Goal: Task Accomplishment & Management: Complete application form

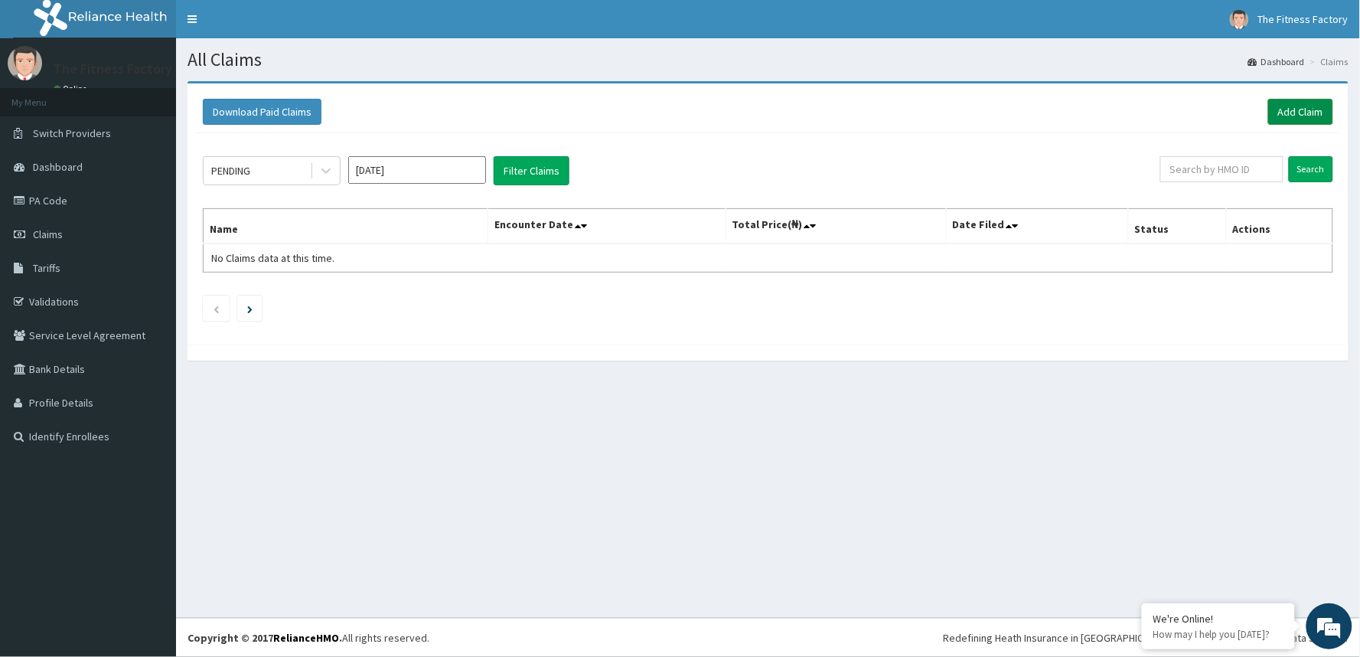
click at [1284, 116] on link "Add Claim" at bounding box center [1300, 112] width 65 height 26
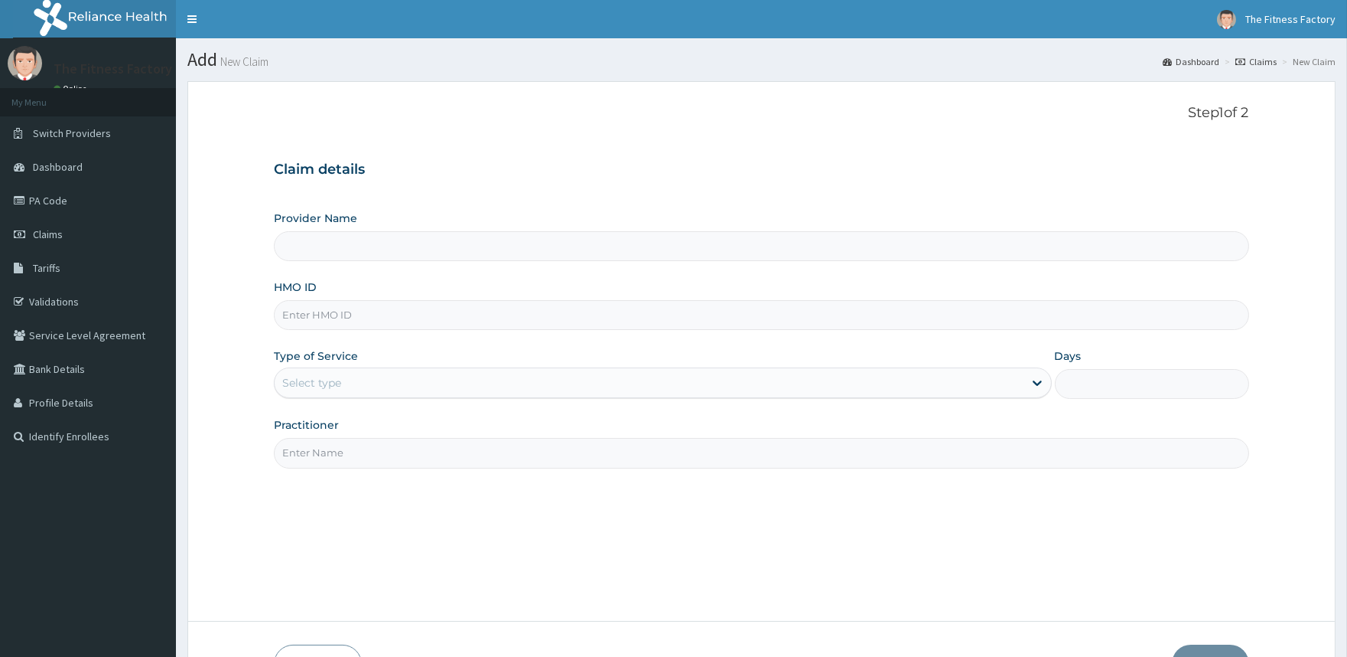
type input "Fitness Factory Ltd"
type input "1"
click at [756, 324] on input "HMO ID" at bounding box center [761, 315] width 975 height 30
type input "c"
type input "CGO/1000/A"
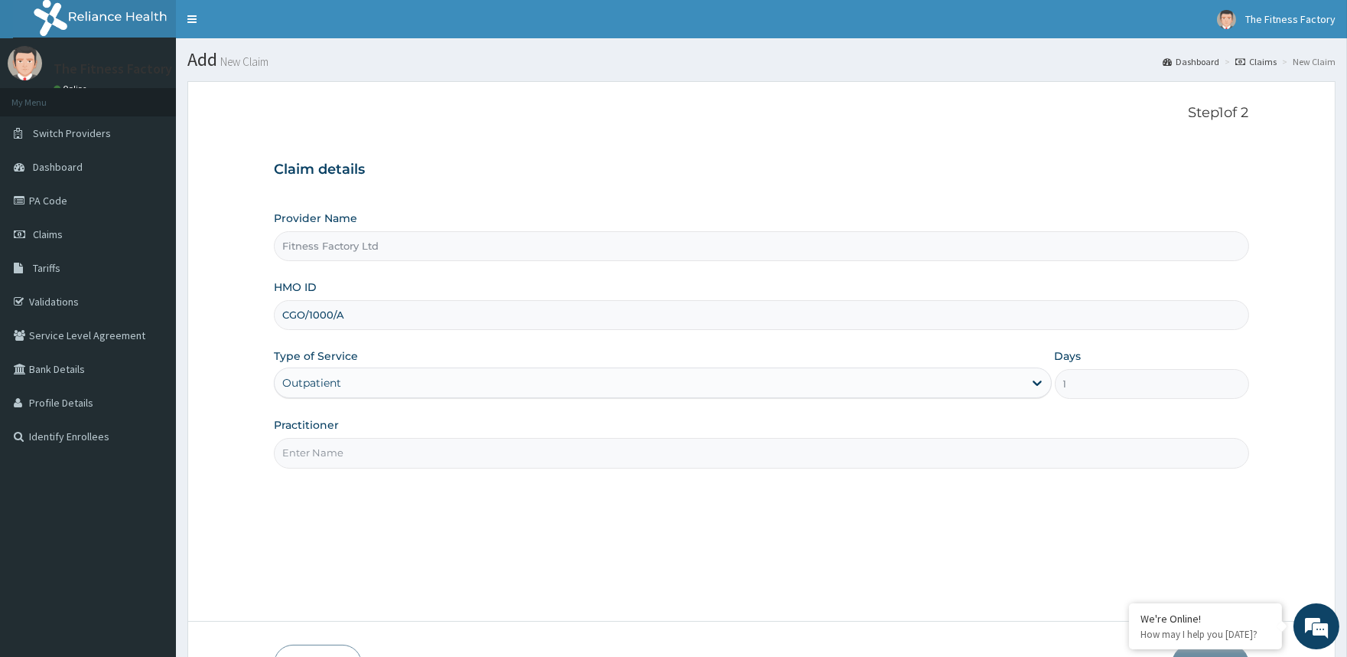
click at [755, 444] on input "Practitioner" at bounding box center [761, 453] width 975 height 30
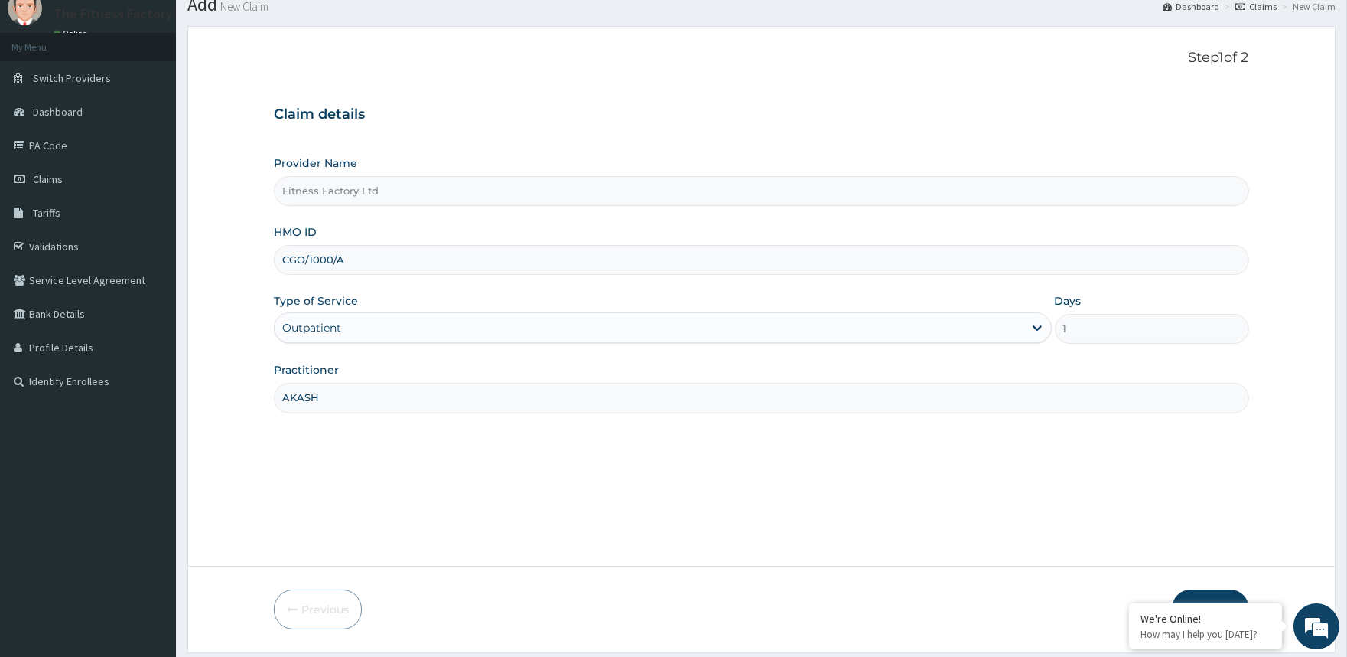
scroll to position [102, 0]
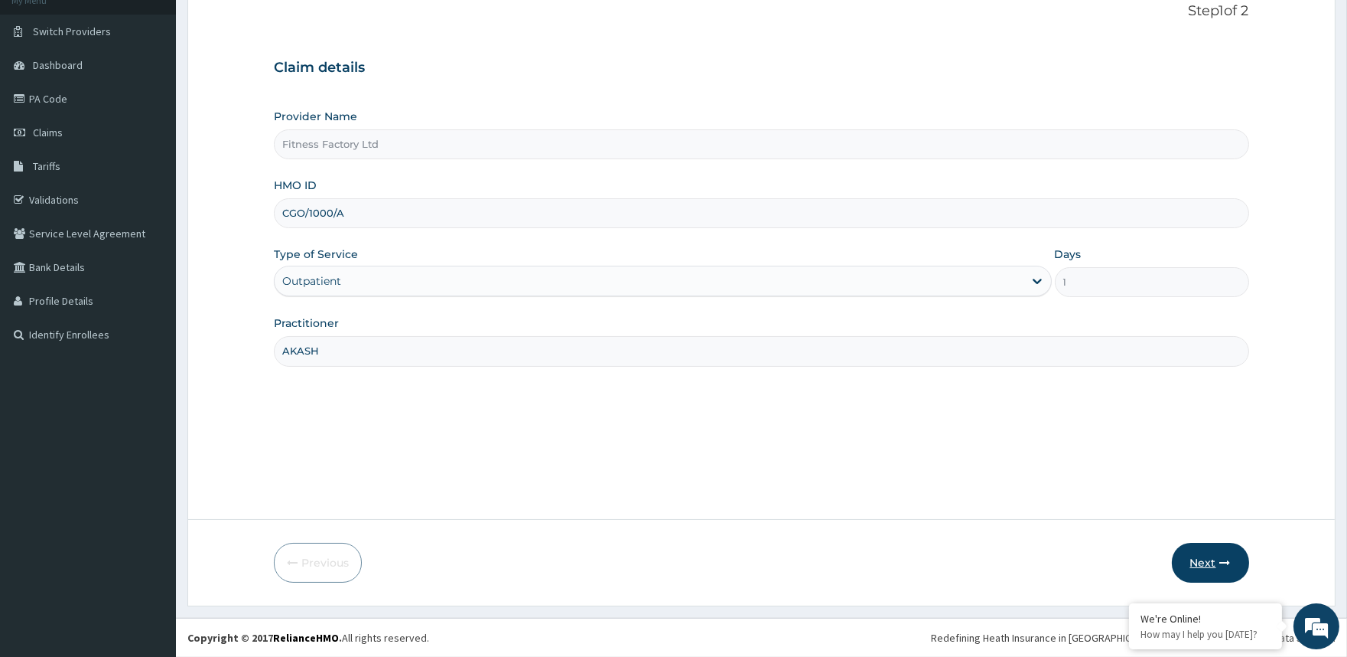
type input "AKASH"
click at [1219, 552] on button "Next" at bounding box center [1210, 563] width 77 height 40
click at [331, 210] on input "CGO/1000/A" at bounding box center [761, 213] width 975 height 30
type input "CGO/10006/A"
click at [1211, 563] on button "Next" at bounding box center [1210, 563] width 77 height 40
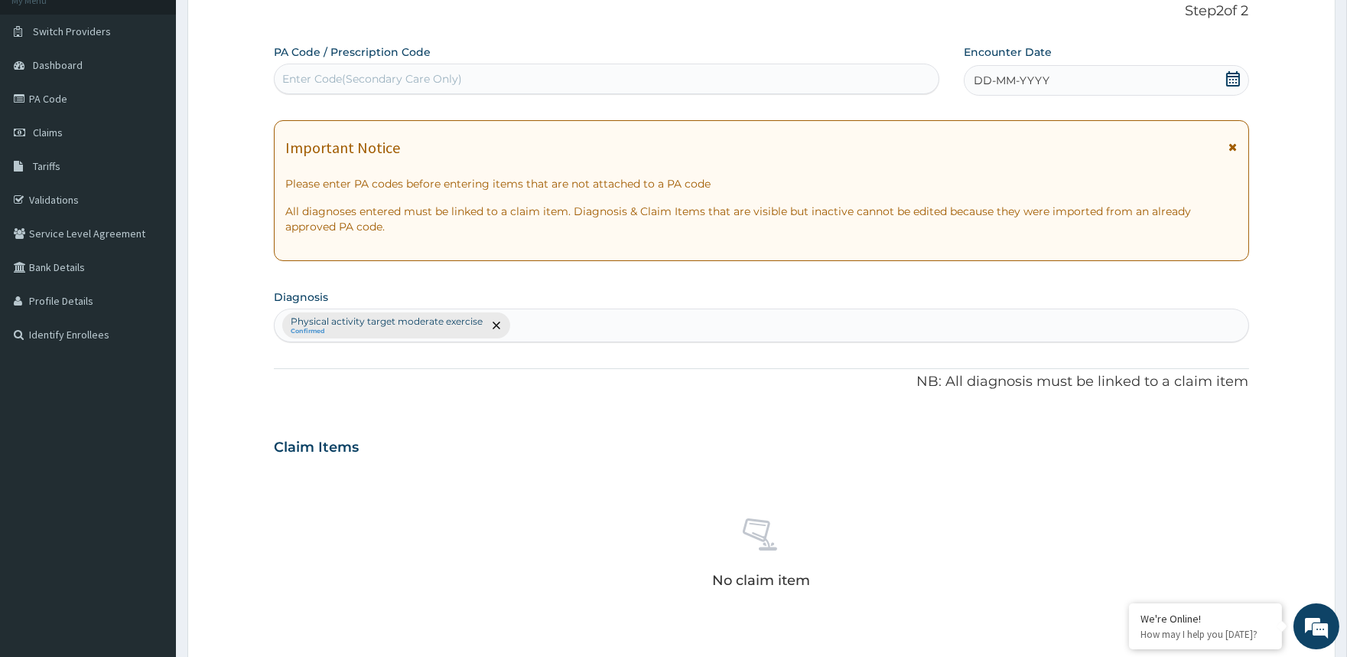
click at [389, 64] on div "Enter Code(Secondary Care Only)" at bounding box center [606, 79] width 665 height 31
type input "PA/960303"
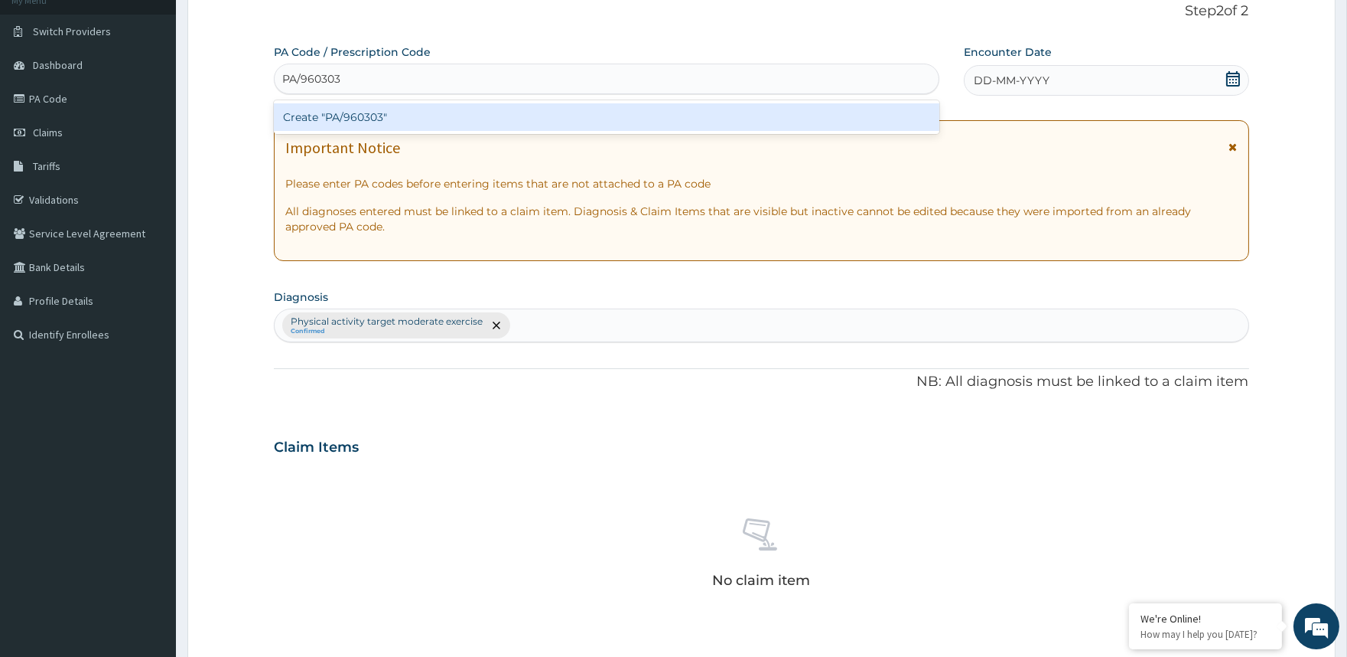
click at [404, 112] on div "Create "PA/960303"" at bounding box center [606, 117] width 665 height 28
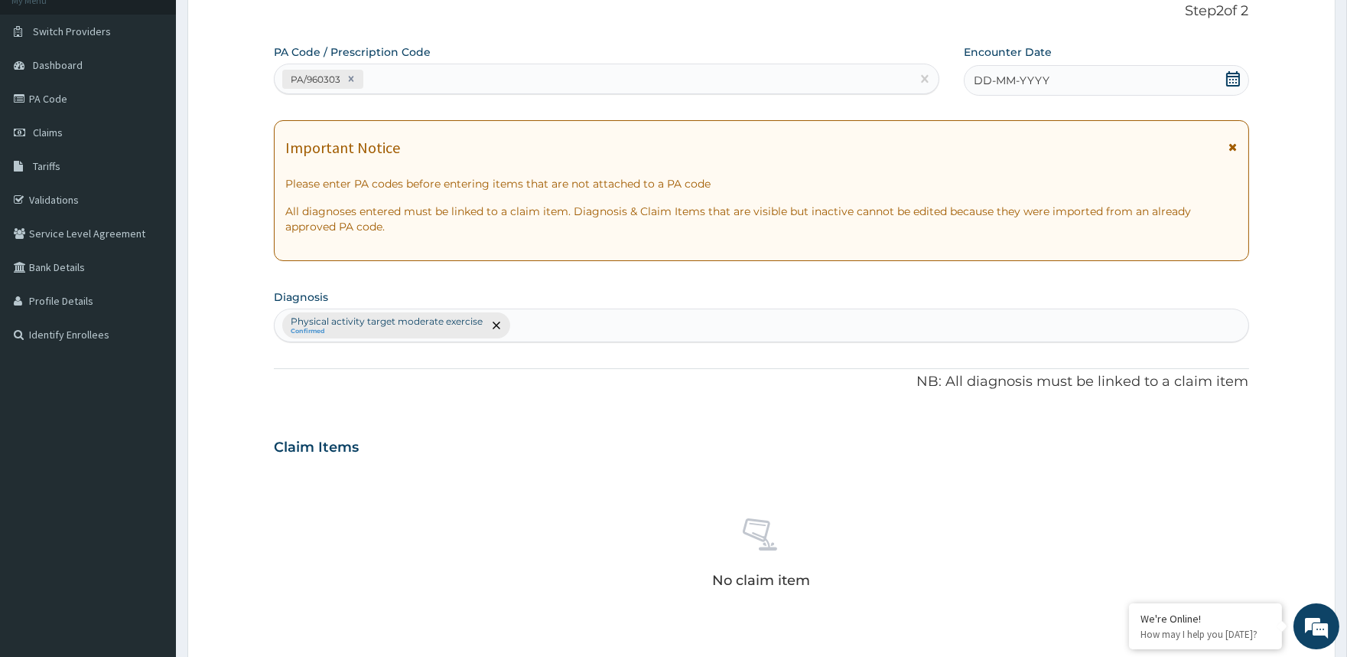
click at [1151, 58] on div "Encounter Date DD-MM-YYYY" at bounding box center [1106, 69] width 285 height 51
click at [1148, 79] on div "DD-MM-YYYY" at bounding box center [1106, 80] width 285 height 31
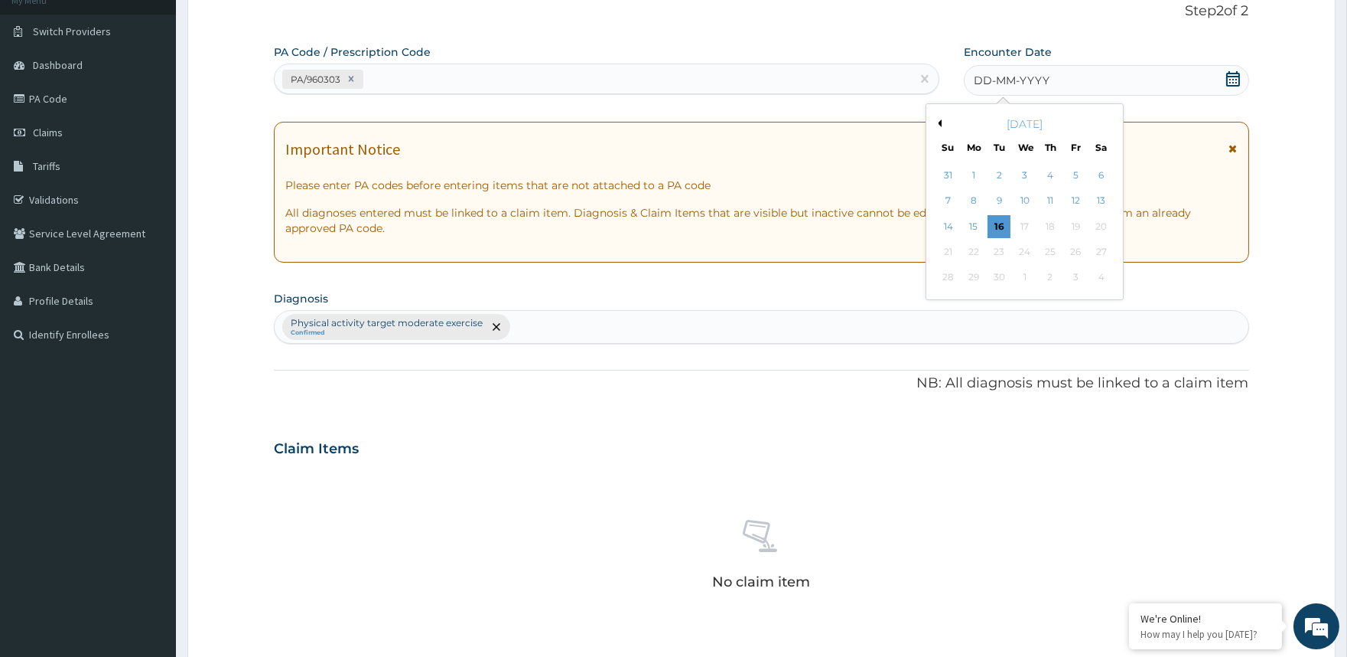
click at [935, 123] on button "Previous Month" at bounding box center [938, 123] width 8 height 8
click at [1021, 228] on div "13" at bounding box center [1025, 226] width 23 height 23
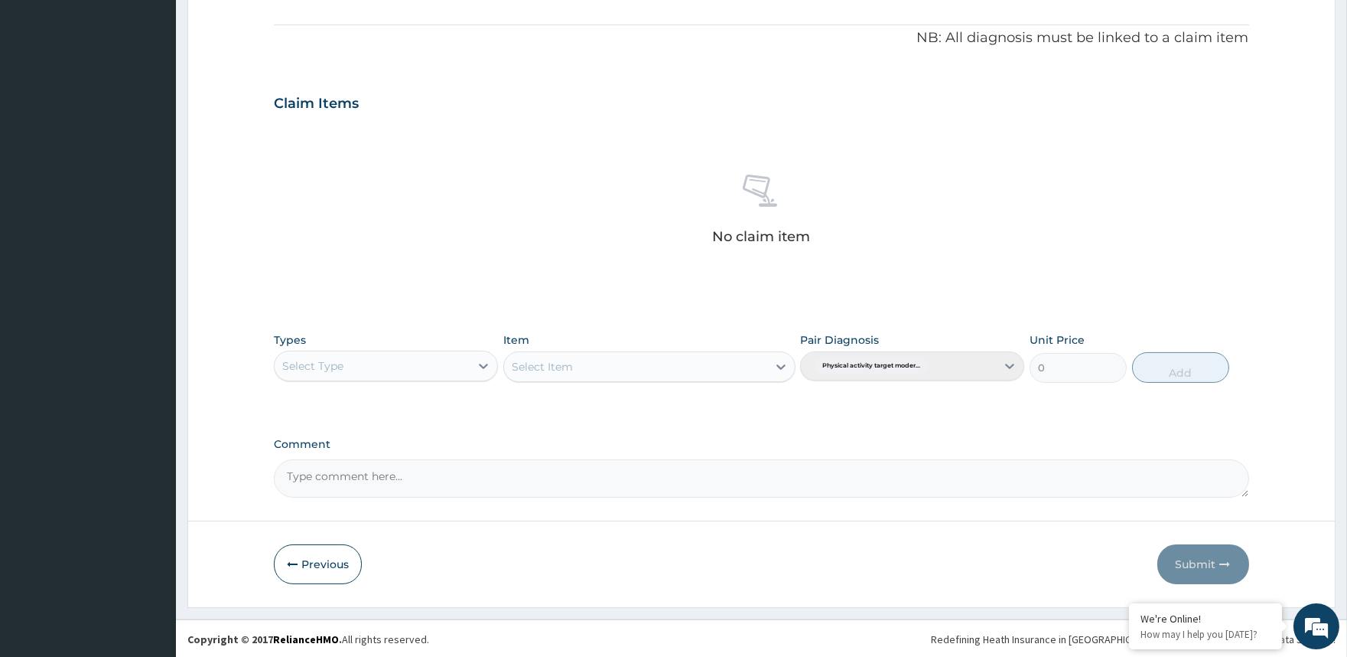
scroll to position [446, 0]
click at [438, 354] on div "Select Type" at bounding box center [372, 365] width 195 height 24
click at [461, 601] on div "Gym" at bounding box center [386, 601] width 224 height 28
click at [758, 362] on div "Select Item" at bounding box center [635, 366] width 263 height 24
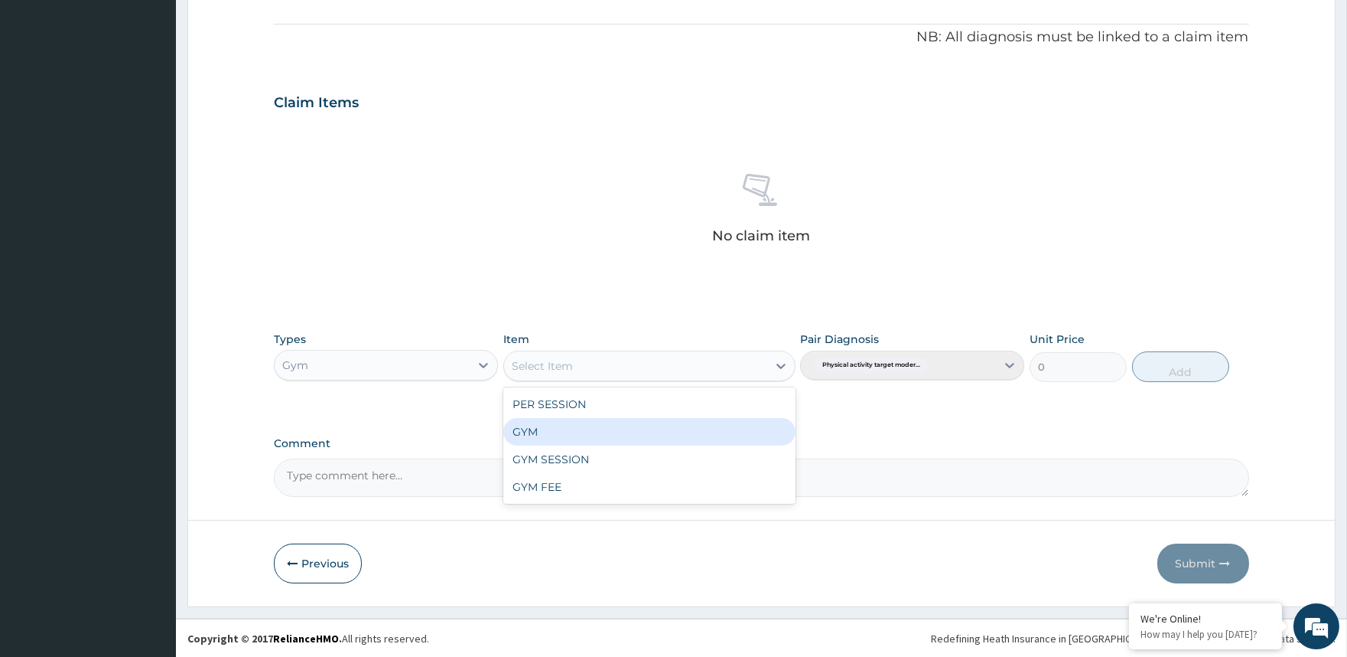
click at [762, 431] on div "GYM" at bounding box center [649, 432] width 292 height 28
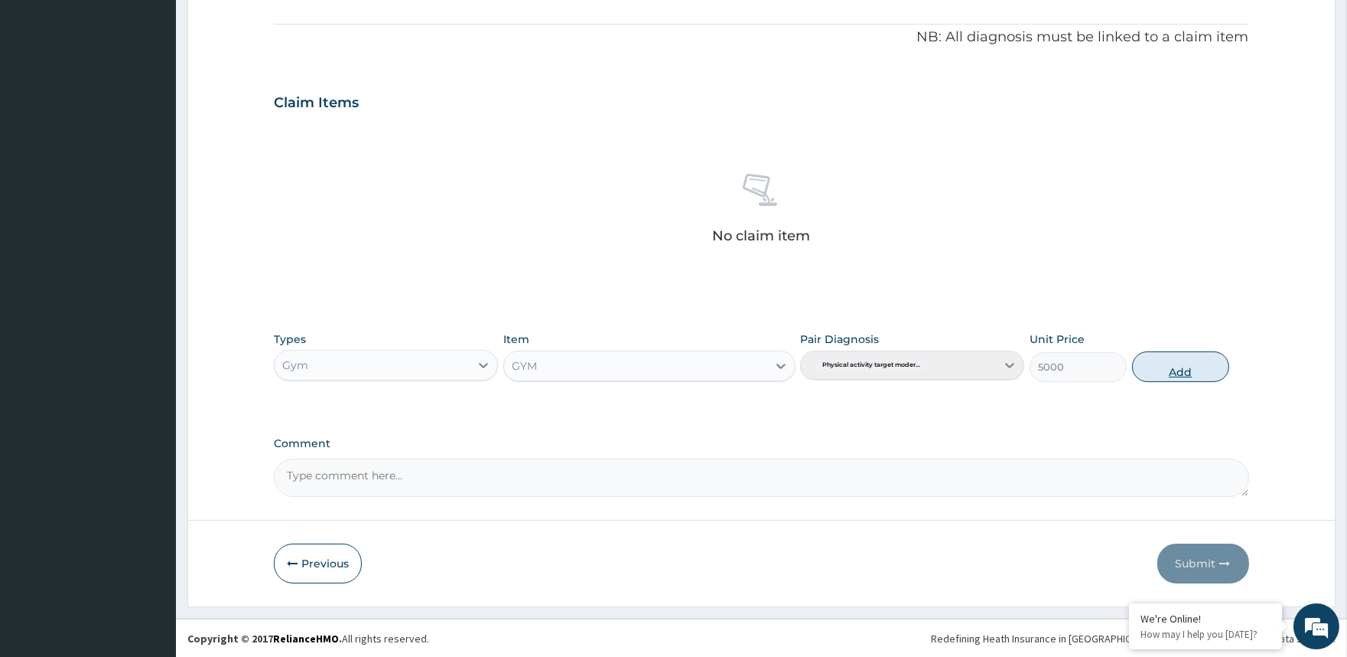
click at [1174, 357] on button "Add" at bounding box center [1180, 366] width 97 height 31
type input "0"
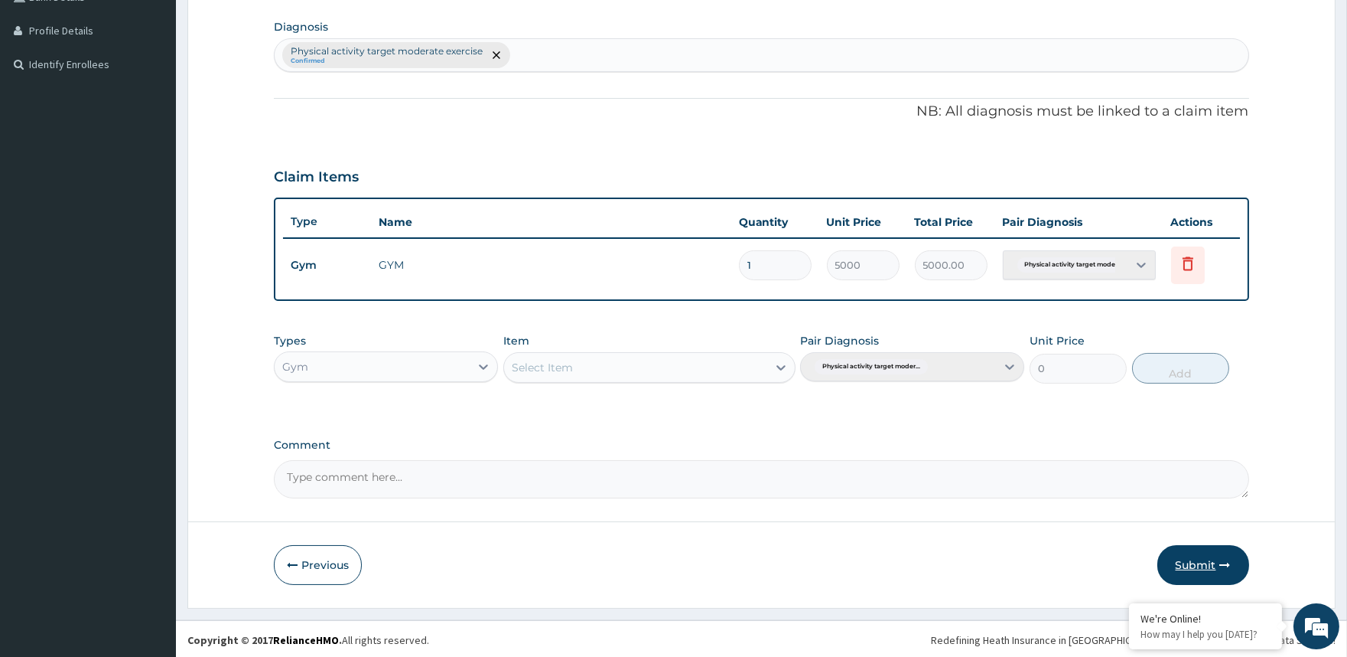
click at [1188, 553] on button "Submit" at bounding box center [1204, 565] width 92 height 40
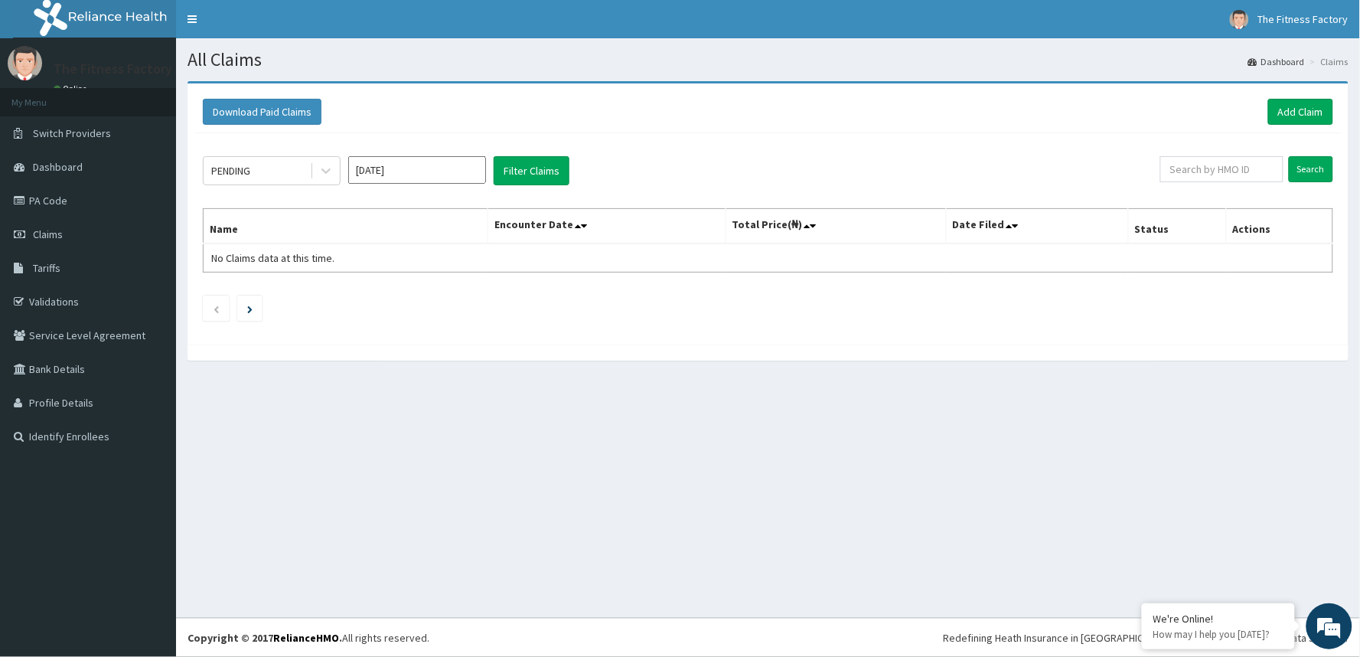
click at [1188, 553] on div "All Claims Dashboard Claims Download Paid Claims Add Claim × Note you can only …" at bounding box center [768, 327] width 1184 height 579
click at [1291, 94] on div "Download Paid Claims Add Claim" at bounding box center [767, 112] width 1145 height 42
click at [1292, 100] on link "Add Claim" at bounding box center [1300, 112] width 65 height 26
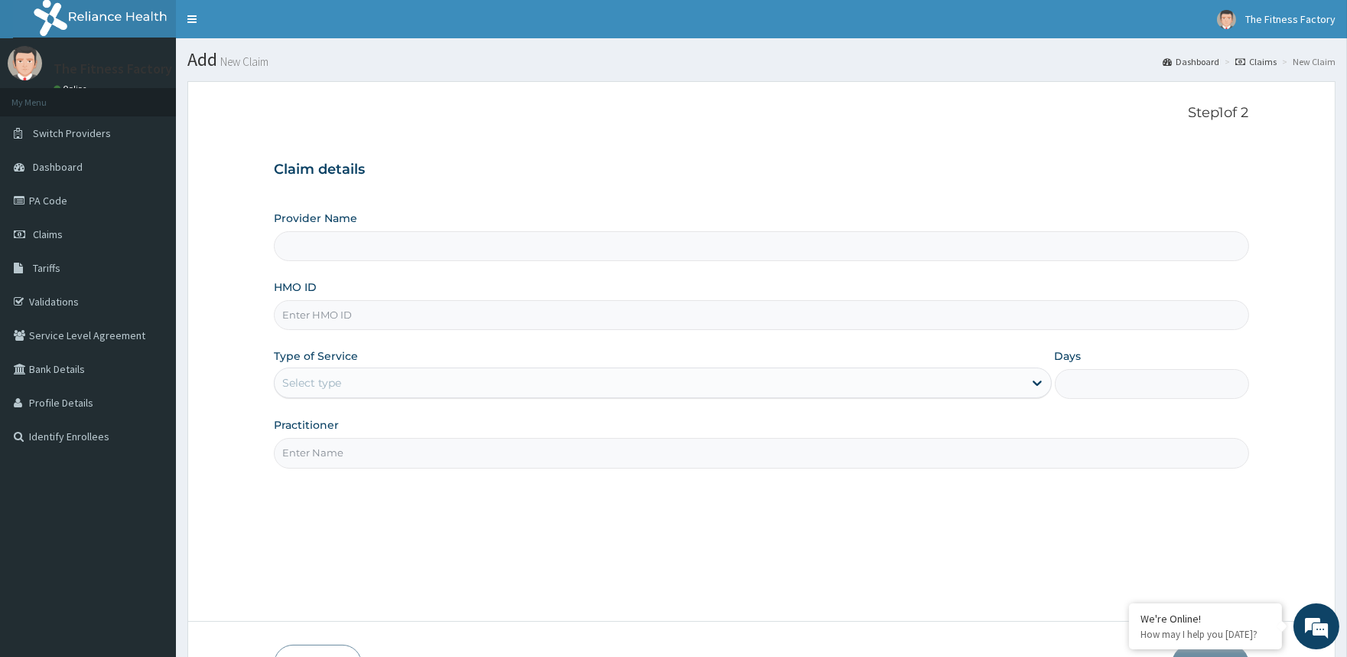
type input "Fitness Factory Ltd"
type input "1"
click at [1099, 295] on div "HMO ID" at bounding box center [761, 304] width 975 height 51
click at [1095, 307] on input "HMO ID" at bounding box center [761, 315] width 975 height 30
type input "PWC/10347/A"
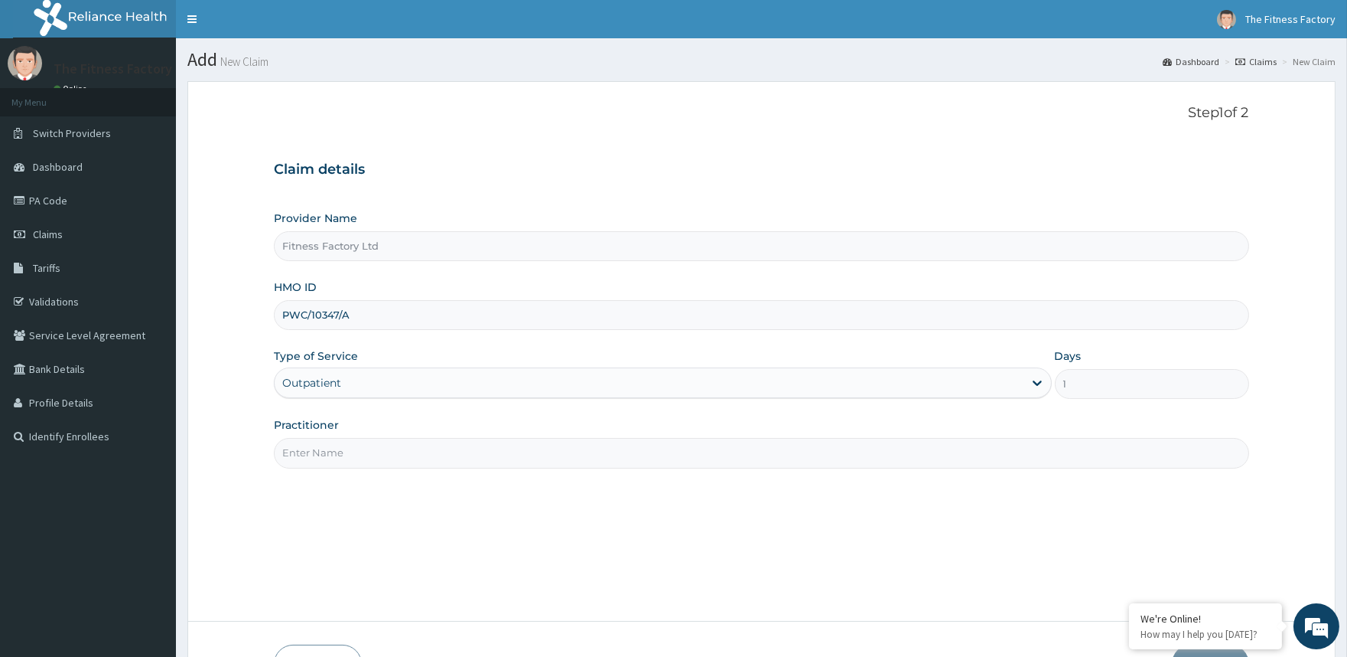
drag, startPoint x: 670, startPoint y: 500, endPoint x: 618, endPoint y: 455, distance: 69.5
click at [618, 455] on div "Step 1 of 2 Claim details Provider Name Fitness Factory Ltd HMO ID PWC/10347/A …" at bounding box center [761, 351] width 975 height 493
click at [618, 455] on input "Practitioner" at bounding box center [761, 453] width 975 height 30
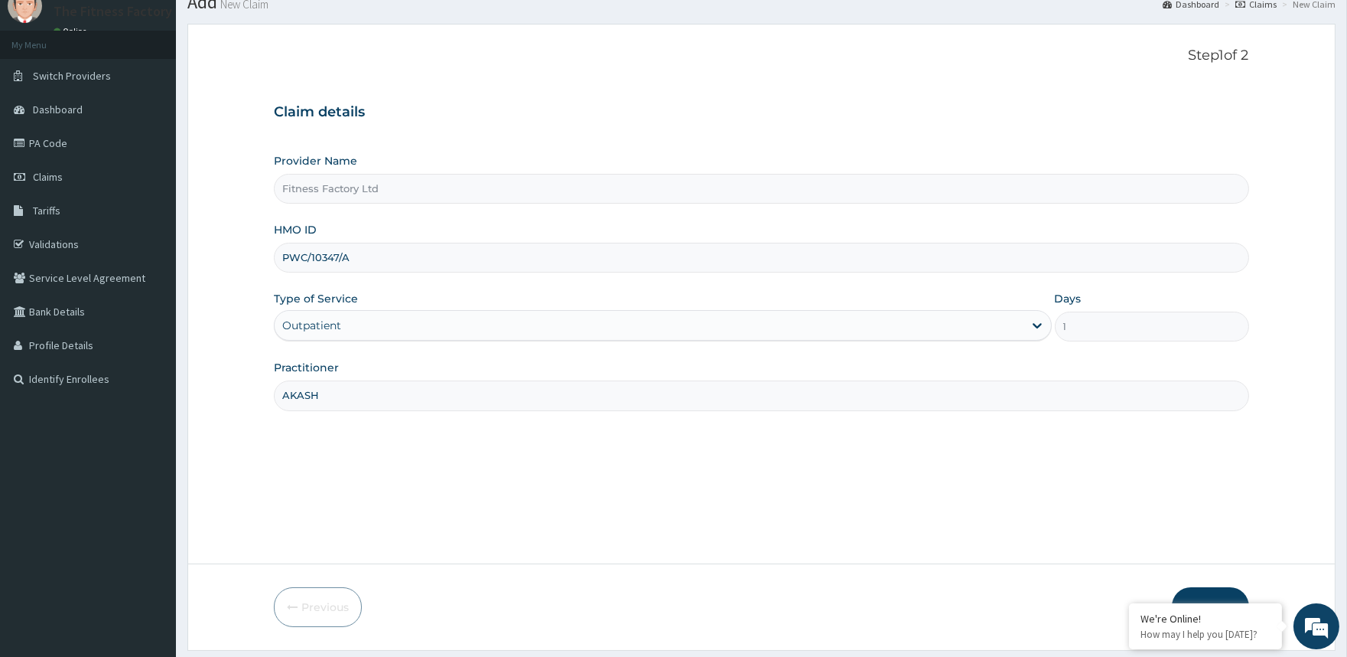
scroll to position [102, 0]
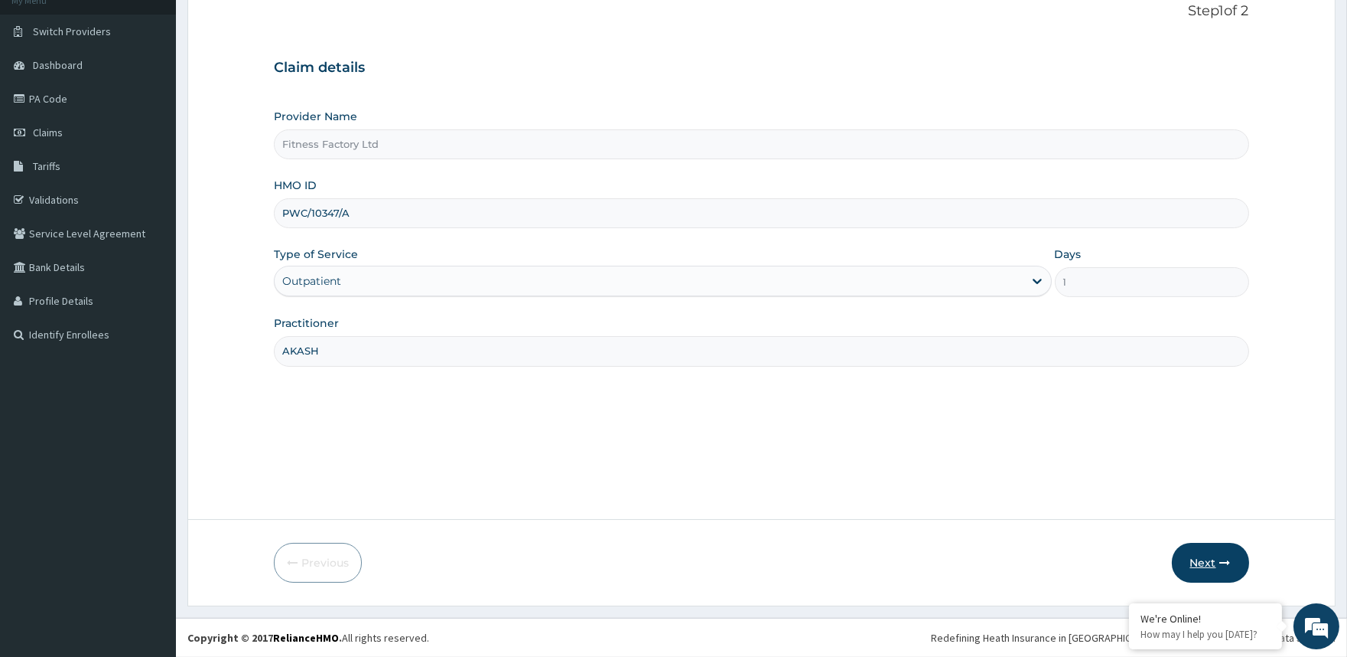
type input "AKASH"
click at [1200, 556] on button "Next" at bounding box center [1210, 563] width 77 height 40
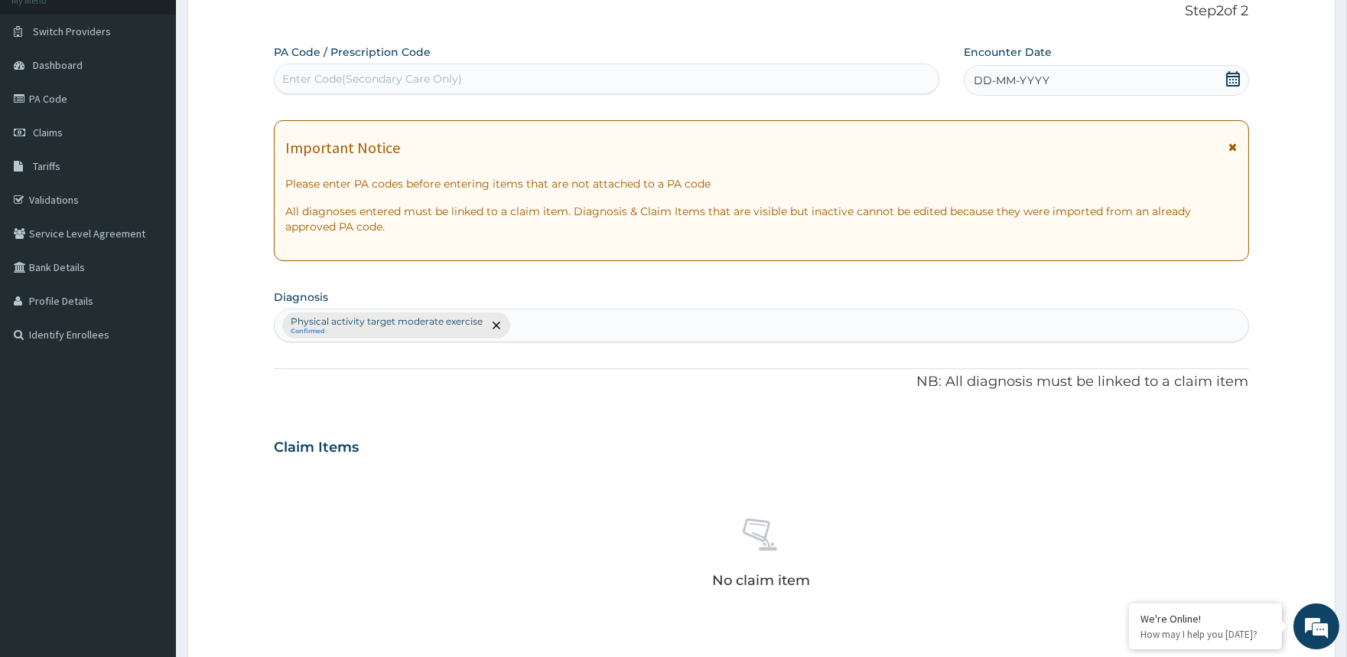
click at [700, 84] on div "Enter Code(Secondary Care Only)" at bounding box center [606, 79] width 663 height 24
type input "PA/748A88"
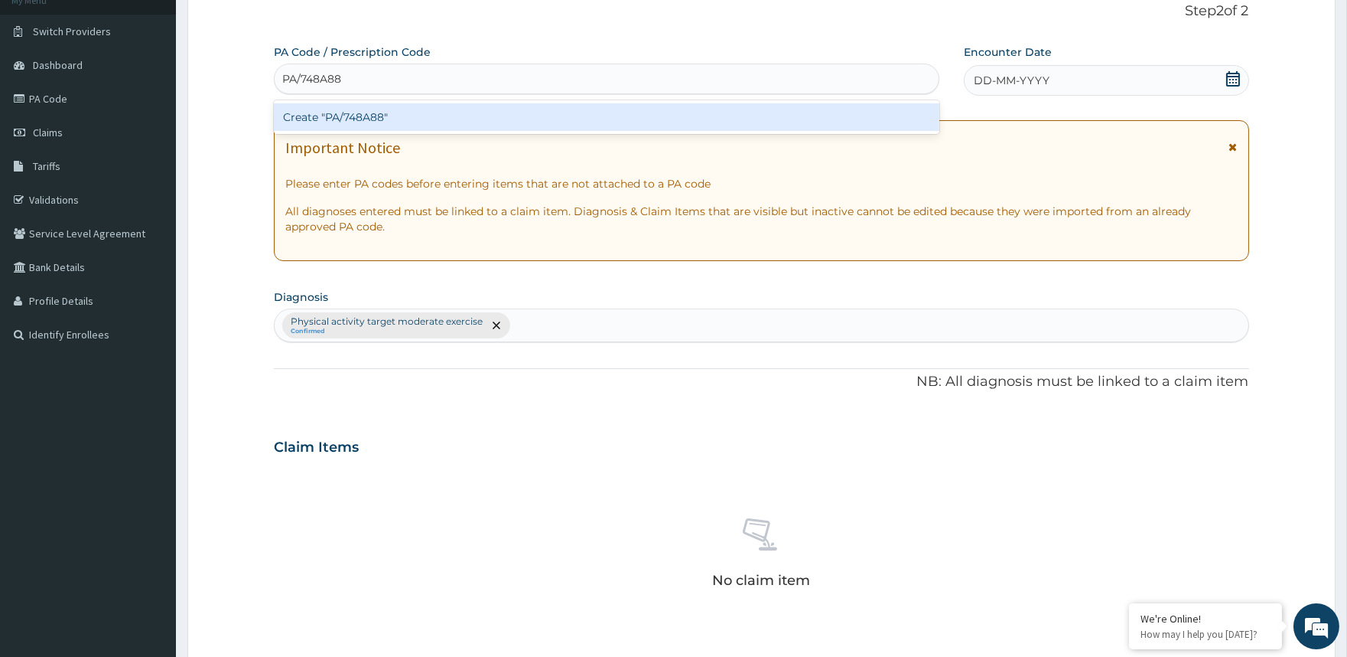
click at [707, 110] on div "Create "PA/748A88"" at bounding box center [606, 117] width 665 height 28
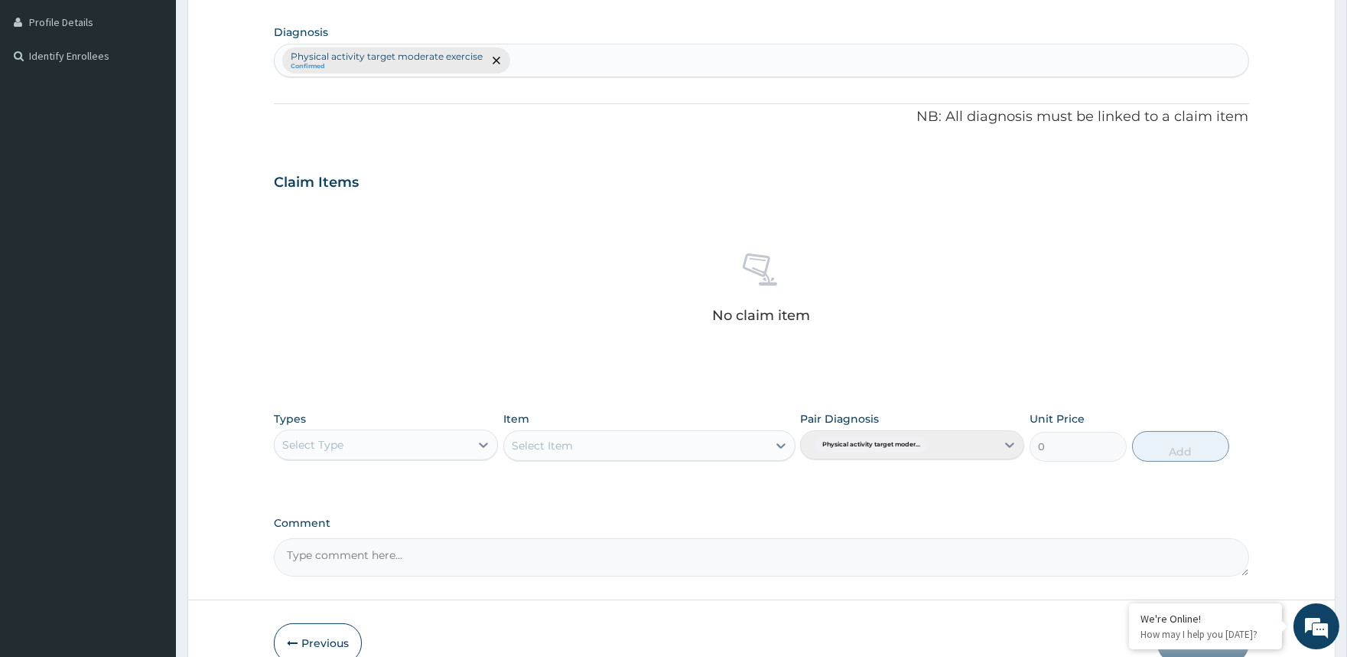
scroll to position [460, 0]
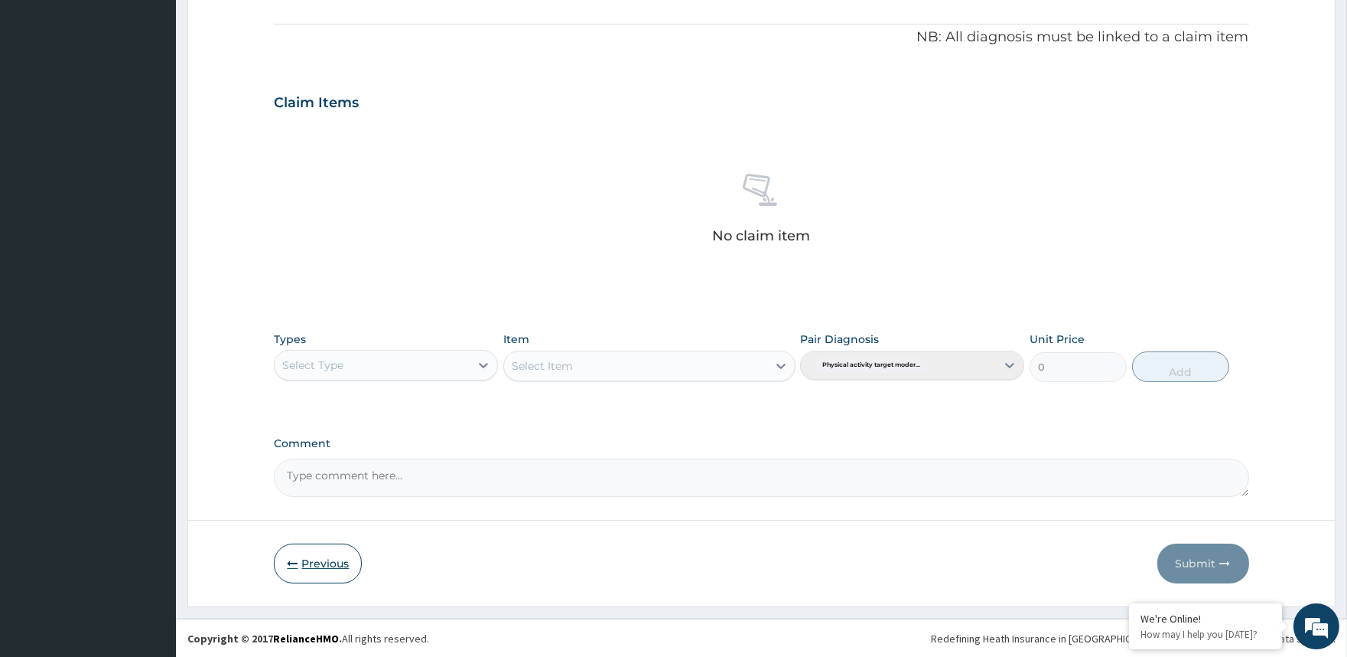
click at [328, 568] on button "Previous" at bounding box center [318, 563] width 88 height 40
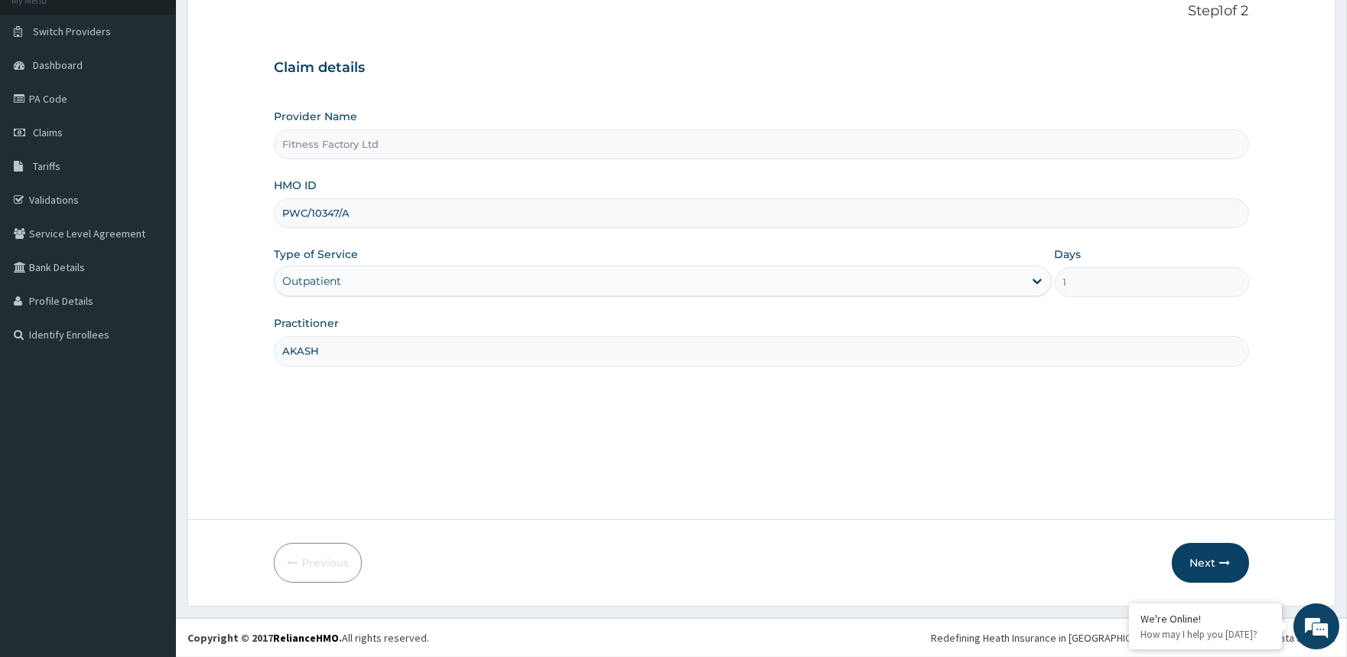
click at [416, 216] on input "PWC/10347/A" at bounding box center [761, 213] width 975 height 30
type input "P"
type input "MRP/10080/A"
click at [1210, 555] on button "Next" at bounding box center [1210, 563] width 77 height 40
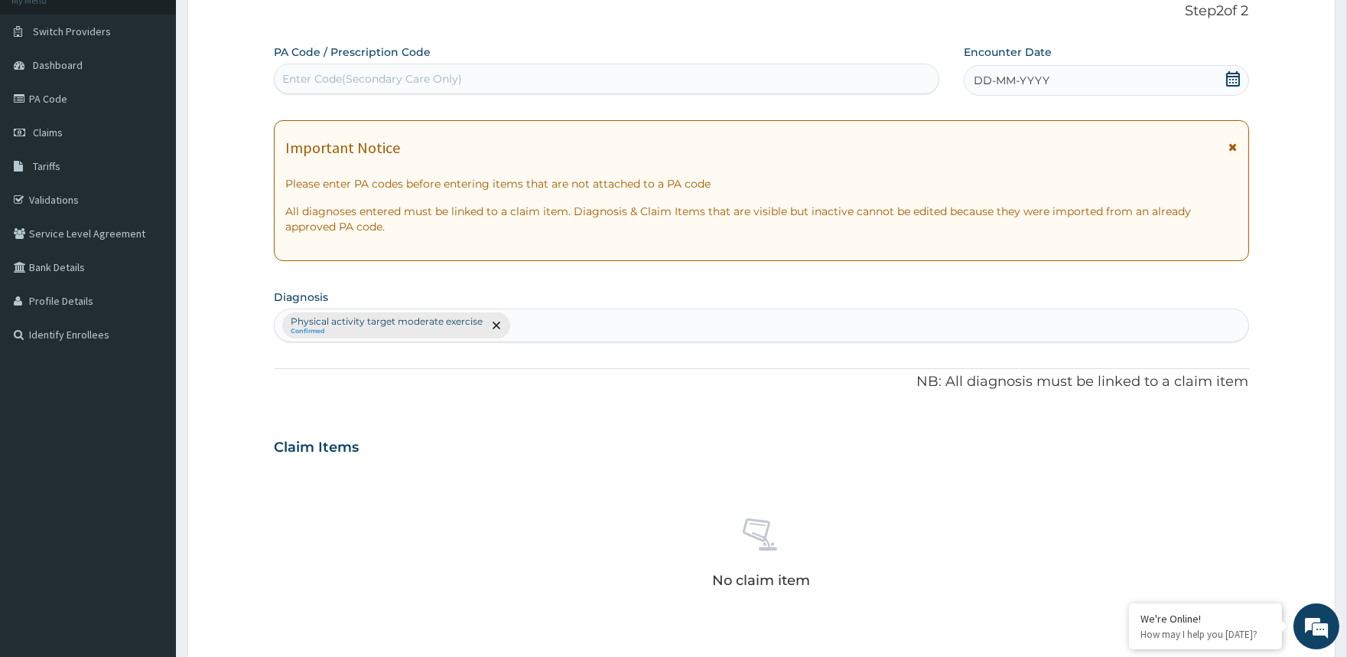
click at [807, 70] on div "Enter Code(Secondary Care Only)" at bounding box center [606, 79] width 663 height 24
type input "O"
type input "PA/7D0609"
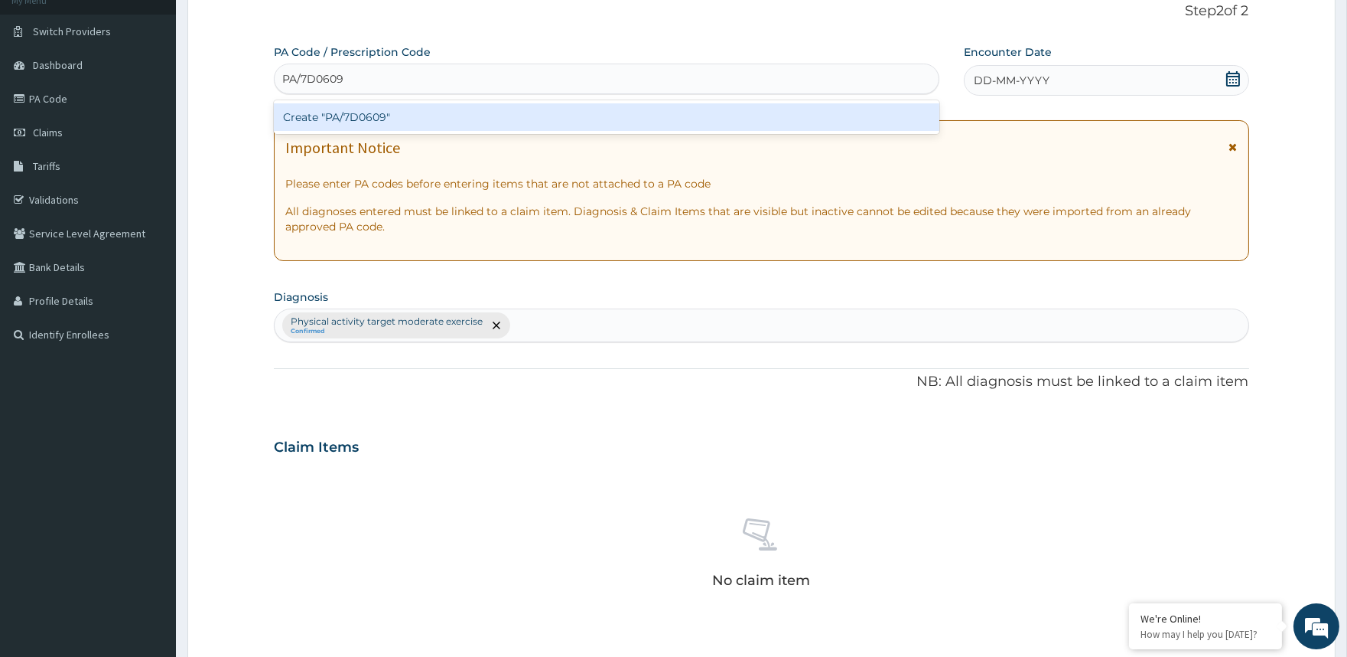
click at [800, 122] on div "Create "PA/7D0609"" at bounding box center [606, 117] width 665 height 28
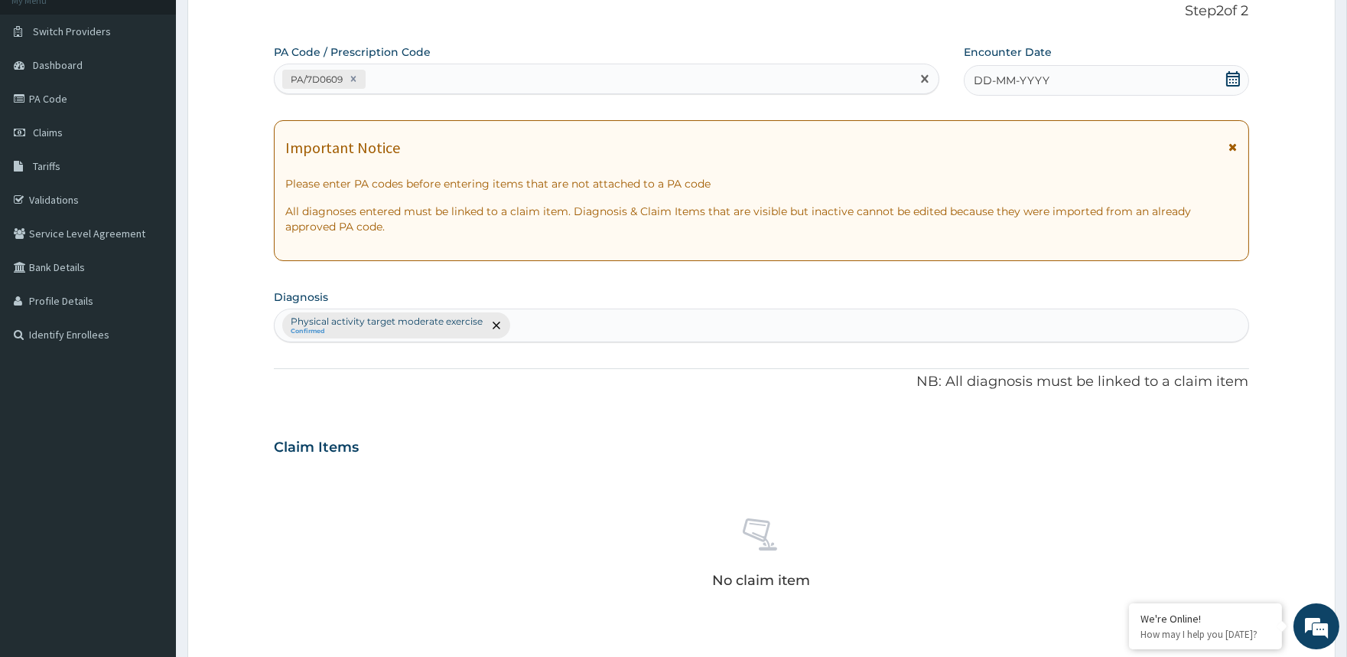
click at [1049, 73] on div "DD-MM-YYYY" at bounding box center [1106, 80] width 285 height 31
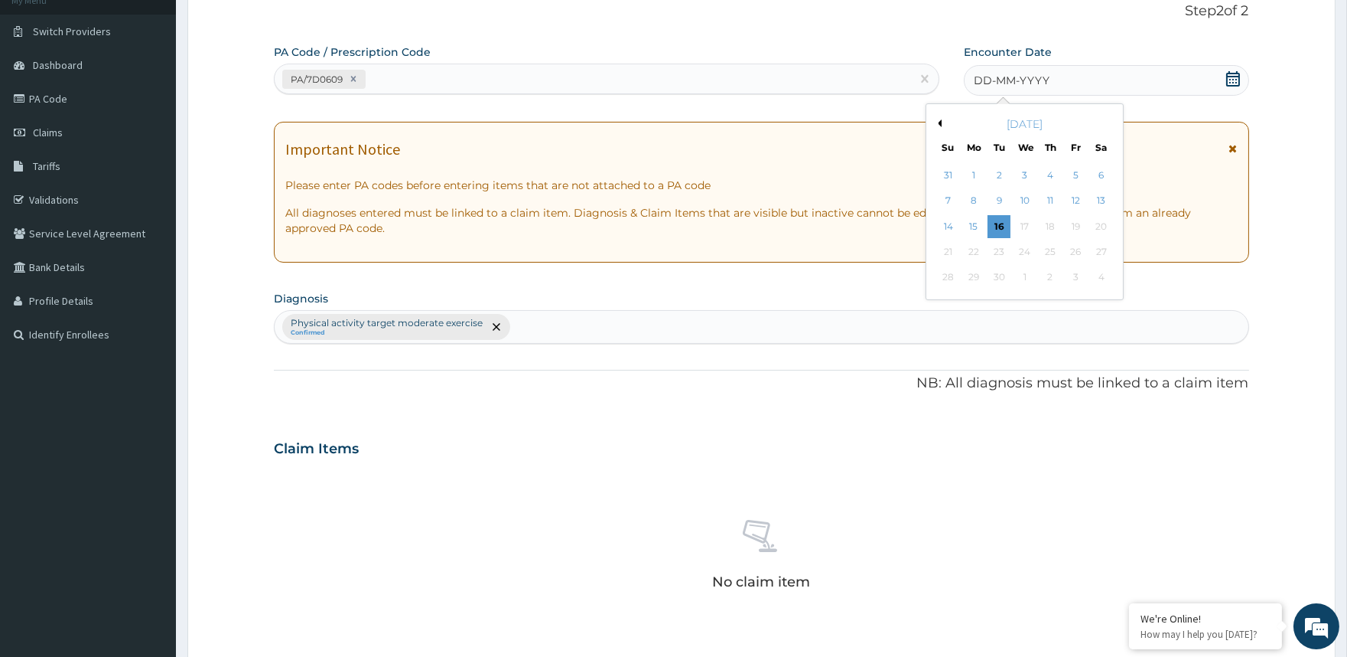
click at [939, 119] on button "Previous Month" at bounding box center [938, 123] width 8 height 8
drag, startPoint x: 1020, startPoint y: 193, endPoint x: 936, endPoint y: 117, distance: 113.2
click at [936, 117] on div "August 2025 Su Mo Tu We Th Fr Sa 27 28 29 30 31 1 2 3 4 5 6 7 8 9 10 11 12 13 1…" at bounding box center [1025, 214] width 184 height 208
click at [939, 123] on button "Previous Month" at bounding box center [938, 123] width 8 height 8
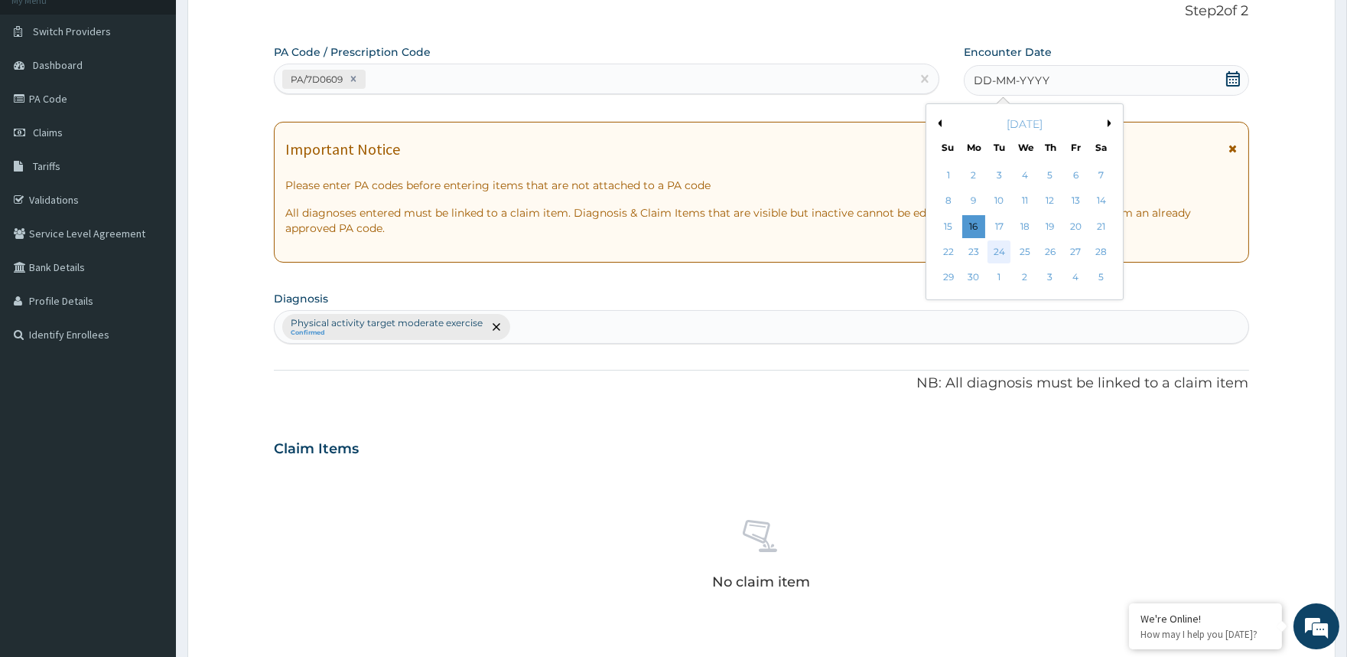
click at [1002, 248] on div "24" at bounding box center [999, 251] width 23 height 23
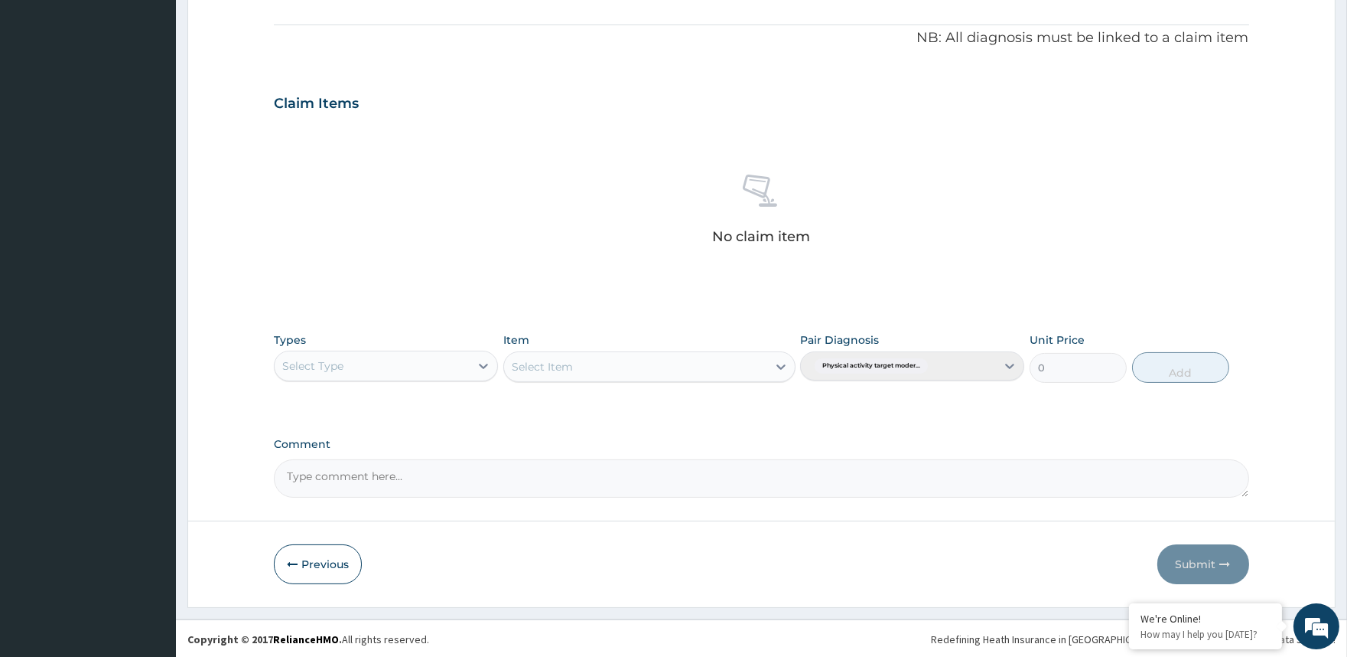
scroll to position [446, 0]
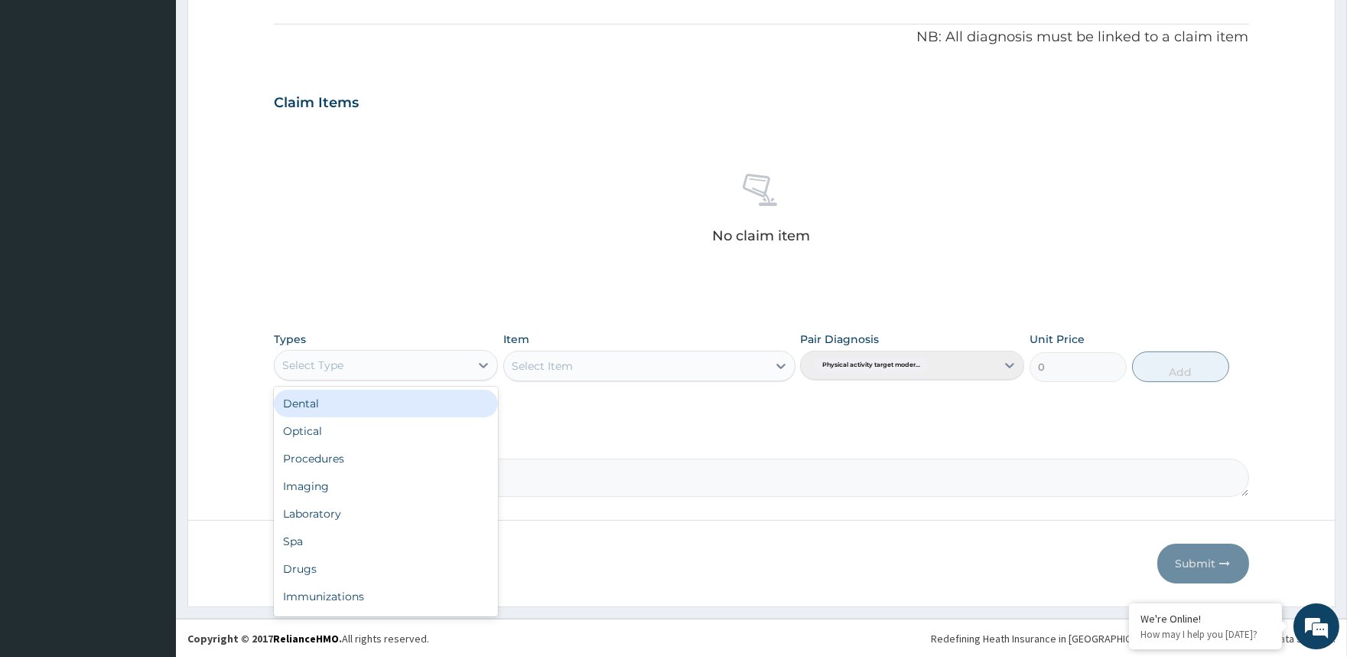
click at [370, 354] on div "Select Type" at bounding box center [372, 365] width 195 height 24
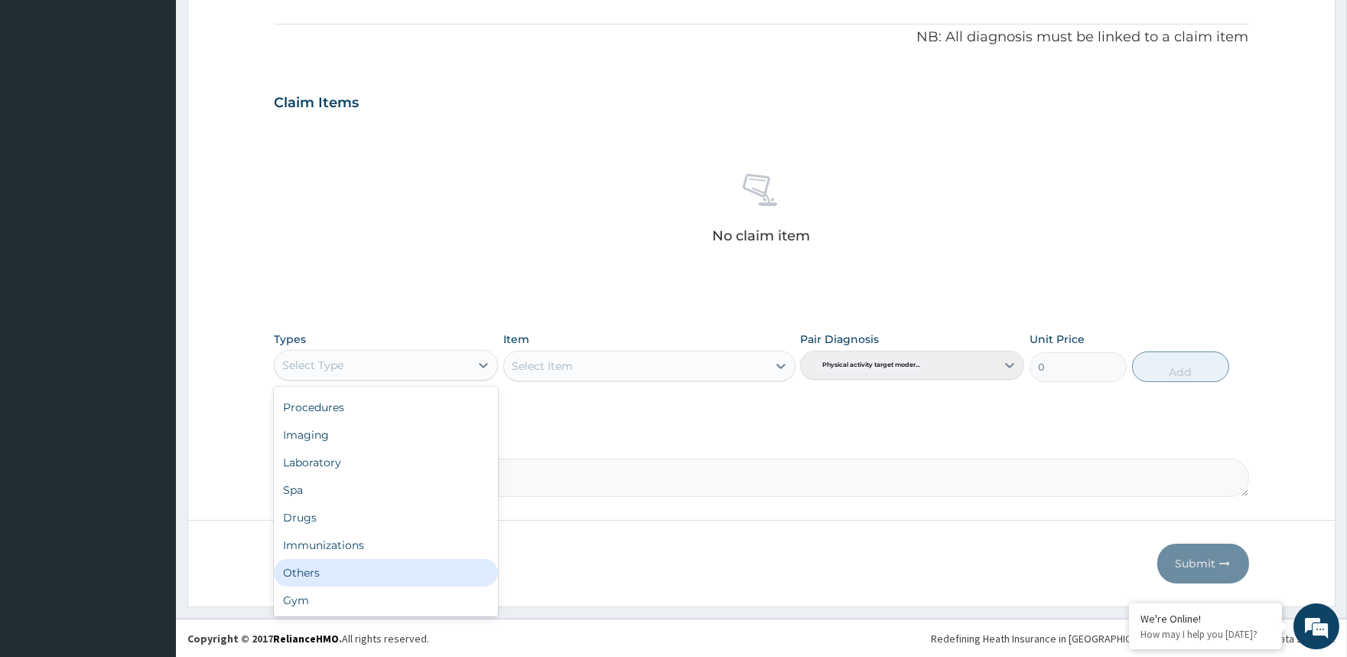
scroll to position [51, 0]
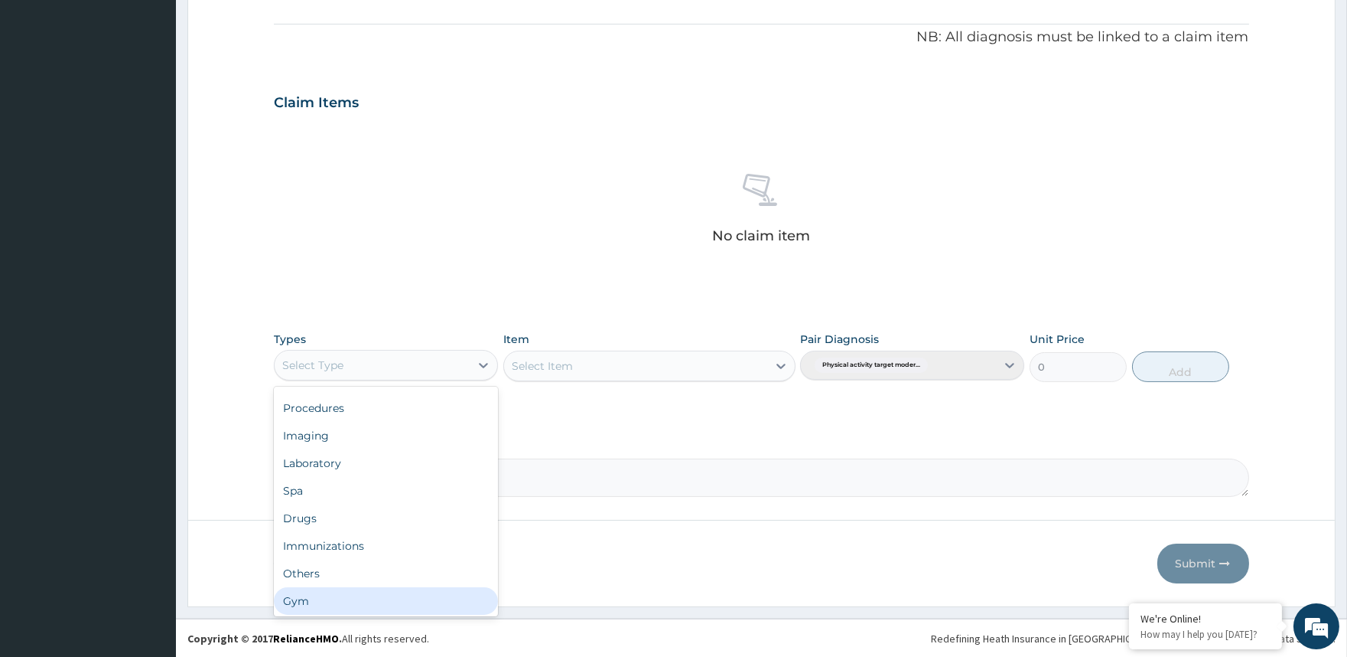
click at [371, 593] on div "Gym" at bounding box center [386, 601] width 224 height 28
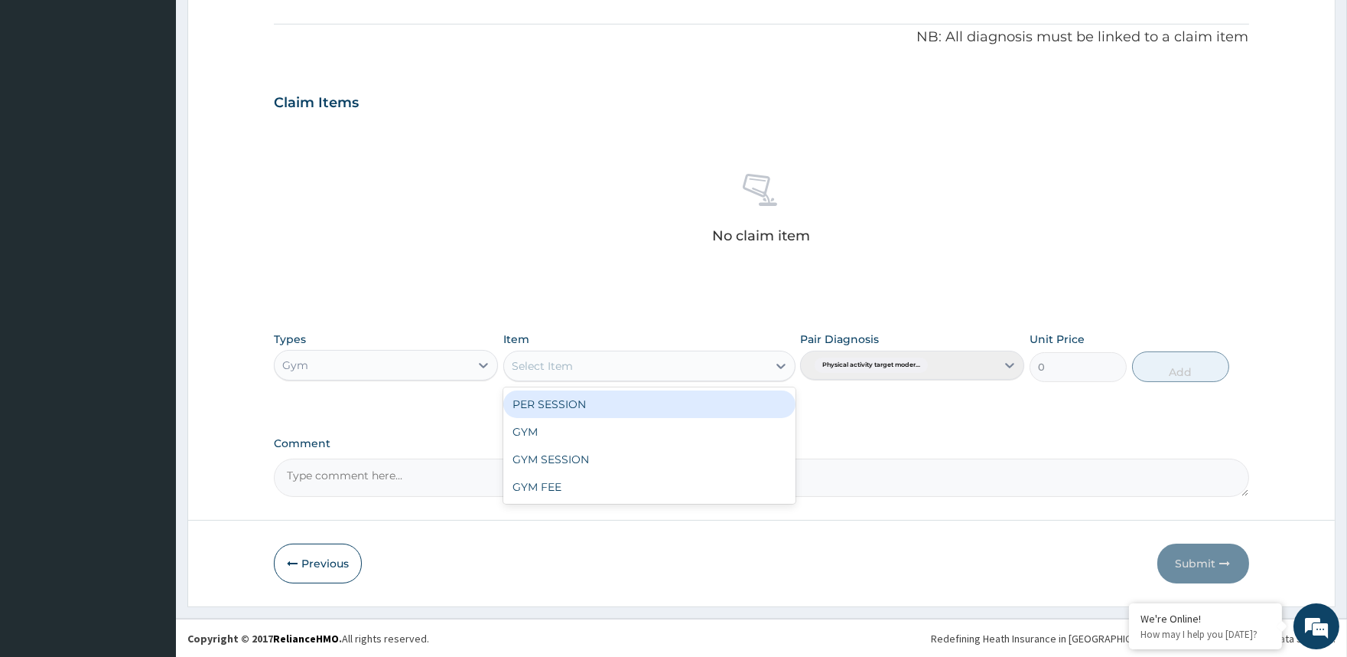
click at [587, 373] on div "Select Item" at bounding box center [635, 366] width 263 height 24
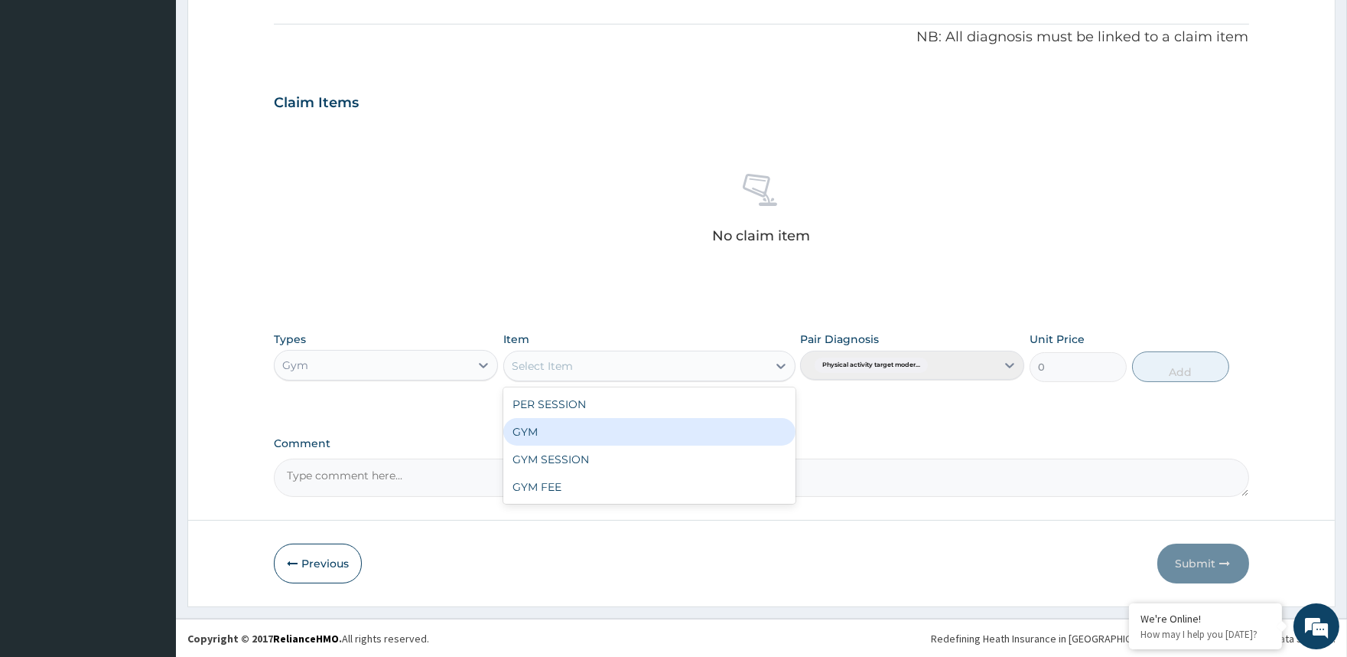
click at [594, 419] on div "GYM" at bounding box center [649, 432] width 292 height 28
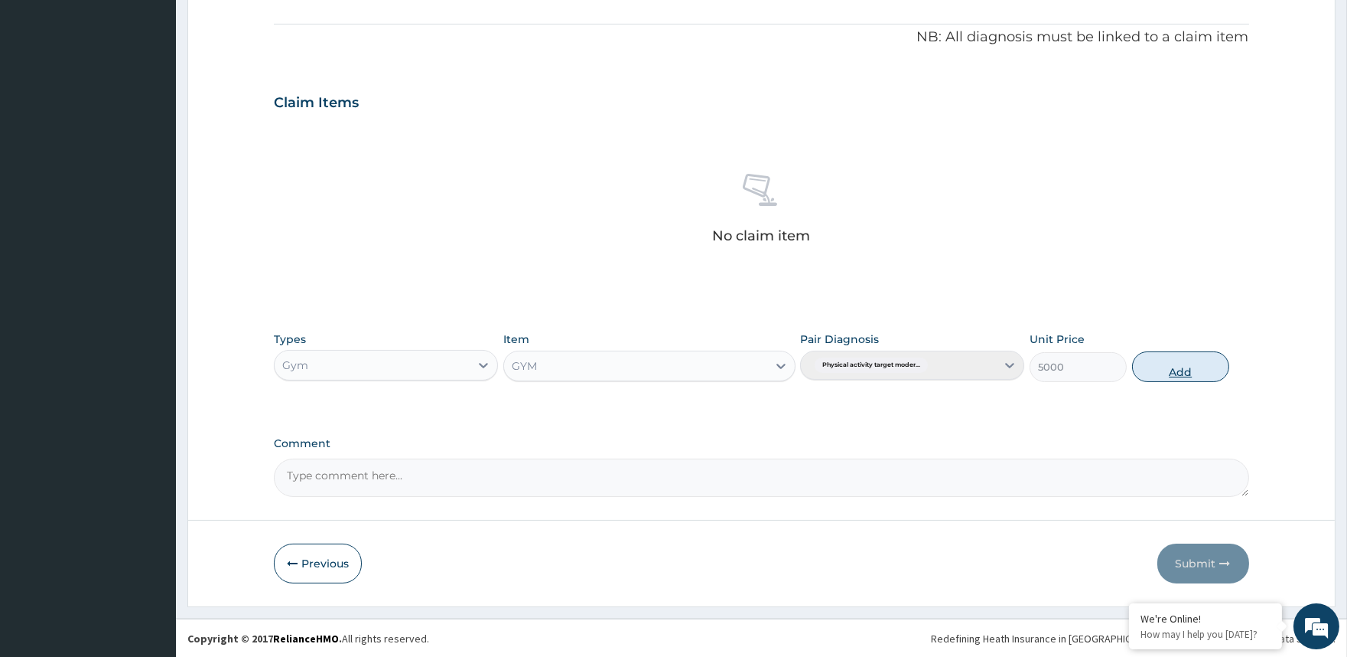
click at [1160, 370] on button "Add" at bounding box center [1180, 366] width 97 height 31
type input "0"
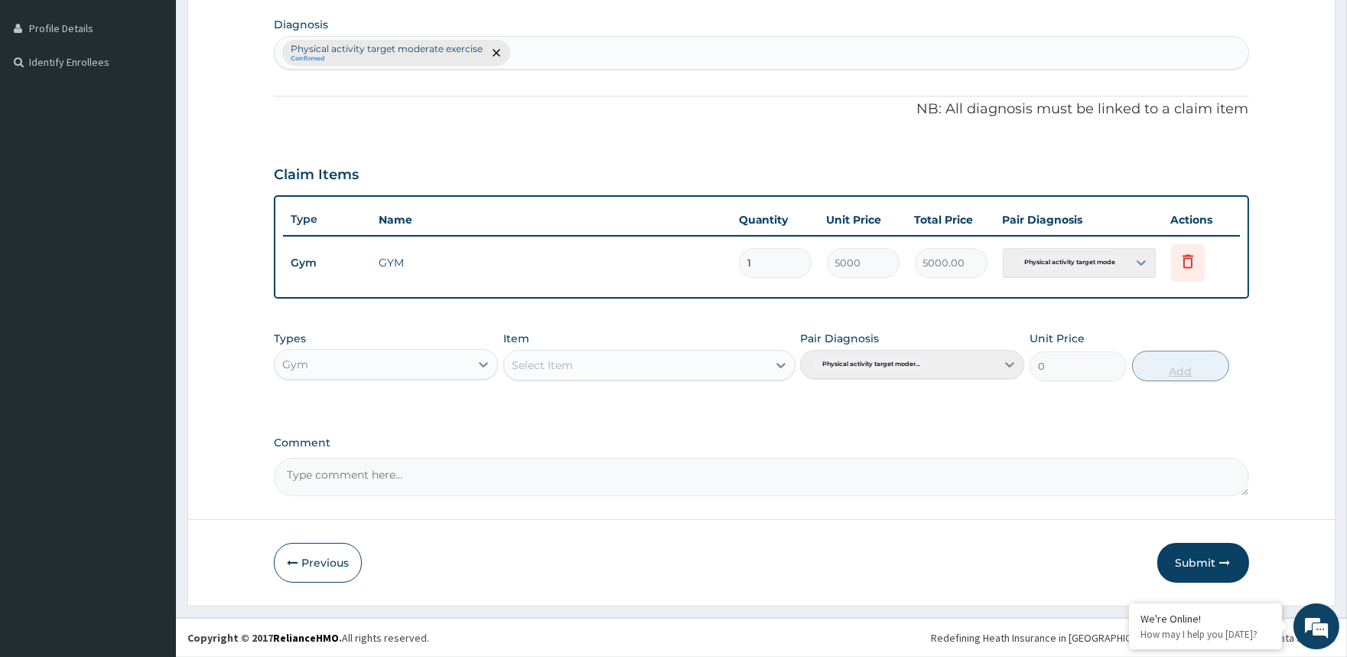
scroll to position [372, 0]
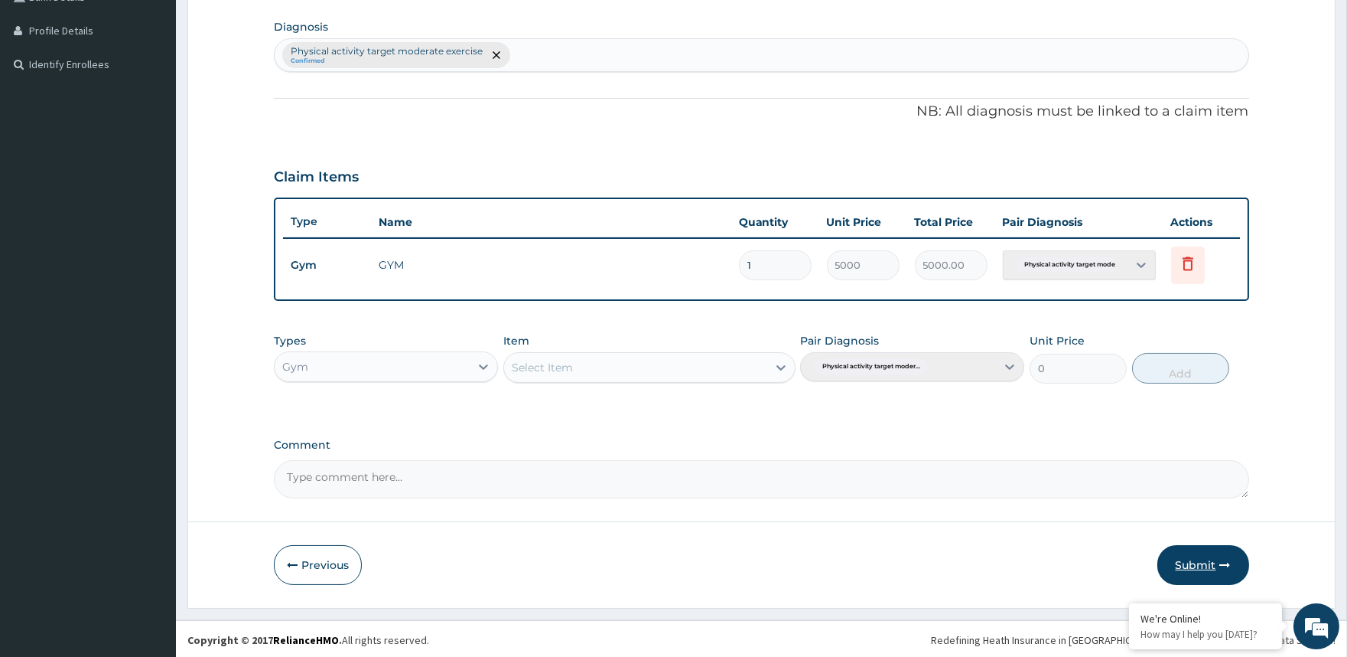
click at [1199, 556] on button "Submit" at bounding box center [1204, 565] width 92 height 40
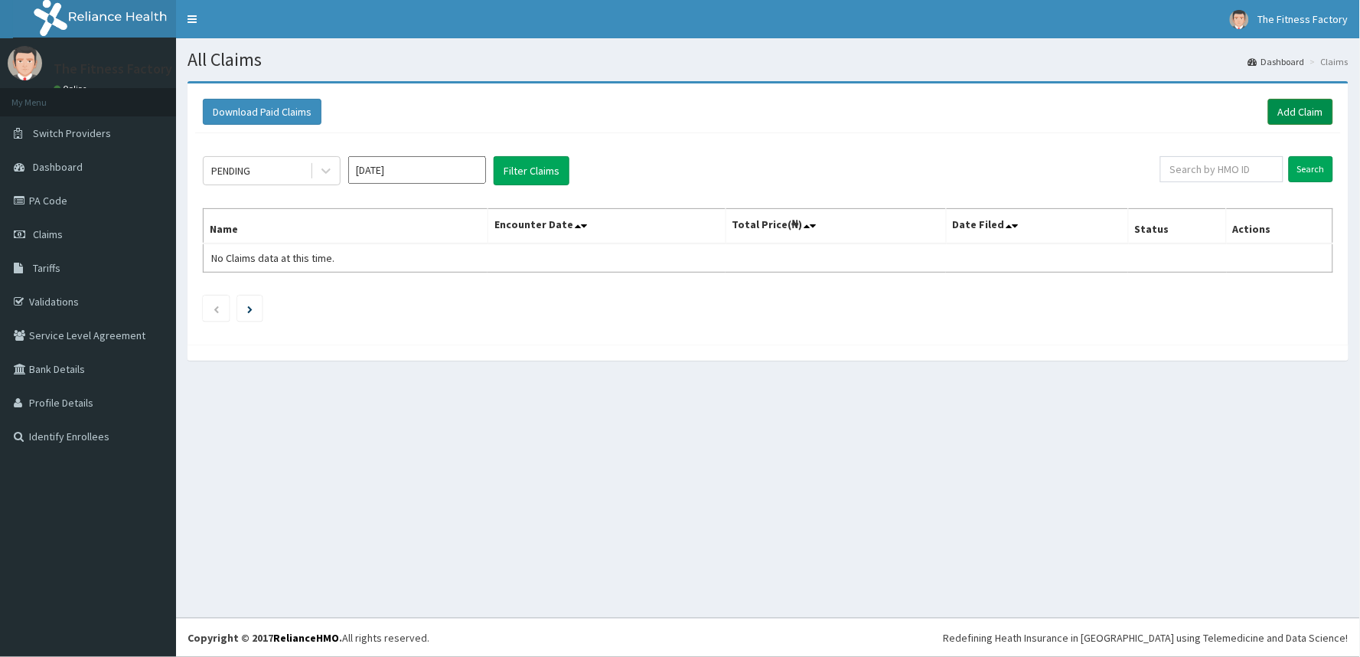
click at [1286, 108] on link "Add Claim" at bounding box center [1300, 112] width 65 height 26
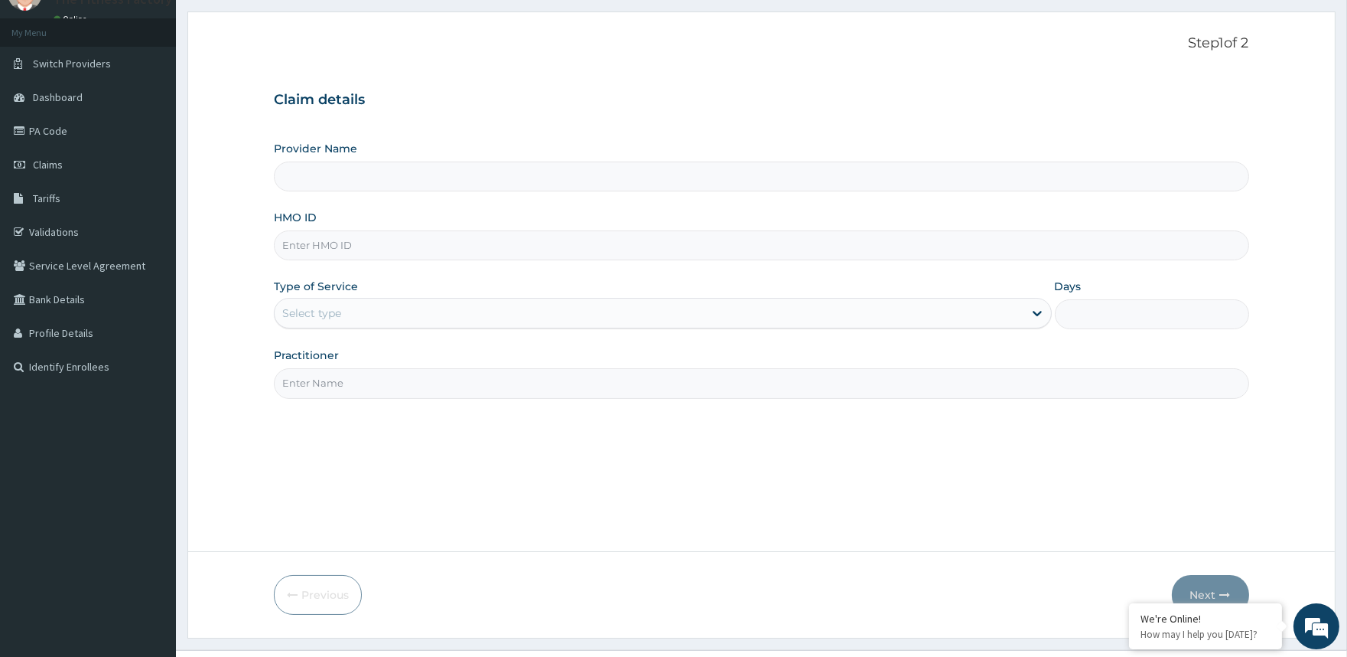
scroll to position [102, 0]
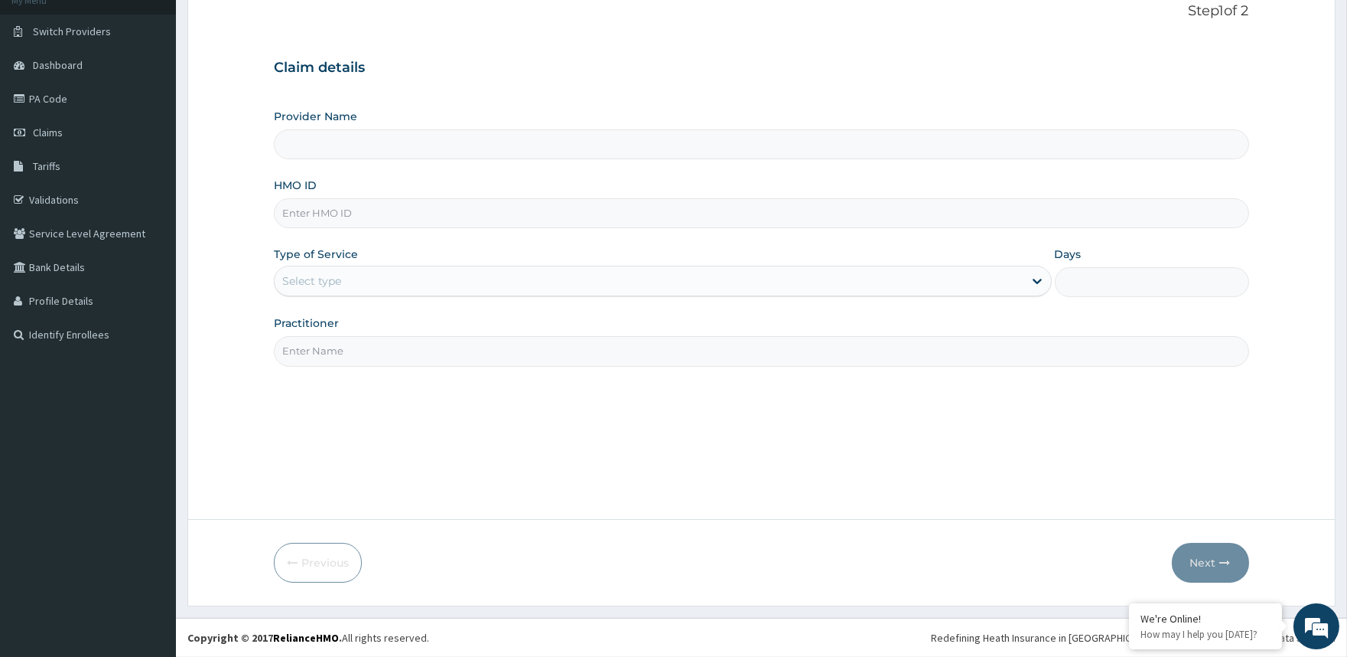
type input "Fitness Factory Ltd"
type input "1"
click at [593, 217] on input "HMO ID" at bounding box center [761, 213] width 975 height 30
click at [594, 217] on input "P" at bounding box center [761, 213] width 975 height 30
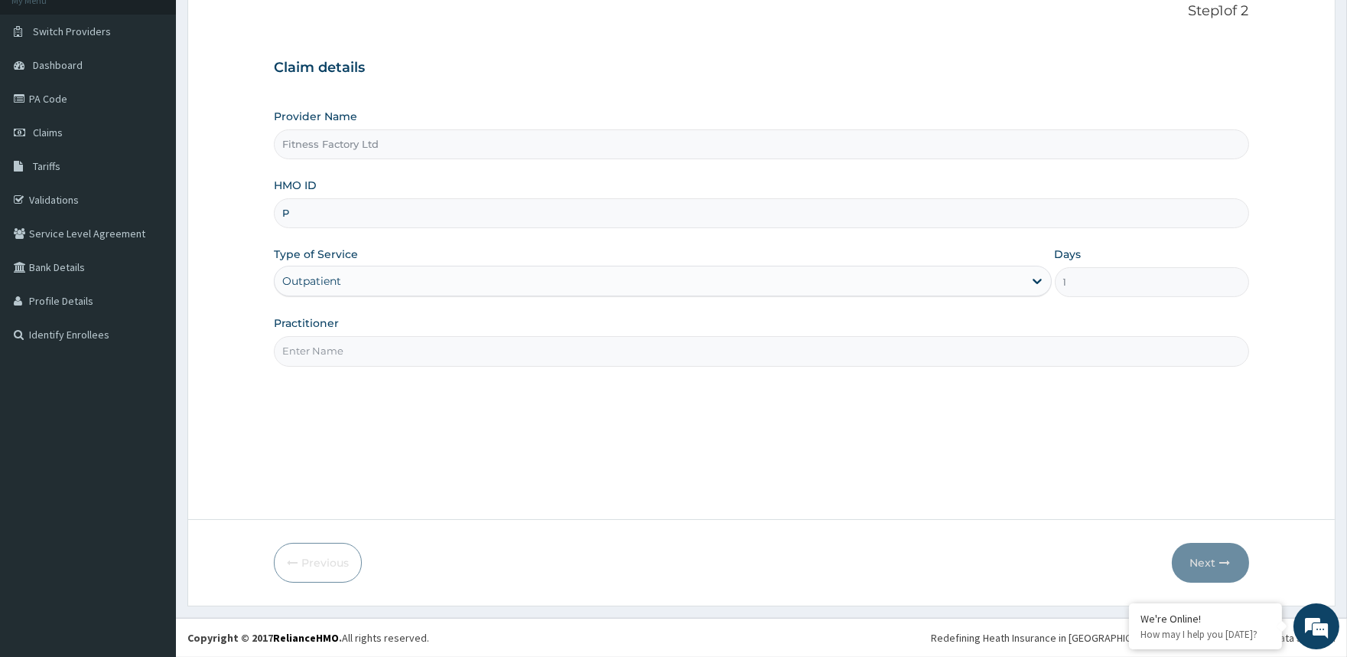
click at [587, 215] on input "P" at bounding box center [761, 213] width 975 height 30
click at [594, 216] on input "P" at bounding box center [761, 213] width 975 height 30
type input "PWC/10544/A"
click at [554, 356] on input "Practitioner" at bounding box center [761, 351] width 975 height 30
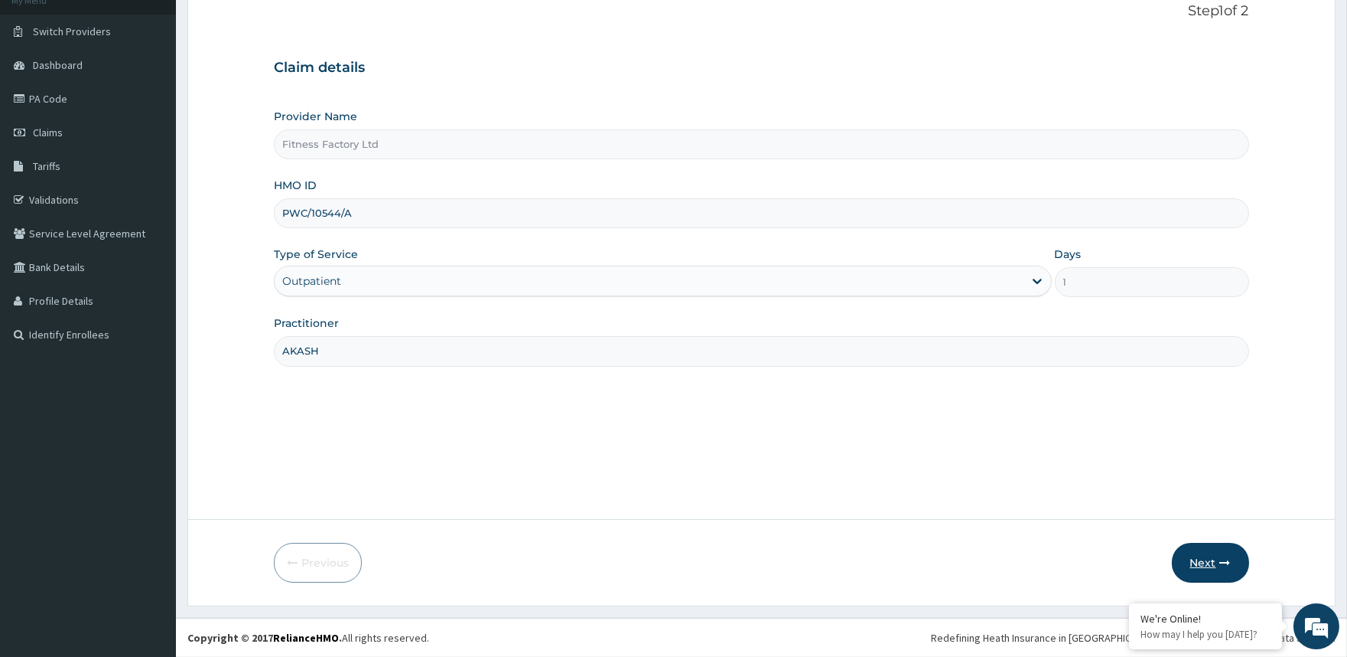
type input "AKASH"
click at [1220, 562] on icon "button" at bounding box center [1225, 562] width 11 height 11
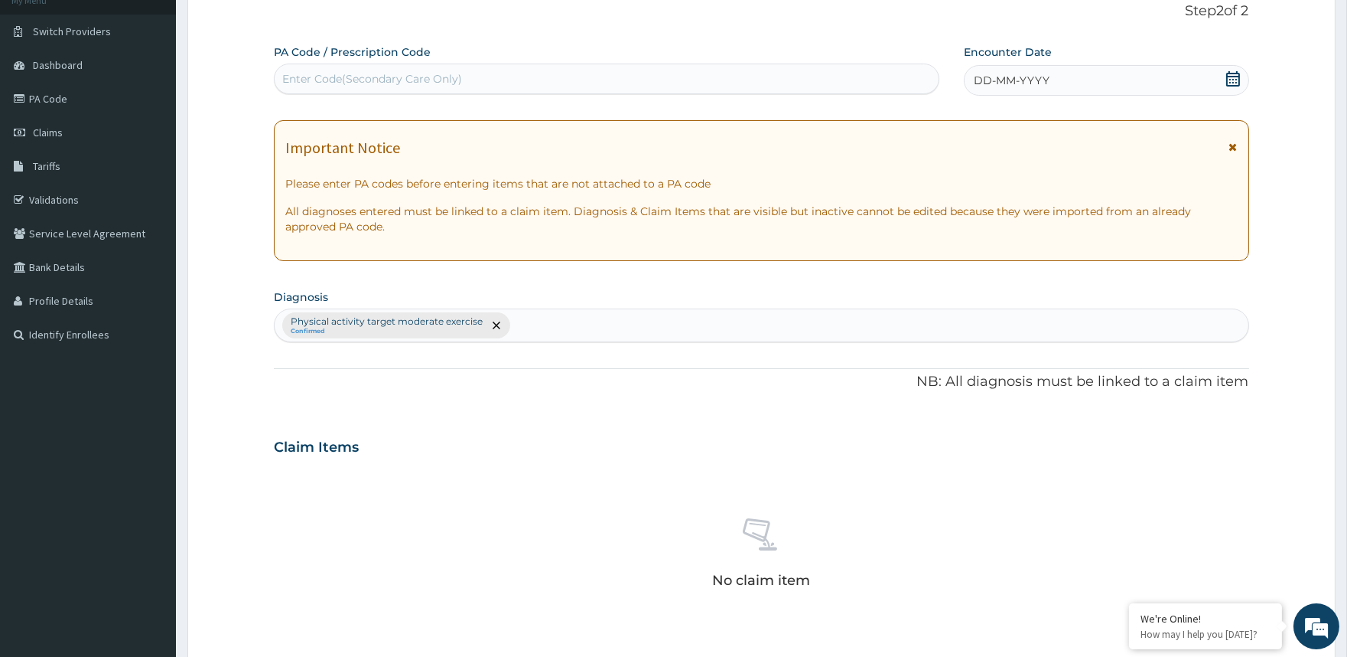
click at [741, 83] on div "Enter Code(Secondary Care Only)" at bounding box center [606, 79] width 663 height 24
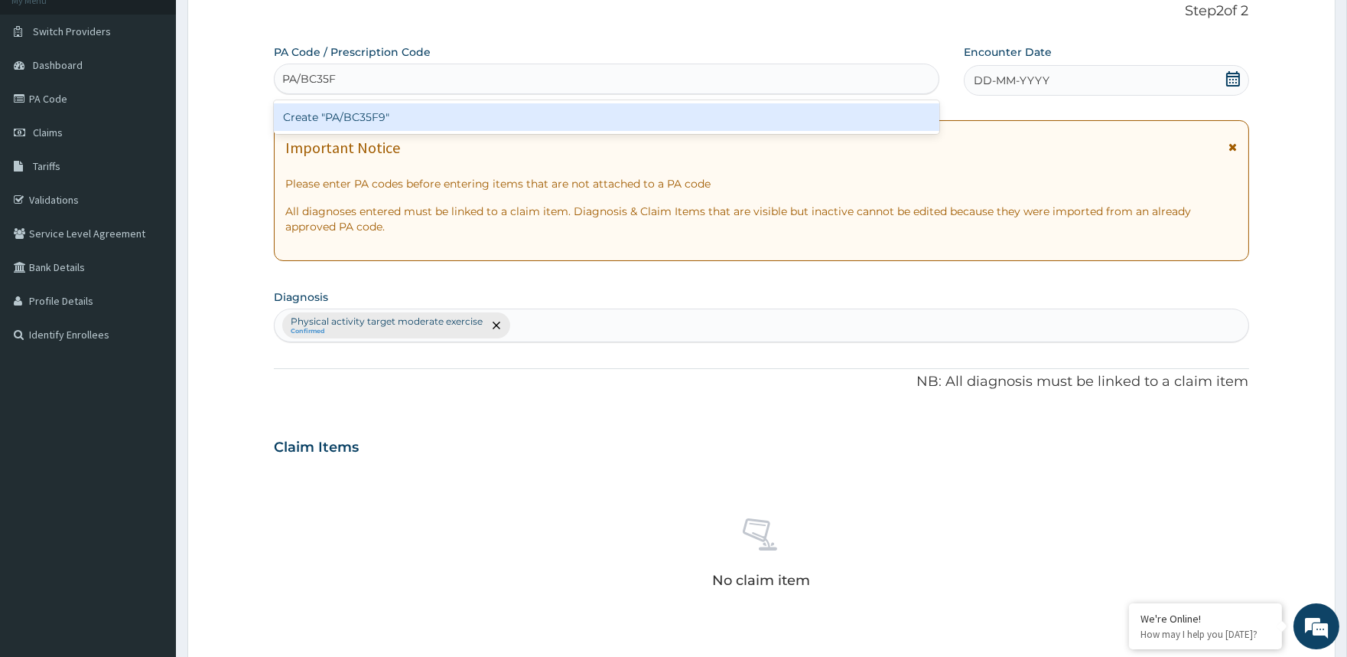
type input "PA/BC35F9"
click at [738, 118] on div "Create "PA/BC35F9"" at bounding box center [606, 117] width 665 height 28
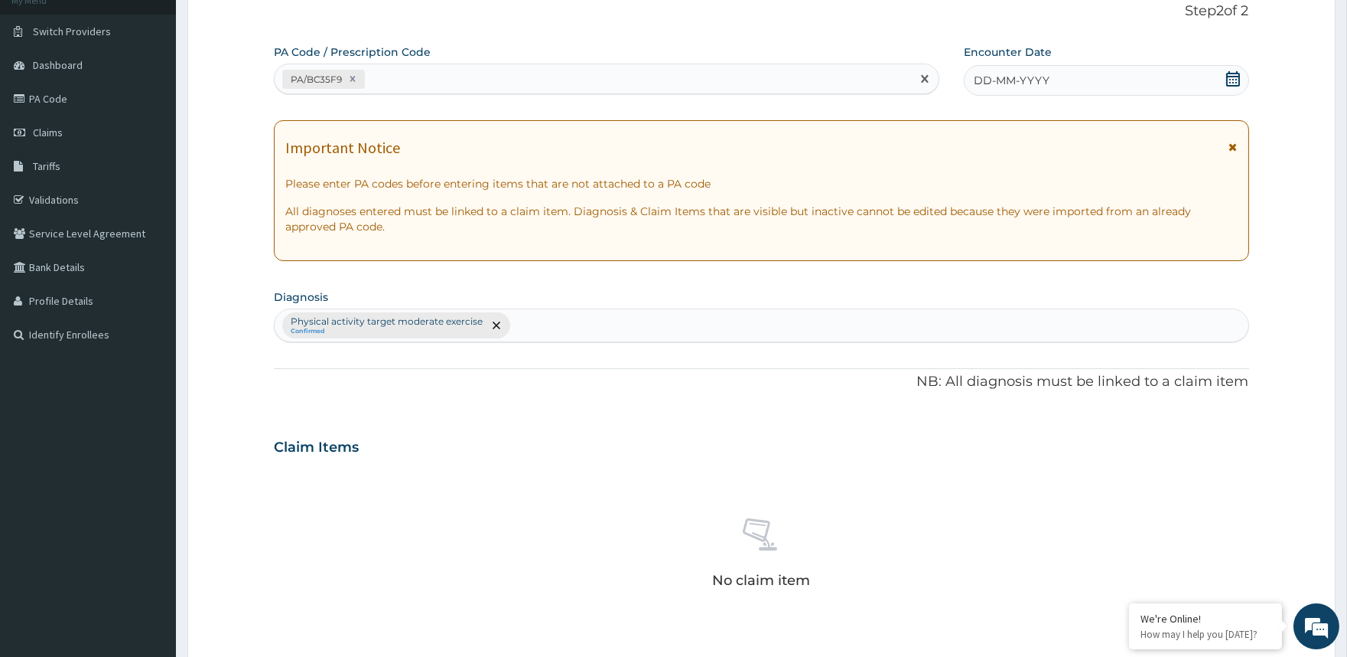
click at [1028, 85] on span "DD-MM-YYYY" at bounding box center [1012, 80] width 76 height 15
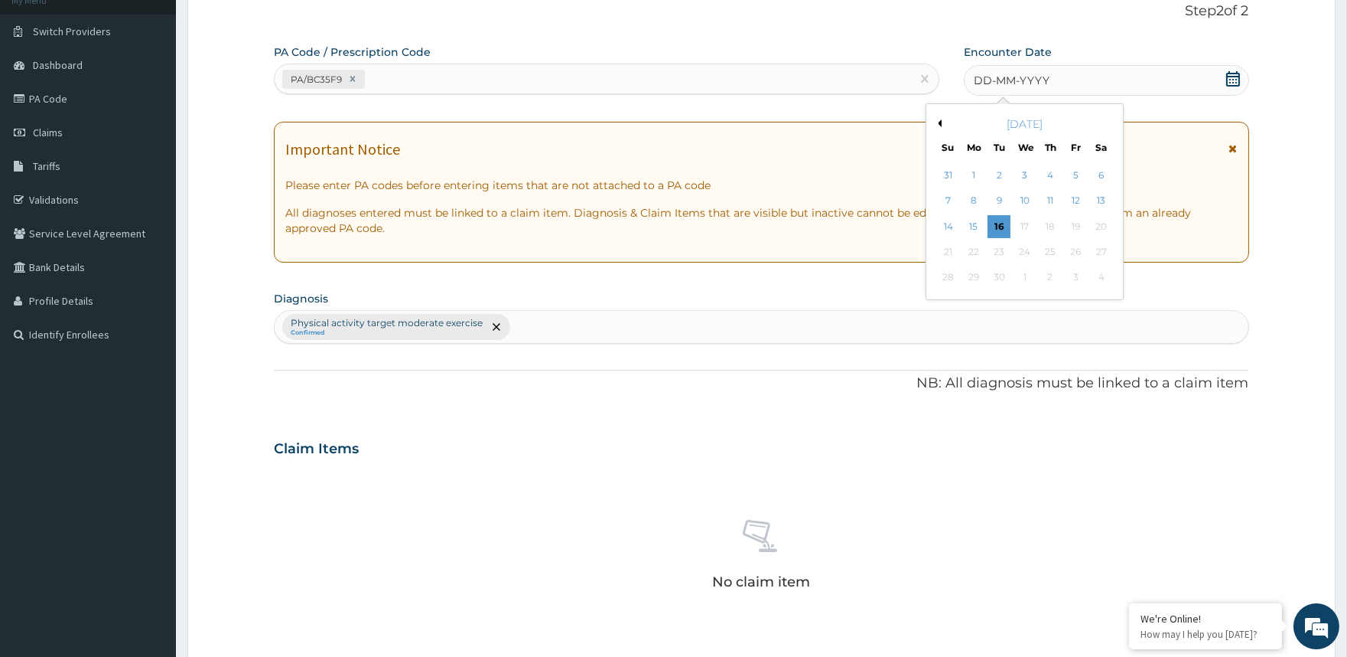
click at [941, 122] on button "Previous Month" at bounding box center [938, 123] width 8 height 8
click at [1046, 257] on div "26" at bounding box center [1050, 251] width 23 height 23
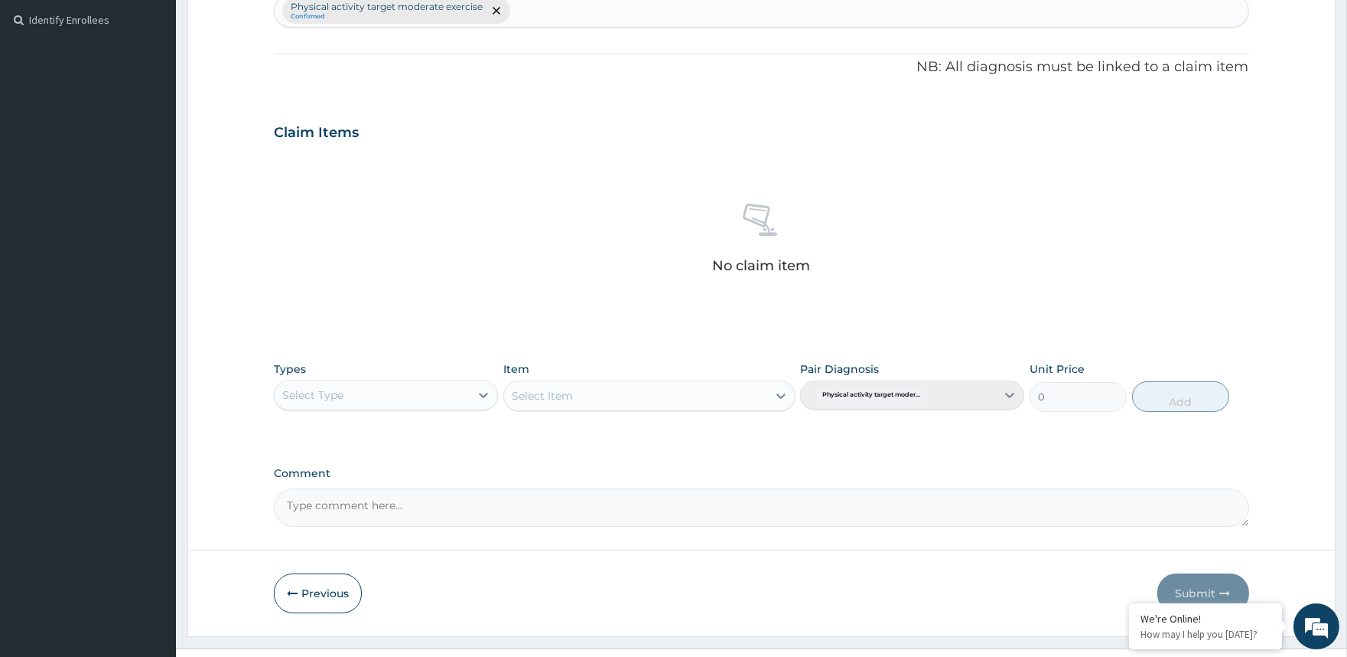
scroll to position [446, 0]
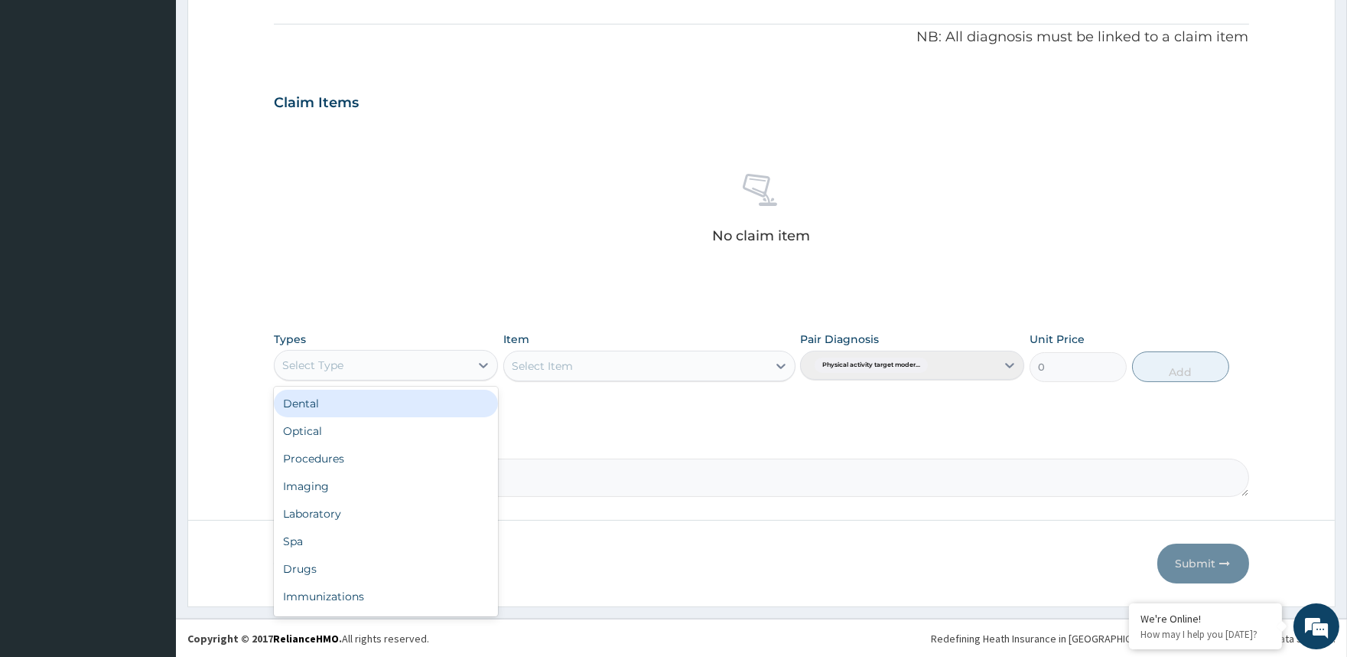
click at [348, 353] on div "Select Type" at bounding box center [372, 365] width 195 height 24
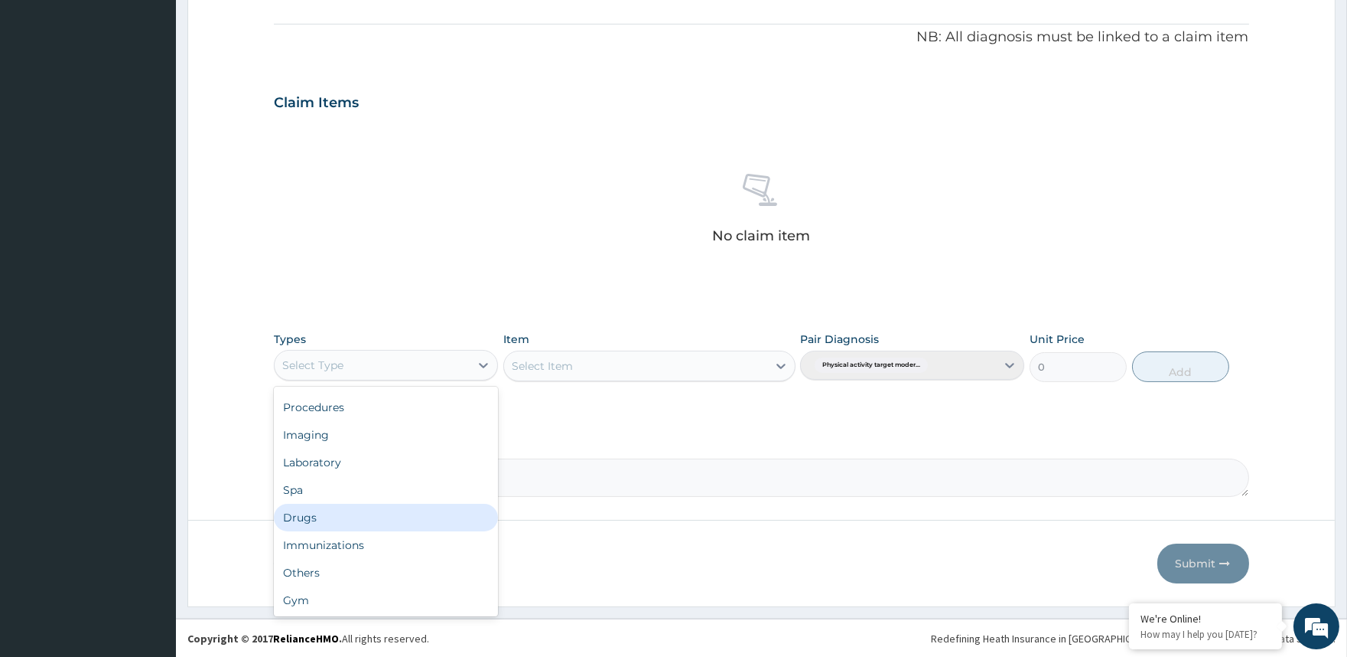
scroll to position [51, 0]
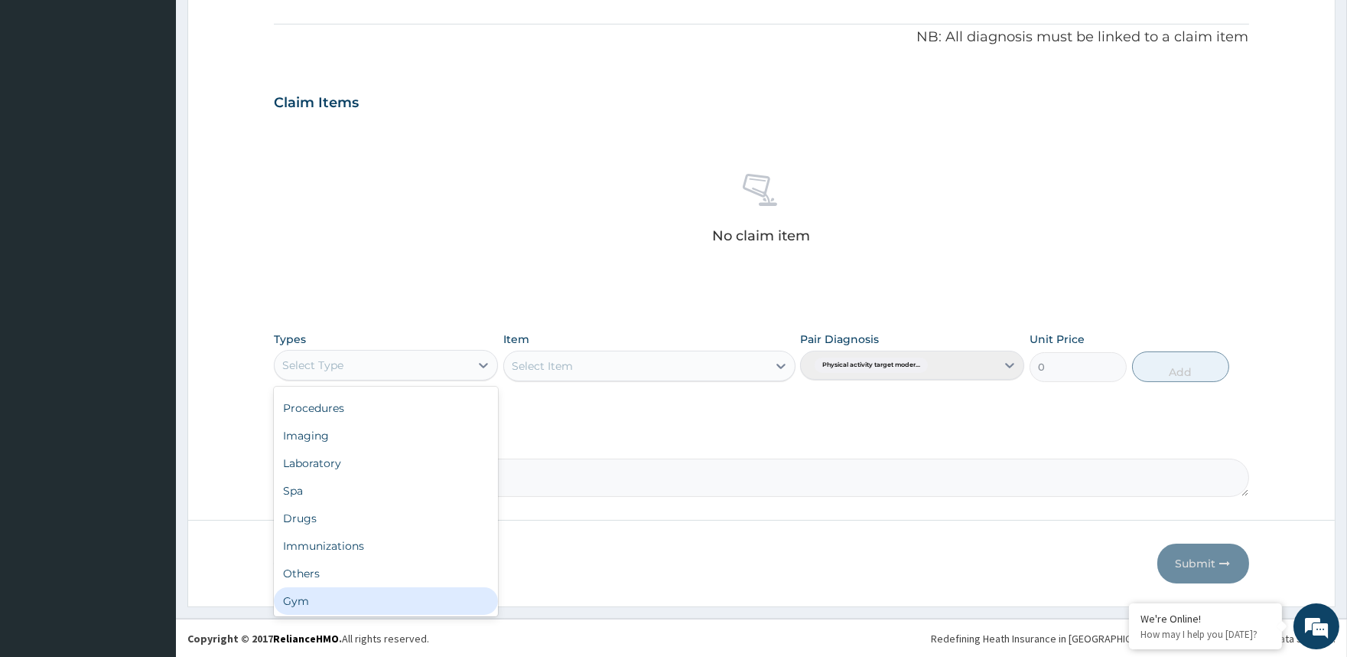
click at [384, 610] on div "Gym" at bounding box center [386, 601] width 224 height 28
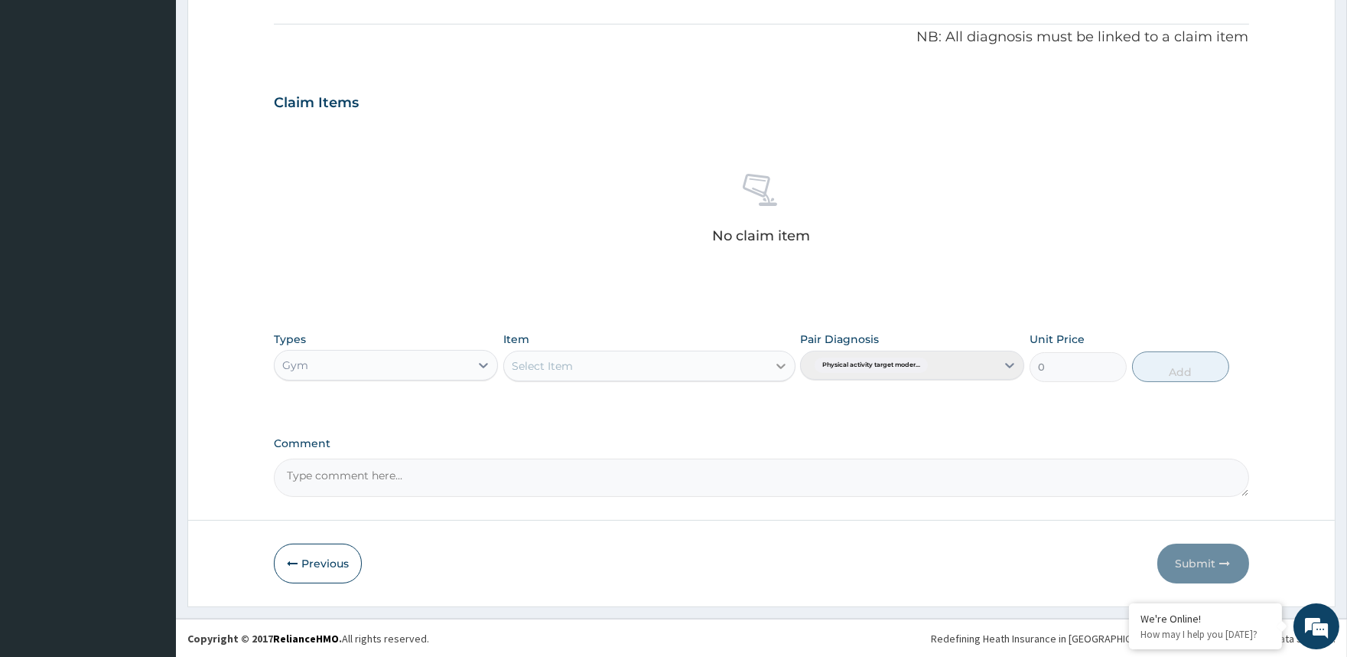
click at [774, 360] on icon at bounding box center [781, 365] width 15 height 15
click at [738, 425] on div "GYM" at bounding box center [649, 432] width 292 height 28
click at [1151, 367] on button "Add" at bounding box center [1180, 366] width 97 height 31
type input "0"
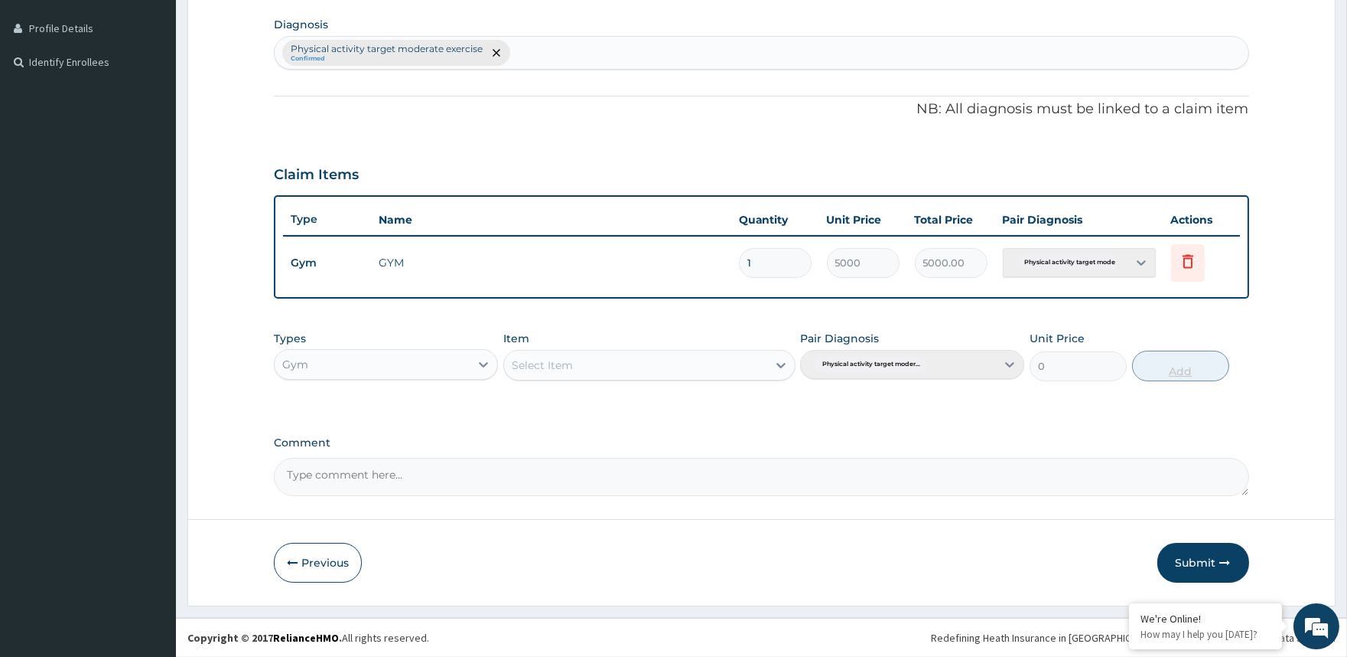
scroll to position [372, 0]
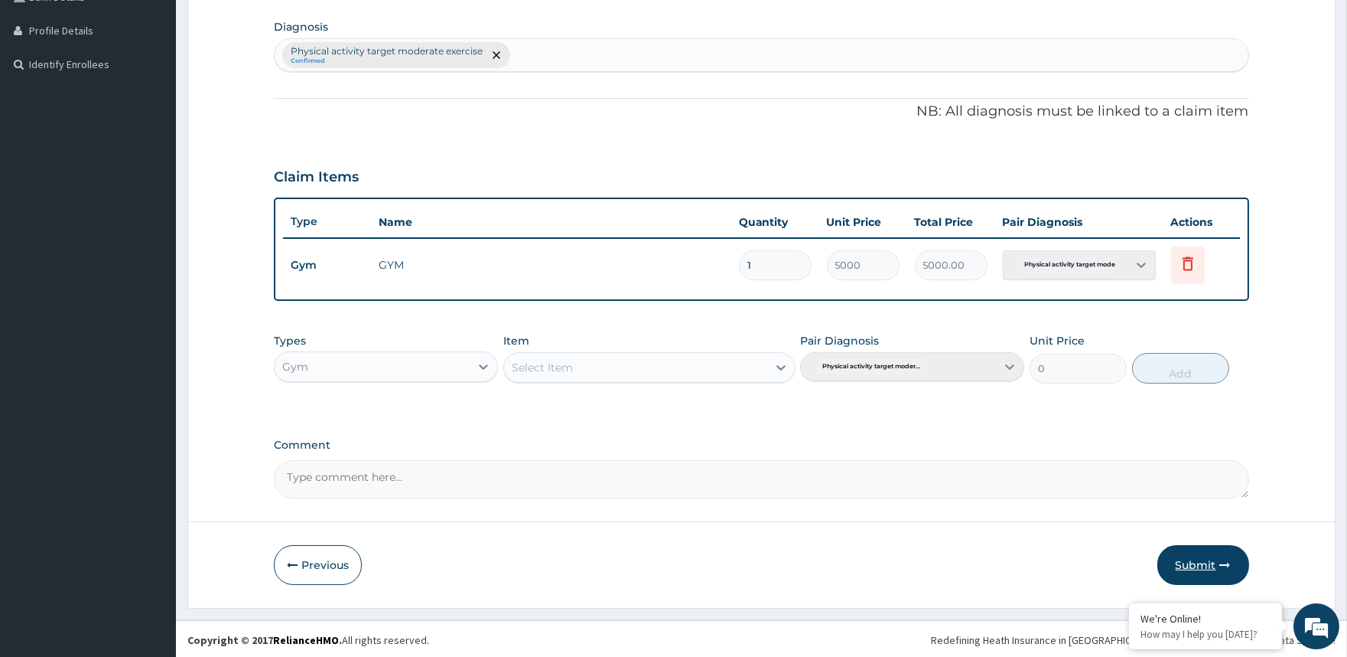
click at [1196, 559] on button "Submit" at bounding box center [1204, 565] width 92 height 40
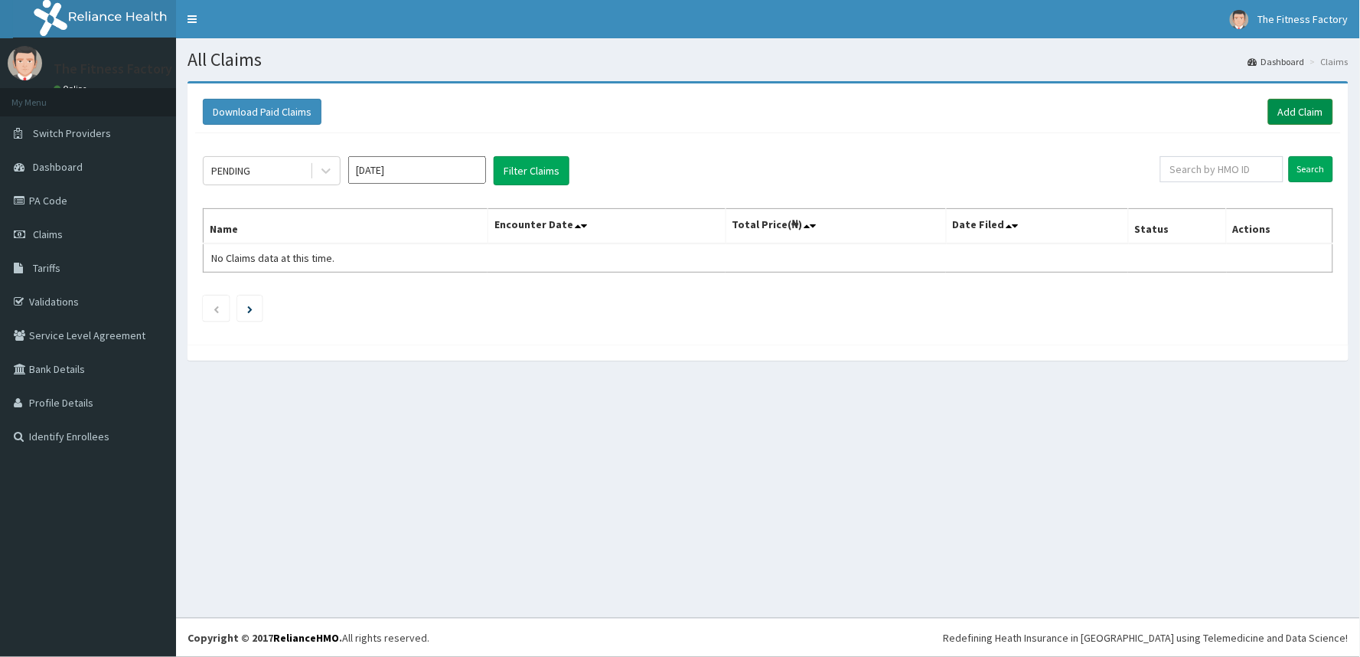
click at [1303, 103] on link "Add Claim" at bounding box center [1300, 112] width 65 height 26
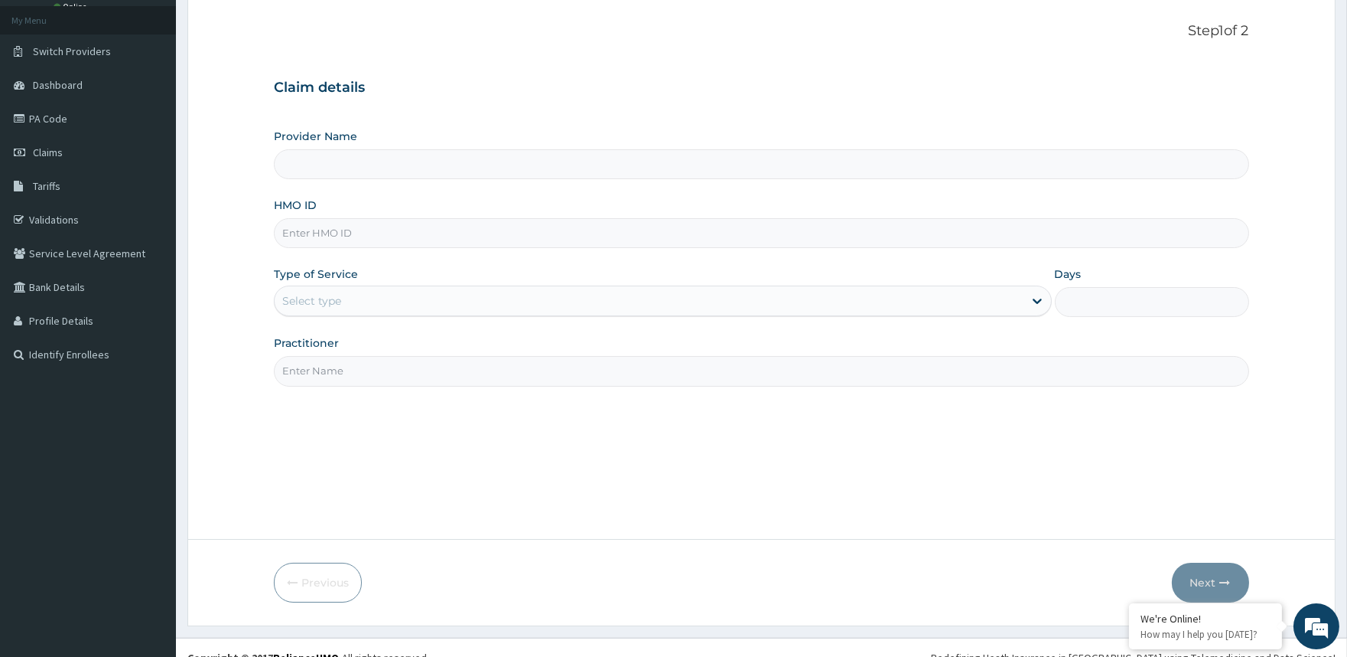
scroll to position [102, 0]
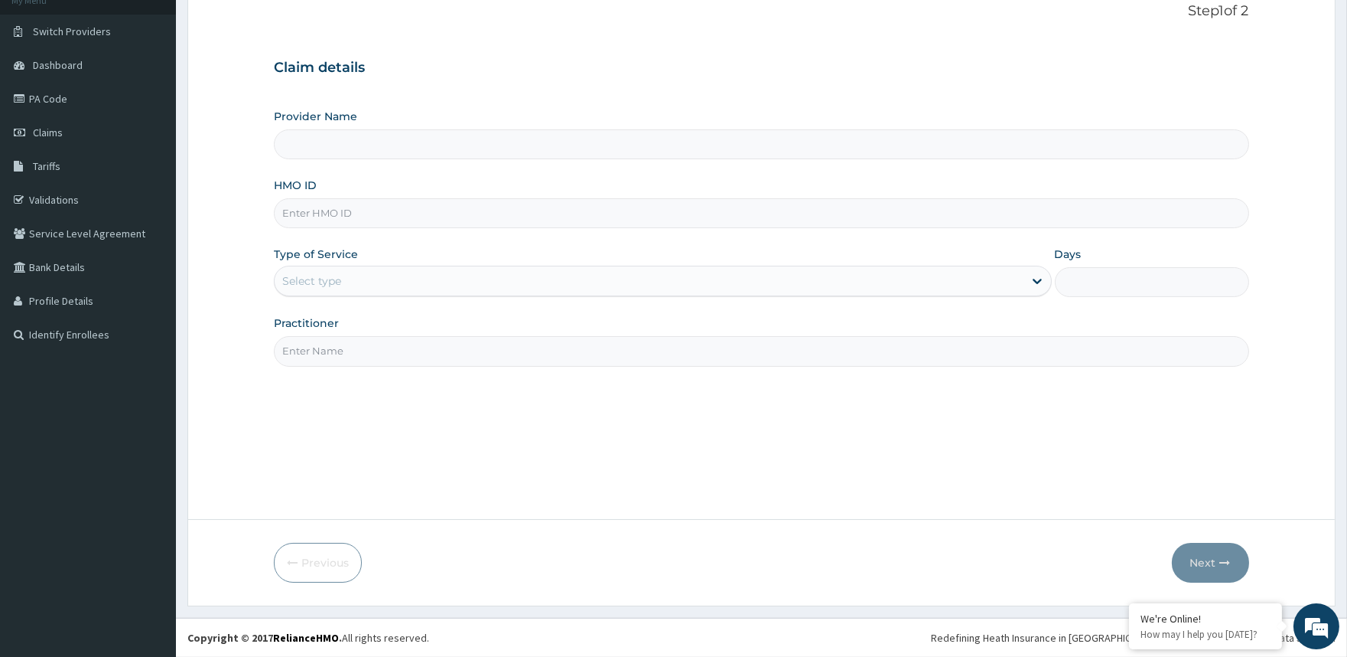
type input "Fitness Factory Ltd"
type input "1"
click at [525, 223] on input "HMO ID" at bounding box center [761, 213] width 975 height 30
type input "SSE/10152/A"
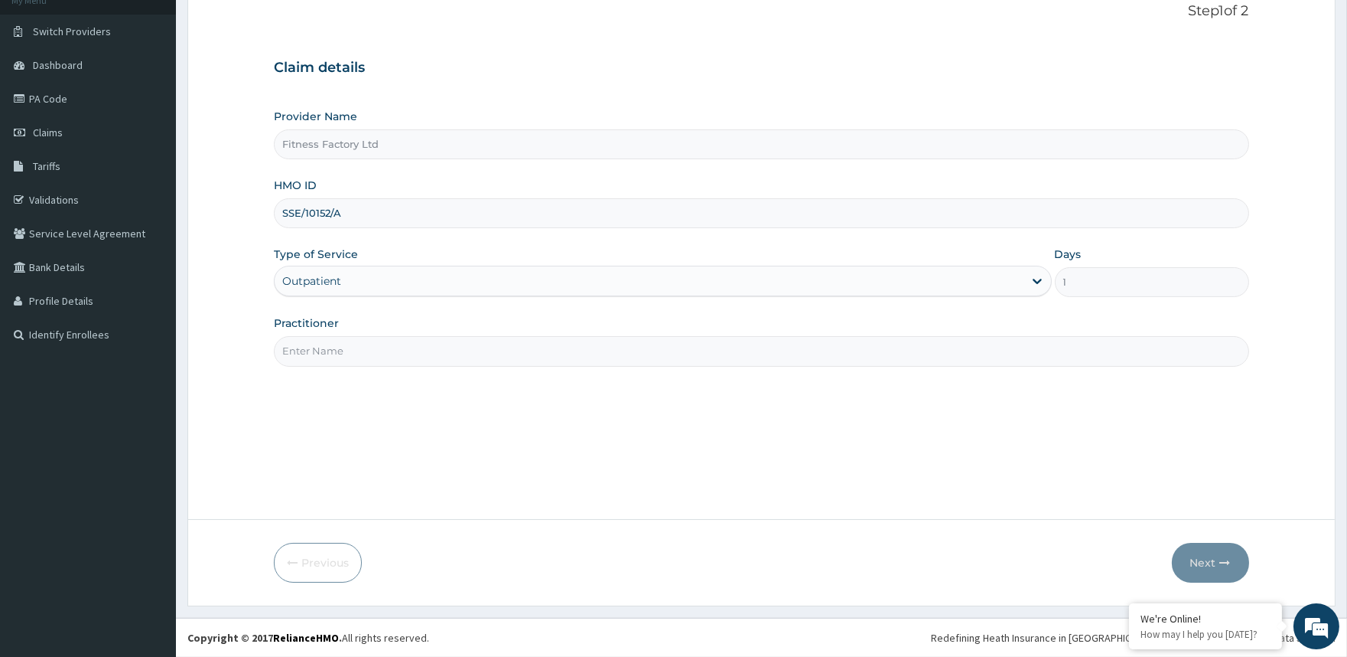
click at [502, 357] on input "Practitioner" at bounding box center [761, 351] width 975 height 30
type input "AKASH"
click at [1215, 566] on button "Next" at bounding box center [1210, 563] width 77 height 40
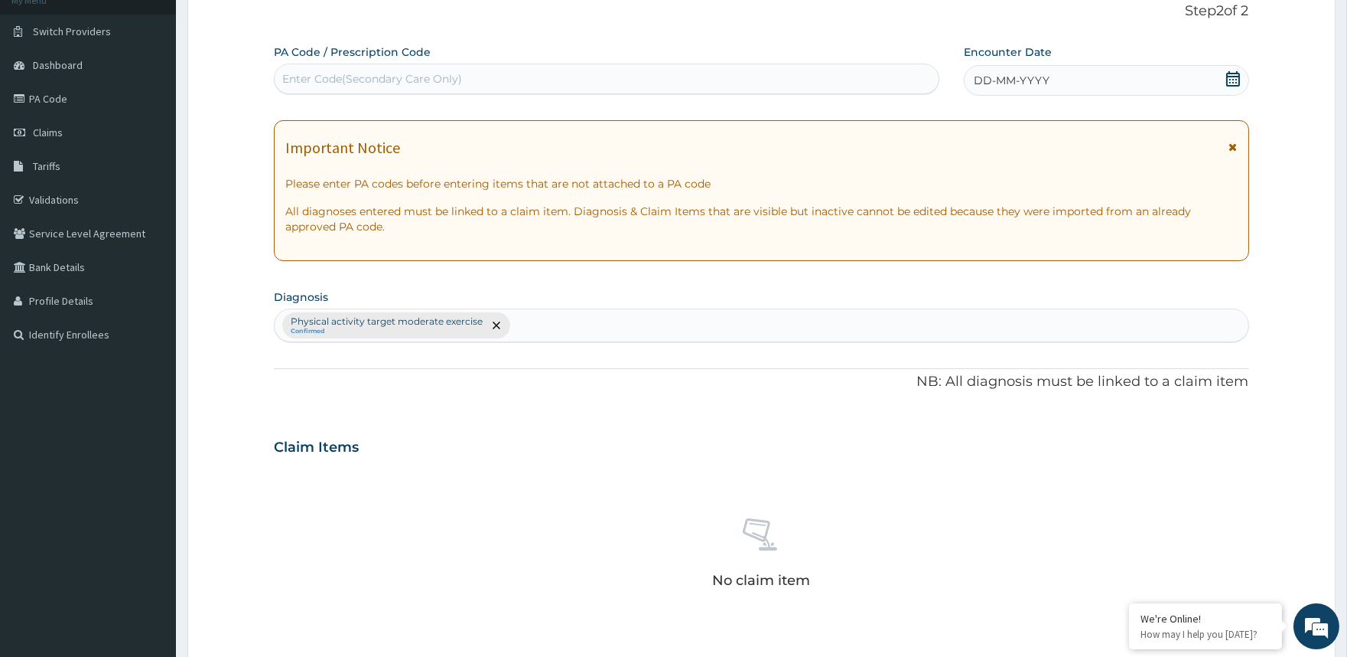
click at [417, 77] on div "Enter Code(Secondary Care Only)" at bounding box center [372, 78] width 180 height 15
type input "PA/F0A1E7"
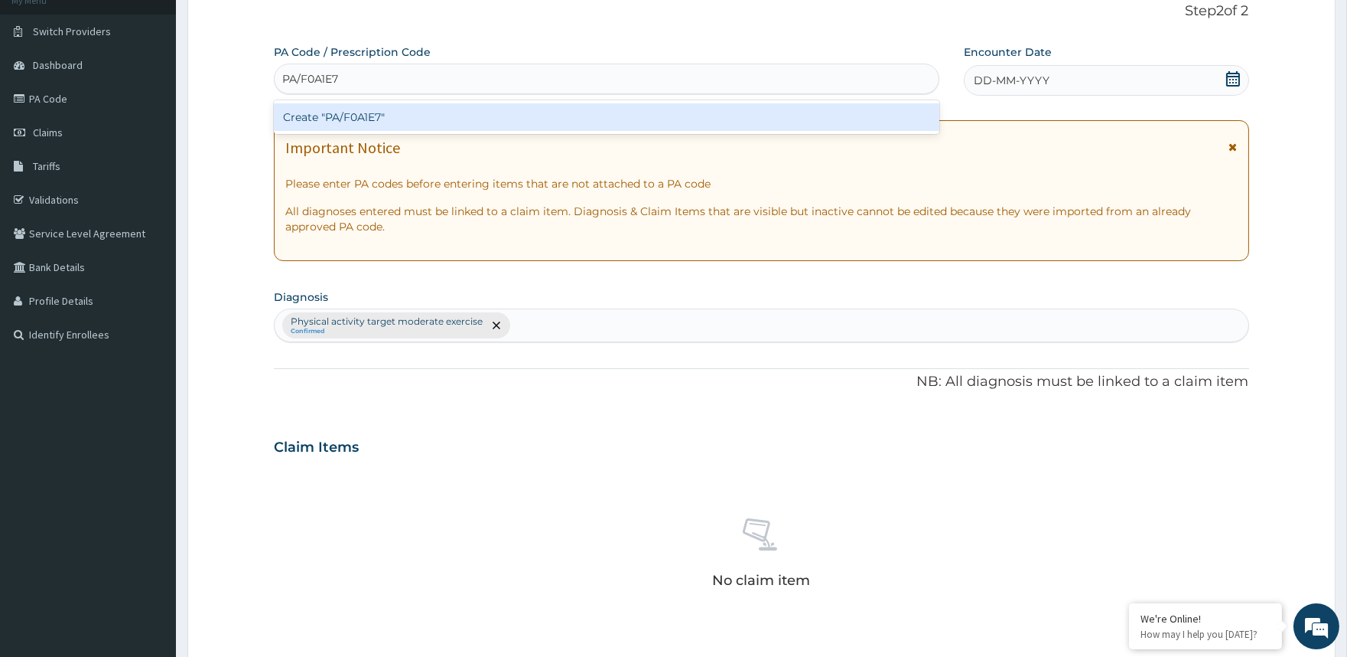
click at [393, 116] on div "Create "PA/F0A1E7"" at bounding box center [606, 117] width 665 height 28
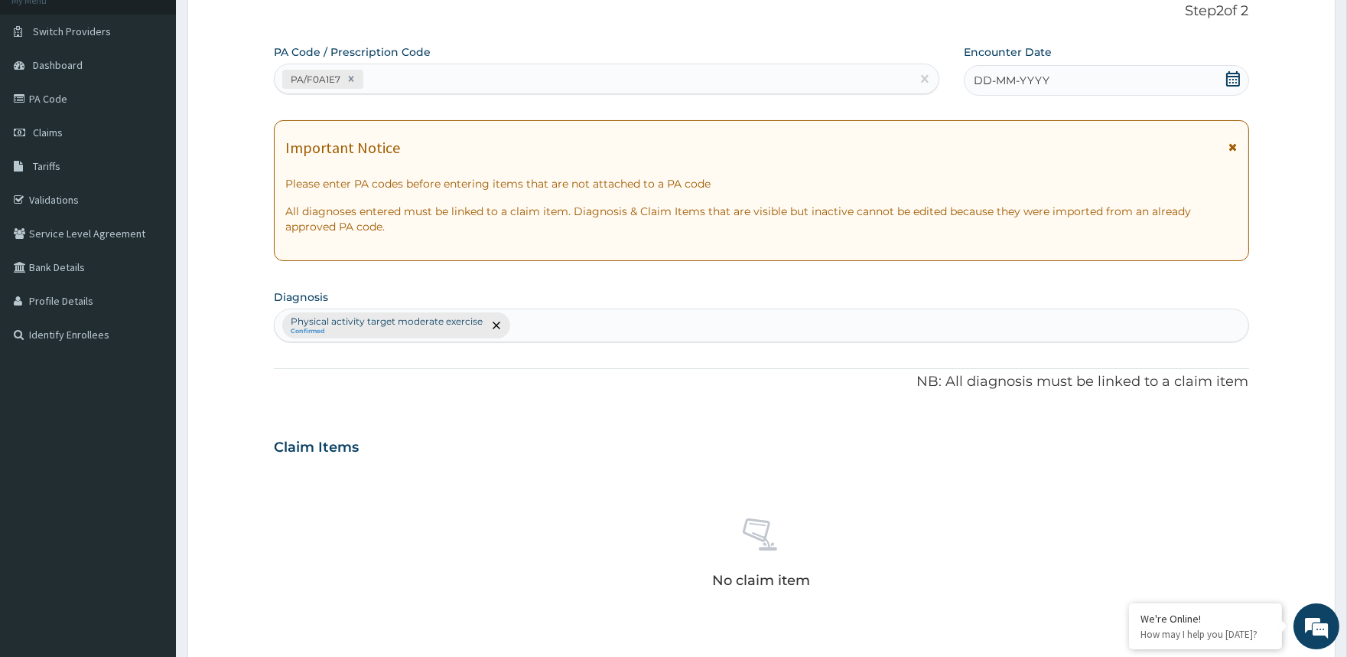
click at [1047, 80] on span "DD-MM-YYYY" at bounding box center [1012, 80] width 76 height 15
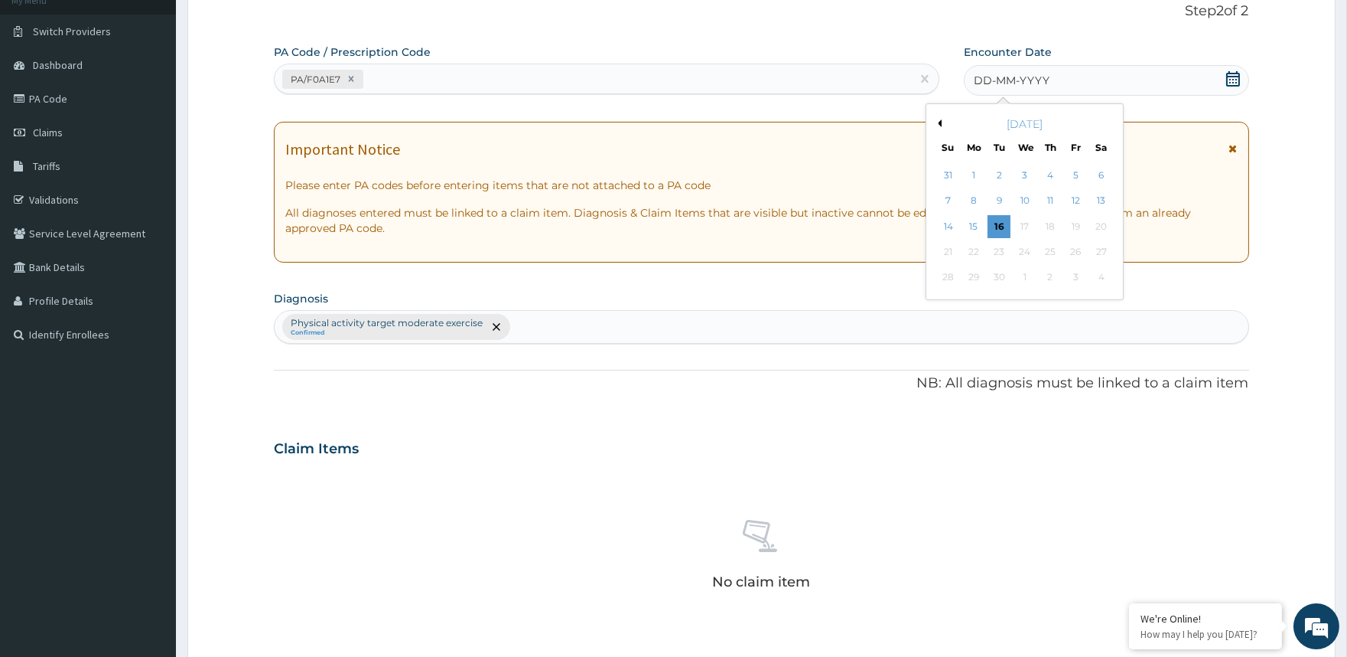
click at [940, 122] on button "Previous Month" at bounding box center [938, 123] width 8 height 8
click at [1008, 246] on div "24" at bounding box center [999, 251] width 23 height 23
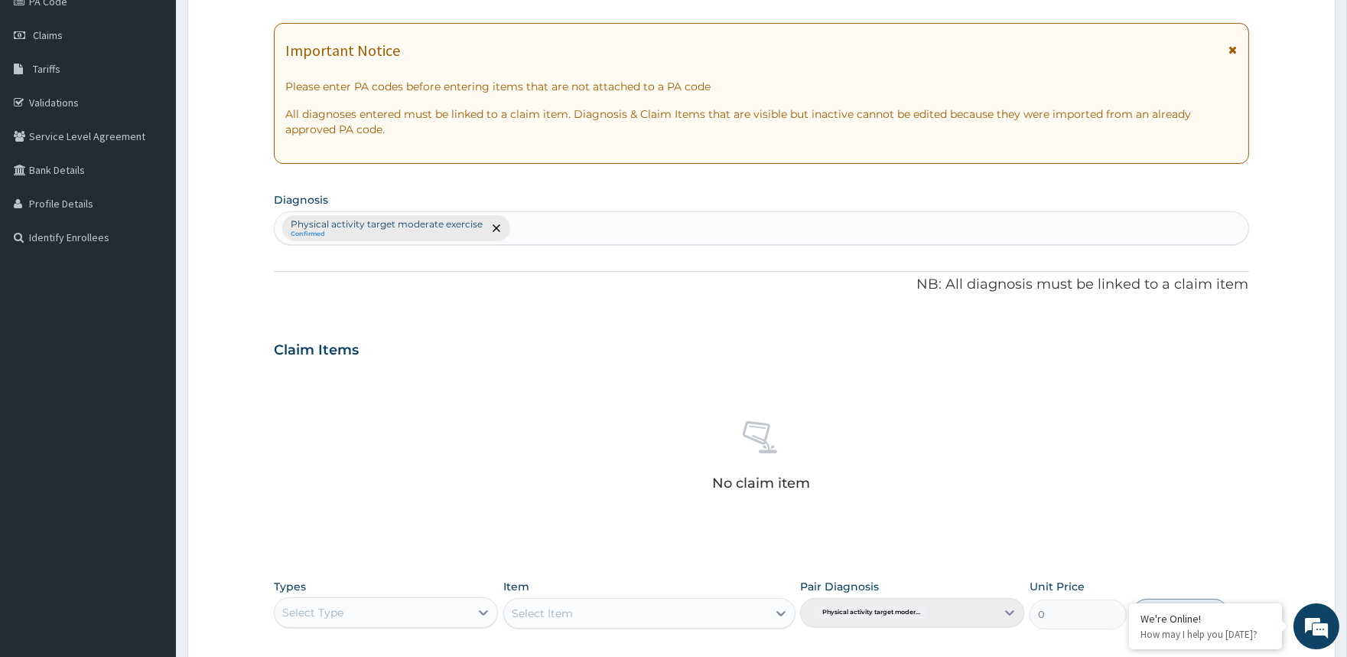
scroll to position [446, 0]
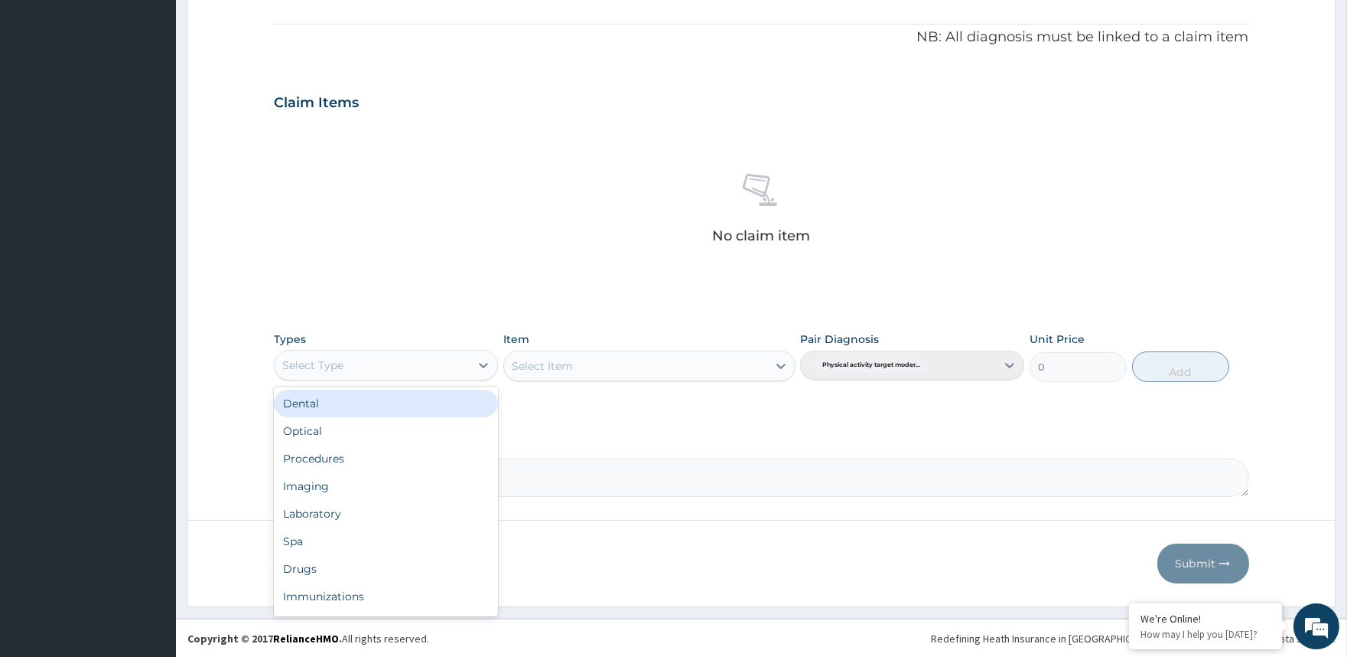
click at [451, 358] on div "Select Type" at bounding box center [372, 365] width 195 height 24
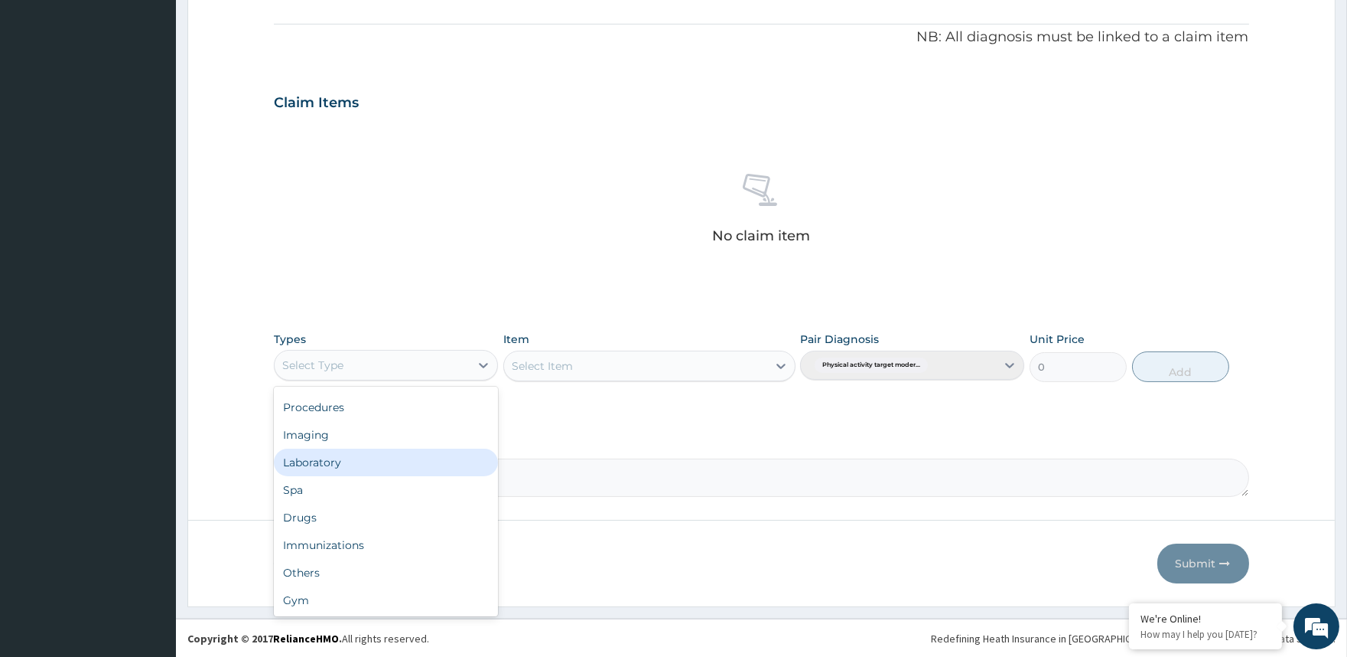
scroll to position [51, 0]
click at [422, 589] on div "Gym" at bounding box center [386, 601] width 224 height 28
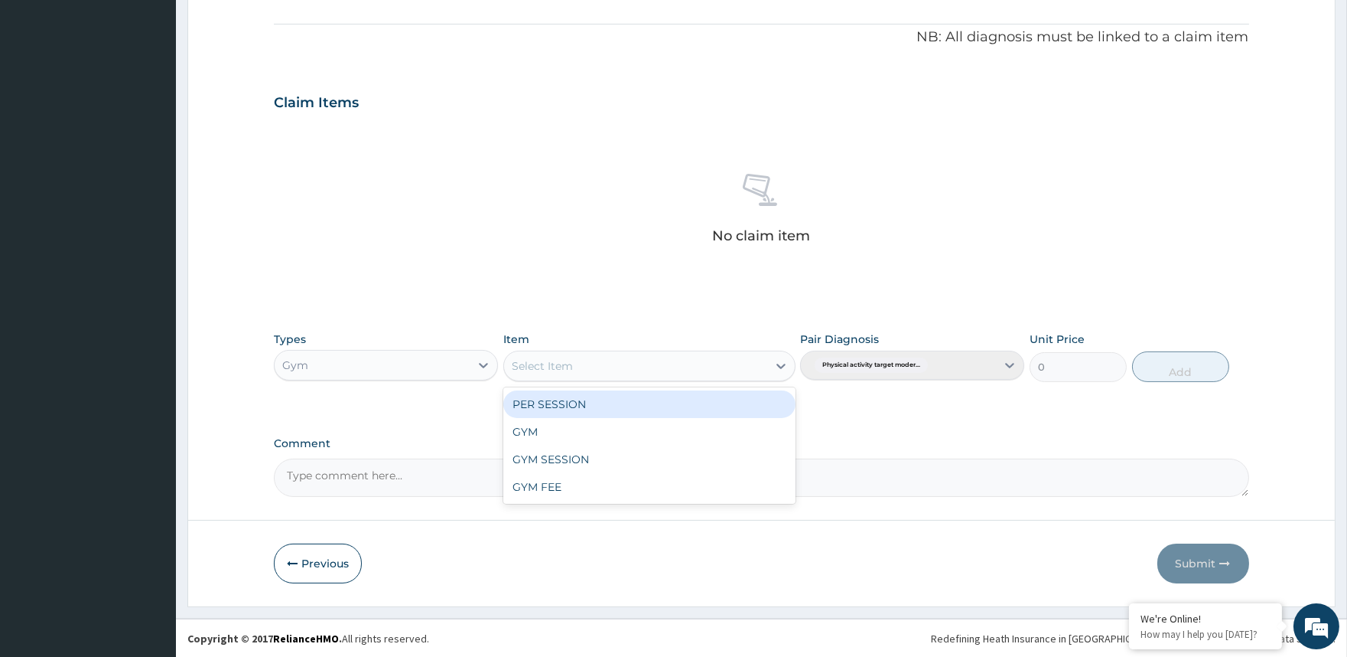
click at [660, 367] on div "Select Item" at bounding box center [635, 366] width 263 height 24
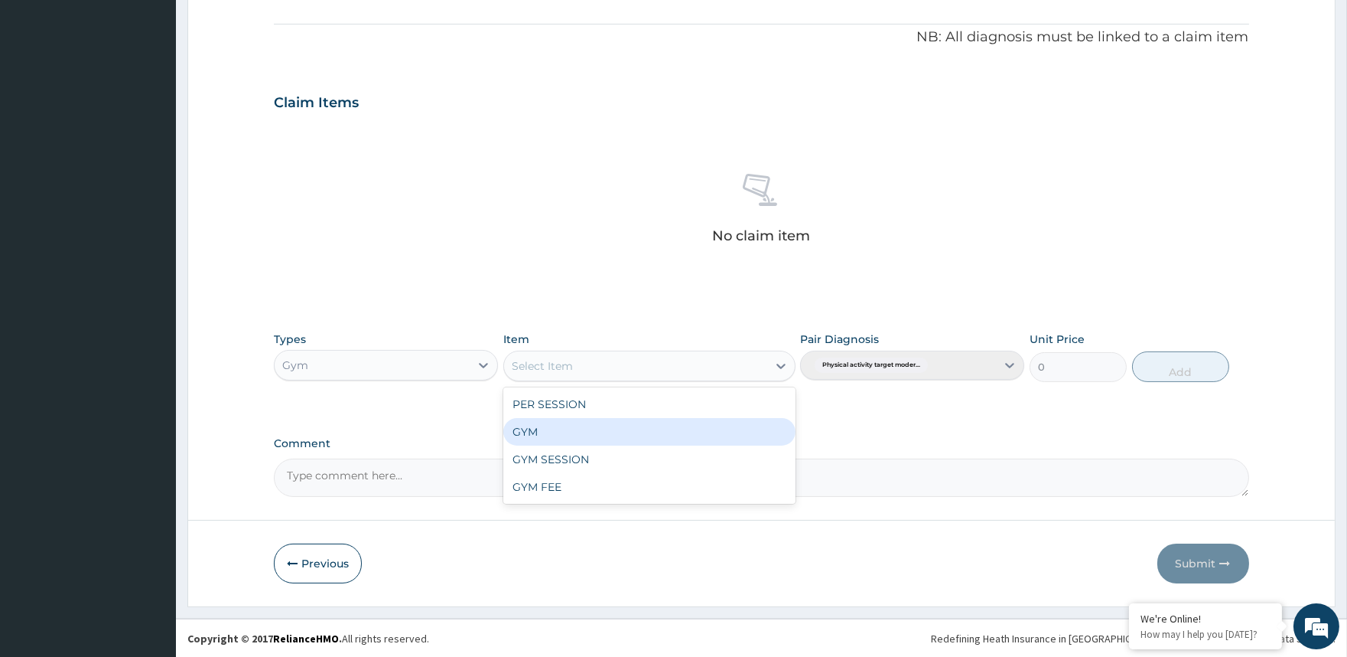
click at [678, 430] on div "GYM" at bounding box center [649, 432] width 292 height 28
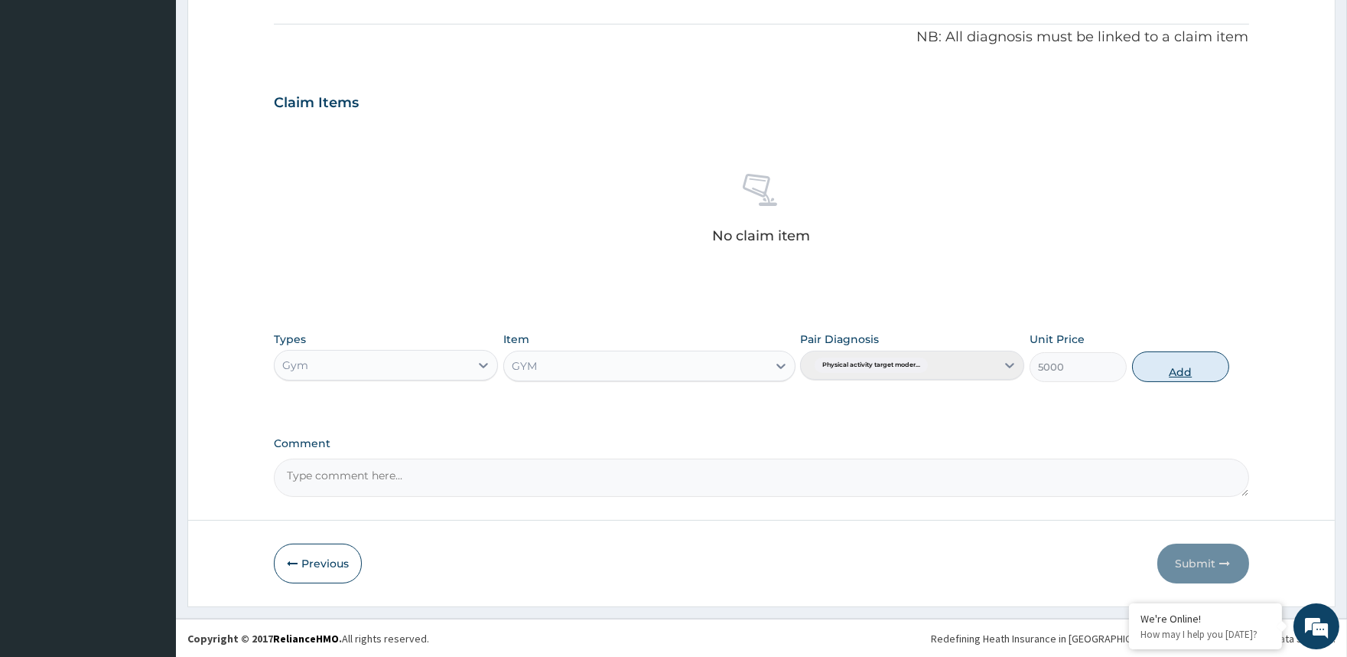
click at [1157, 373] on button "Add" at bounding box center [1180, 366] width 97 height 31
type input "0"
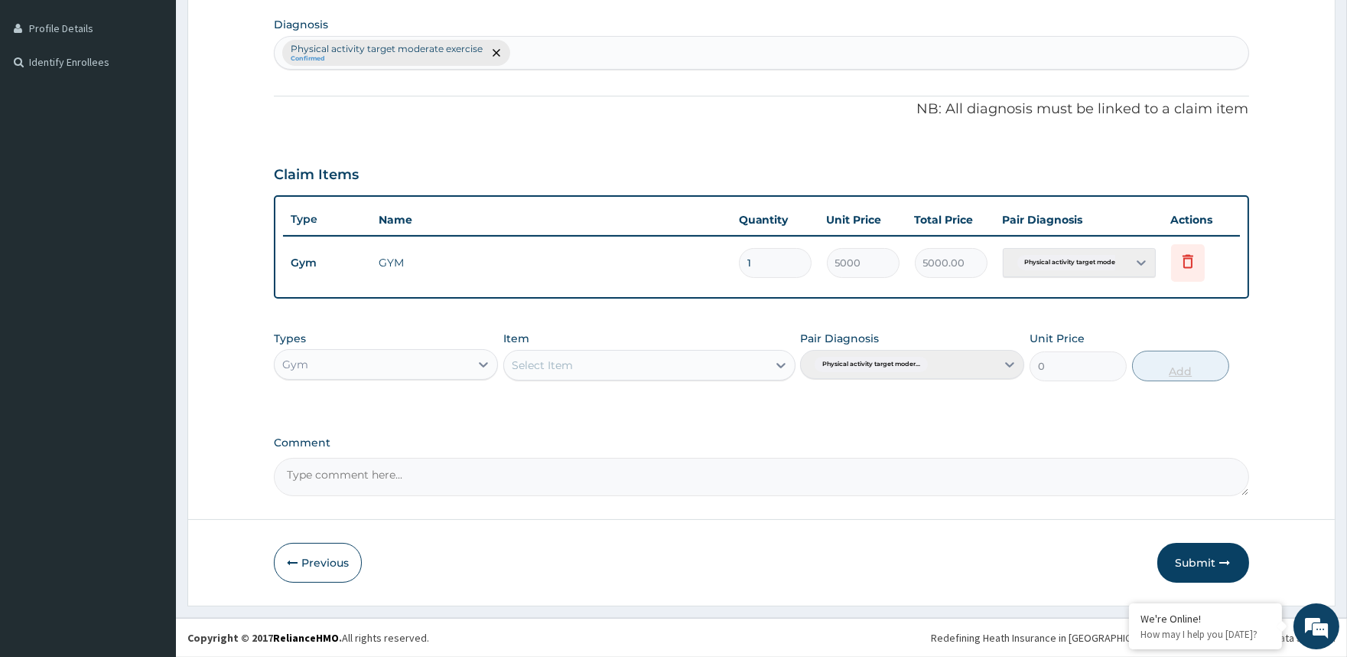
scroll to position [372, 0]
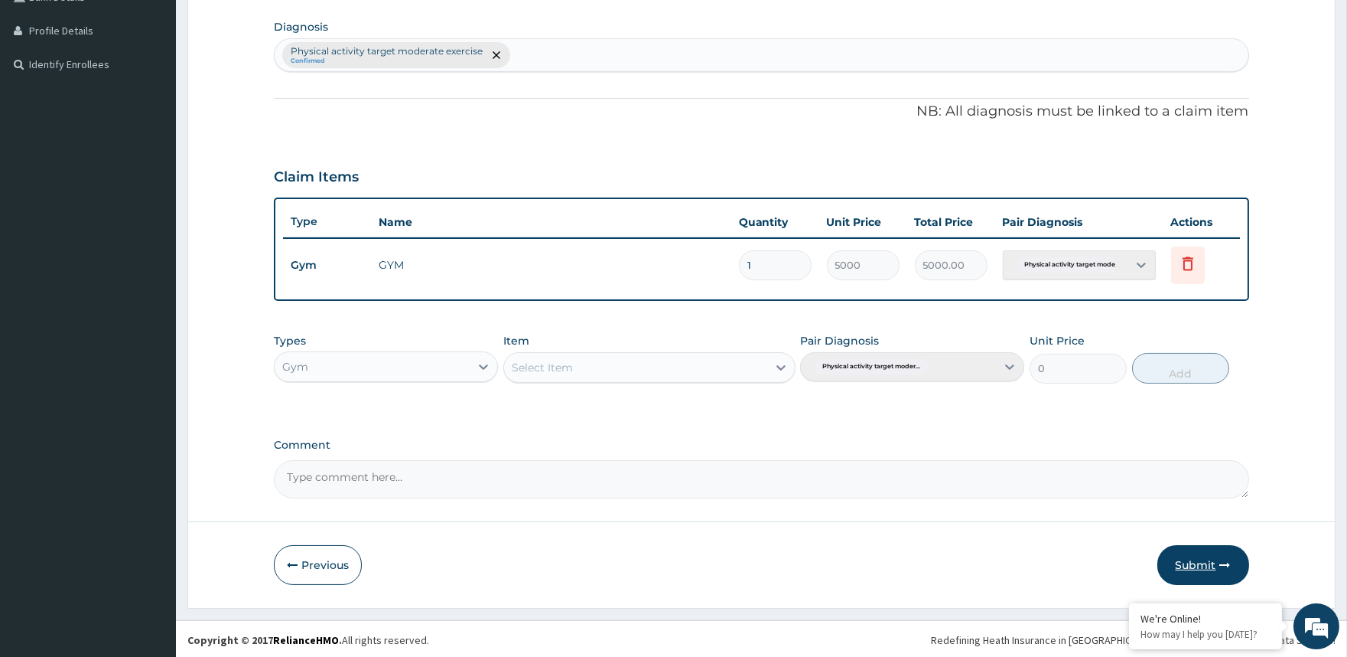
click at [1184, 552] on button "Submit" at bounding box center [1204, 565] width 92 height 40
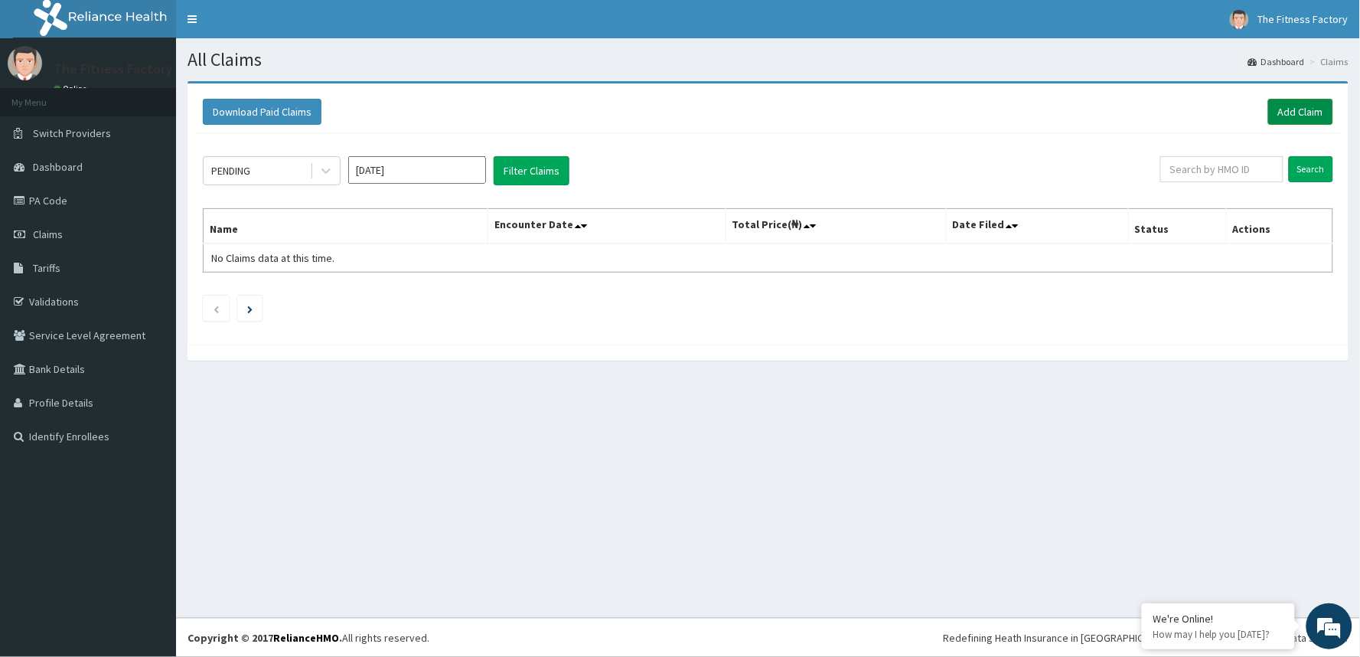
click at [1273, 116] on link "Add Claim" at bounding box center [1300, 112] width 65 height 26
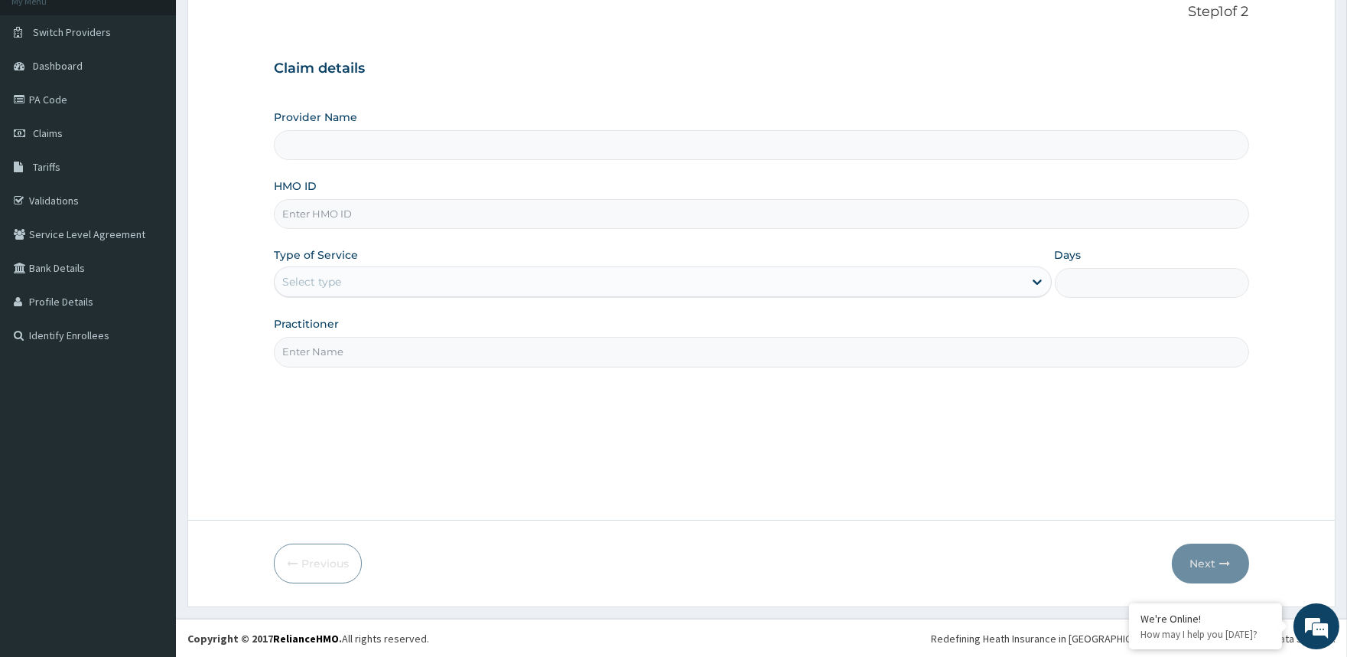
scroll to position [102, 0]
type input "Fitness Factory Ltd"
type input "1"
click at [716, 211] on input "HMO ID" at bounding box center [761, 213] width 975 height 30
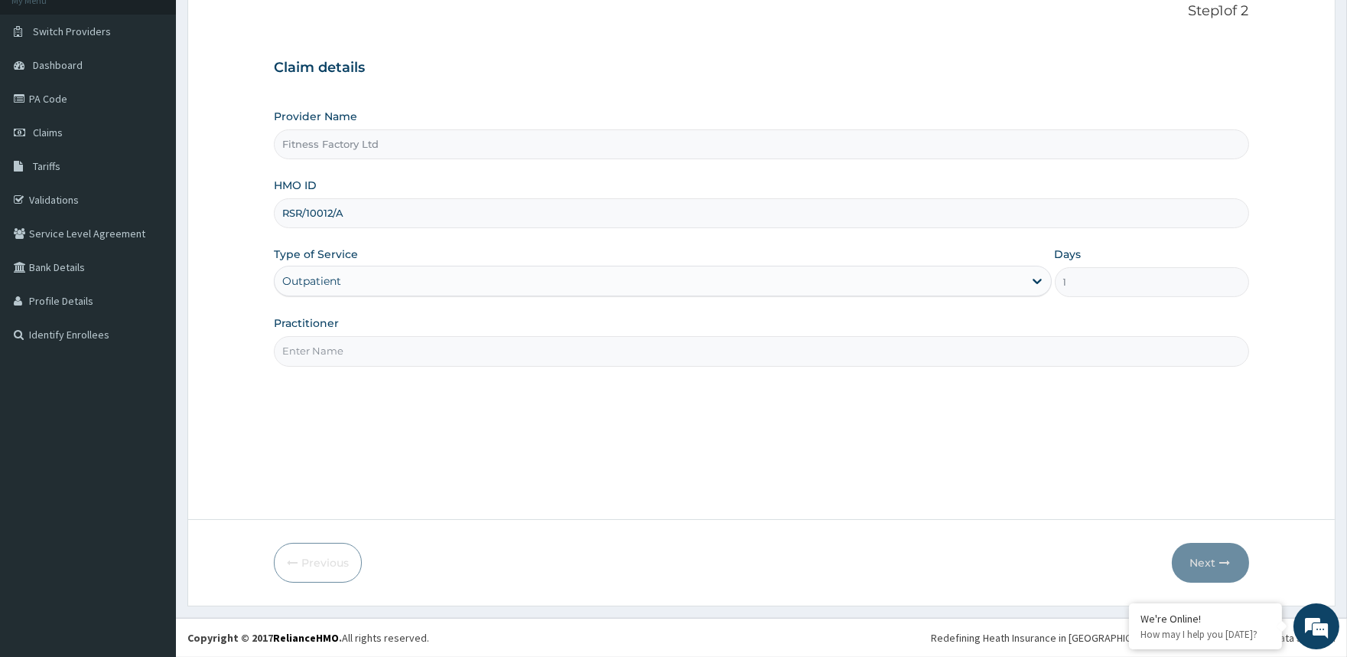
type input "RSR/10012/A"
click at [672, 354] on input "Practitioner" at bounding box center [761, 351] width 975 height 30
type input "AKASH"
click at [1200, 565] on button "Next" at bounding box center [1210, 563] width 77 height 40
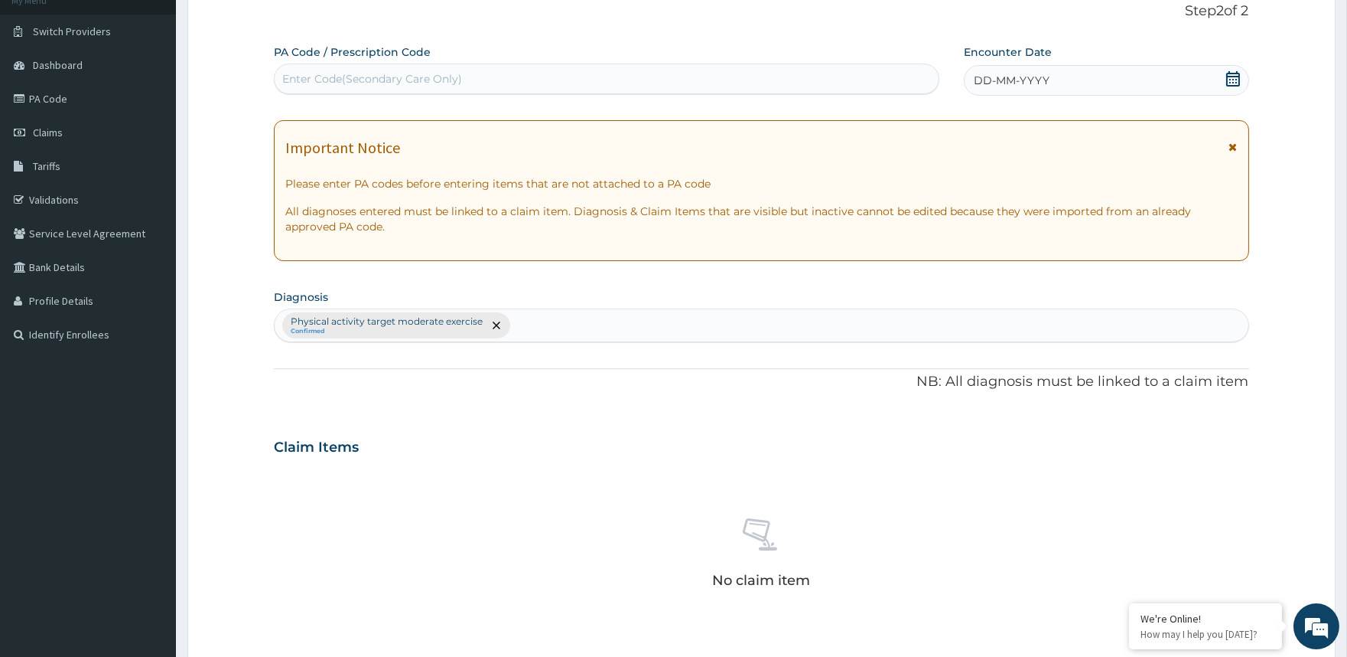
click at [815, 70] on div "Enter Code(Secondary Care Only)" at bounding box center [606, 79] width 663 height 24
type input "PA/3BB6D0"
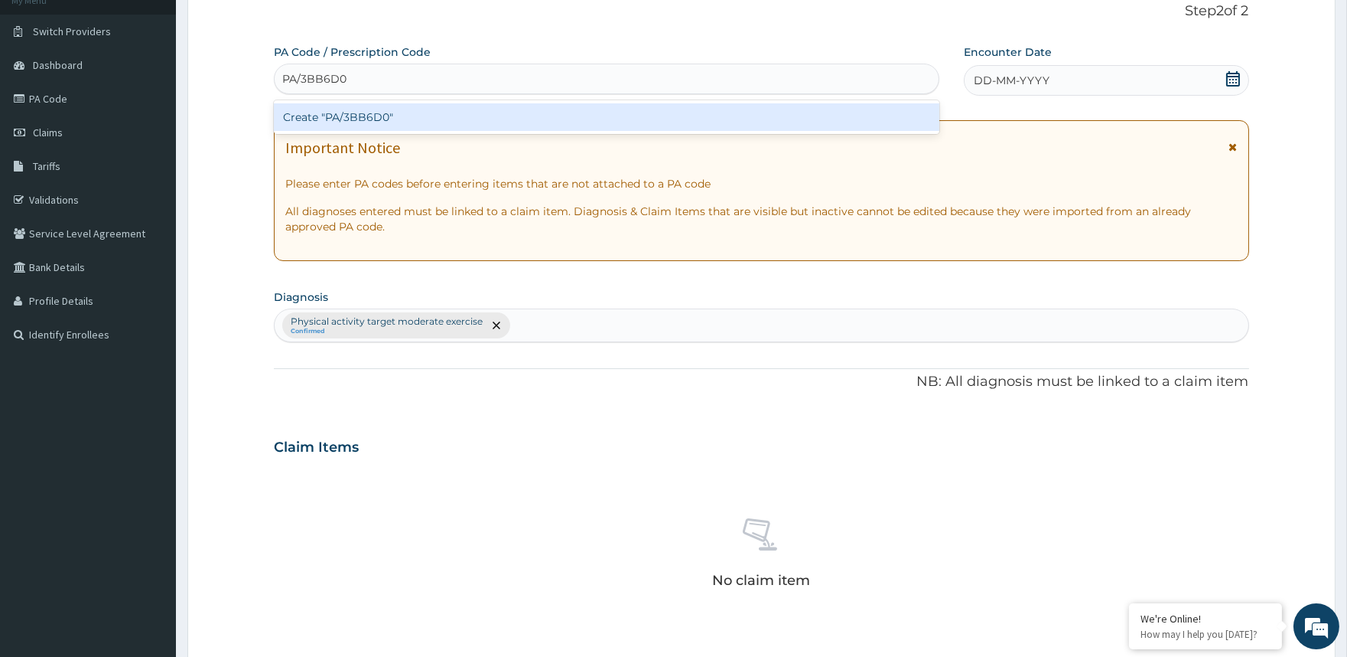
click at [758, 112] on div "Create "PA/3BB6D0"" at bounding box center [606, 117] width 665 height 28
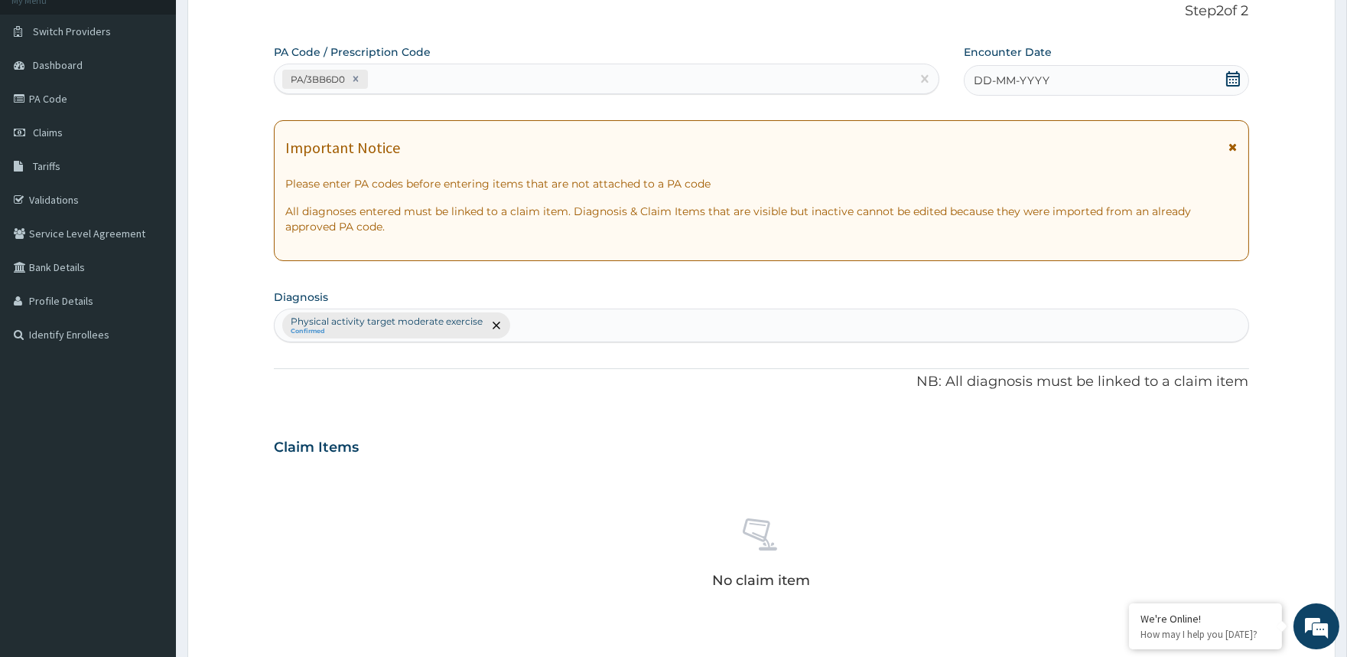
click at [1048, 78] on span "DD-MM-YYYY" at bounding box center [1012, 80] width 76 height 15
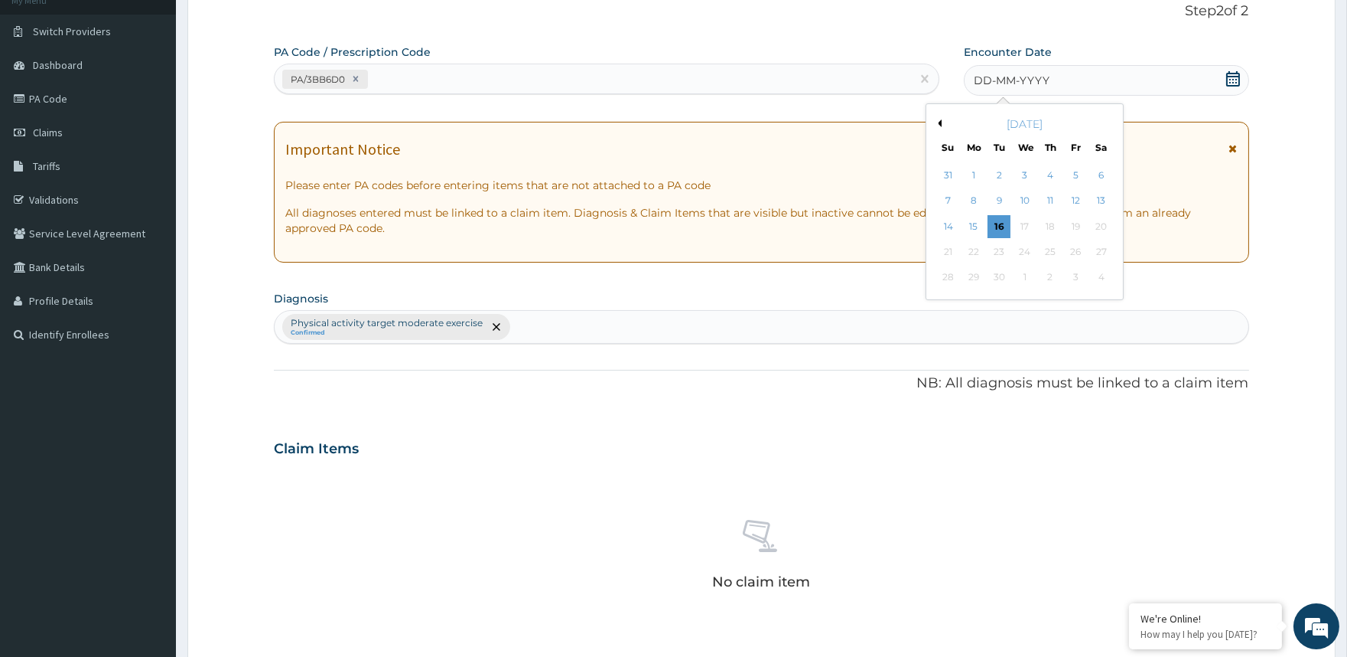
click at [937, 121] on button "Previous Month" at bounding box center [938, 123] width 8 height 8
click at [996, 247] on div "24" at bounding box center [999, 251] width 23 height 23
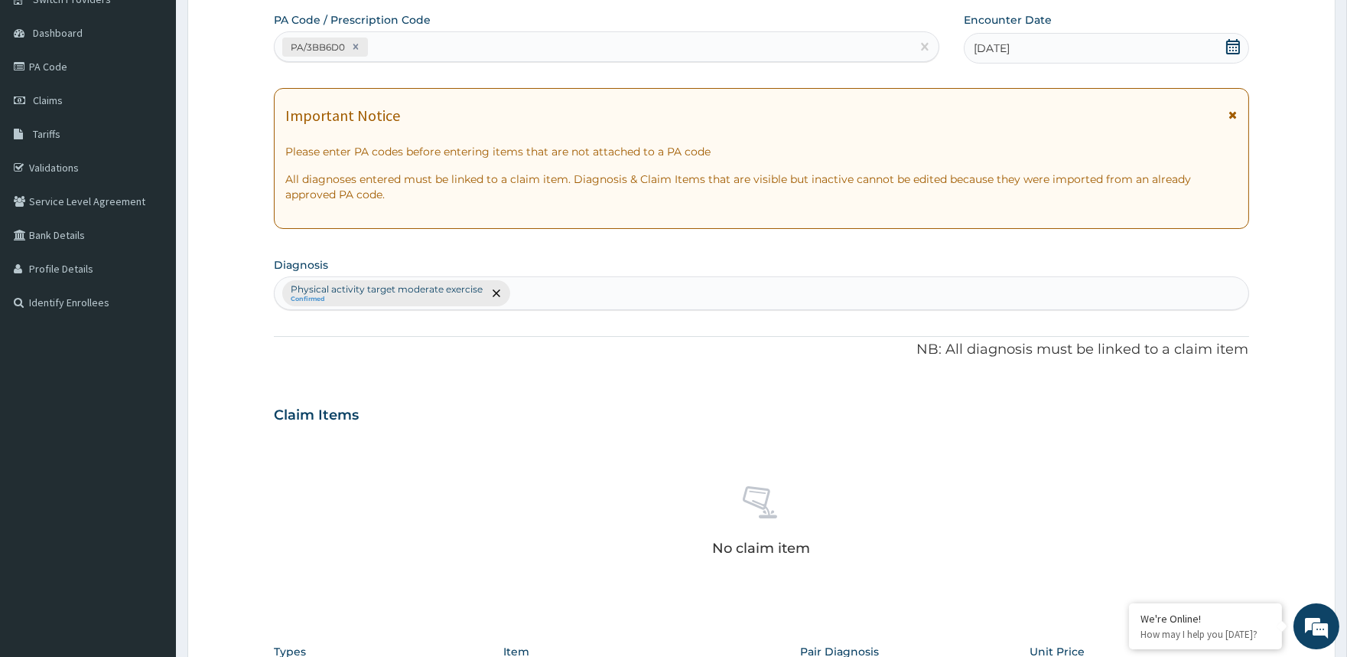
scroll to position [446, 0]
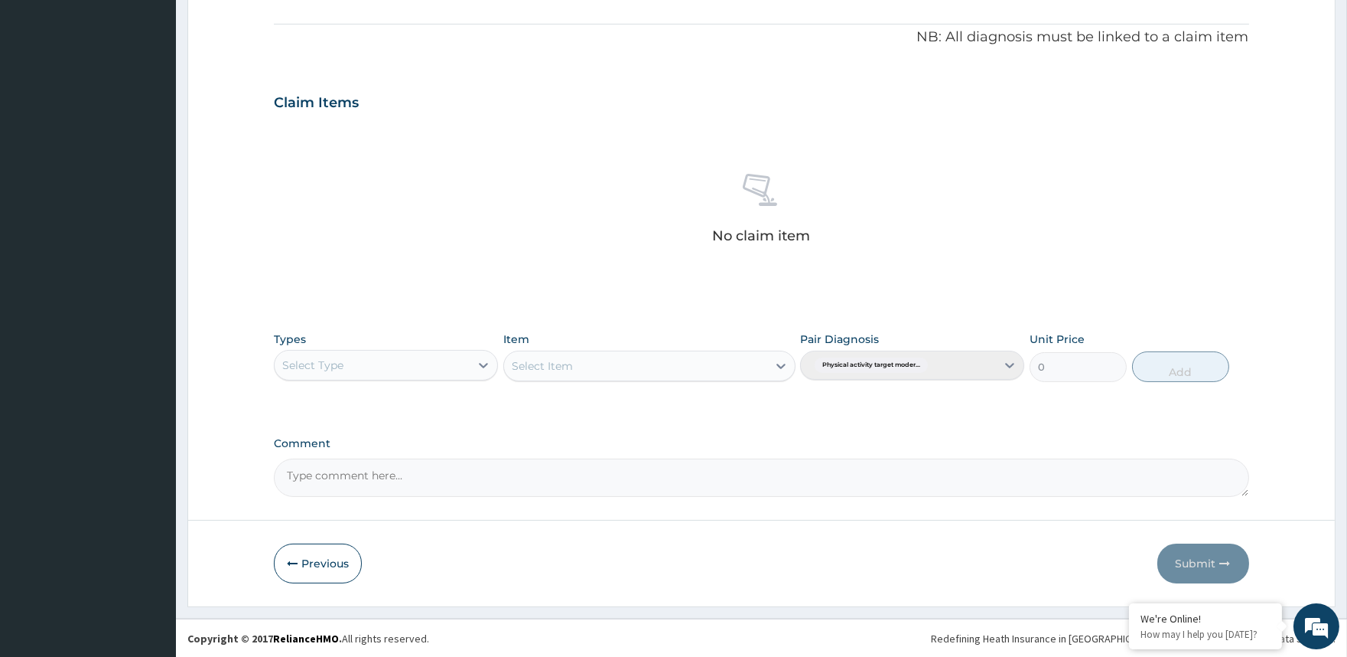
click at [455, 367] on div "Select Type" at bounding box center [372, 365] width 195 height 24
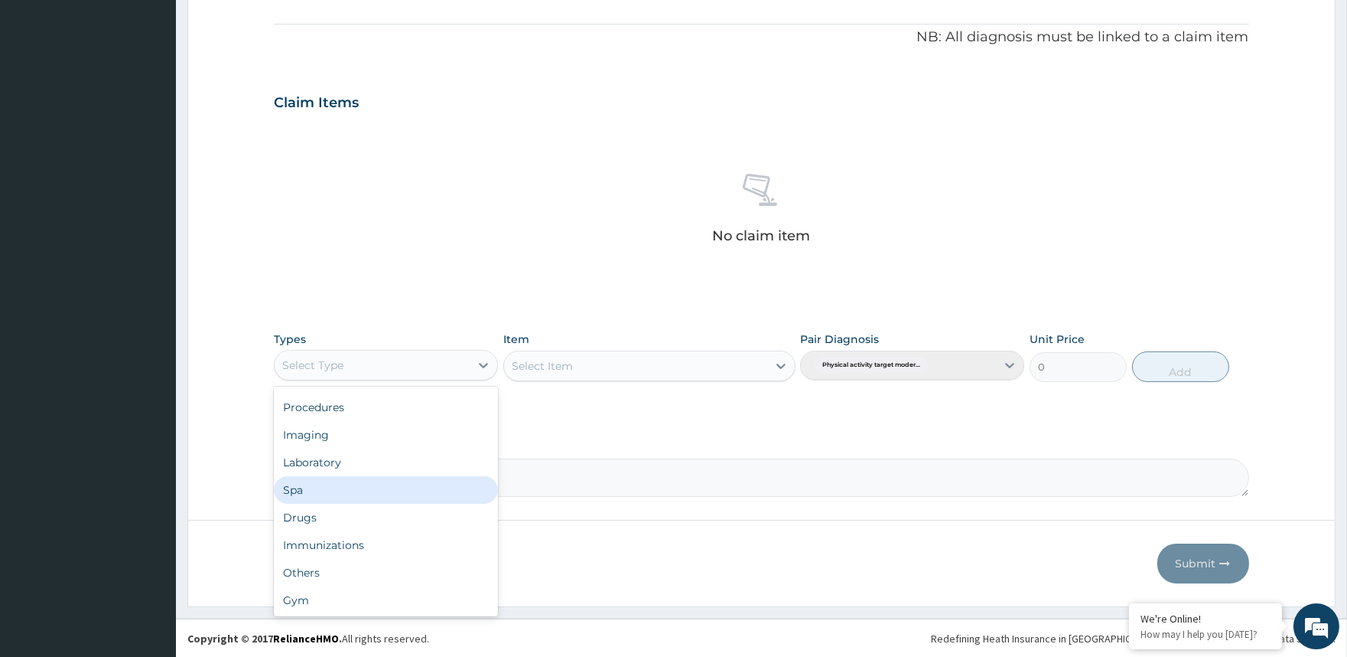
scroll to position [51, 0]
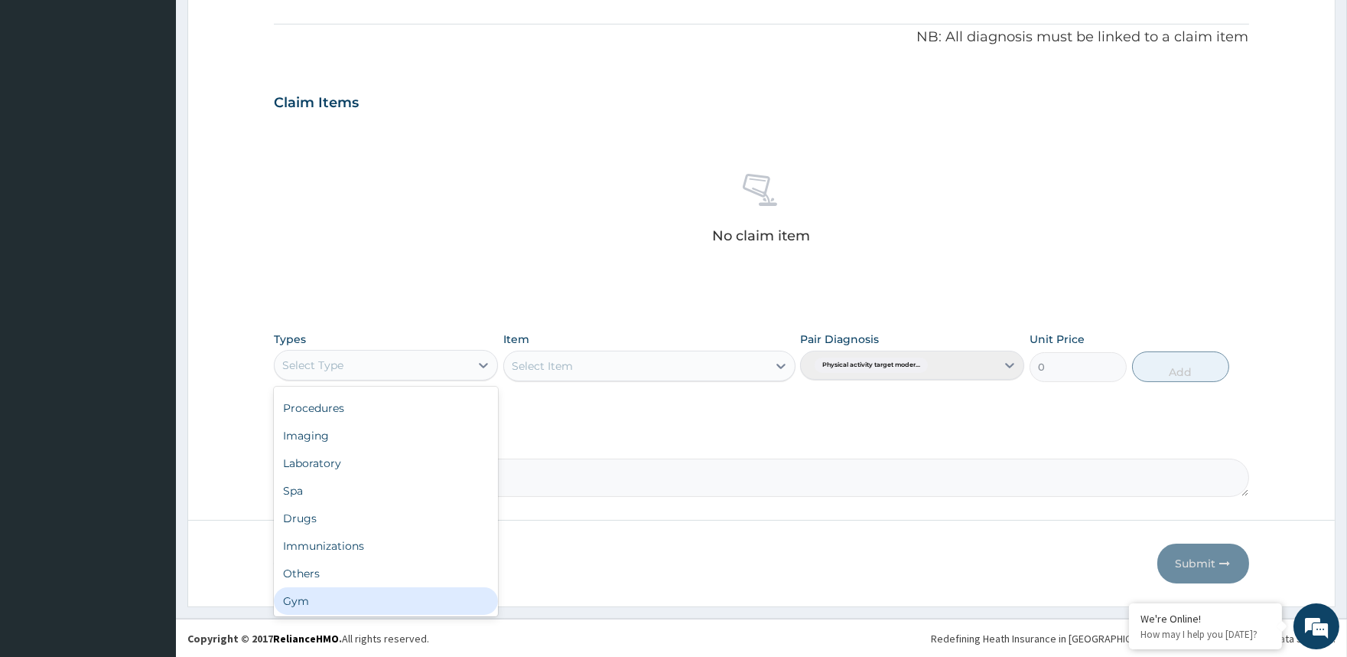
click at [450, 587] on div "Gym" at bounding box center [386, 601] width 224 height 28
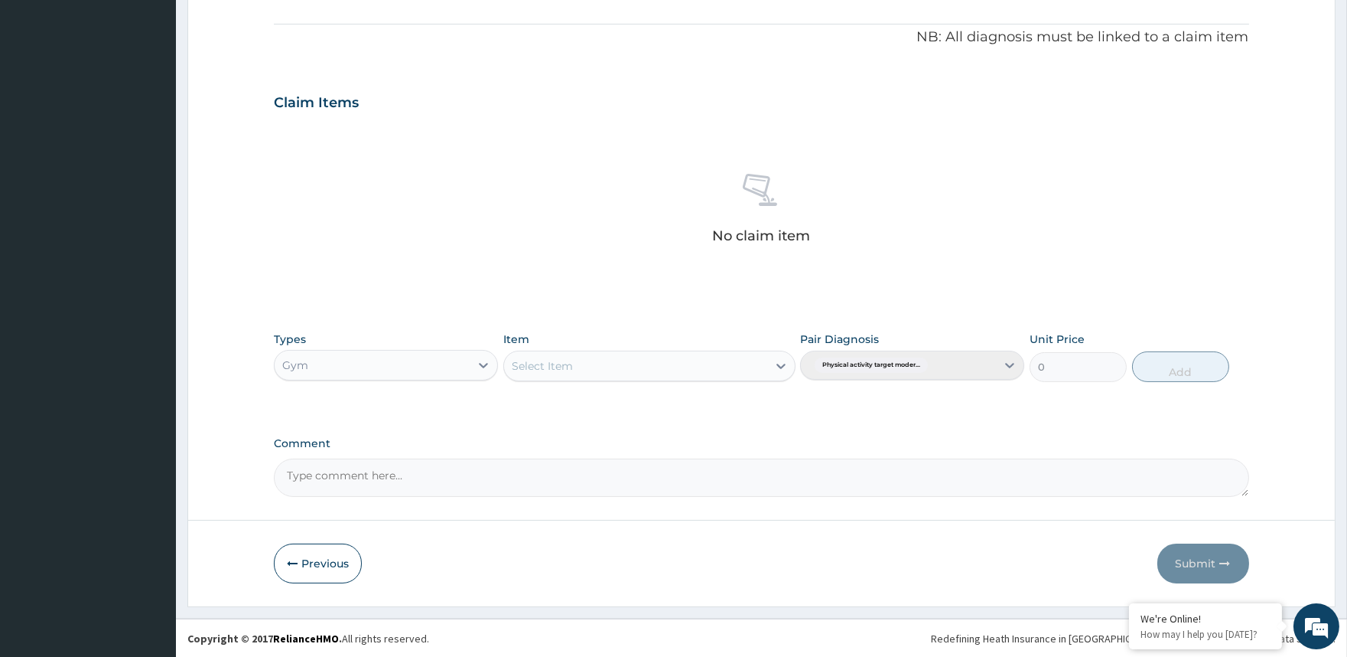
click at [627, 362] on div "Select Item" at bounding box center [635, 366] width 263 height 24
click at [631, 430] on div "GYM" at bounding box center [649, 432] width 292 height 28
click at [1181, 368] on button "Add" at bounding box center [1180, 366] width 97 height 31
type input "0"
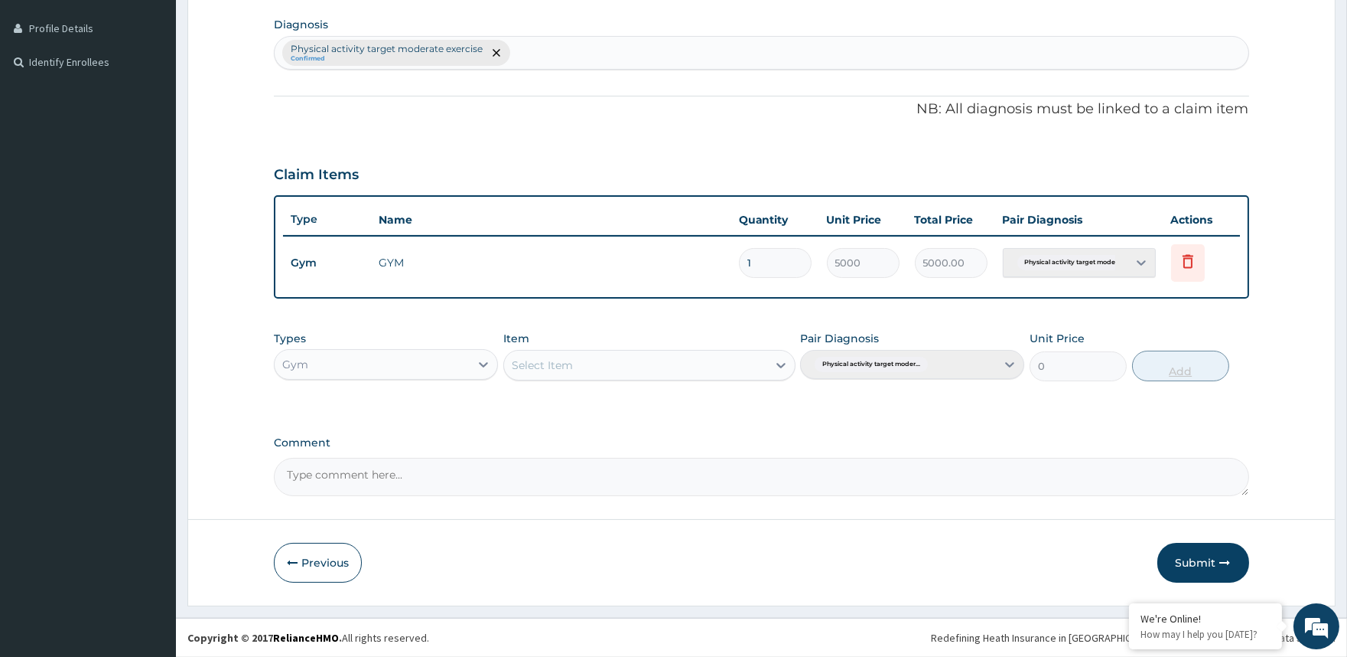
scroll to position [372, 0]
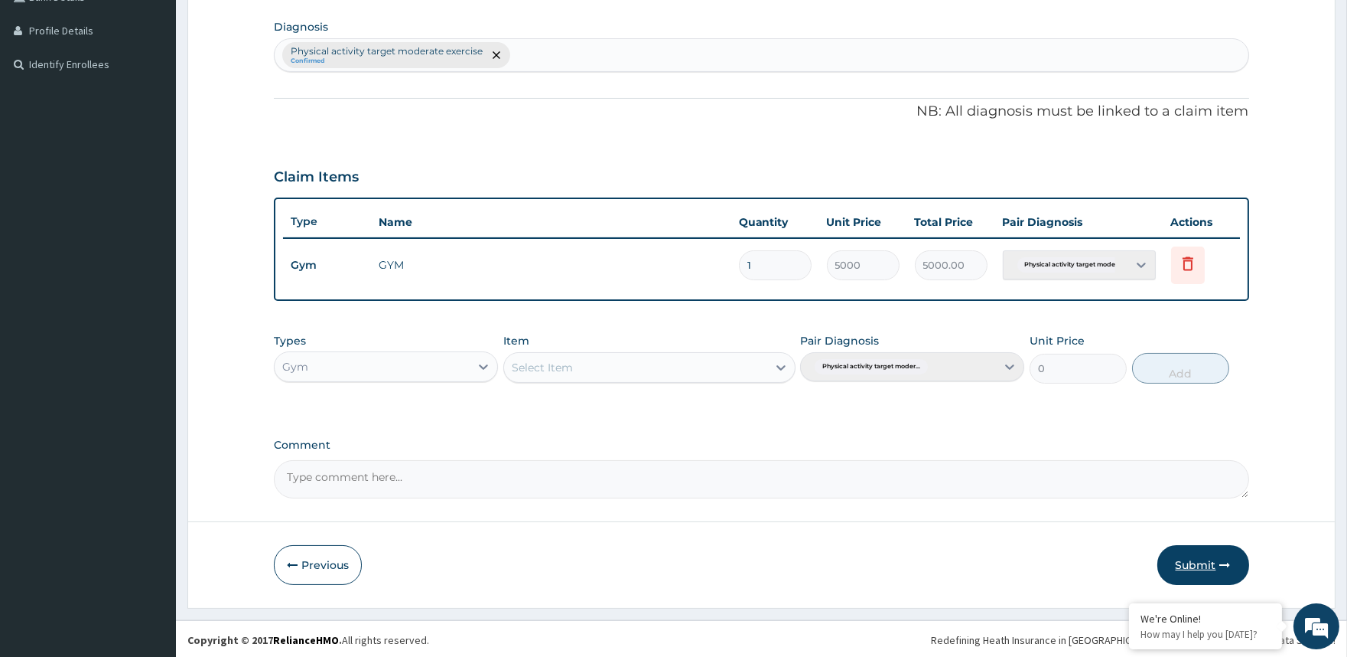
click at [1199, 572] on button "Submit" at bounding box center [1204, 565] width 92 height 40
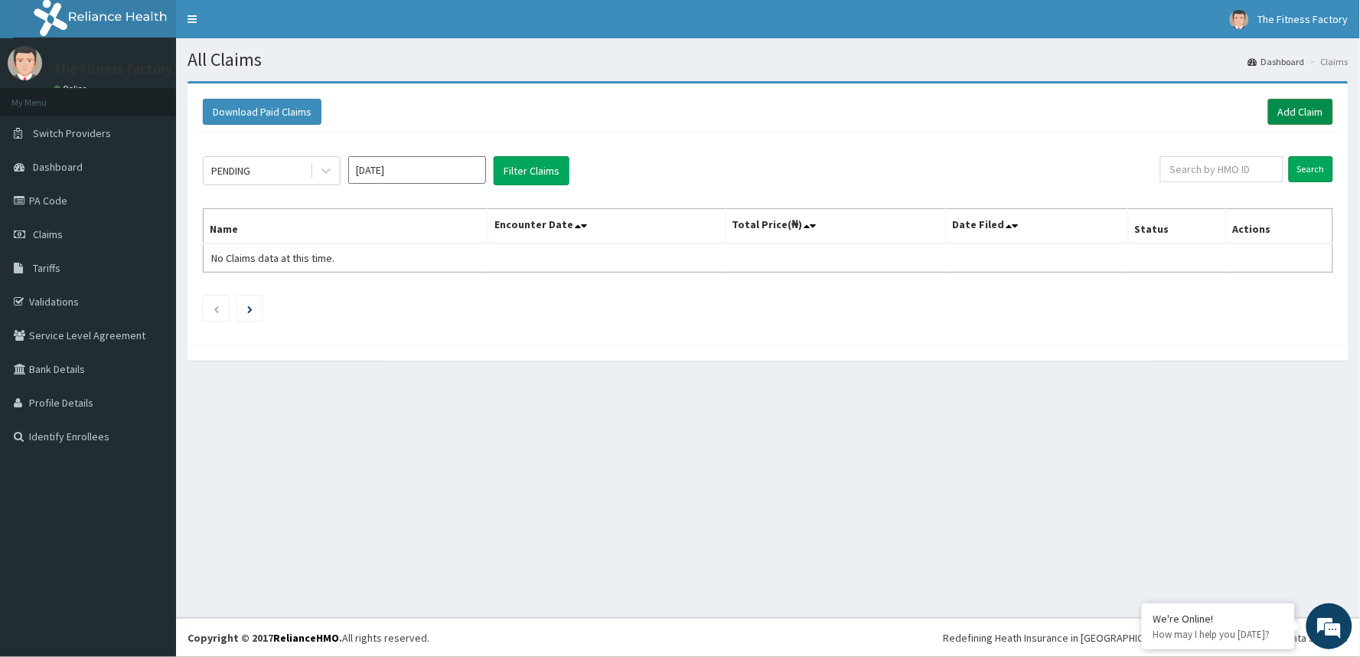
click at [1305, 106] on link "Add Claim" at bounding box center [1300, 112] width 65 height 26
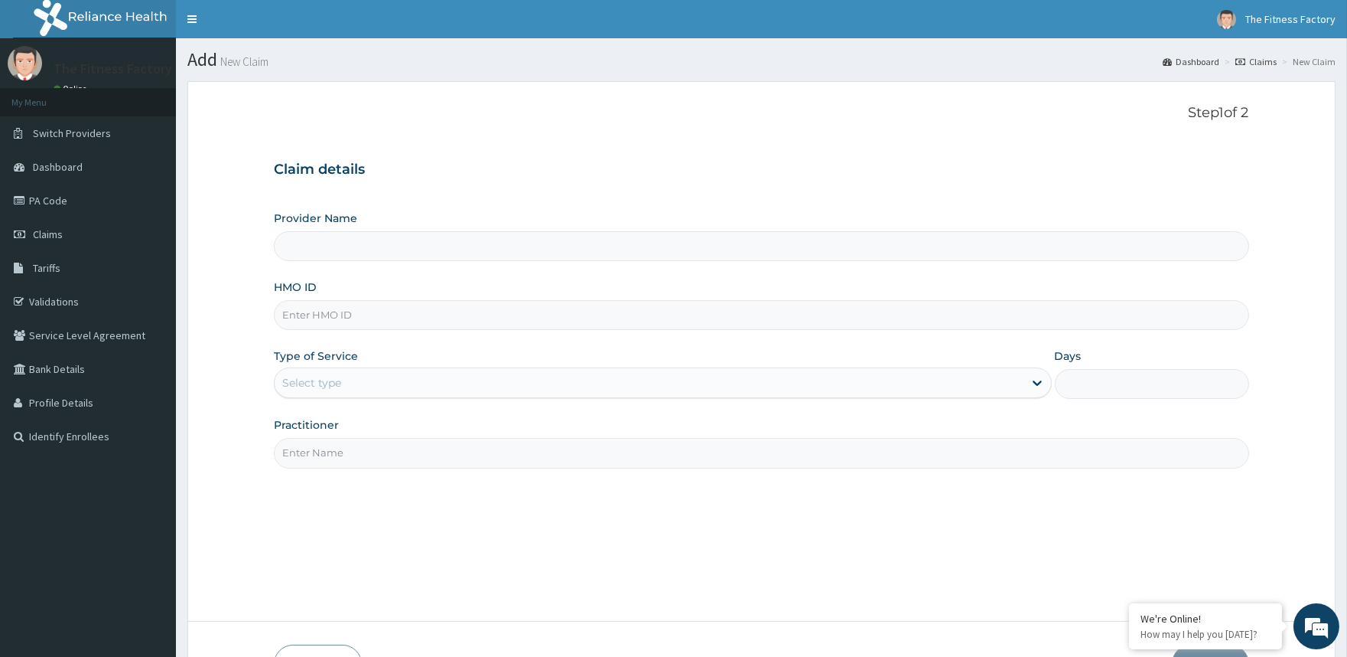
scroll to position [6, 0]
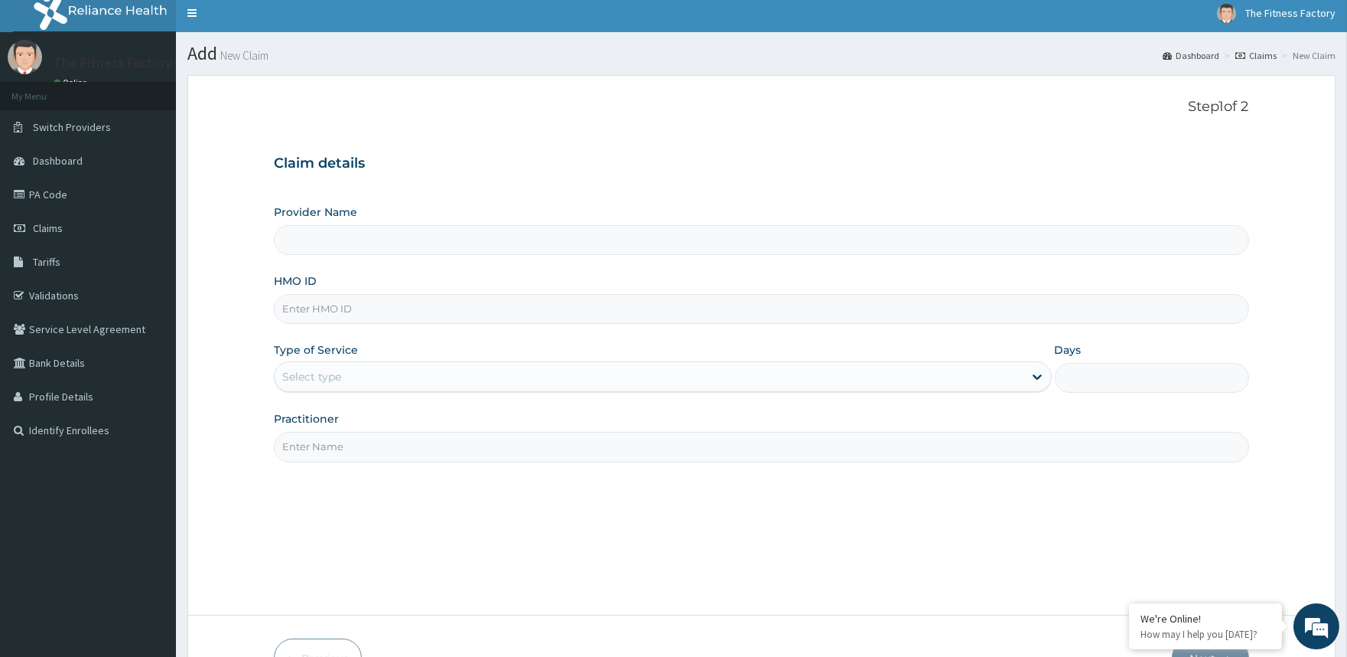
click at [531, 302] on input "HMO ID" at bounding box center [761, 309] width 975 height 30
type input "Fitness Factory Ltd"
type input "1"
type input "RSR/10013/A"
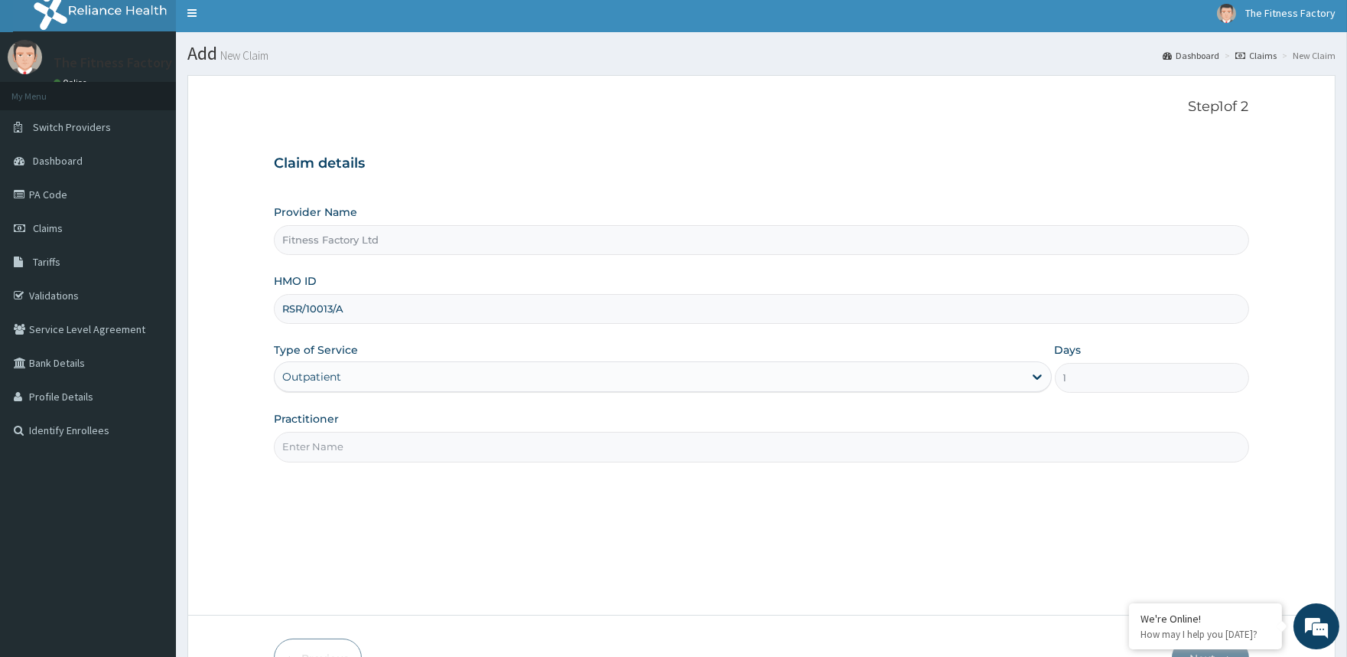
click at [468, 445] on input "Practitioner" at bounding box center [761, 447] width 975 height 30
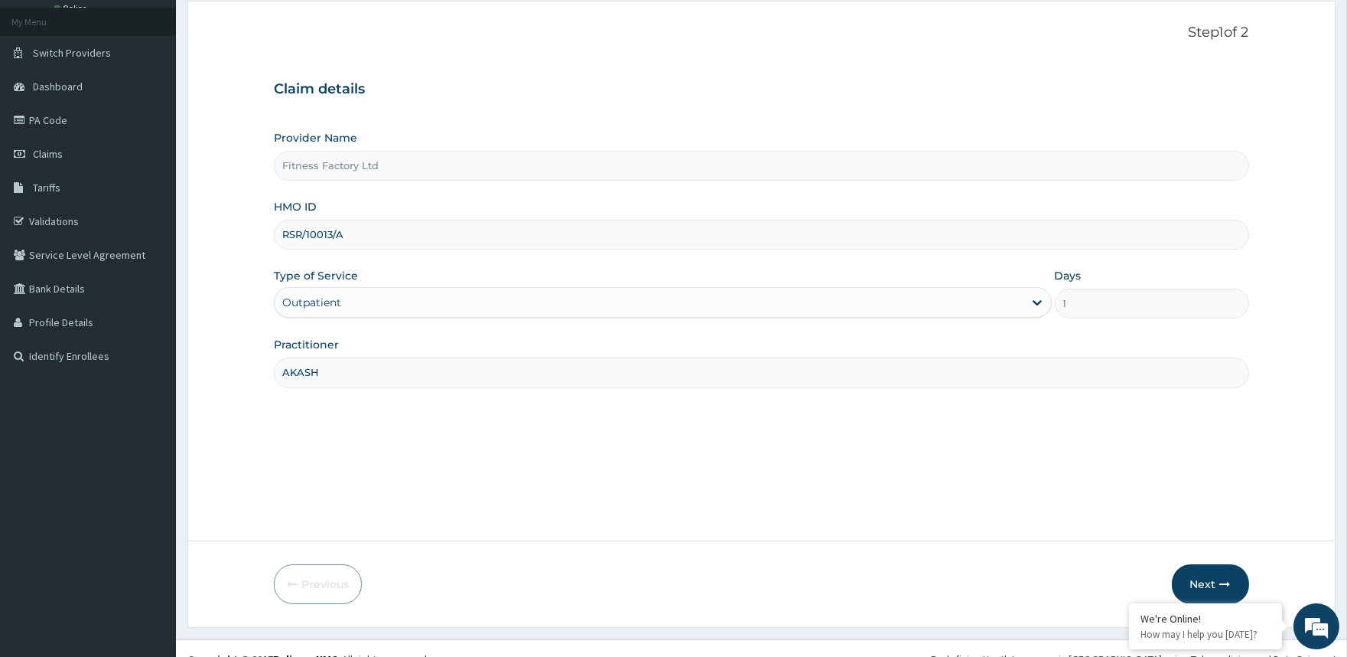
scroll to position [102, 0]
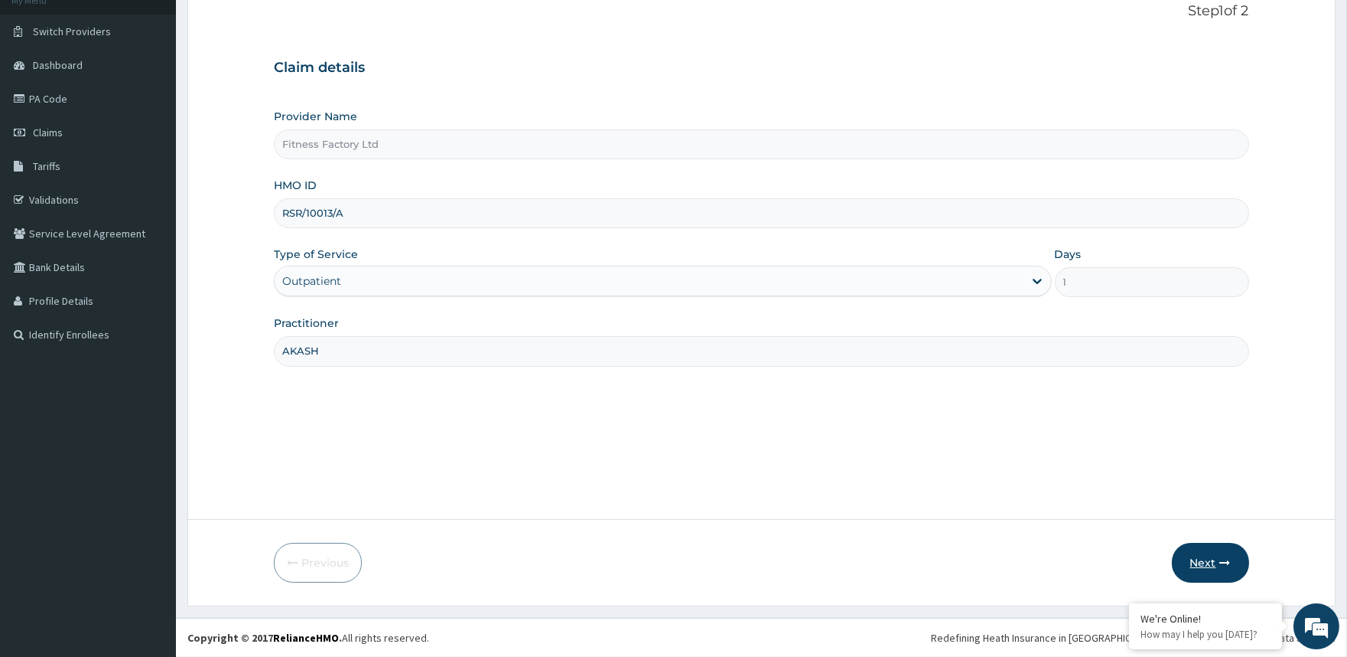
type input "AKASH"
click at [1203, 568] on button "Next" at bounding box center [1210, 563] width 77 height 40
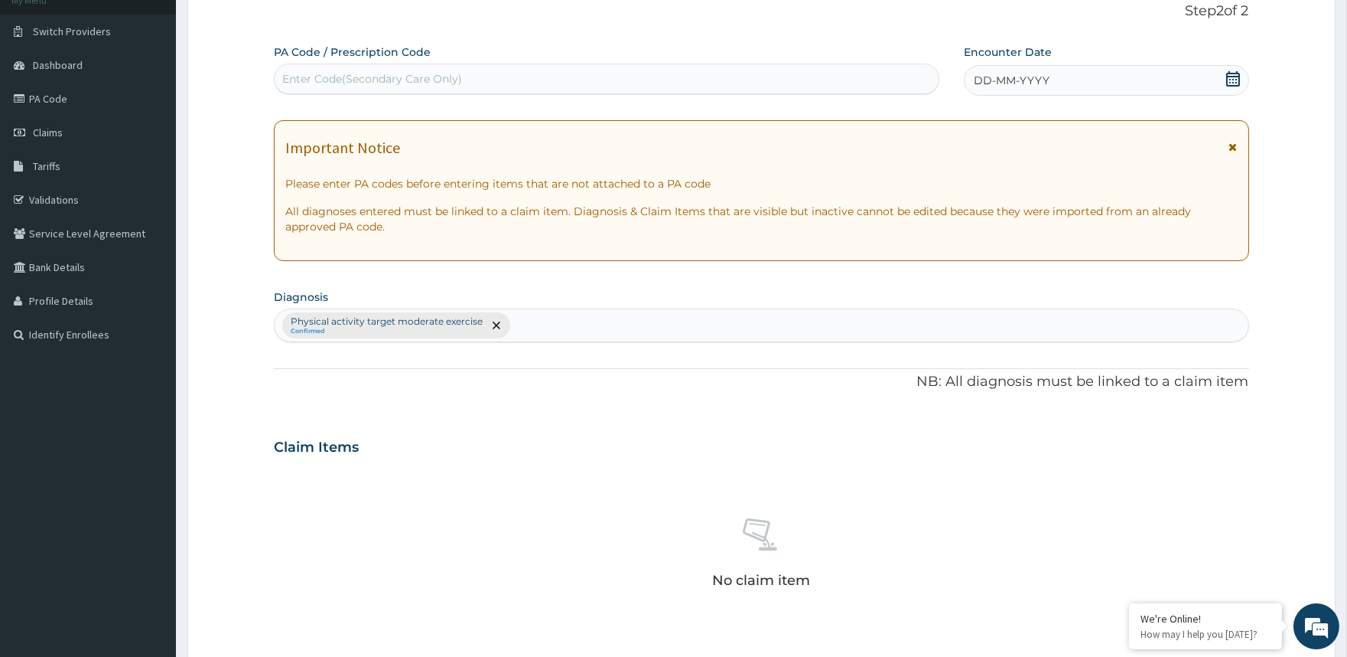
click at [738, 75] on div "Enter Code(Secondary Care Only)" at bounding box center [606, 79] width 663 height 24
type input "PA/0E05E4"
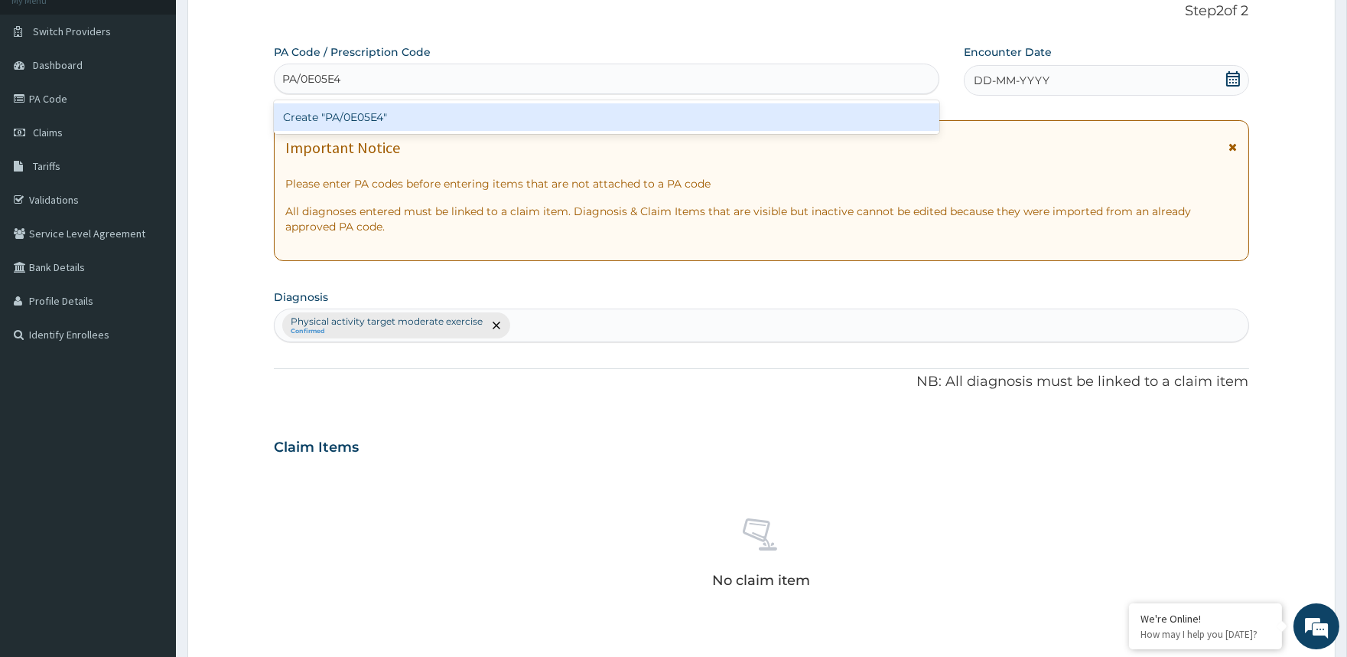
click at [733, 116] on div "Create "PA/0E05E4"" at bounding box center [606, 117] width 665 height 28
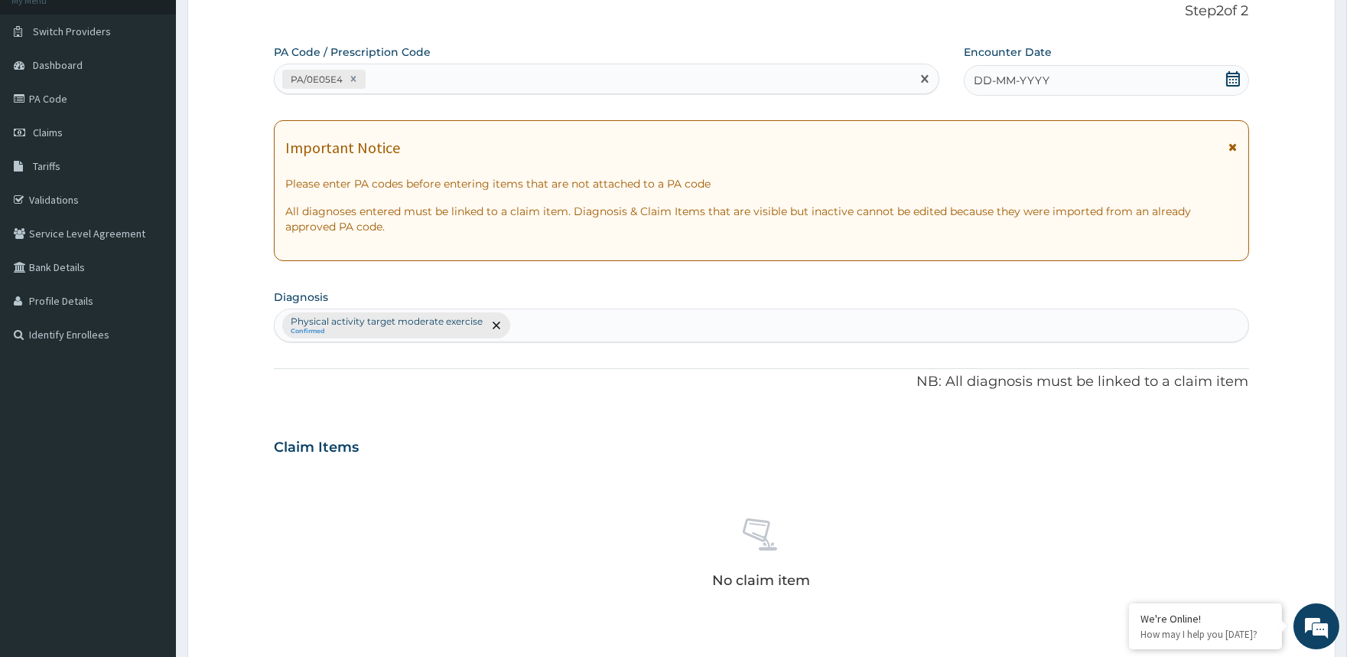
click at [1073, 78] on div "DD-MM-YYYY" at bounding box center [1106, 80] width 285 height 31
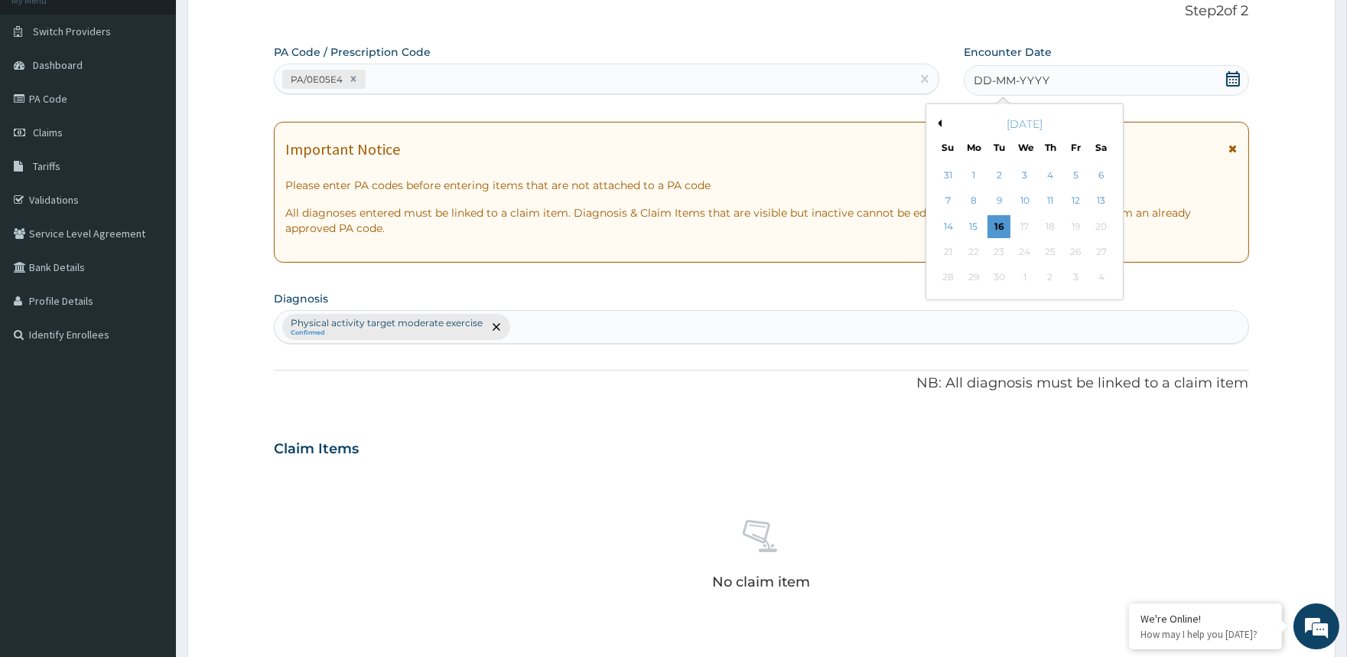
click at [936, 122] on button "Previous Month" at bounding box center [938, 123] width 8 height 8
click at [931, 122] on div "Previous Month Next Month July 2025 Su Mo Tu We Th Fr Sa 29 30 1 2 3 4 5 6 7 8 …" at bounding box center [1025, 201] width 198 height 197
click at [935, 125] on button "Previous Month" at bounding box center [938, 123] width 8 height 8
click at [1005, 243] on div "24" at bounding box center [999, 251] width 23 height 23
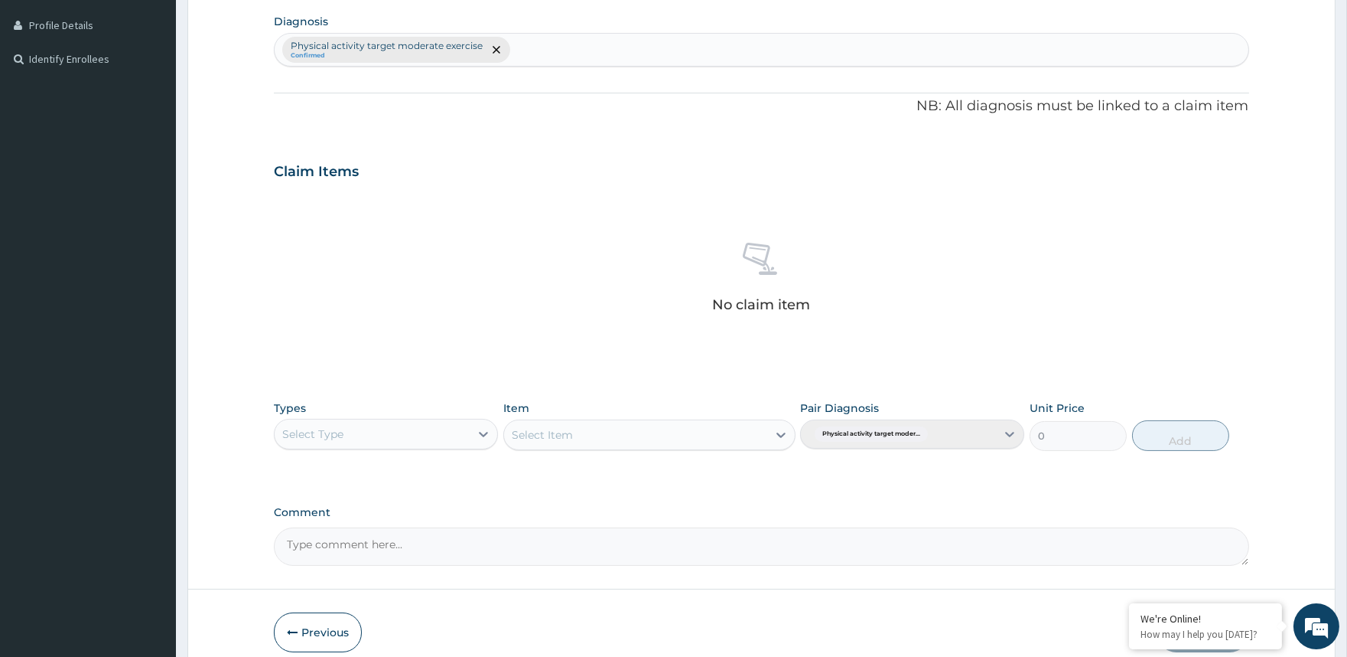
scroll to position [446, 0]
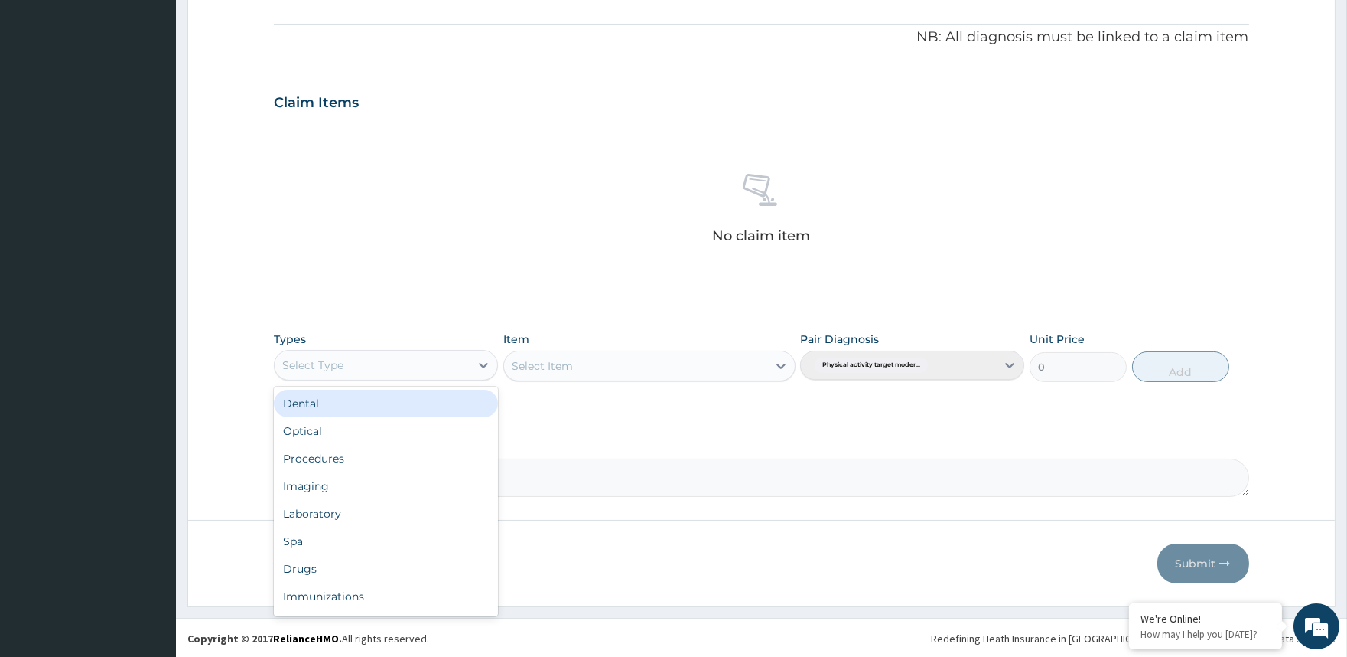
click at [357, 354] on div "Select Type" at bounding box center [372, 365] width 195 height 24
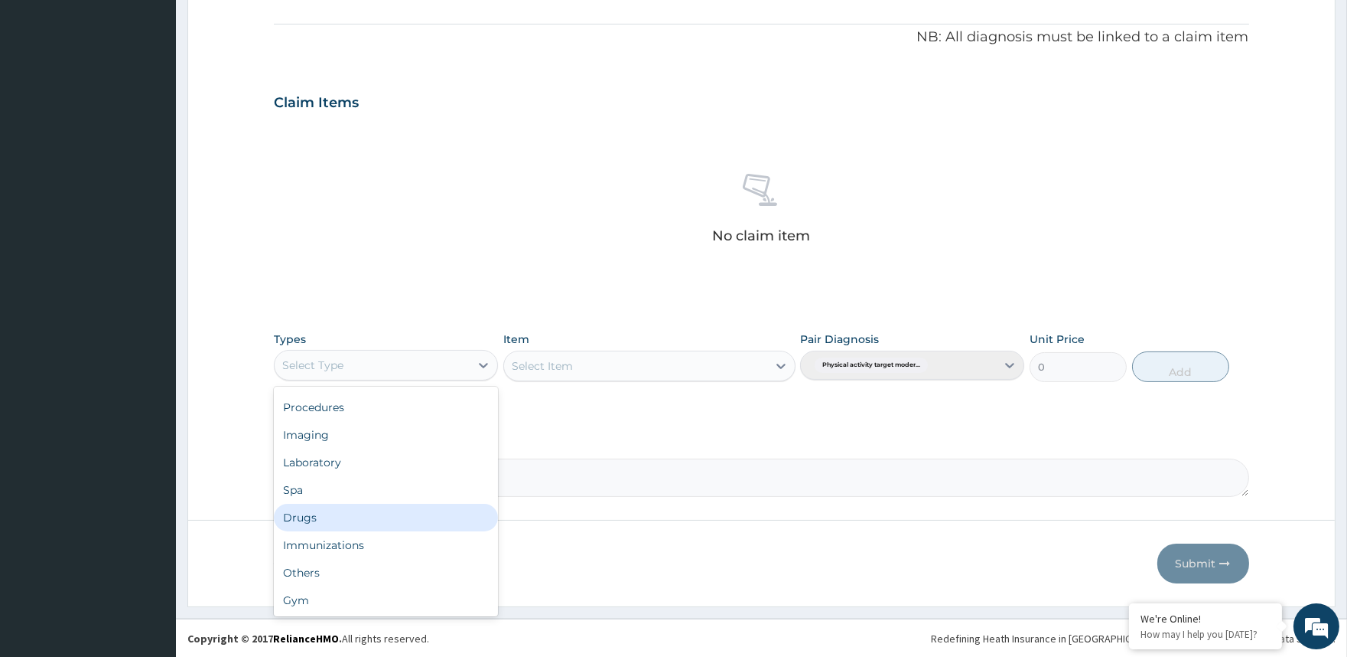
scroll to position [51, 0]
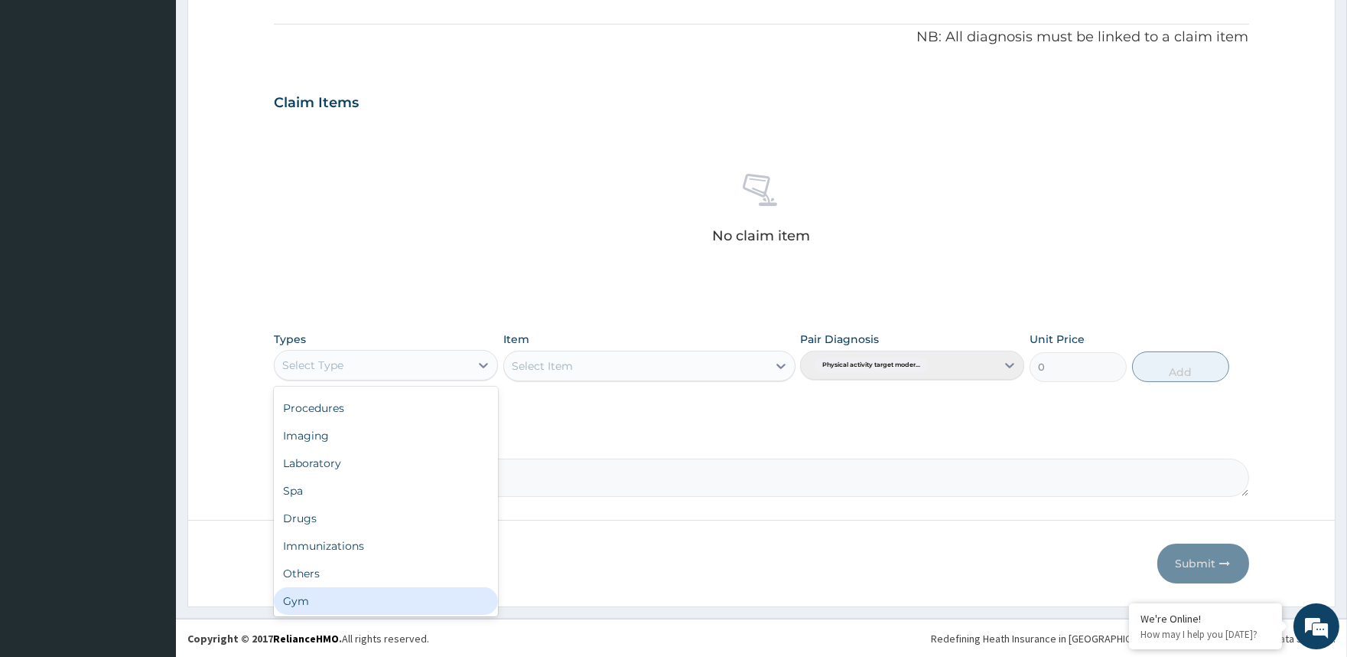
click at [383, 618] on footer "Redefining Heath Insurance in Africa using Telemedicine and Data Science! Copyr…" at bounding box center [762, 637] width 1172 height 39
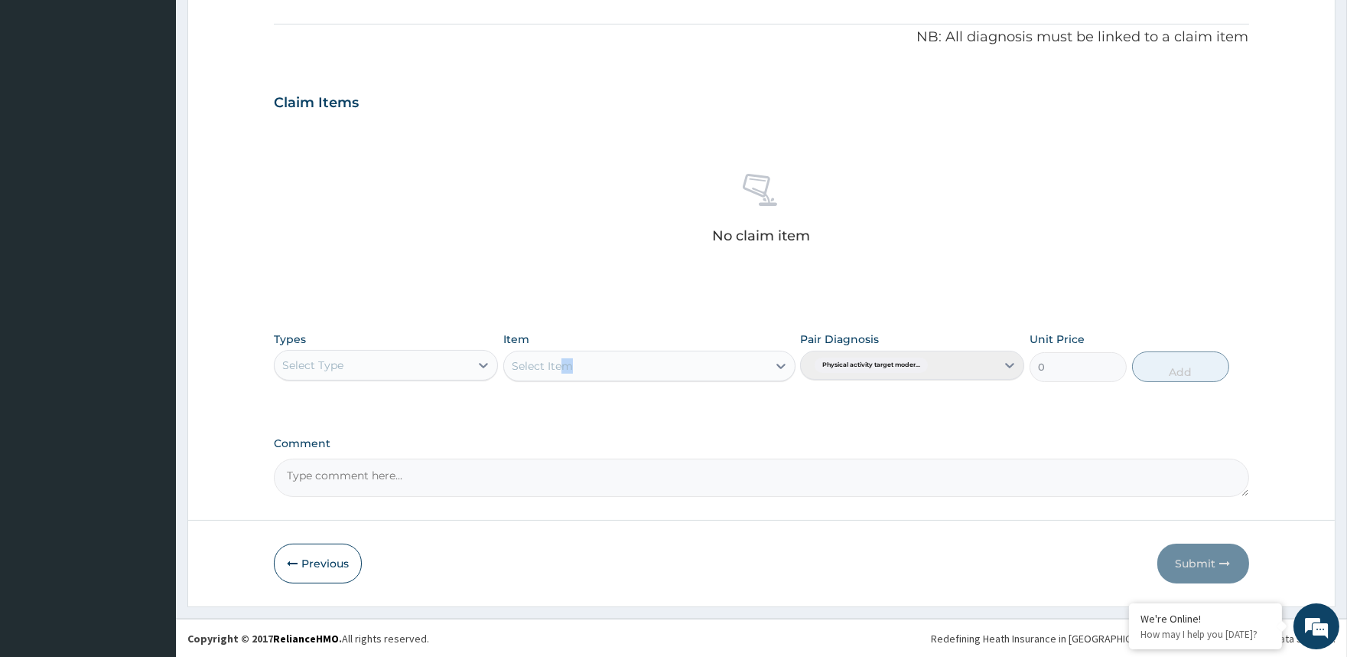
drag, startPoint x: 559, startPoint y: 375, endPoint x: 678, endPoint y: 360, distance: 120.3
click at [678, 360] on div "Select Item" at bounding box center [649, 365] width 292 height 31
click at [679, 367] on div "Select Item" at bounding box center [649, 365] width 292 height 31
click at [722, 372] on div "Select Item" at bounding box center [649, 365] width 292 height 31
click at [771, 365] on div "Select Item" at bounding box center [649, 365] width 292 height 31
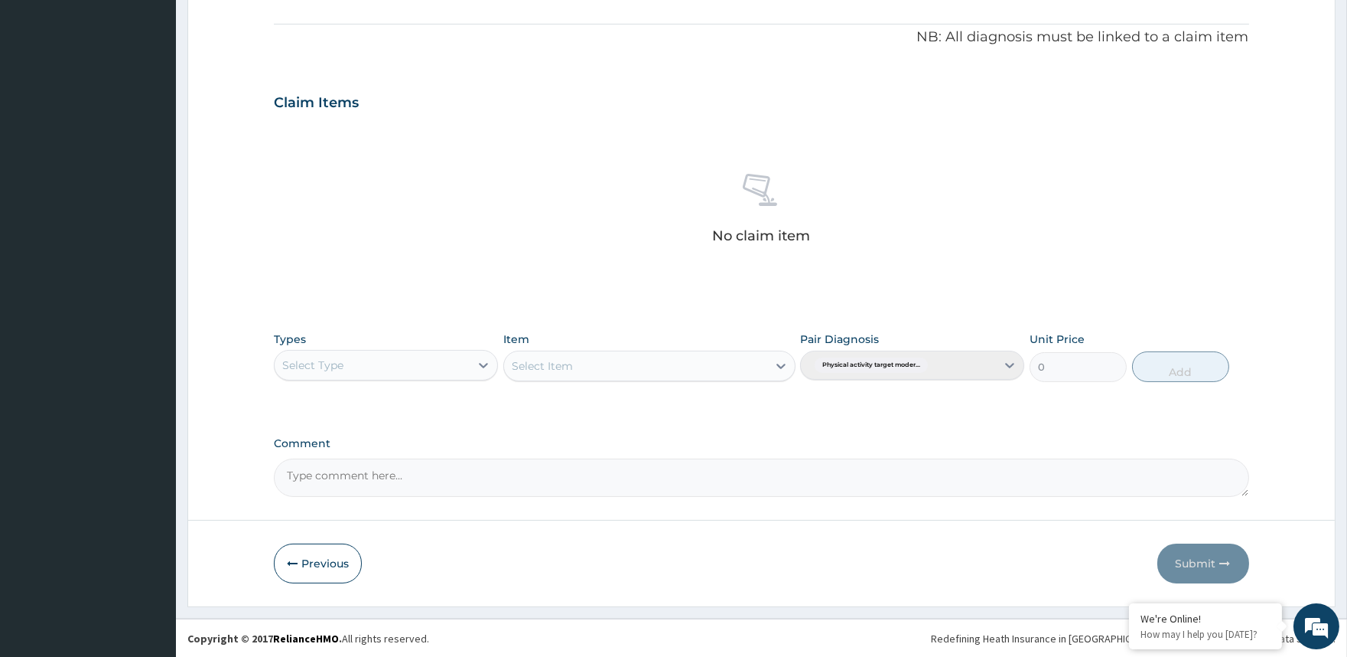
click at [771, 365] on div "Select Item" at bounding box center [649, 365] width 292 height 31
click at [652, 367] on div "Select Item" at bounding box center [649, 365] width 292 height 31
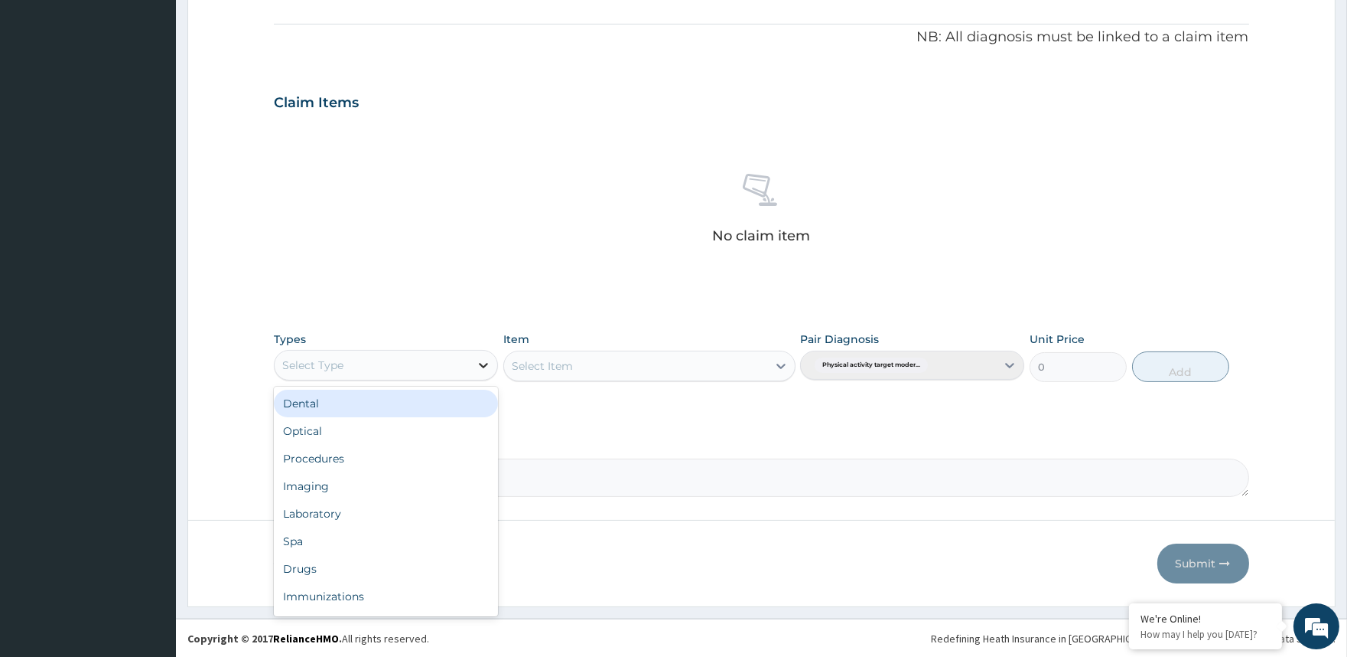
click at [481, 358] on icon at bounding box center [483, 364] width 15 height 15
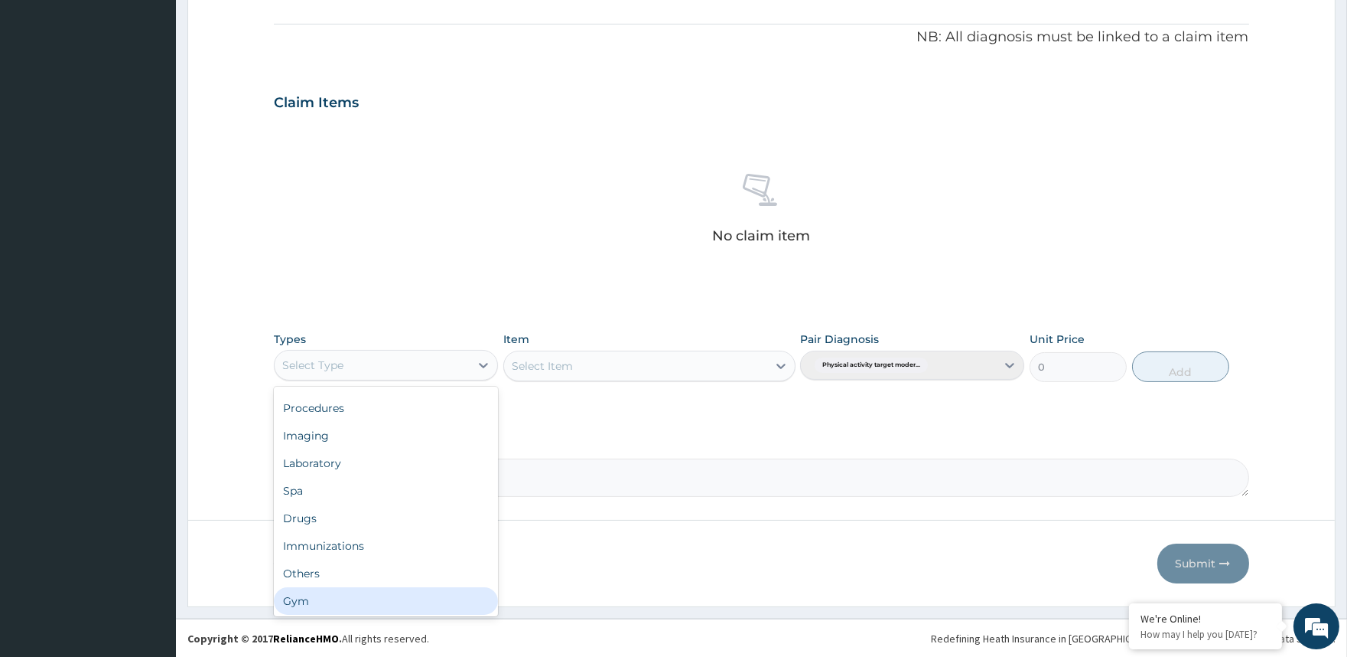
click at [448, 601] on div "Gym" at bounding box center [386, 601] width 224 height 28
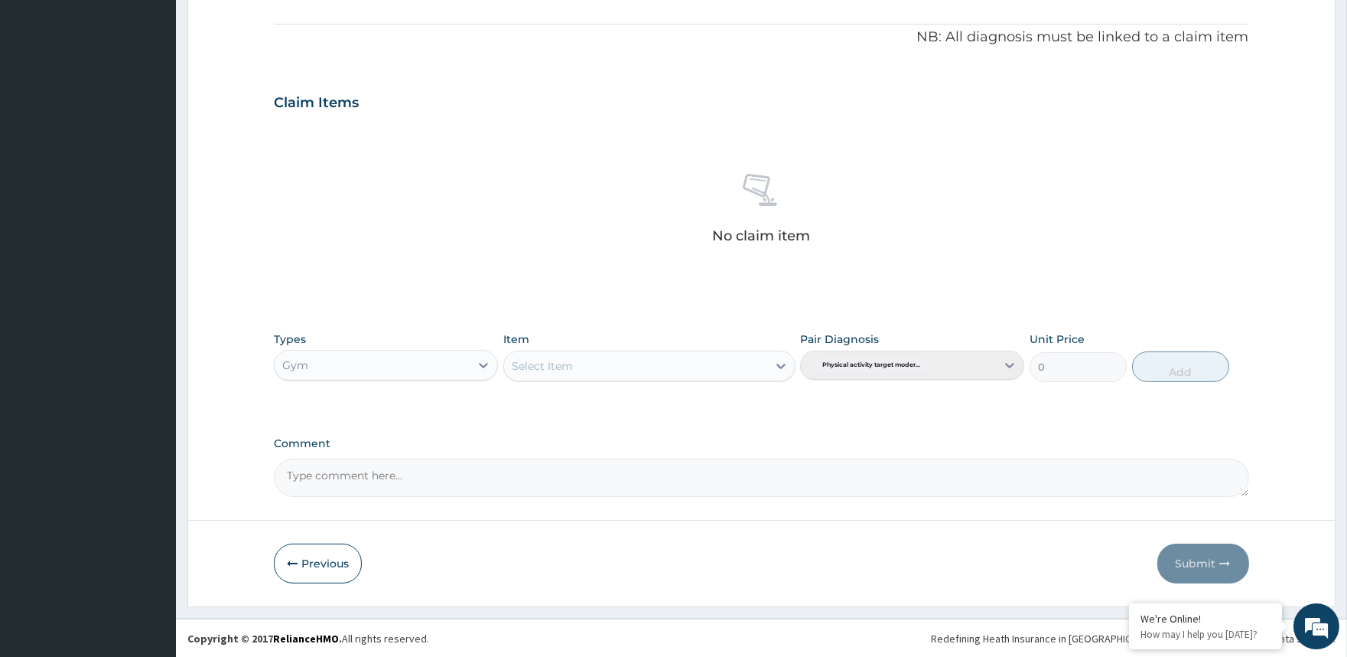
click at [683, 378] on div "Select Item" at bounding box center [649, 365] width 292 height 31
click at [672, 429] on div "GYM" at bounding box center [649, 432] width 292 height 28
click at [1191, 363] on button "Add" at bounding box center [1180, 366] width 97 height 31
type input "0"
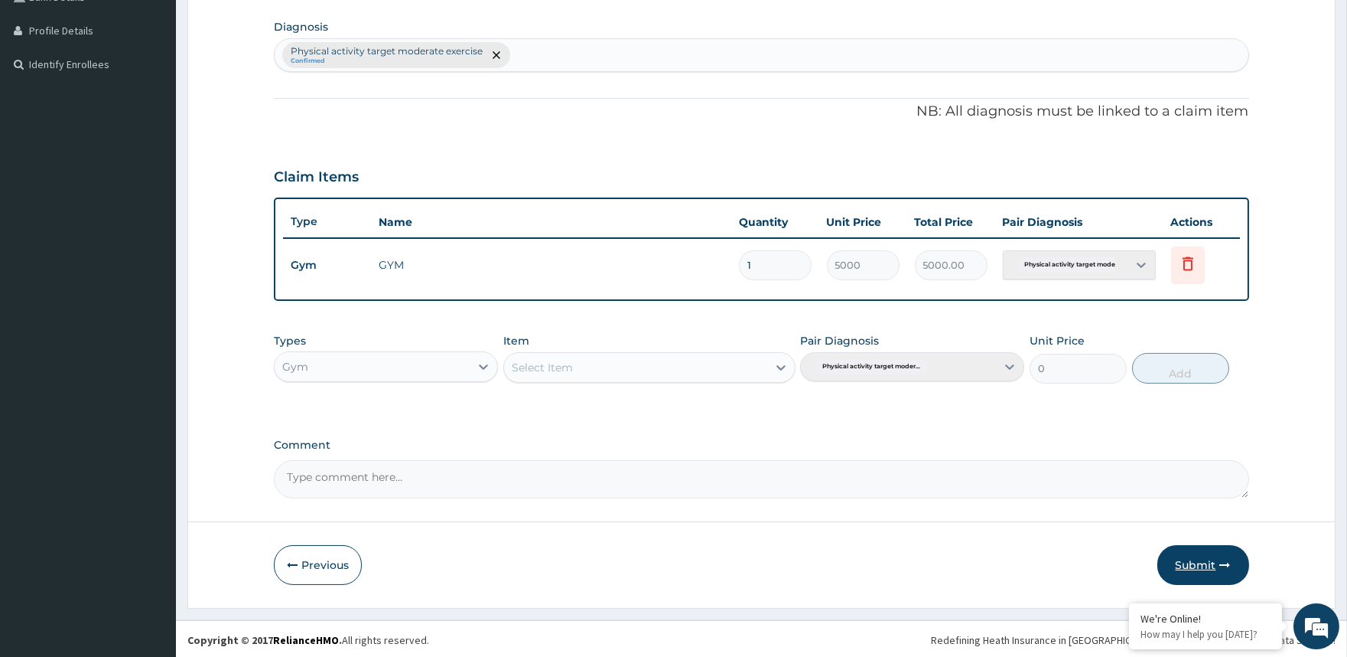
click at [1191, 562] on button "Submit" at bounding box center [1204, 565] width 92 height 40
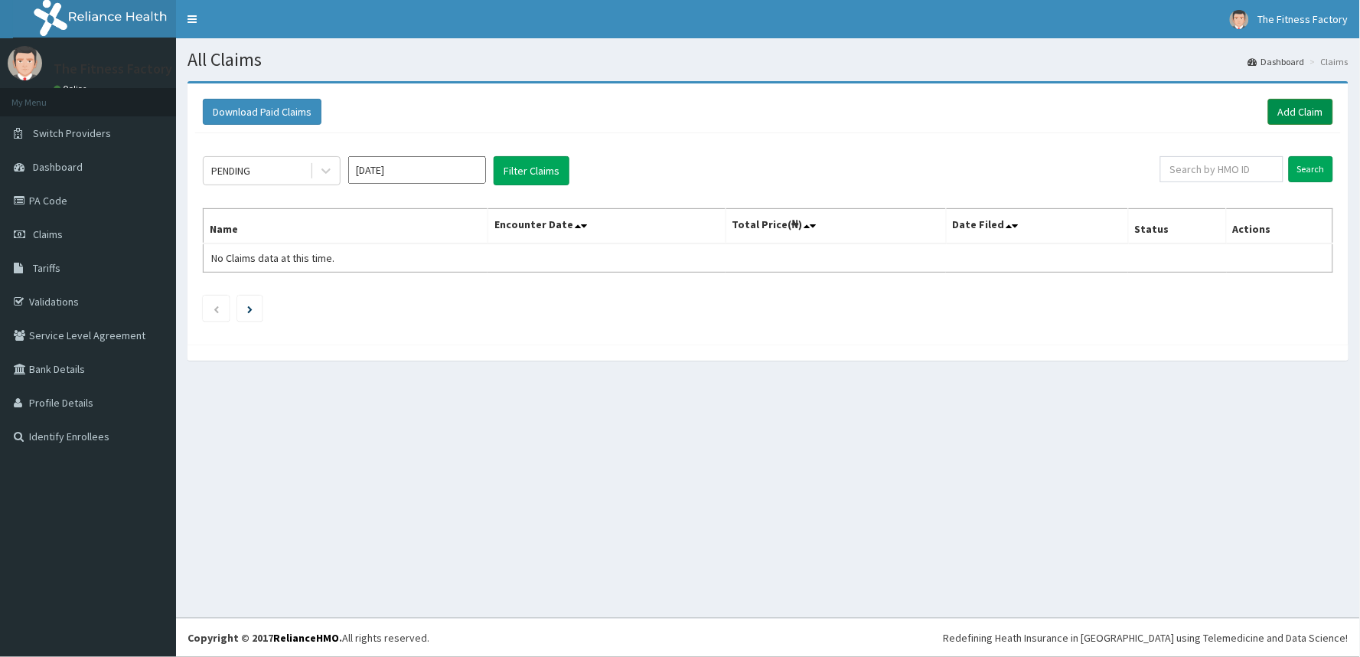
click at [1291, 119] on link "Add Claim" at bounding box center [1300, 112] width 65 height 26
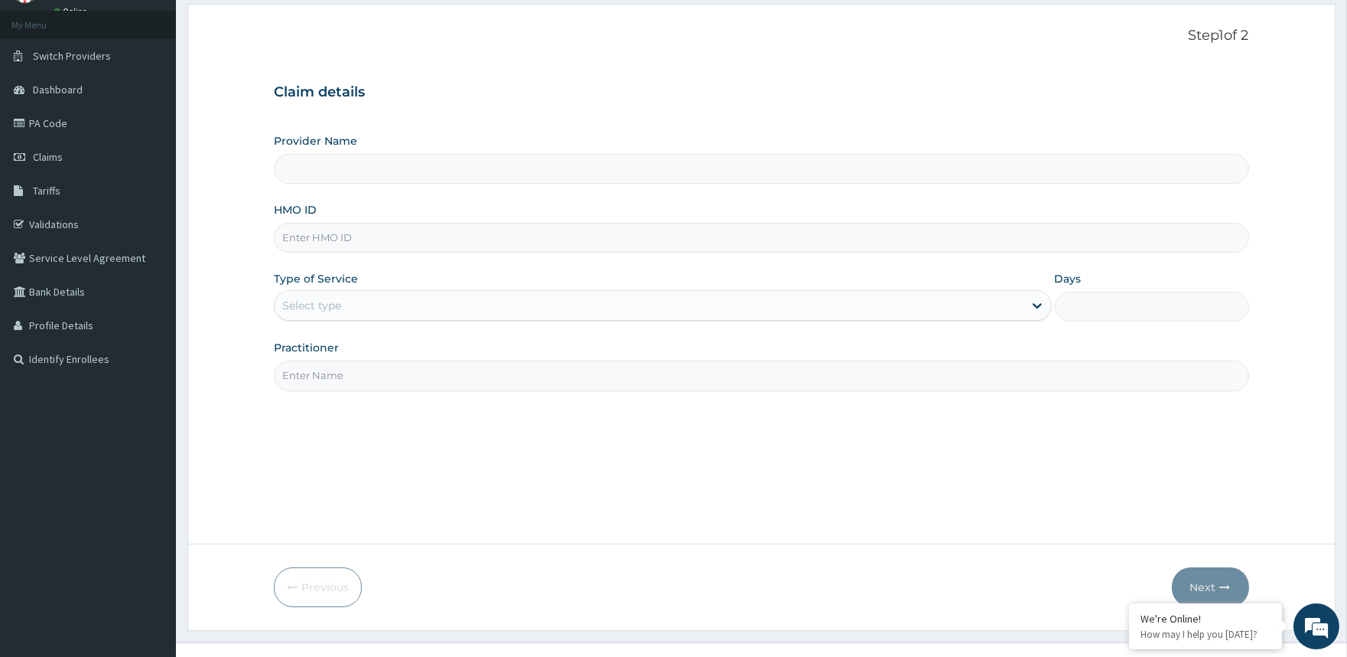
scroll to position [102, 0]
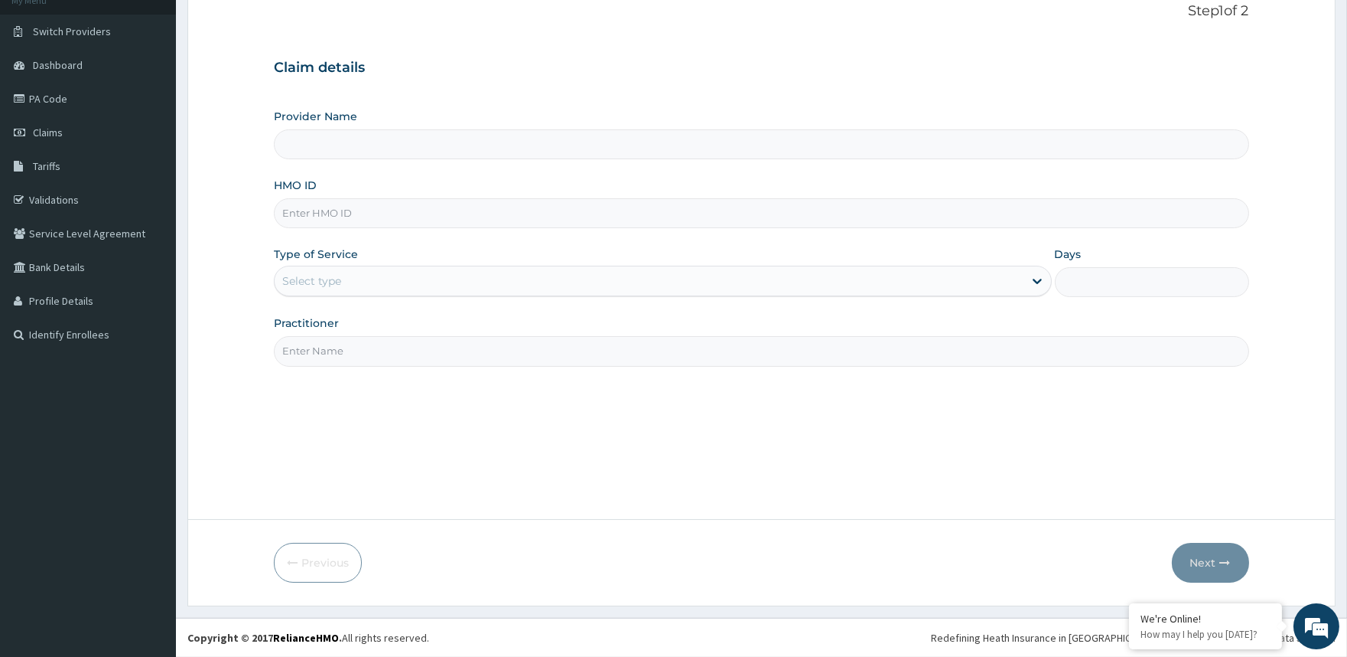
type input "Fitness Factory Ltd"
type input "1"
click at [435, 208] on input "HMO ID" at bounding box center [761, 213] width 975 height 30
type input "PWC/10347/A"
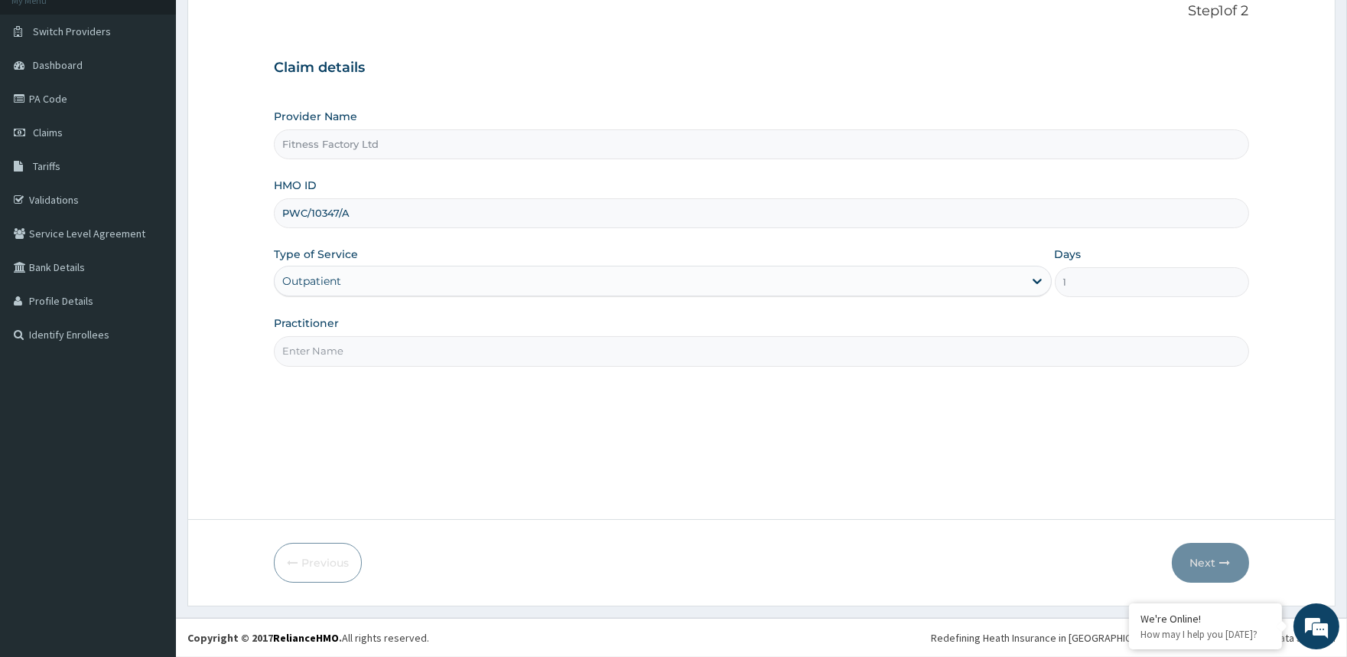
click at [398, 343] on input "Practitioner" at bounding box center [761, 351] width 975 height 30
type input "AKASH"
click at [1215, 556] on button "Next" at bounding box center [1210, 563] width 77 height 40
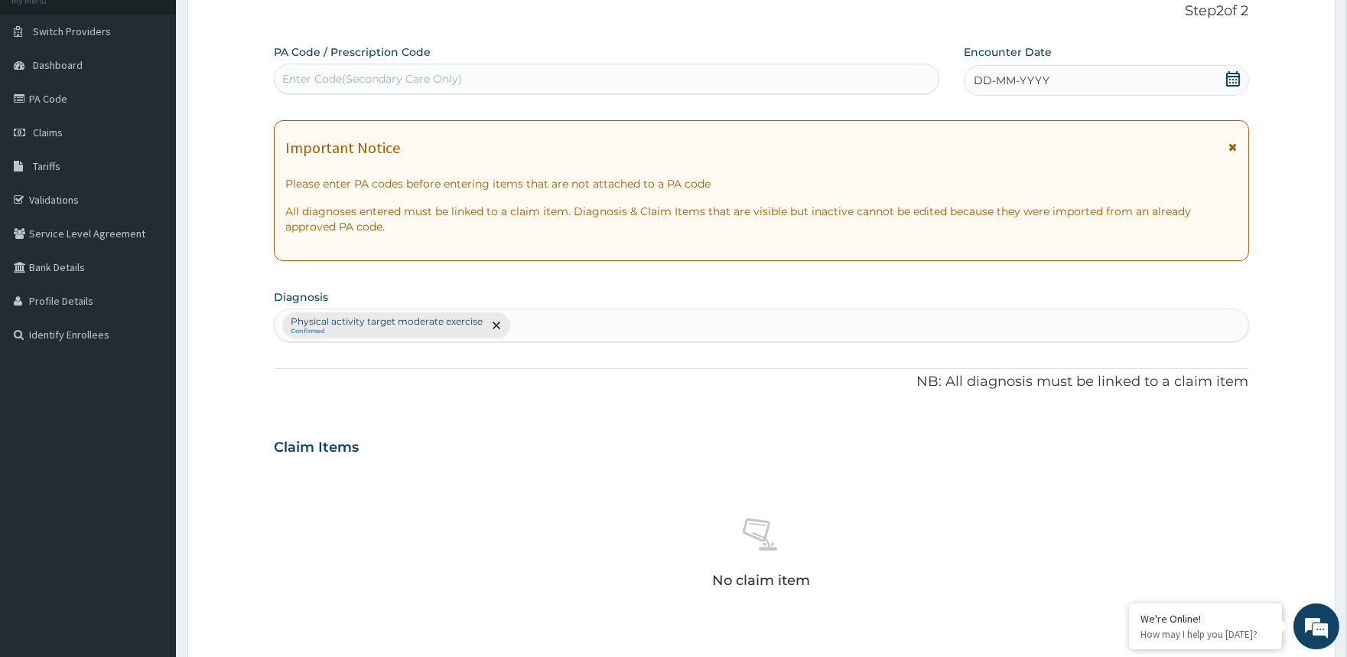
click at [706, 73] on div "Enter Code(Secondary Care Only)" at bounding box center [606, 79] width 663 height 24
type input "PA/2SFE13"
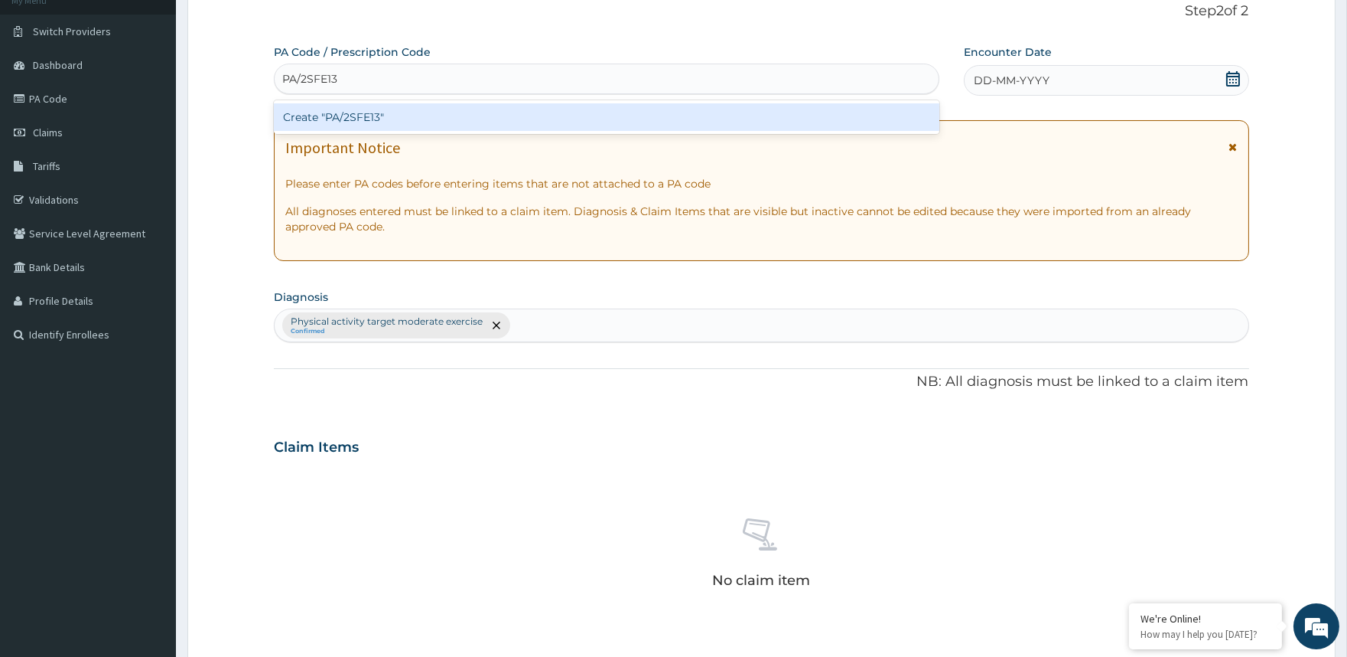
click at [701, 117] on div "Create "PA/2SFE13"" at bounding box center [606, 117] width 665 height 28
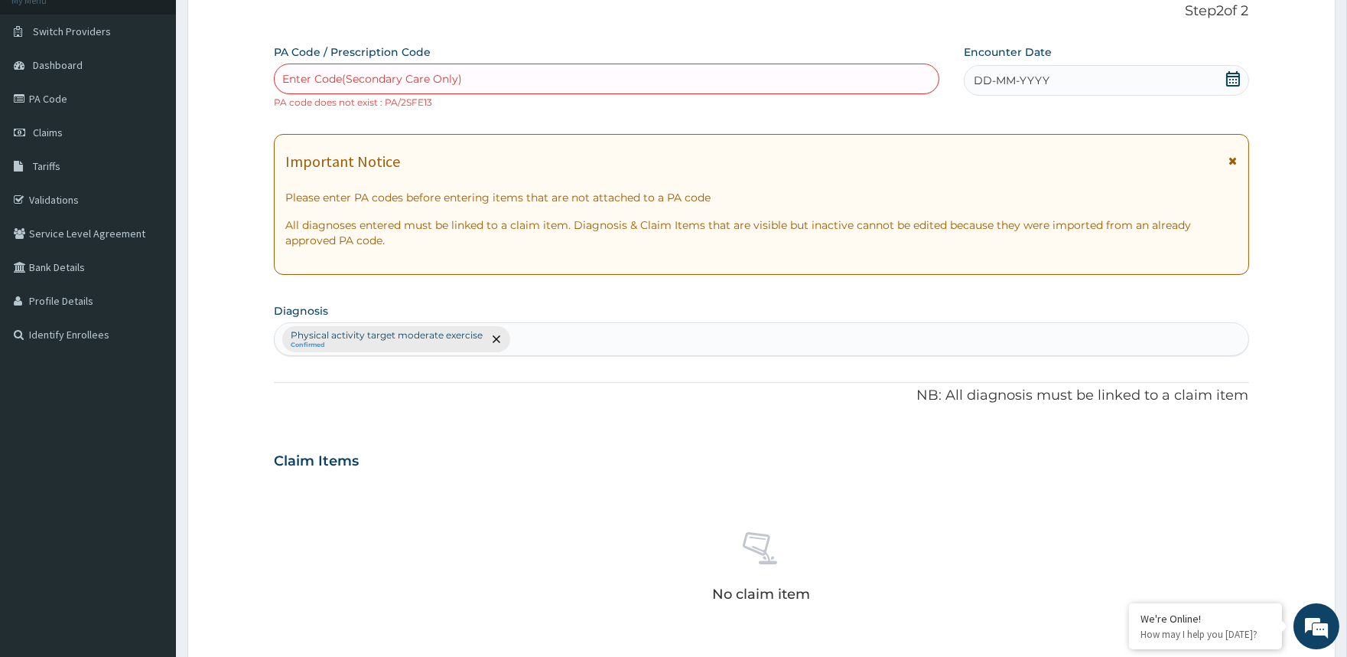
click at [1092, 75] on div "DD-MM-YYYY" at bounding box center [1106, 80] width 285 height 31
click at [441, 70] on div "Enter Code(Secondary Care Only)" at bounding box center [606, 79] width 663 height 24
type input "PA/25FE13"
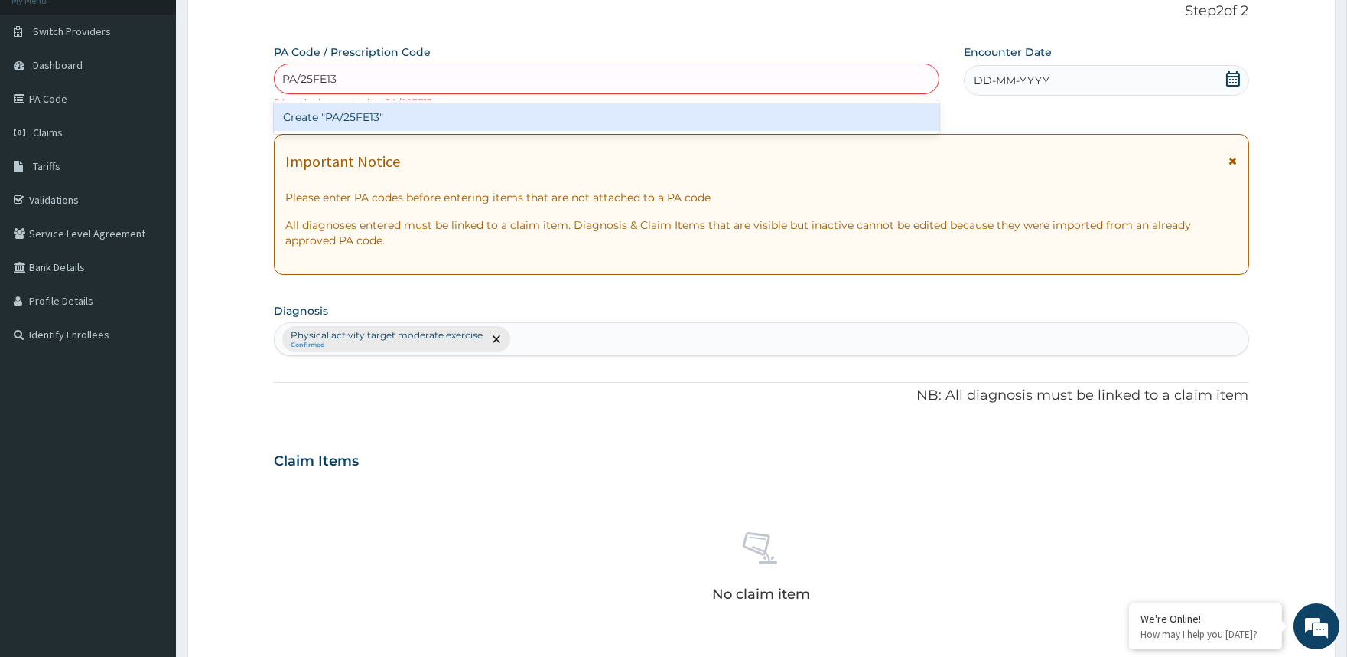
click at [451, 116] on div "Create "PA/25FE13"" at bounding box center [606, 117] width 665 height 28
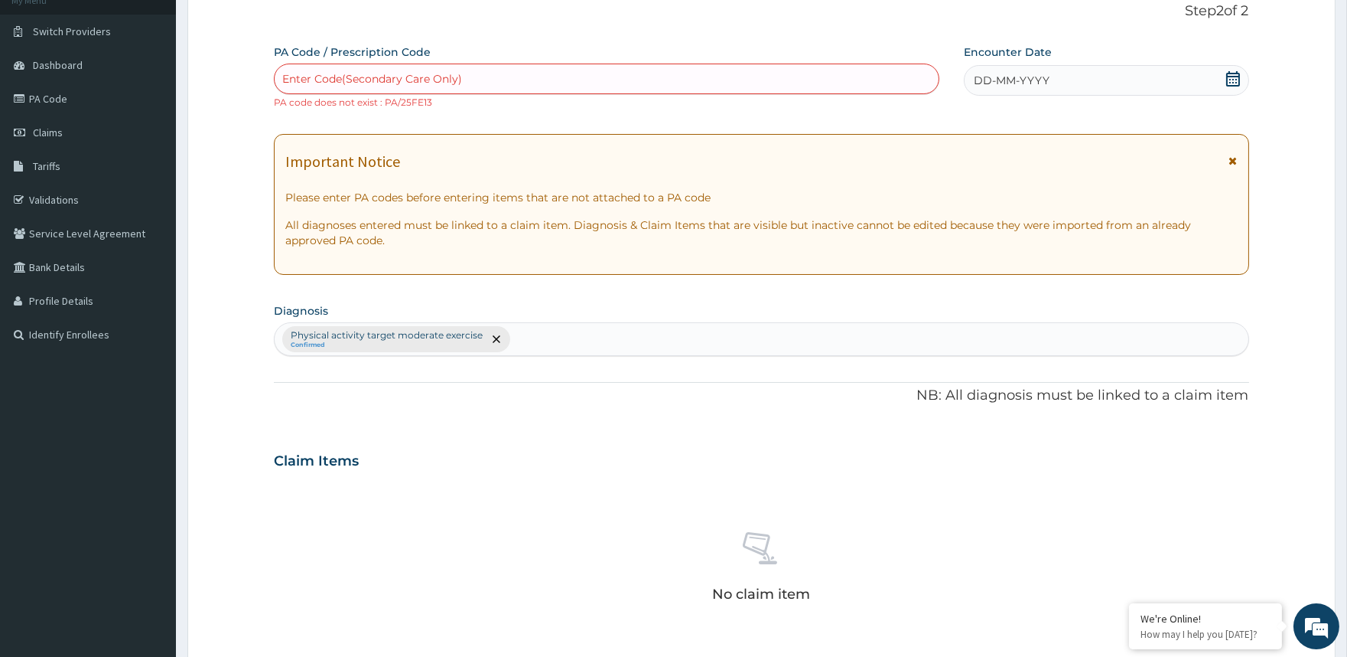
scroll to position [460, 0]
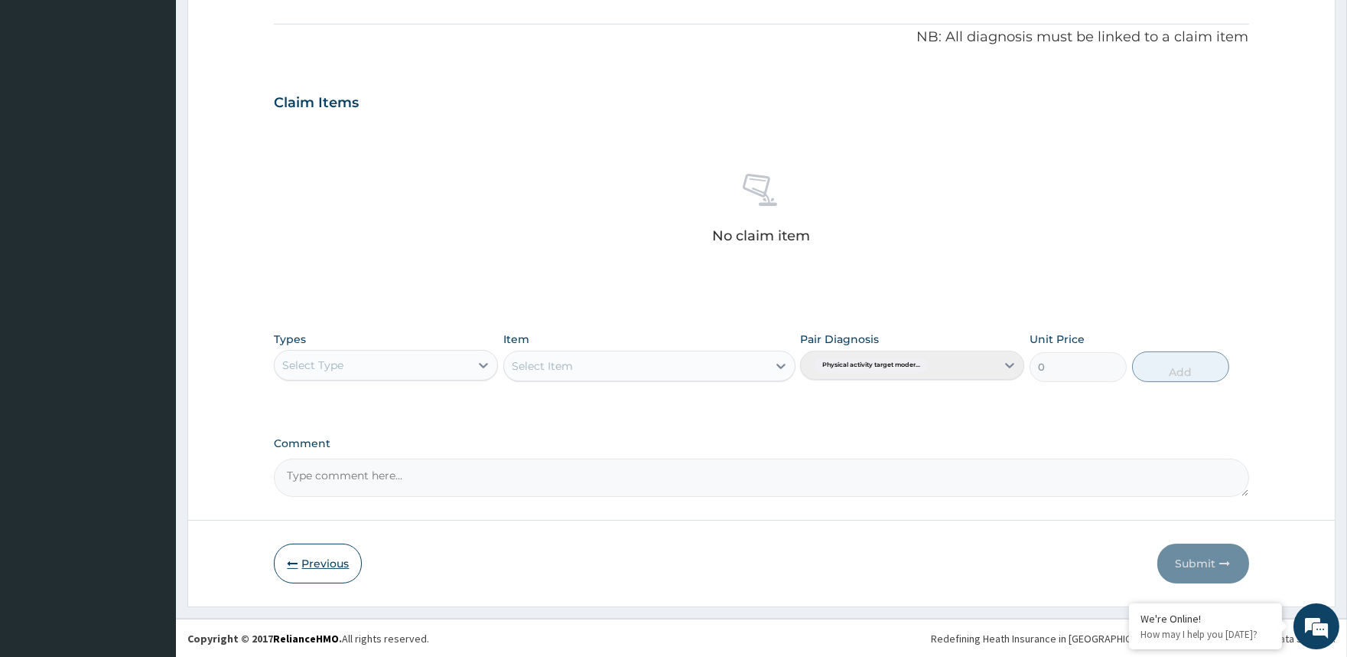
click at [315, 563] on button "Previous" at bounding box center [318, 563] width 88 height 40
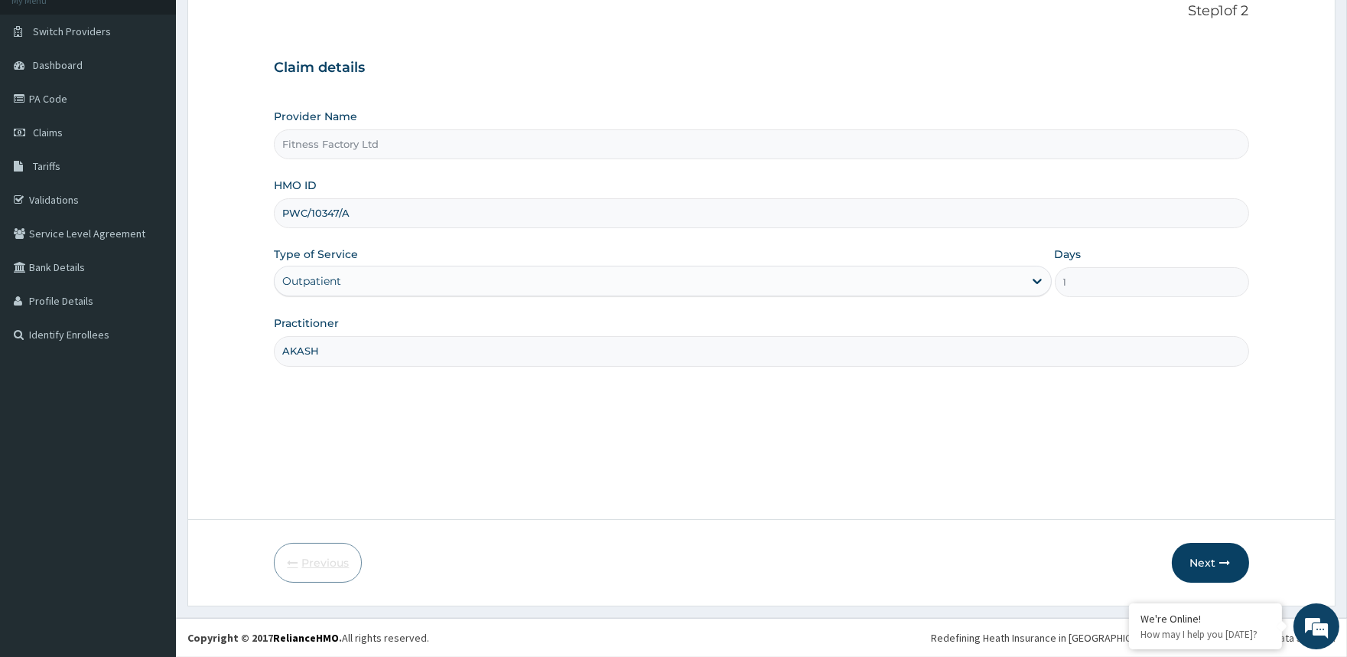
scroll to position [102, 0]
click at [386, 211] on input "PWC/10347/A" at bounding box center [761, 213] width 975 height 30
type input "P"
type input "TLR/10105/A"
click at [1238, 556] on button "Next" at bounding box center [1210, 563] width 77 height 40
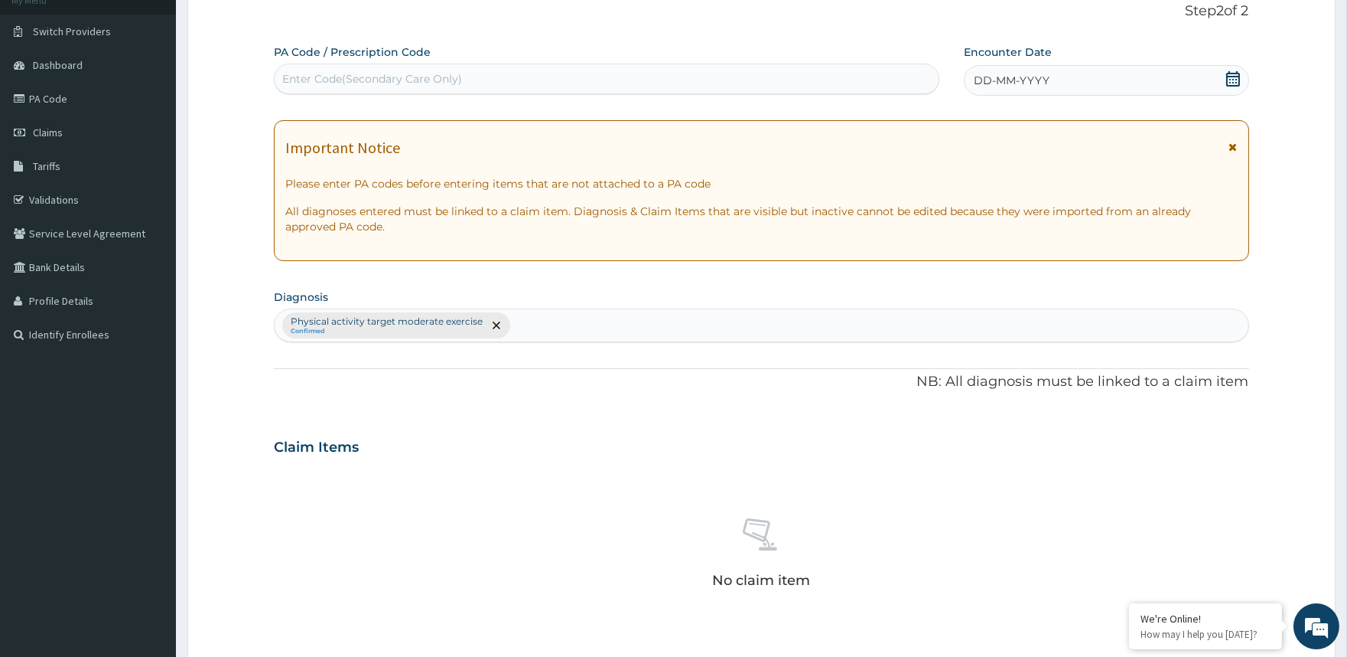
click at [712, 78] on div "Enter Code(Secondary Care Only)" at bounding box center [606, 79] width 663 height 24
type input "PA/41D4DC"
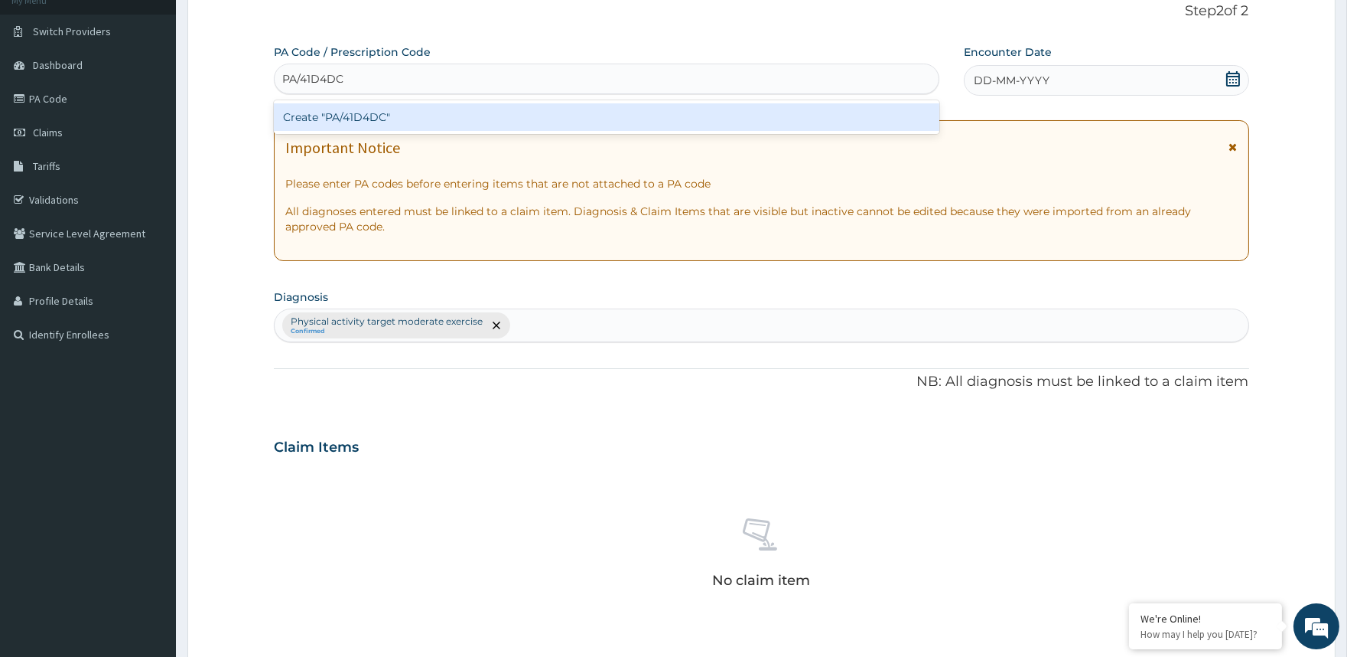
click at [700, 116] on div "Create "PA/41D4DC"" at bounding box center [606, 117] width 665 height 28
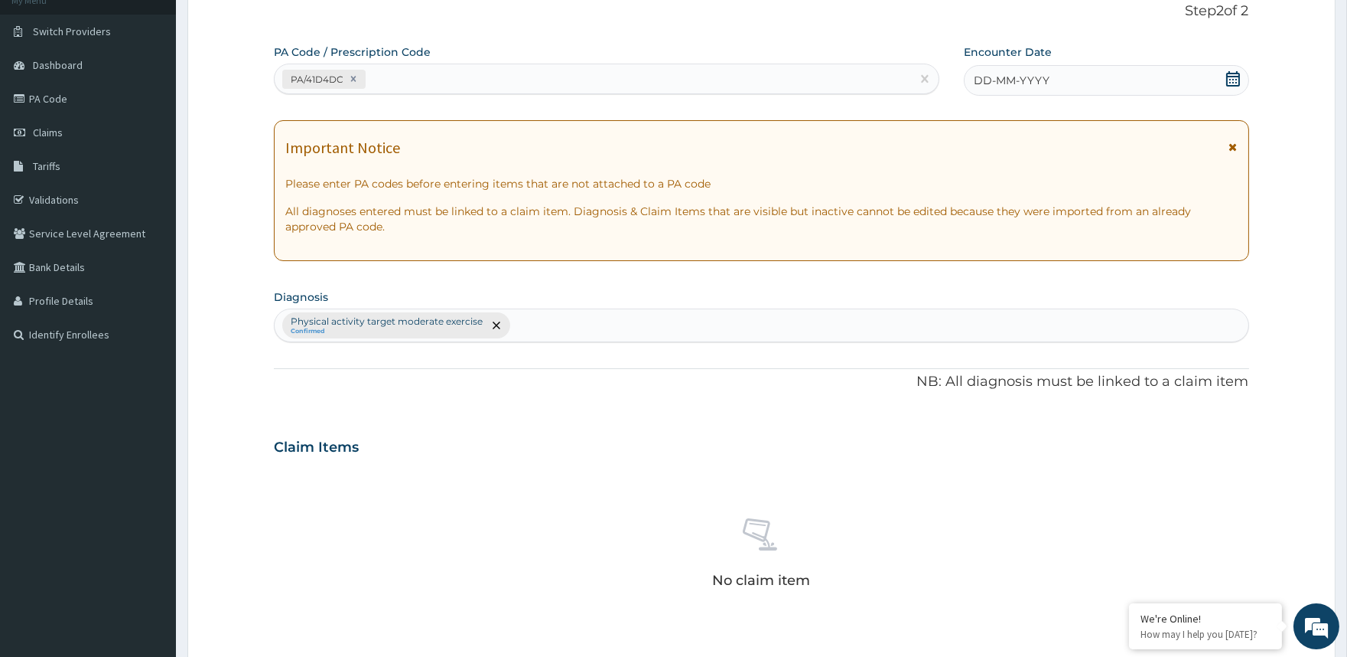
click at [1000, 81] on span "DD-MM-YYYY" at bounding box center [1012, 80] width 76 height 15
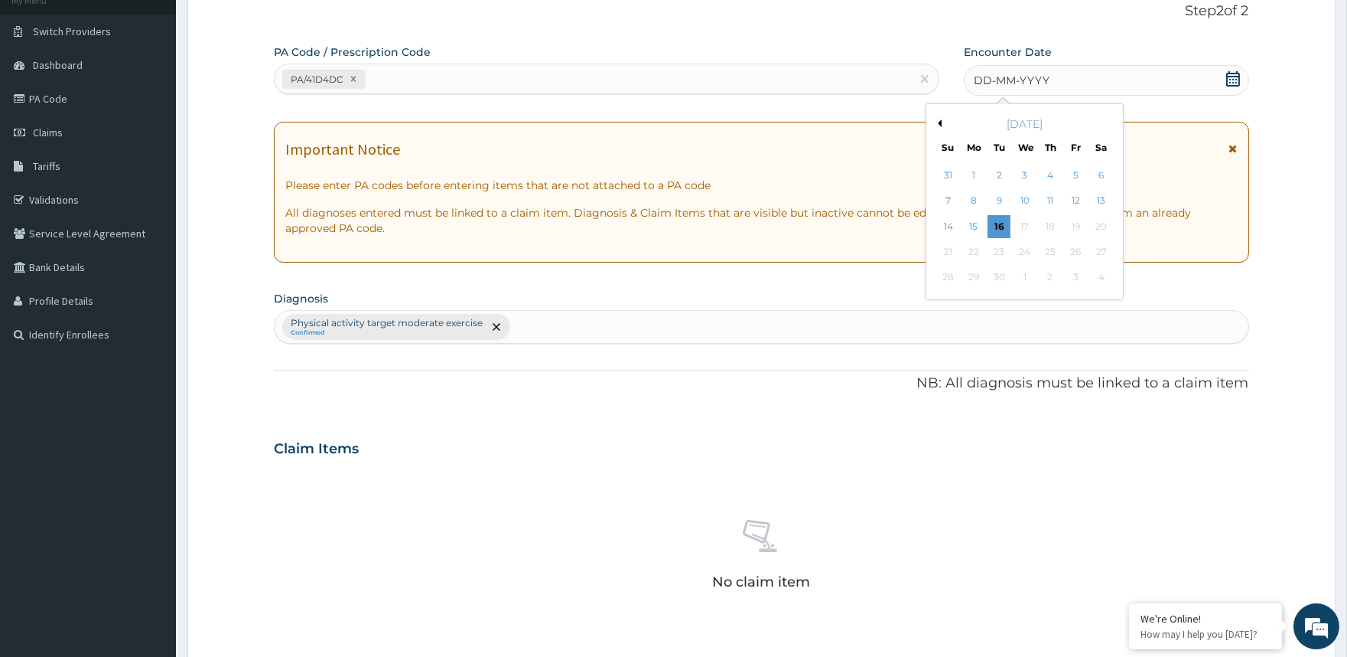
click at [936, 124] on button "Previous Month" at bounding box center [938, 123] width 8 height 8
click at [936, 122] on button "Previous Month" at bounding box center [938, 123] width 8 height 8
click at [936, 121] on button "Previous Month" at bounding box center [938, 123] width 8 height 8
click at [995, 249] on div "24" at bounding box center [999, 251] width 23 height 23
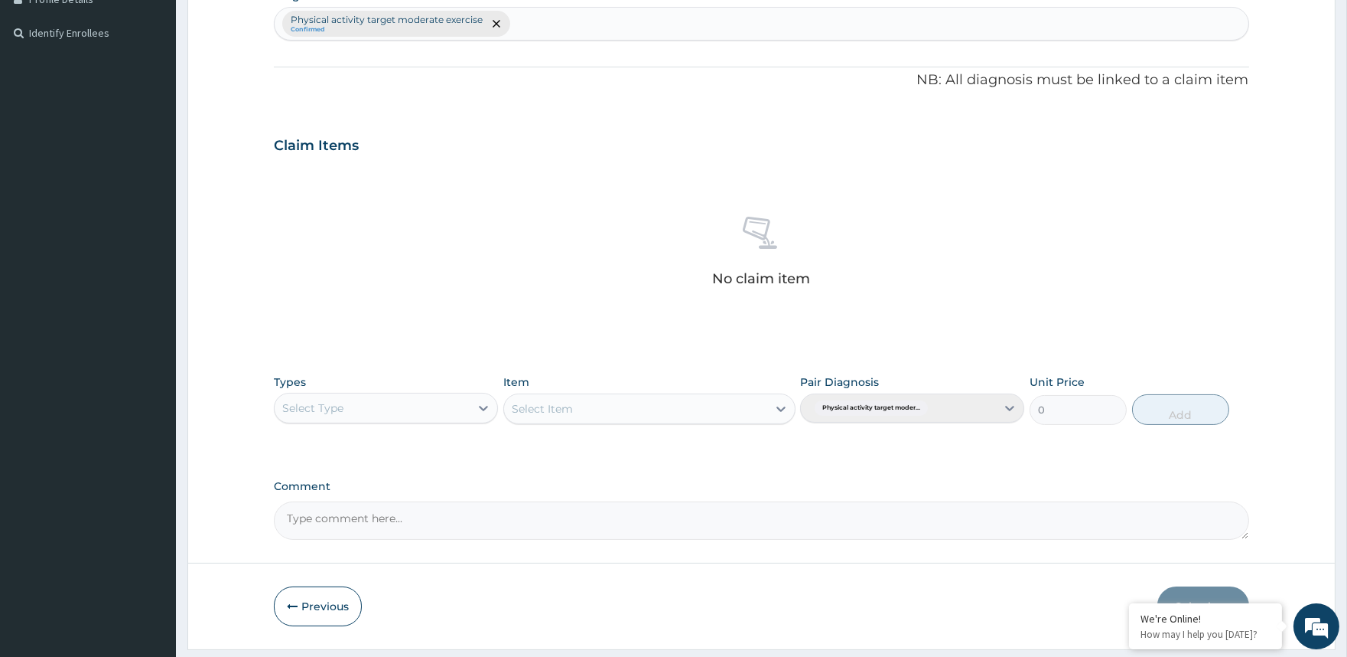
scroll to position [446, 0]
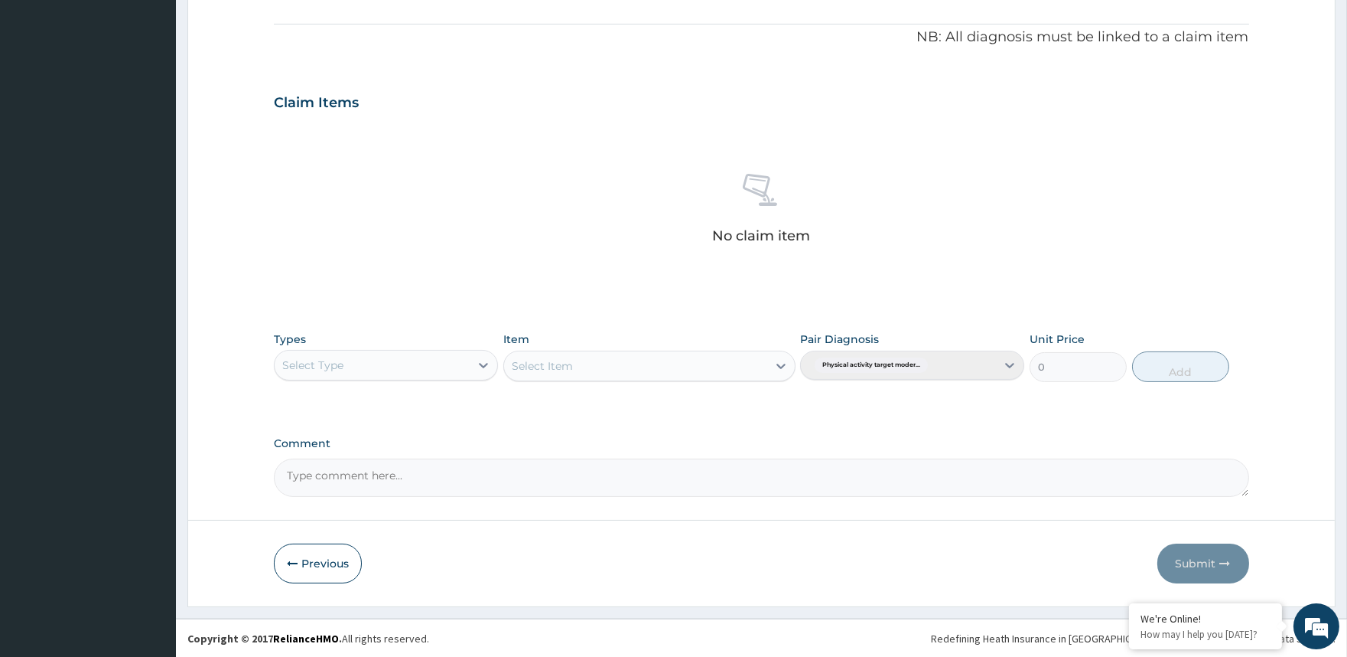
click at [462, 360] on div "Select Type" at bounding box center [372, 365] width 195 height 24
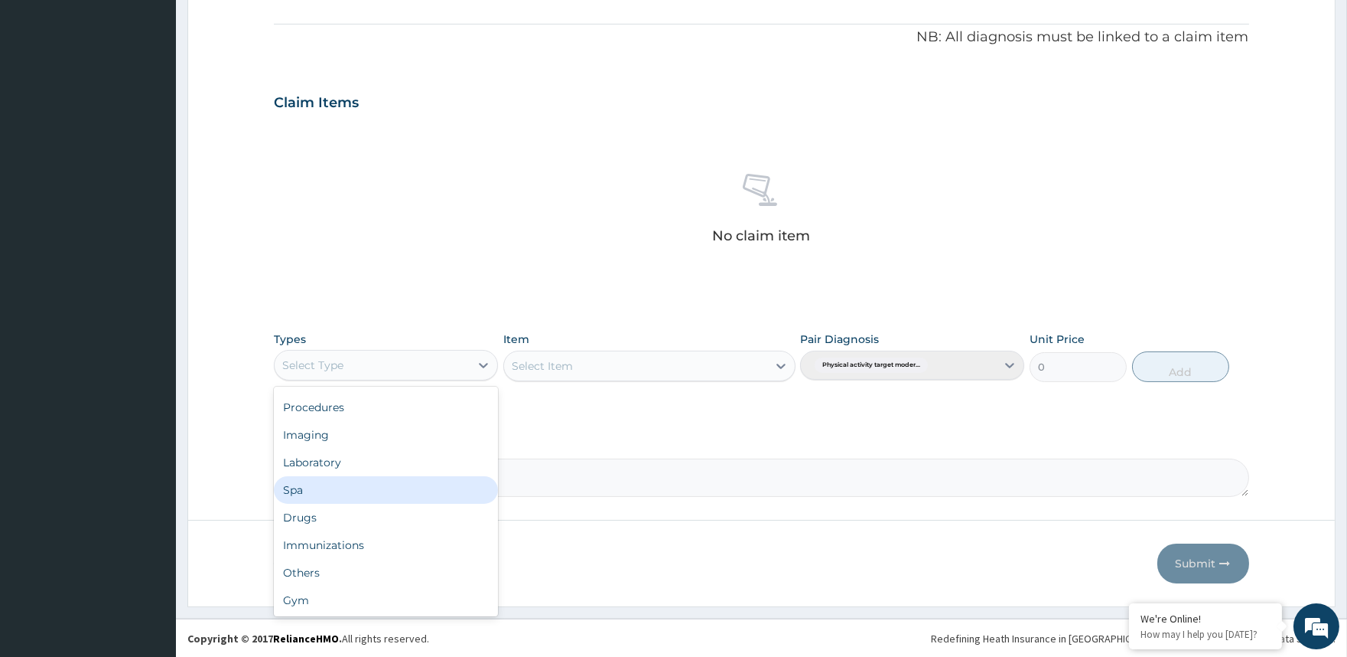
scroll to position [51, 0]
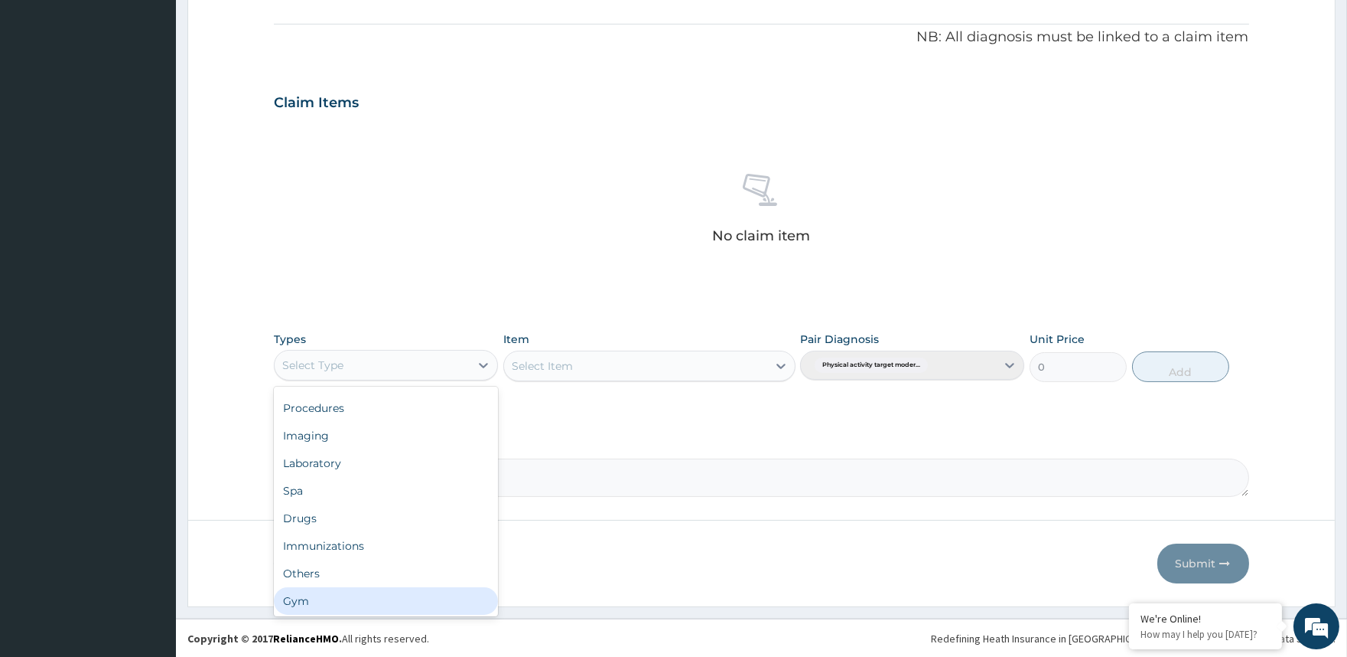
click at [429, 601] on div "Gym" at bounding box center [386, 601] width 224 height 28
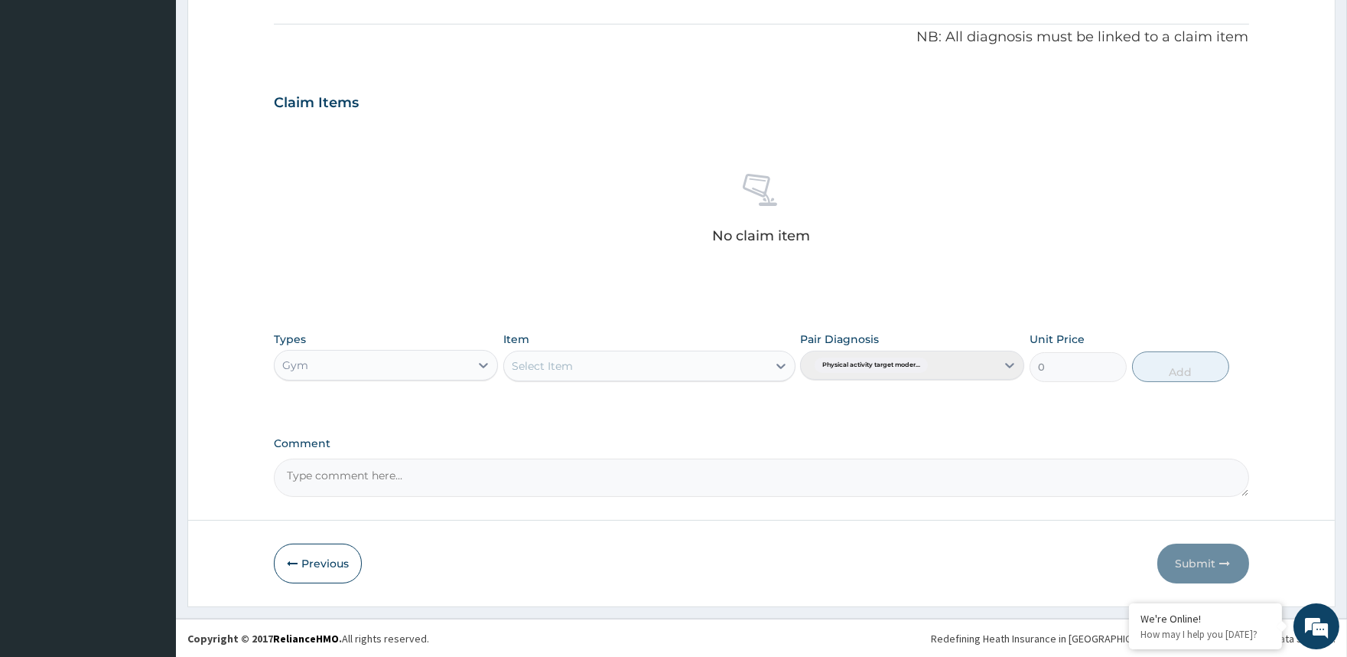
click at [591, 360] on div "Select Item" at bounding box center [635, 366] width 263 height 24
click at [593, 430] on div "GYM" at bounding box center [649, 432] width 292 height 28
click at [1162, 373] on button "Add" at bounding box center [1180, 366] width 97 height 31
type input "0"
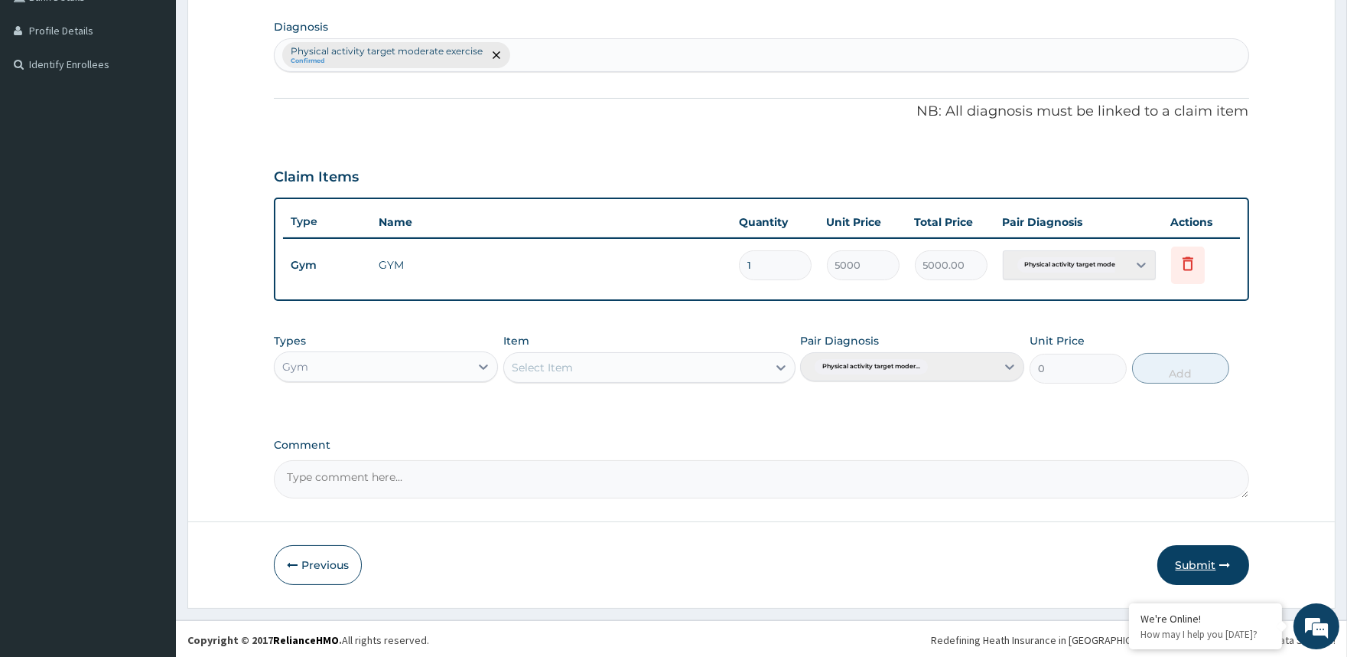
click at [1192, 562] on button "Submit" at bounding box center [1204, 565] width 92 height 40
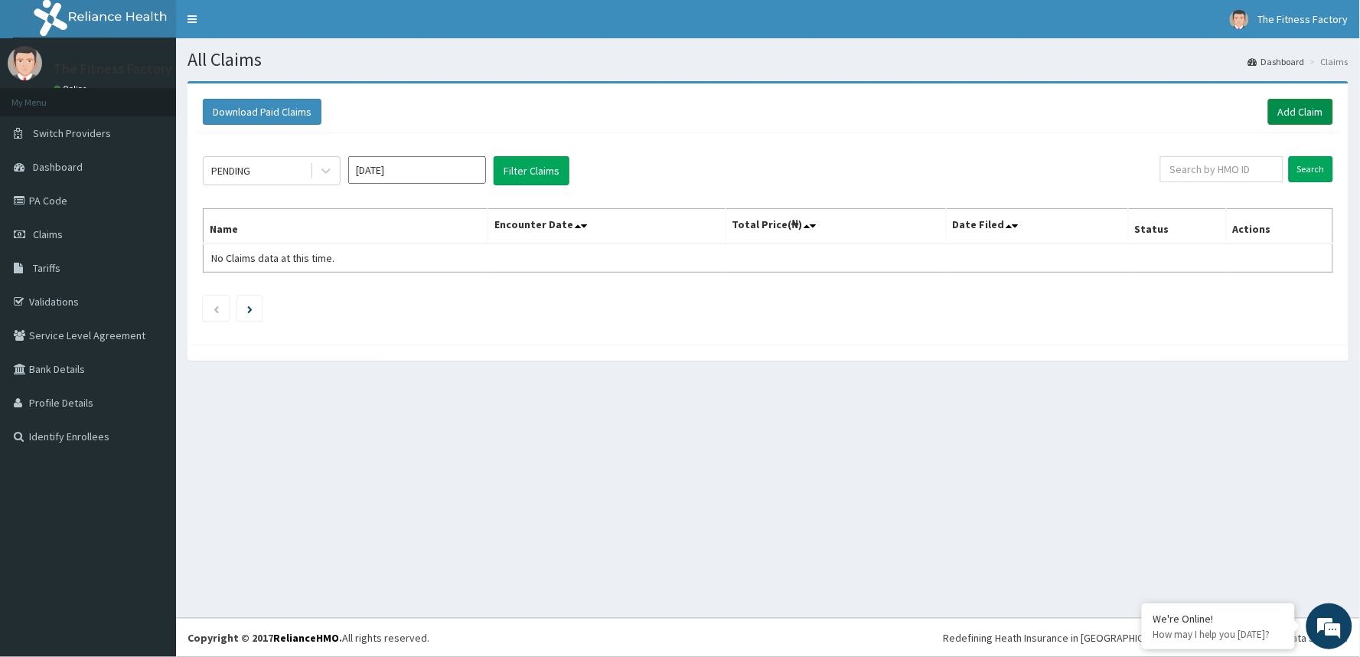
click at [1283, 110] on link "Add Claim" at bounding box center [1300, 112] width 65 height 26
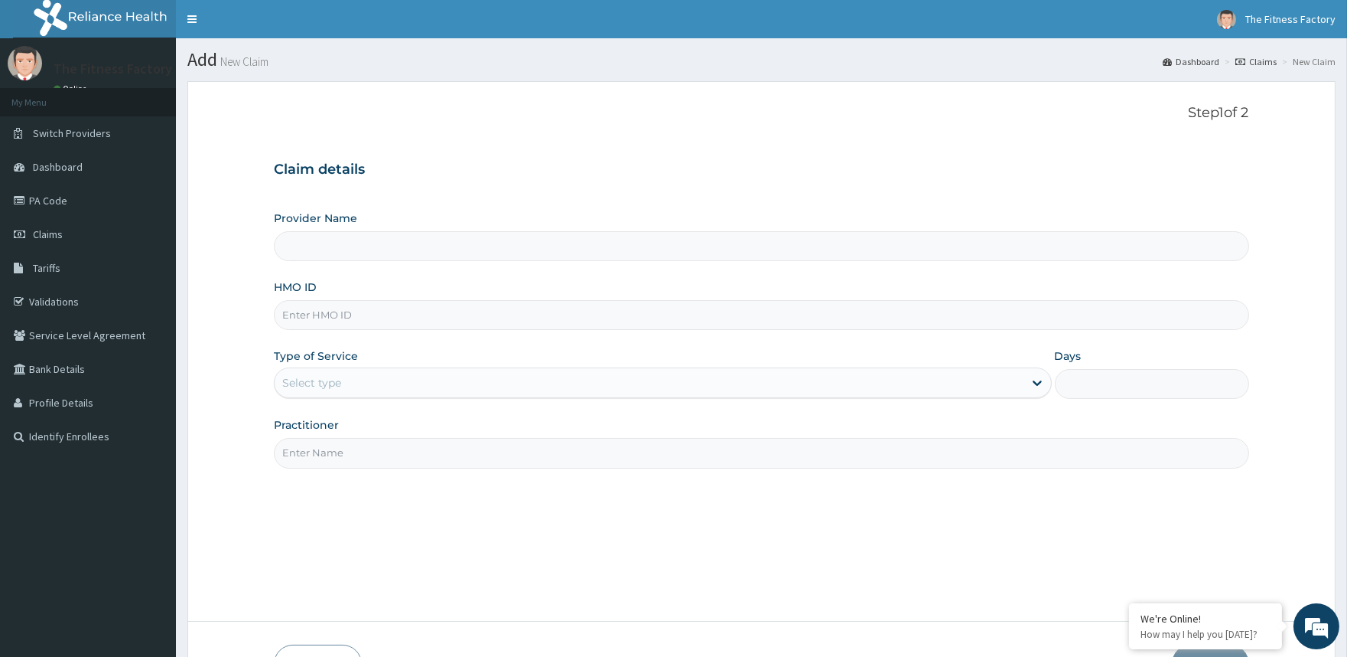
click at [477, 304] on input "HMO ID" at bounding box center [761, 315] width 975 height 30
type input "SN"
type input "Fitness Factory Ltd"
type input "1"
type input "SNK/10020/A"
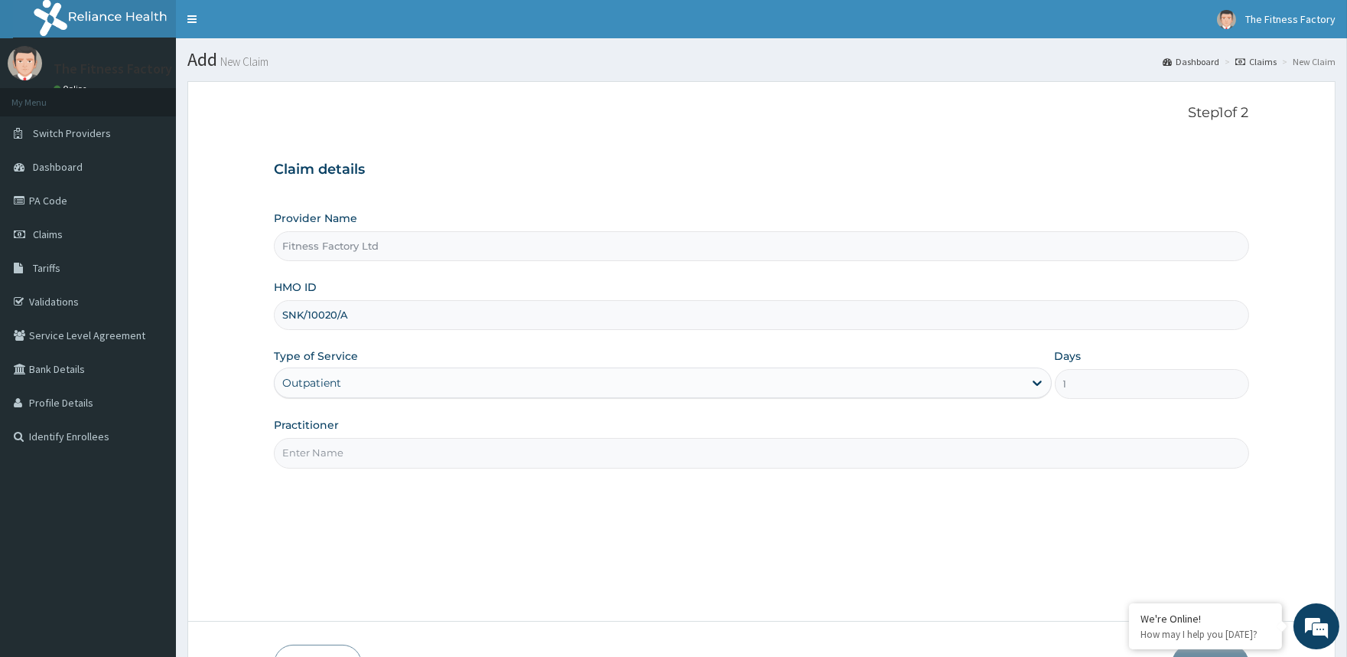
click at [445, 430] on div "Practitioner" at bounding box center [761, 442] width 975 height 51
click at [448, 460] on input "Practitioner" at bounding box center [761, 453] width 975 height 30
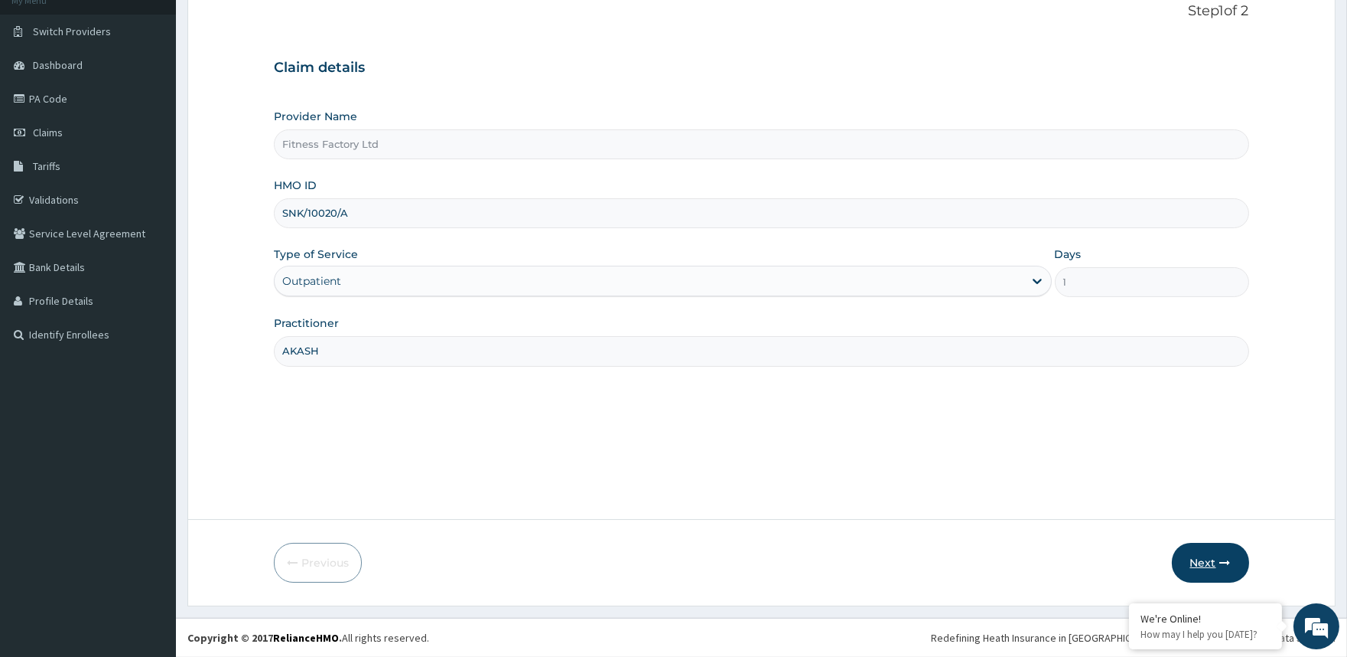
type input "AKASH"
click at [1214, 557] on button "Next" at bounding box center [1210, 563] width 77 height 40
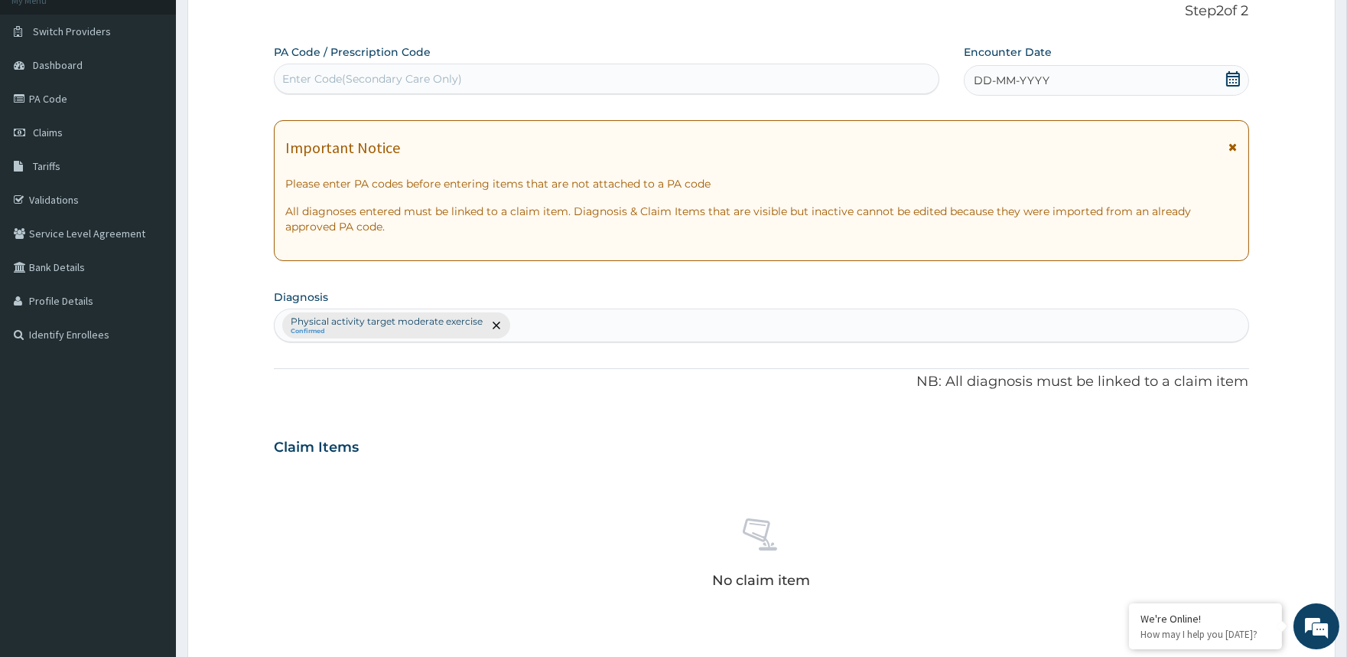
click at [782, 70] on div "Enter Code(Secondary Care Only)" at bounding box center [606, 79] width 663 height 24
type input "PA/3F8033"
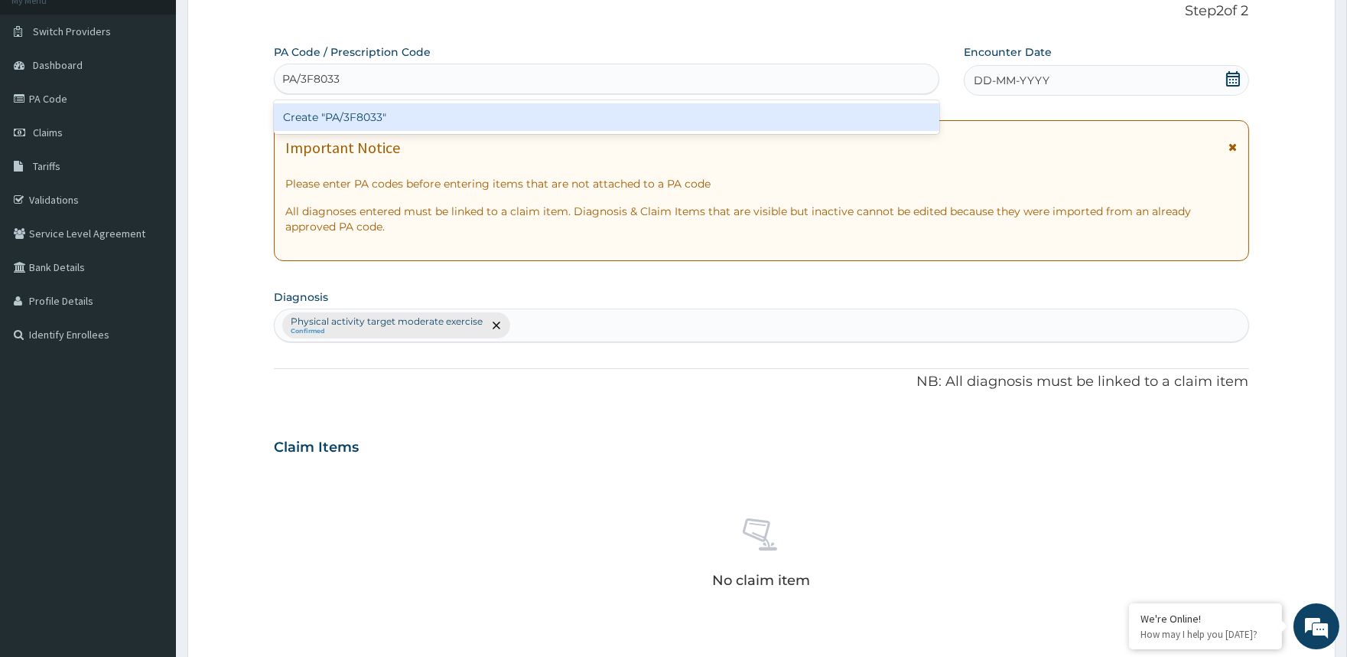
click at [785, 102] on div "Create "PA/3F8033"" at bounding box center [606, 117] width 665 height 34
click at [784, 112] on div "Create "PA/3F8033"" at bounding box center [606, 117] width 665 height 28
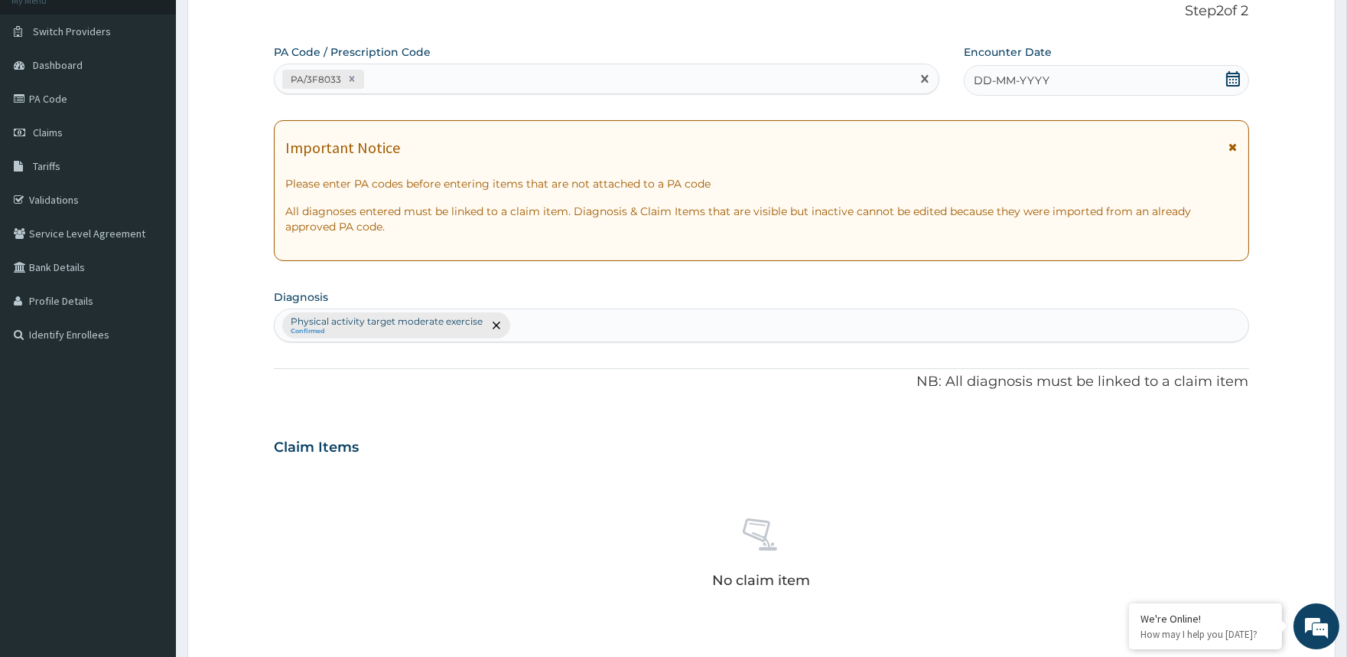
click at [1052, 66] on div "DD-MM-YYYY" at bounding box center [1106, 80] width 285 height 31
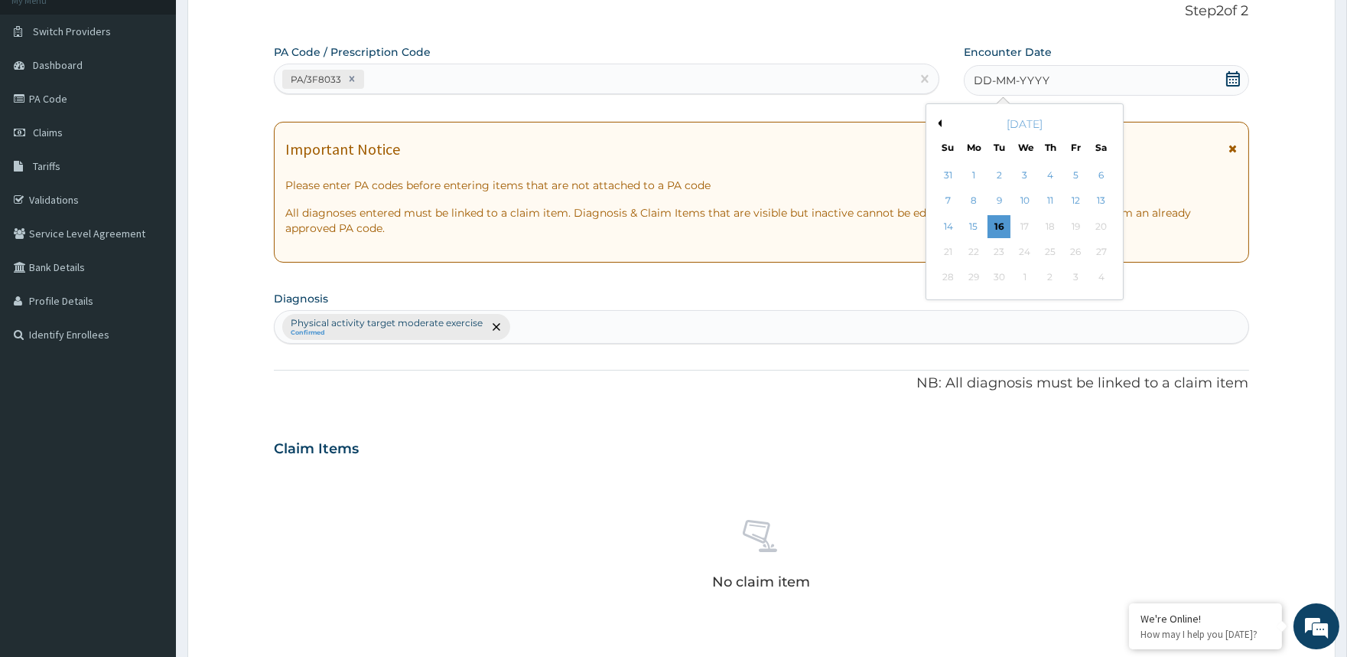
click at [939, 119] on button "Previous Month" at bounding box center [938, 123] width 8 height 8
click at [999, 249] on div "24" at bounding box center [999, 251] width 23 height 23
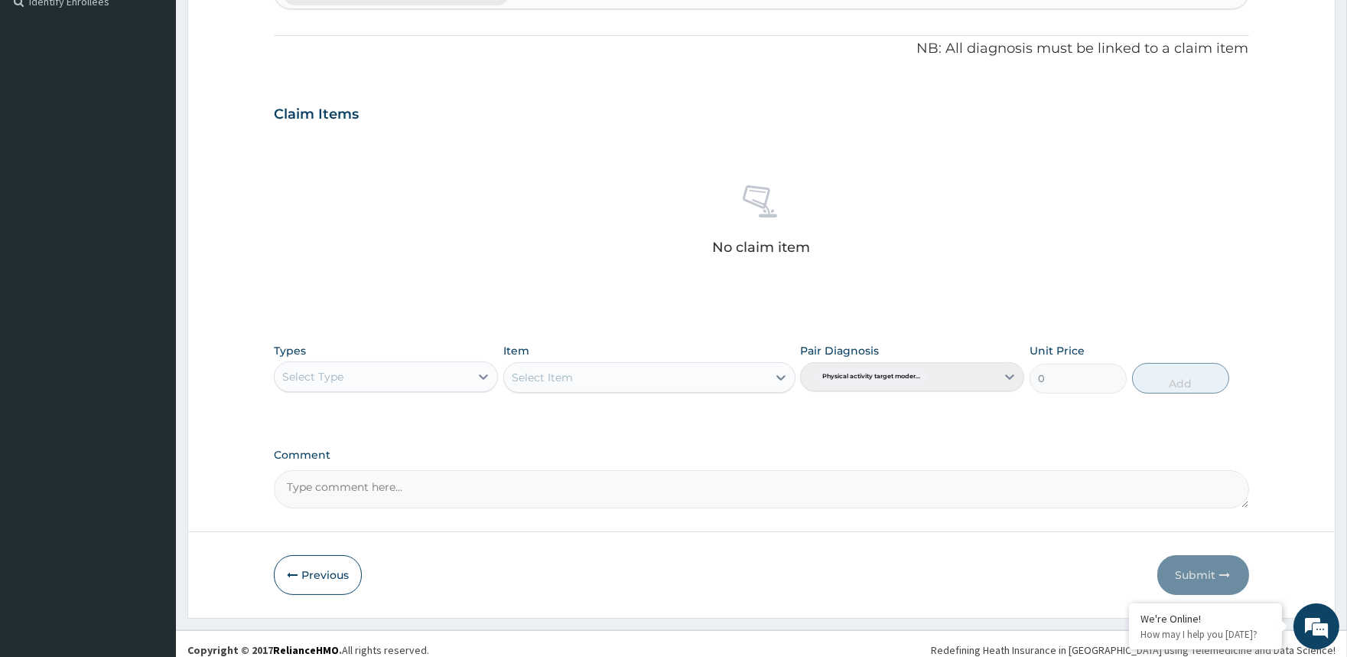
scroll to position [446, 0]
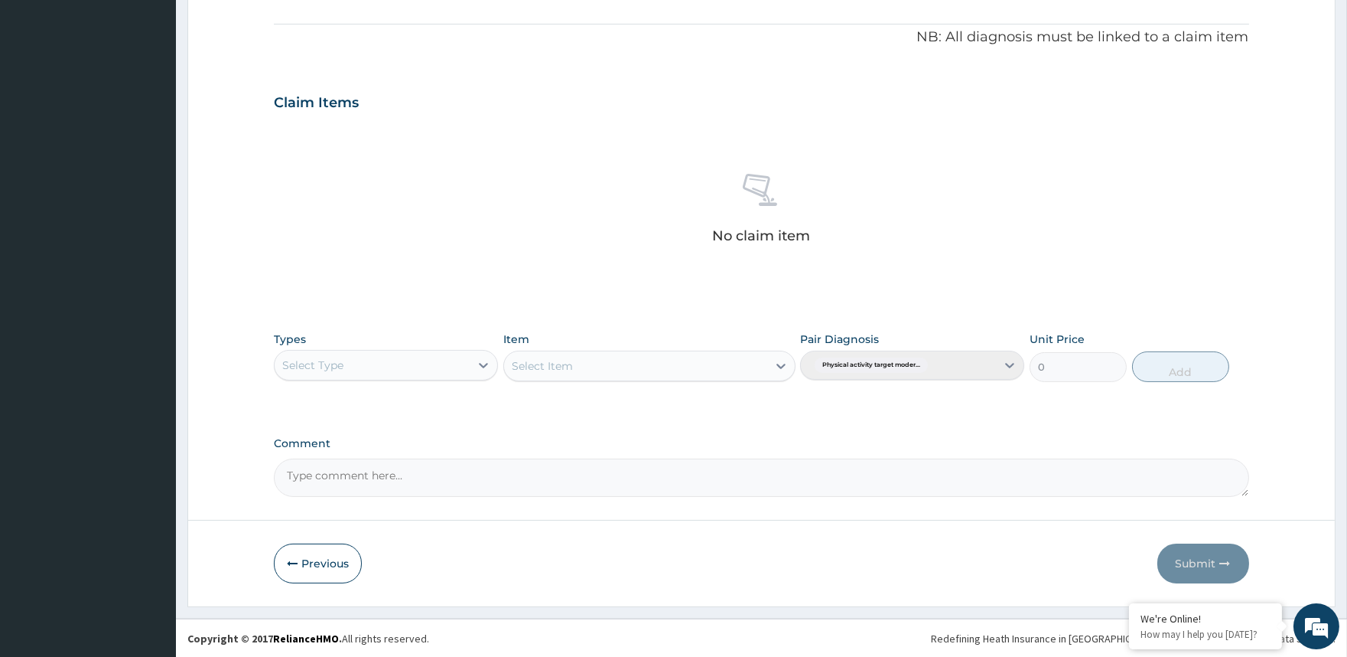
click at [390, 371] on div "Select Type" at bounding box center [372, 365] width 195 height 24
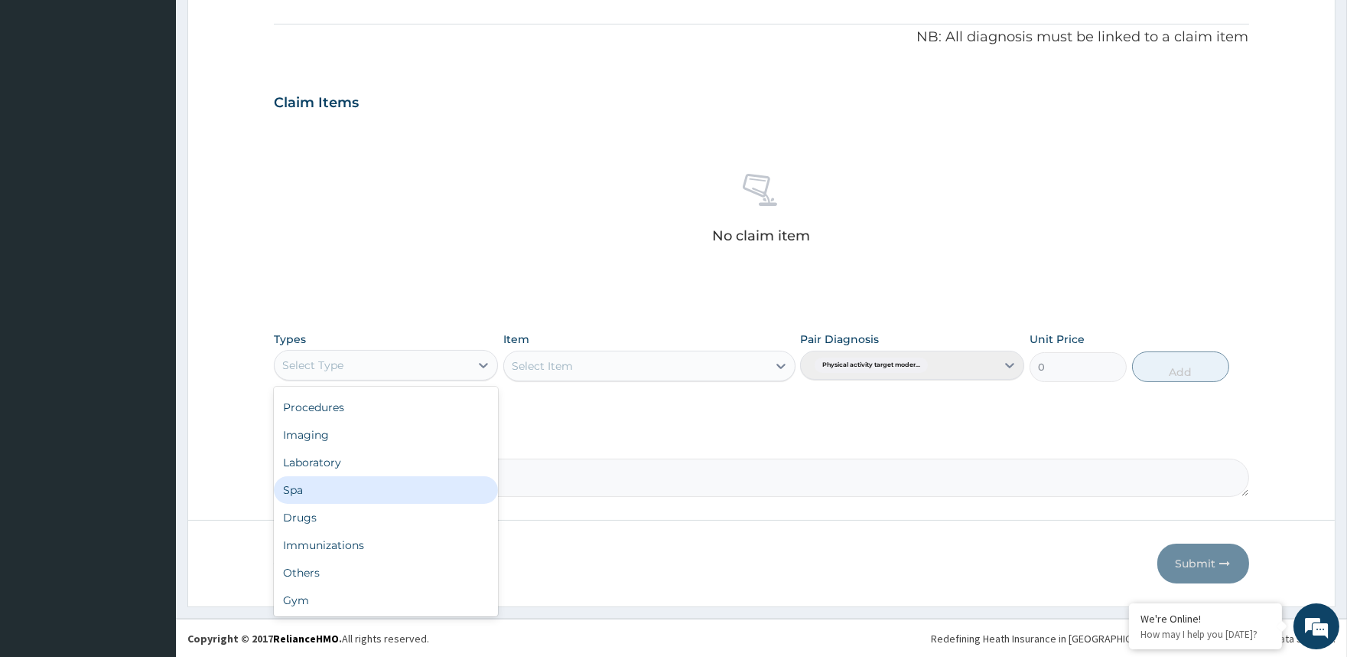
scroll to position [51, 0]
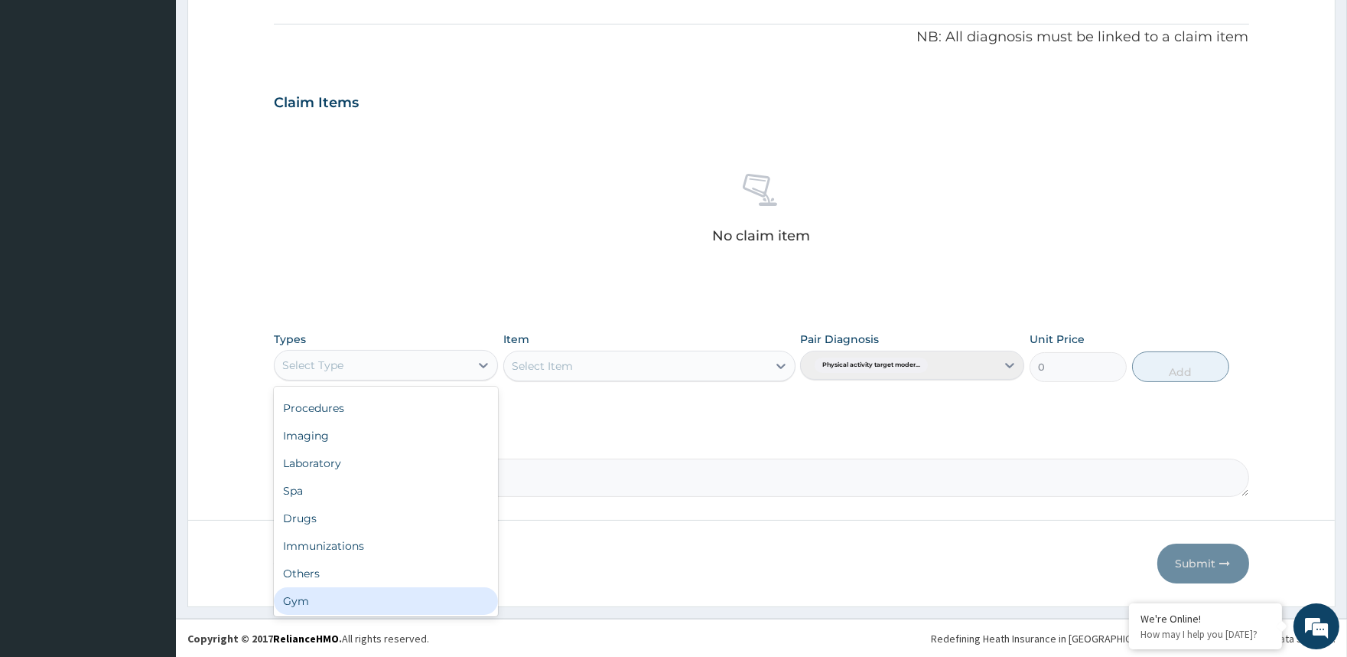
click at [409, 594] on div "Gym" at bounding box center [386, 601] width 224 height 28
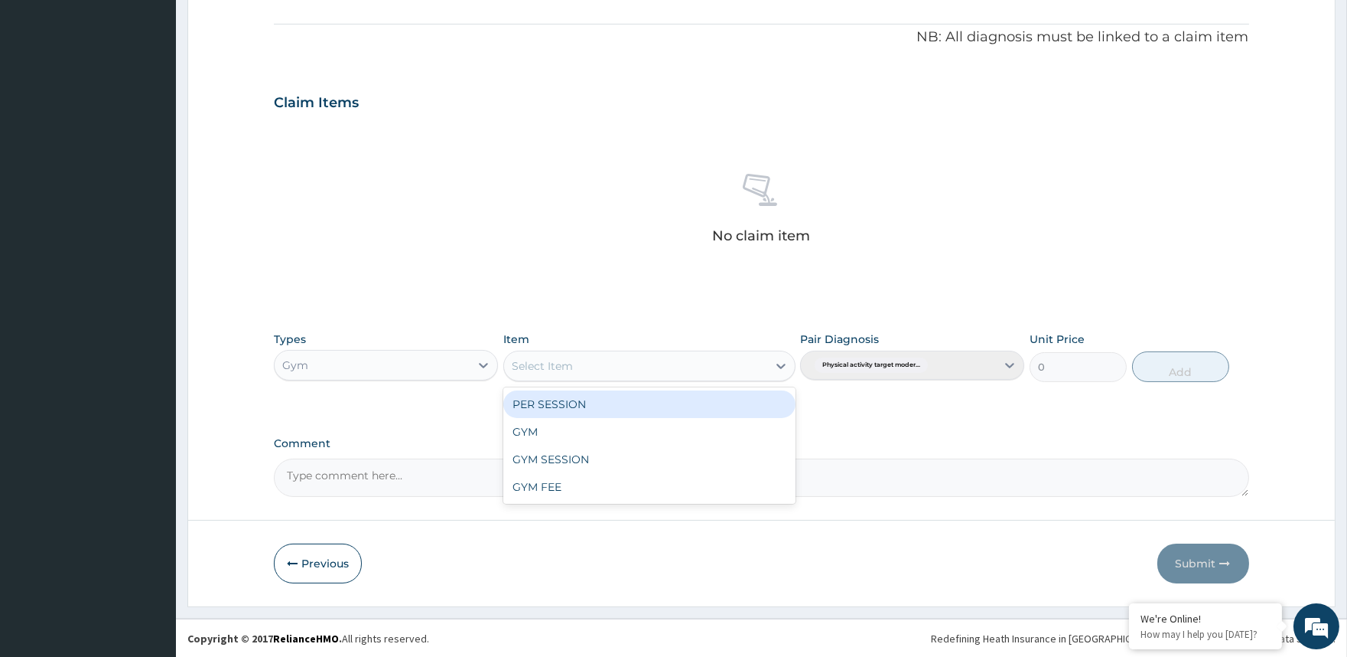
click at [582, 380] on div "Select Item" at bounding box center [649, 365] width 292 height 31
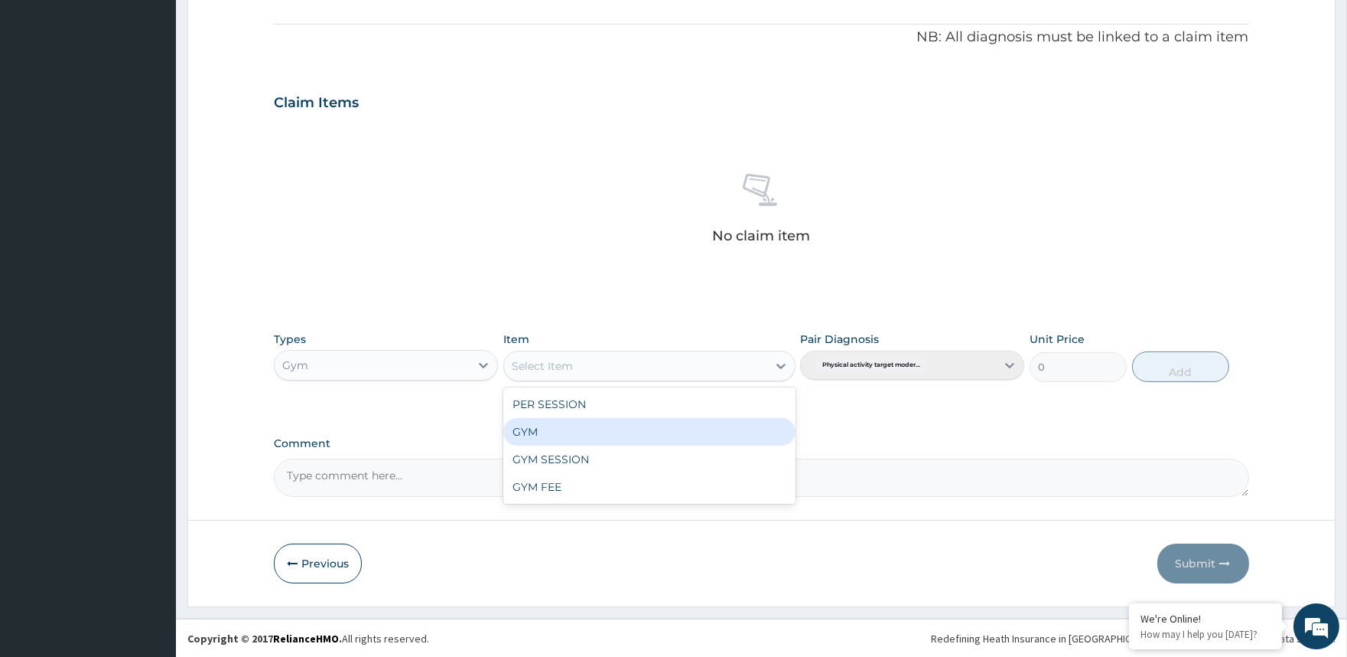
click at [595, 419] on div "GYM" at bounding box center [649, 432] width 292 height 28
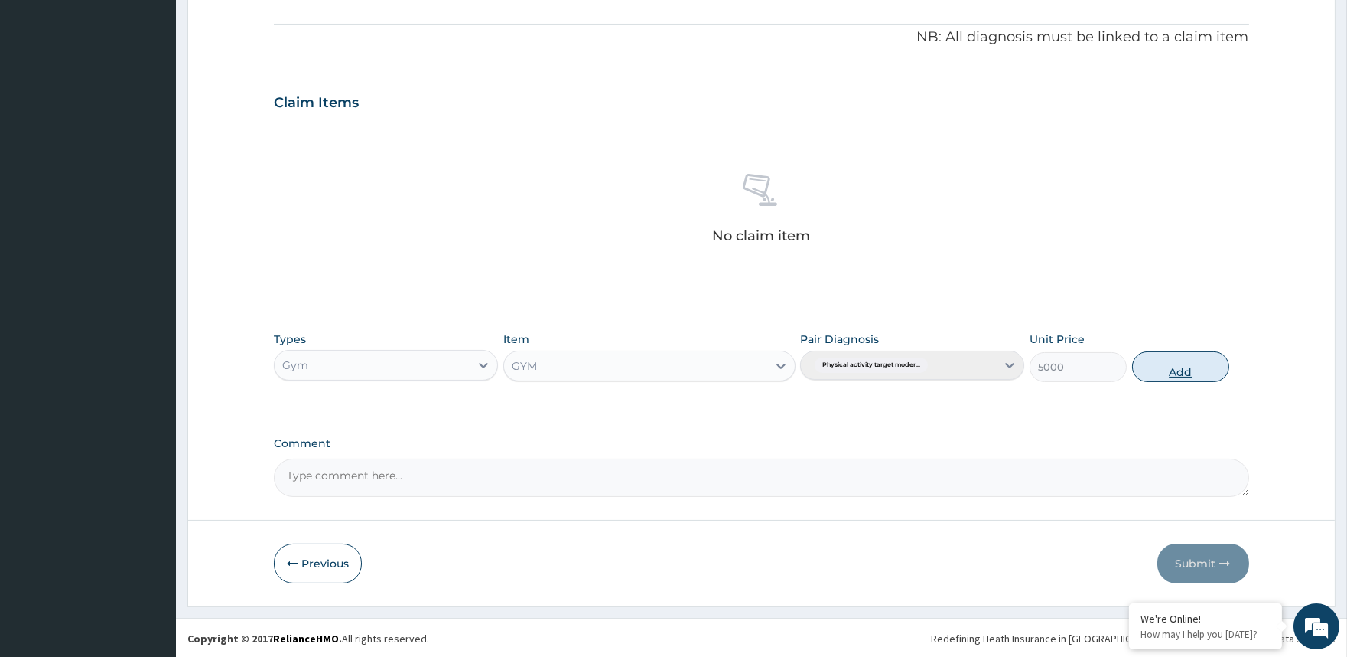
click at [1176, 363] on button "Add" at bounding box center [1180, 366] width 97 height 31
type input "0"
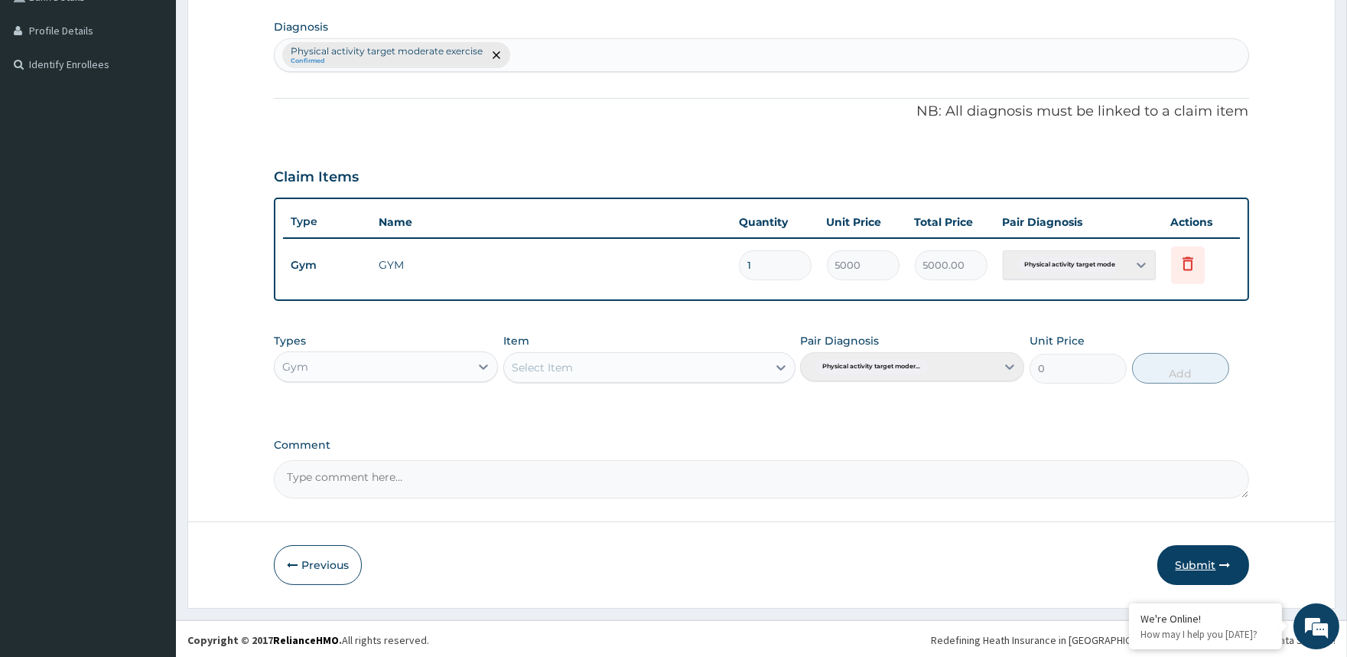
click at [1194, 546] on button "Submit" at bounding box center [1204, 565] width 92 height 40
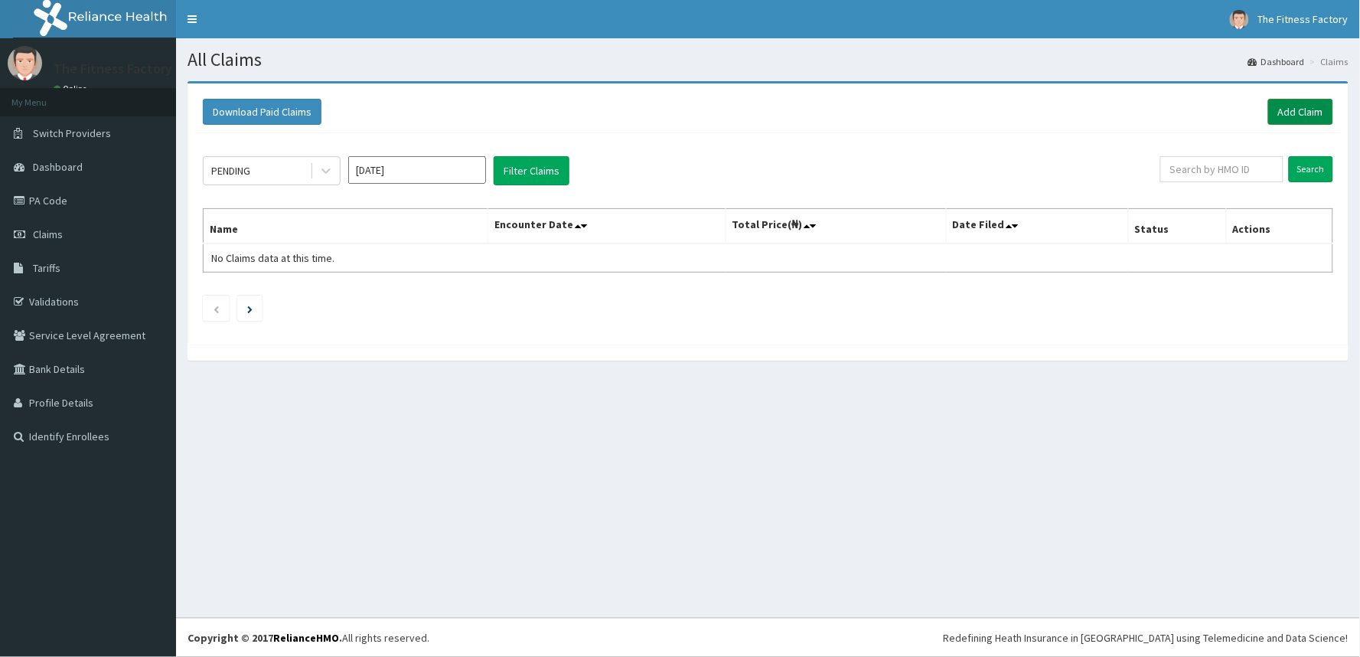
click at [1297, 105] on link "Add Claim" at bounding box center [1300, 112] width 65 height 26
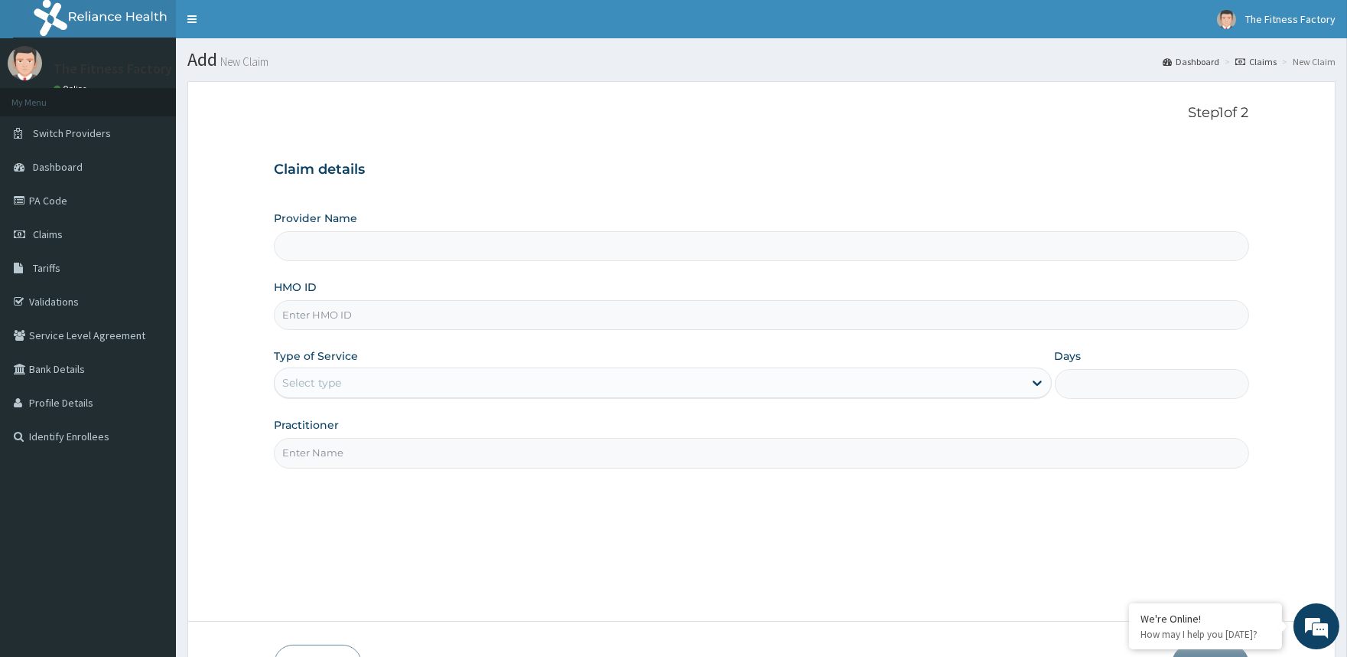
click at [651, 309] on input "HMO ID" at bounding box center [761, 315] width 975 height 30
type input "Fitness Factory Ltd"
type input "1"
type input "CGO/10003/A"
click at [629, 465] on input "Practitioner" at bounding box center [761, 453] width 975 height 30
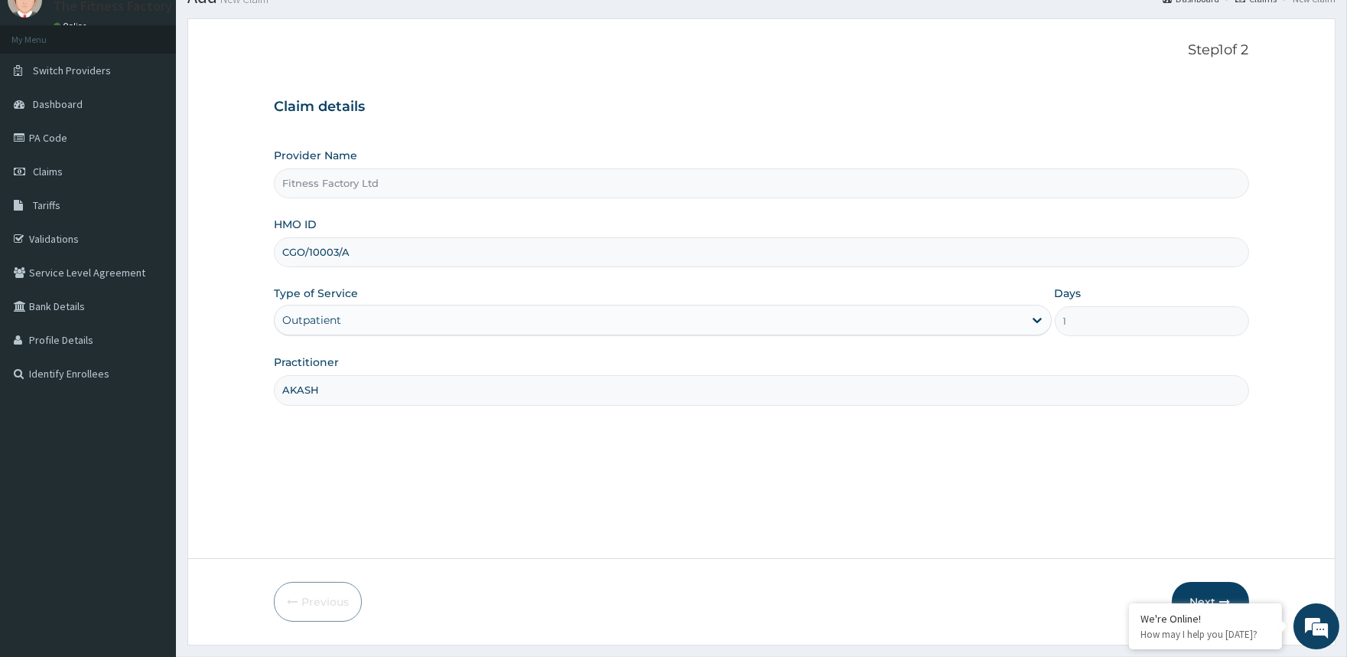
scroll to position [102, 0]
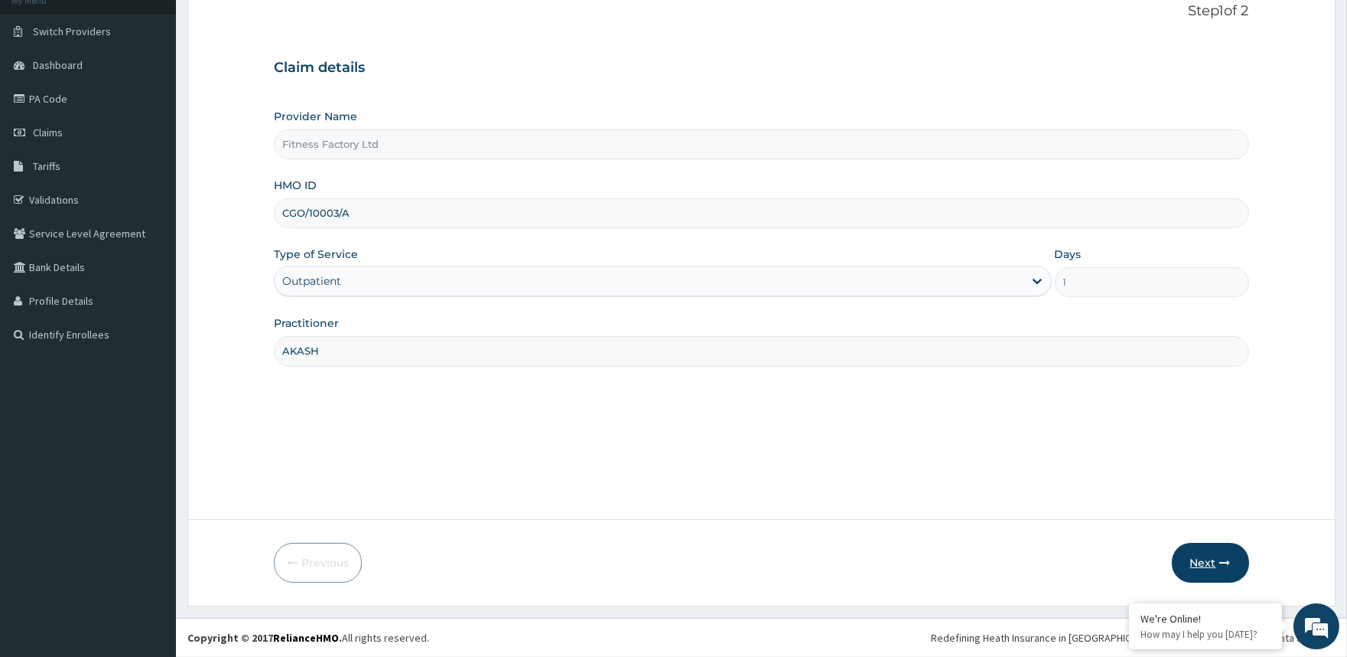
type input "AKASH"
click at [1202, 566] on button "Next" at bounding box center [1210, 563] width 77 height 40
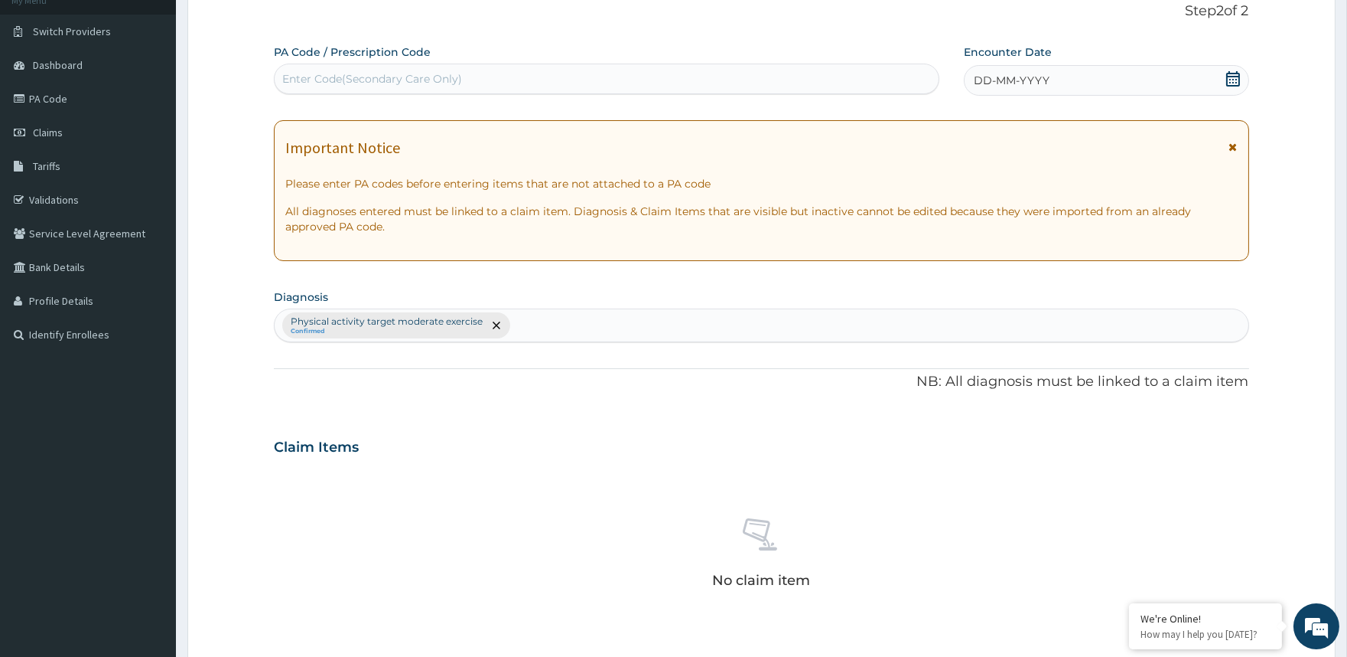
click at [849, 67] on div "Enter Code(Secondary Care Only)" at bounding box center [606, 79] width 663 height 24
type input "PA/1FFSFD"
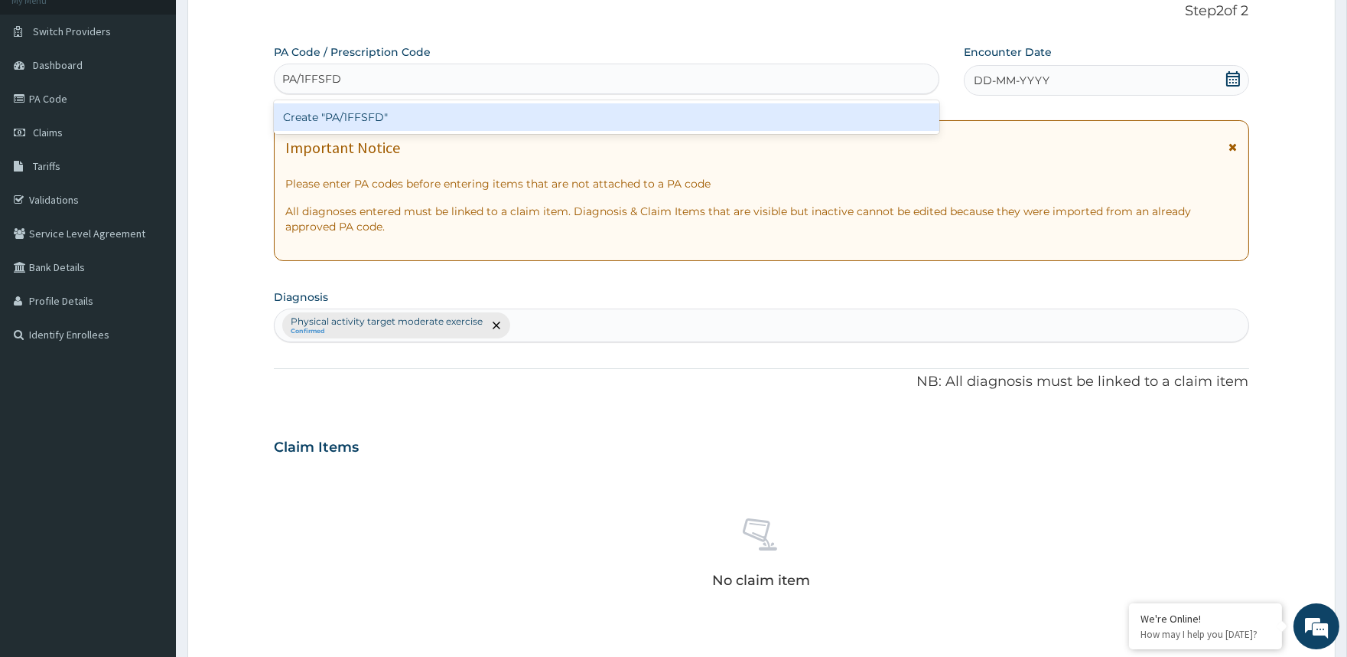
click at [822, 116] on div "Create "PA/1FFSFD"" at bounding box center [606, 117] width 665 height 28
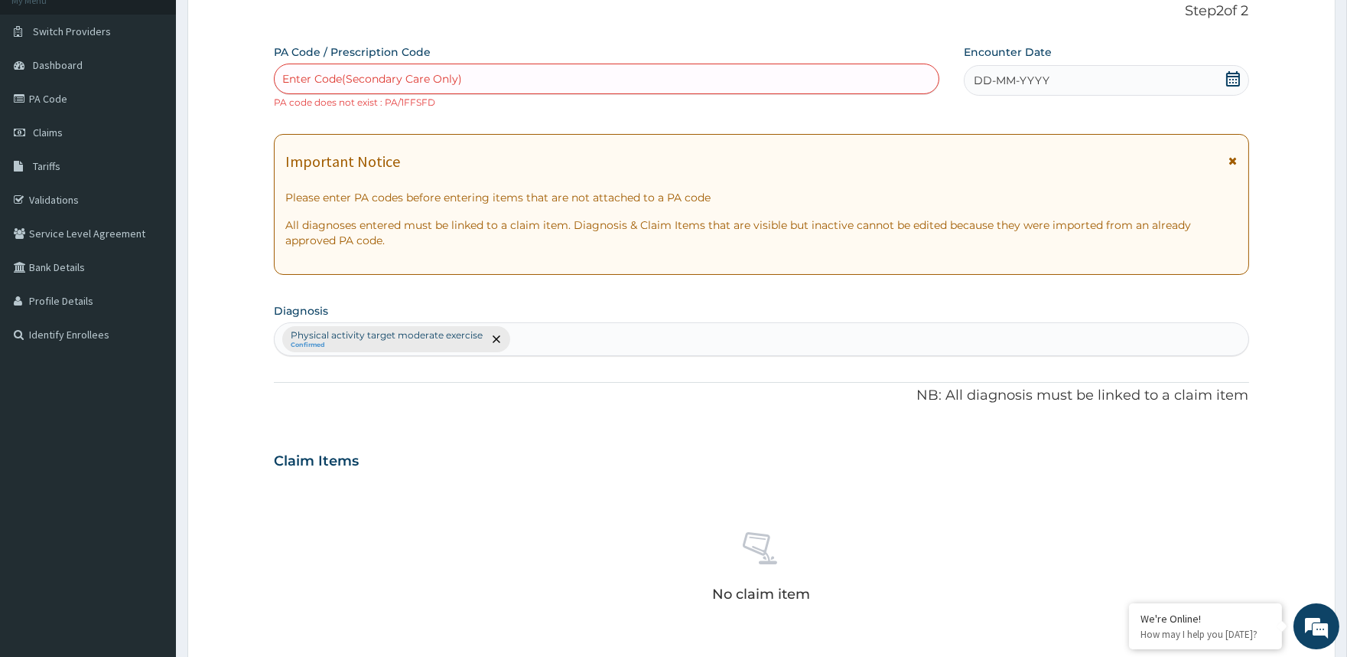
click at [1111, 70] on div "DD-MM-YYYY" at bounding box center [1106, 80] width 285 height 31
click at [311, 78] on div "Enter Code(Secondary Care Only)" at bounding box center [372, 78] width 180 height 15
type input "PA/1FF5FD"
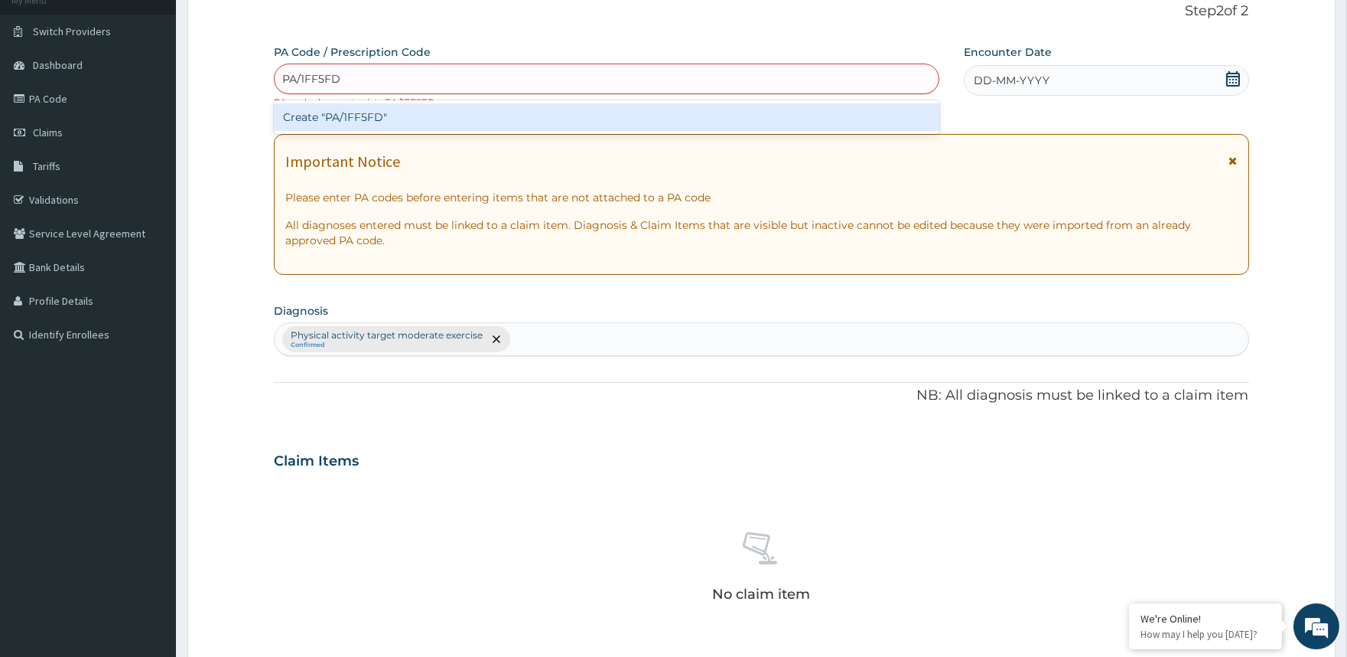
click at [314, 119] on div "Create "PA/1FF5FD"" at bounding box center [606, 117] width 665 height 28
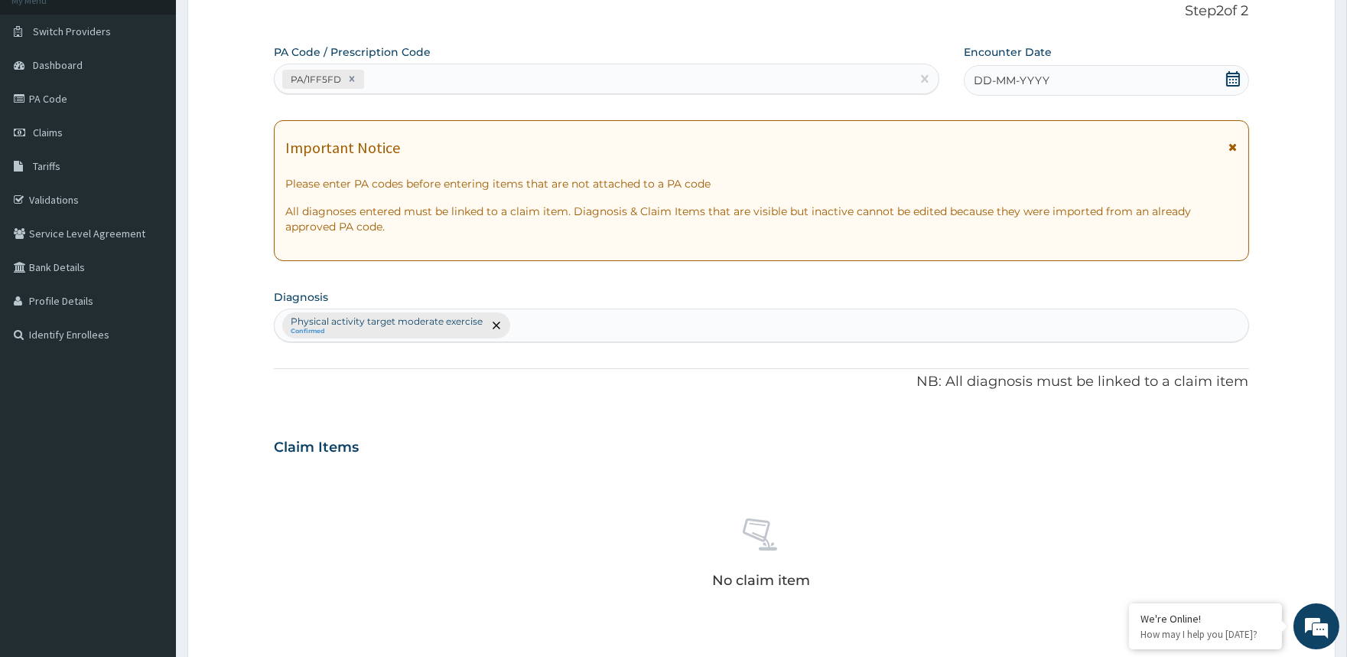
click at [1001, 77] on span "DD-MM-YYYY" at bounding box center [1012, 80] width 76 height 15
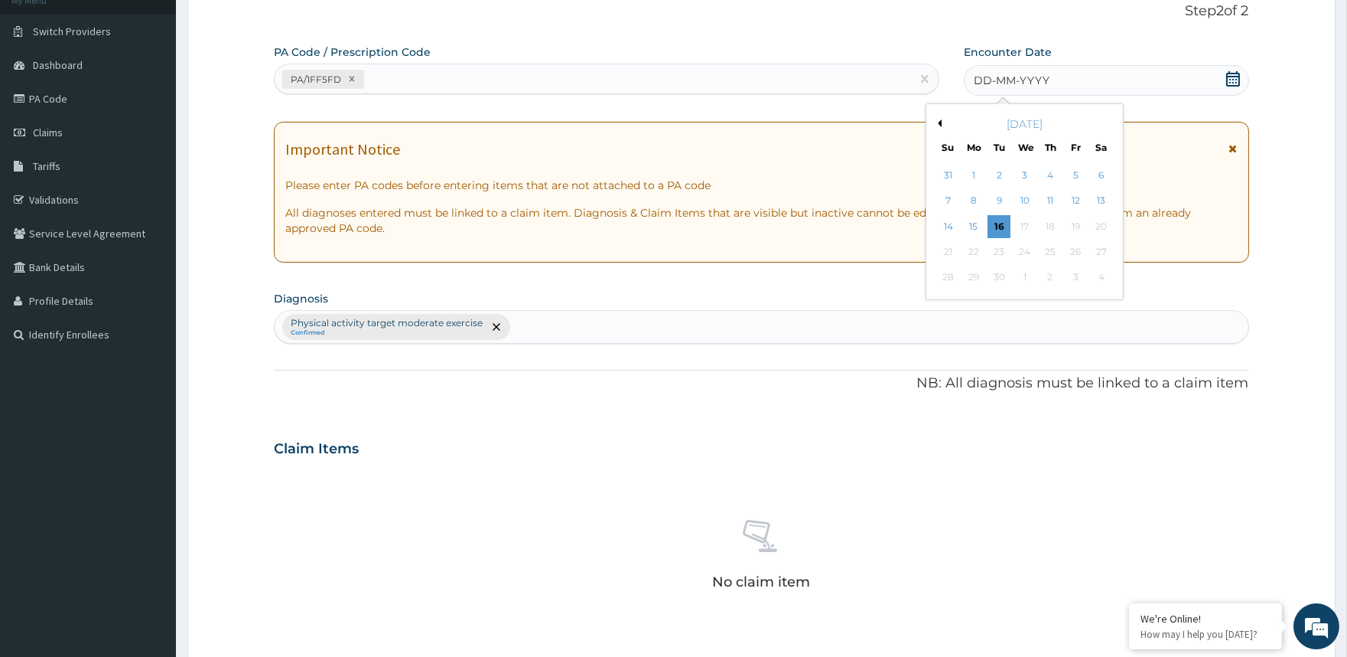
click at [941, 124] on button "Previous Month" at bounding box center [938, 123] width 8 height 8
click at [1113, 123] on button "Next Month" at bounding box center [1112, 123] width 8 height 8
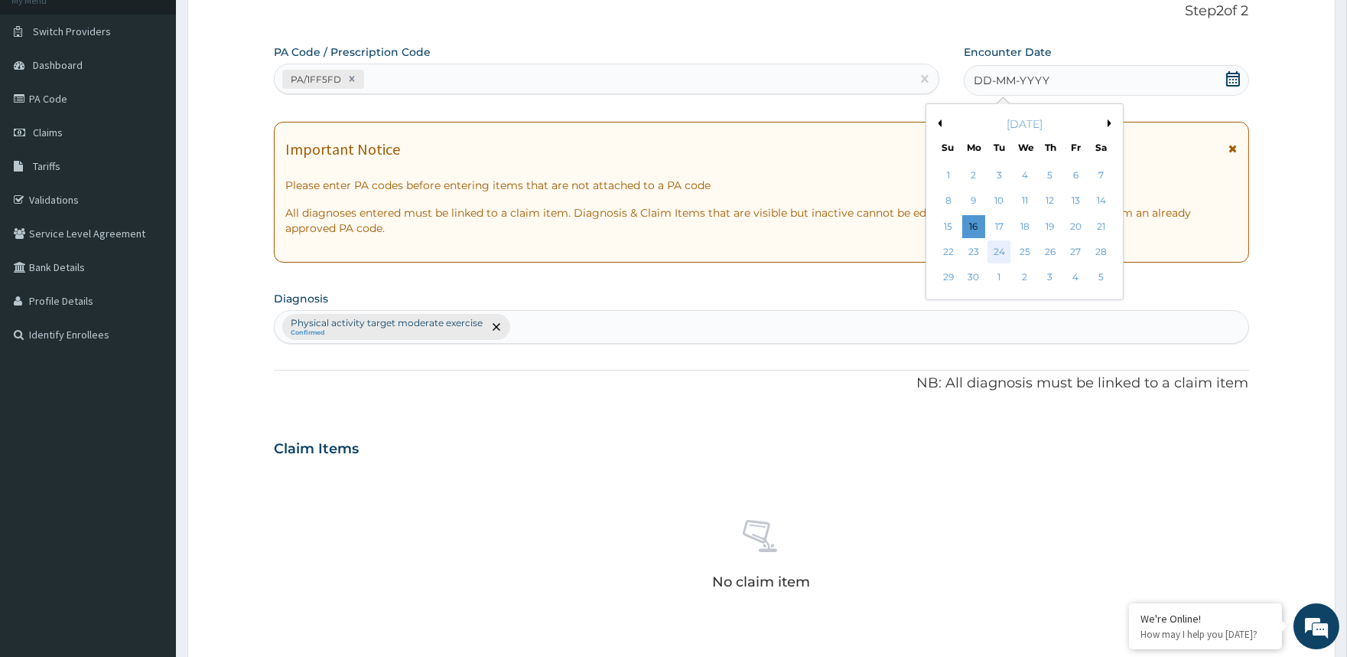
click at [1000, 246] on div "24" at bounding box center [999, 251] width 23 height 23
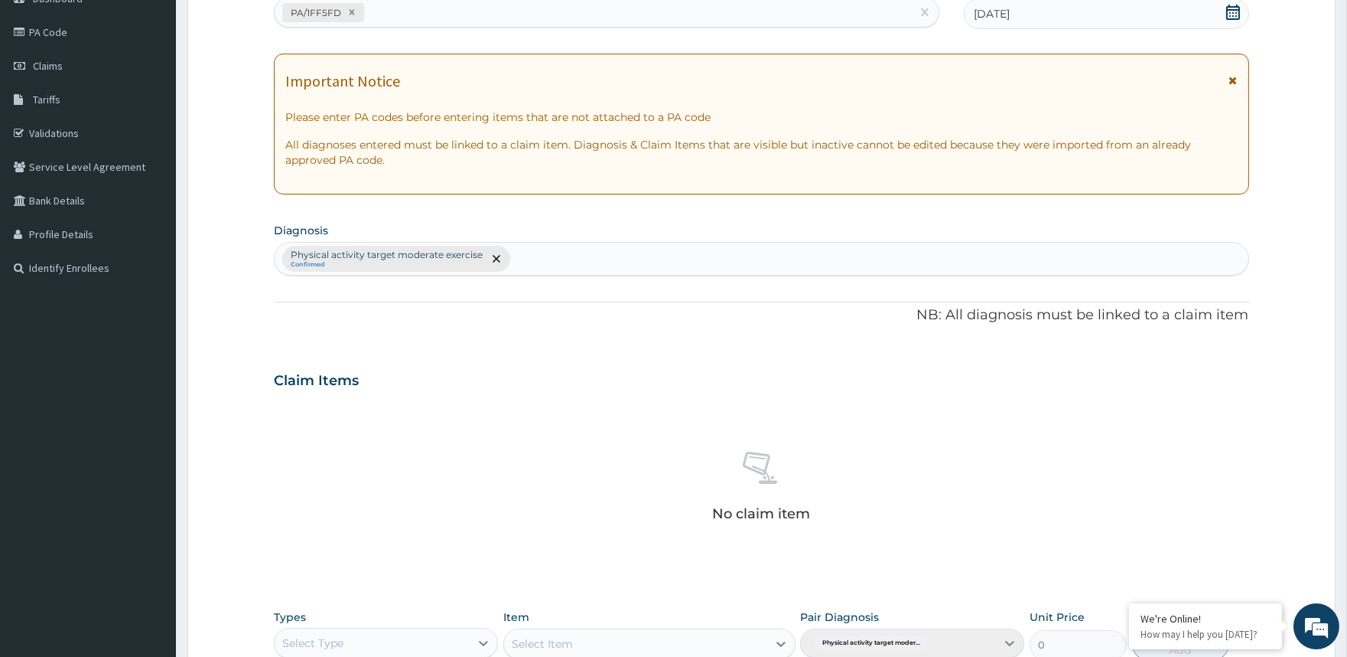
scroll to position [446, 0]
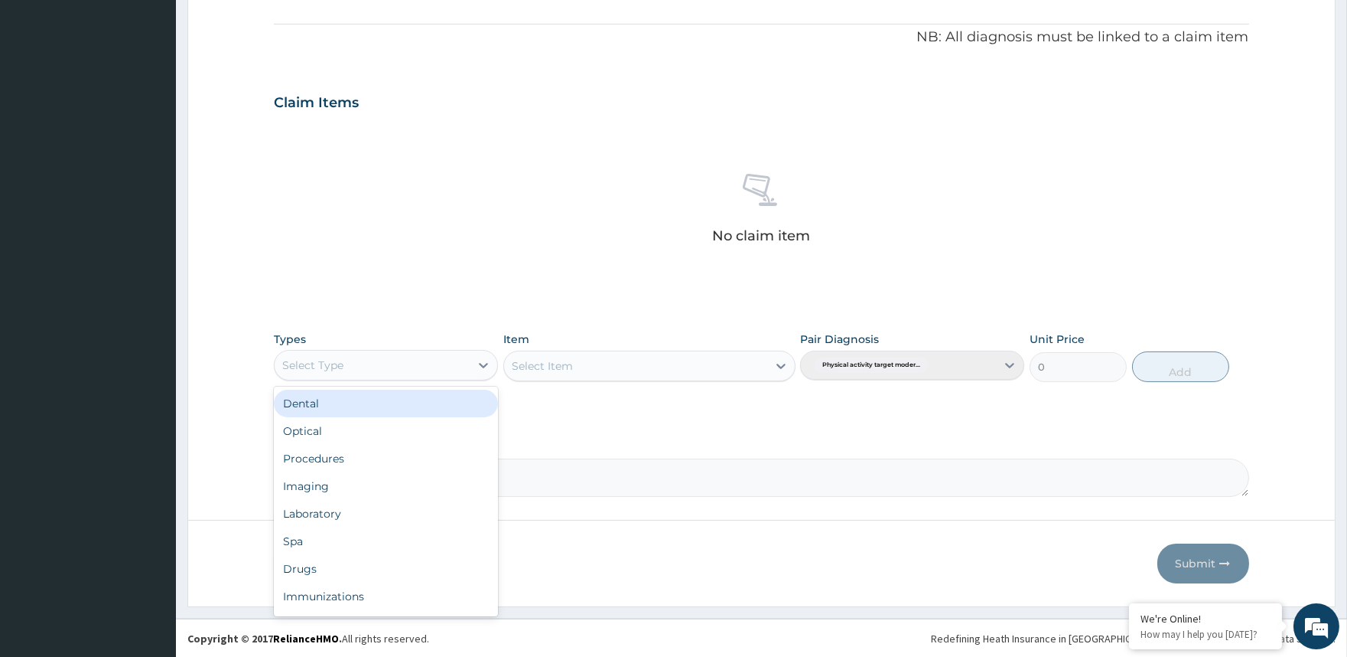
click at [395, 353] on div "Select Type" at bounding box center [372, 365] width 195 height 24
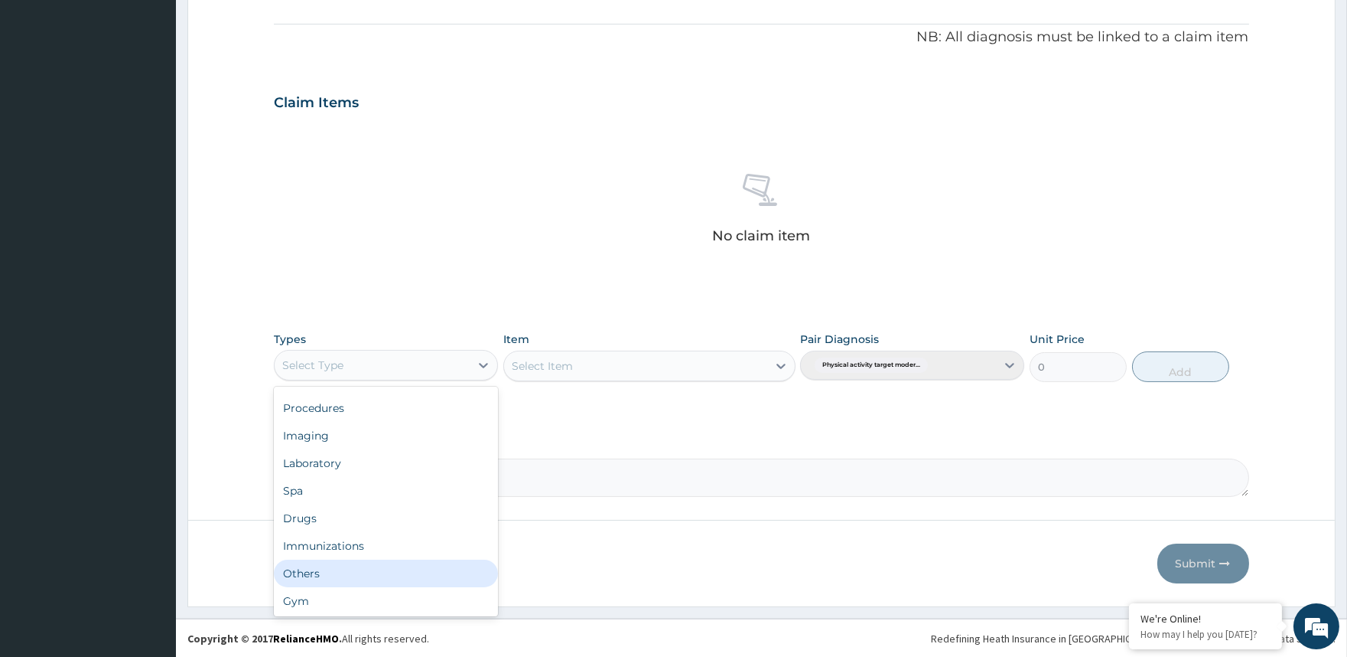
scroll to position [51, 0]
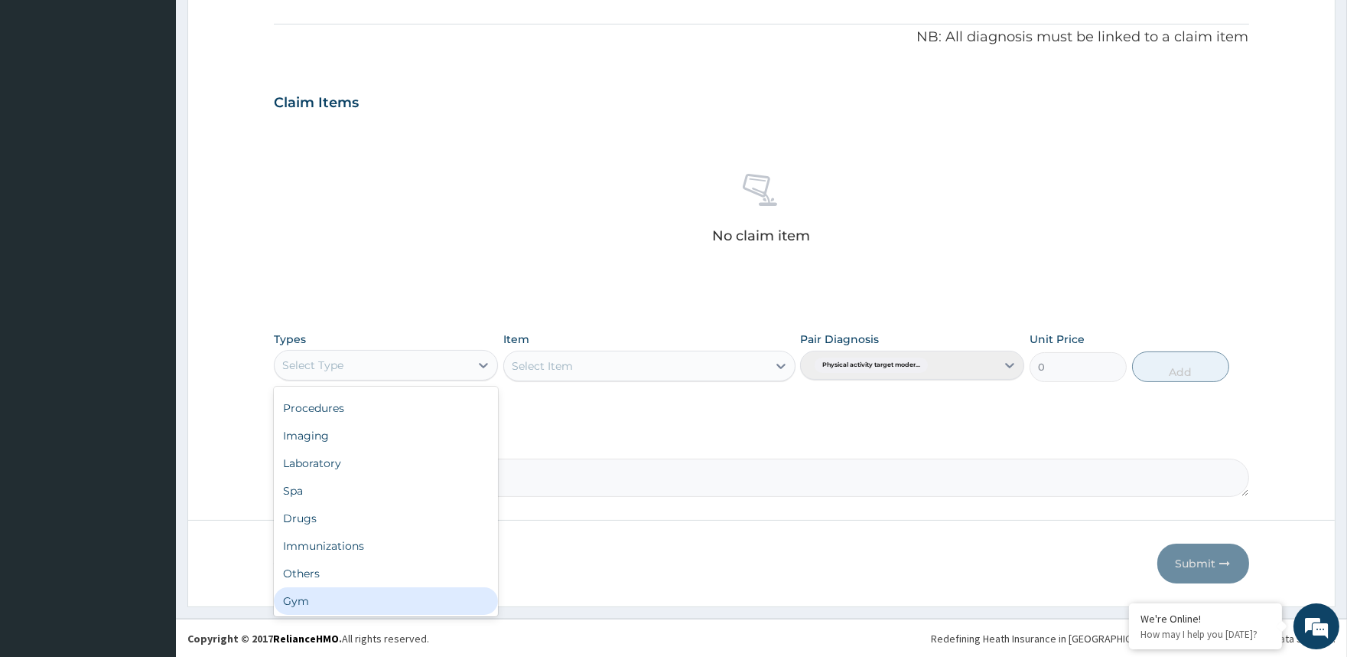
click at [419, 604] on div "Gym" at bounding box center [386, 601] width 224 height 28
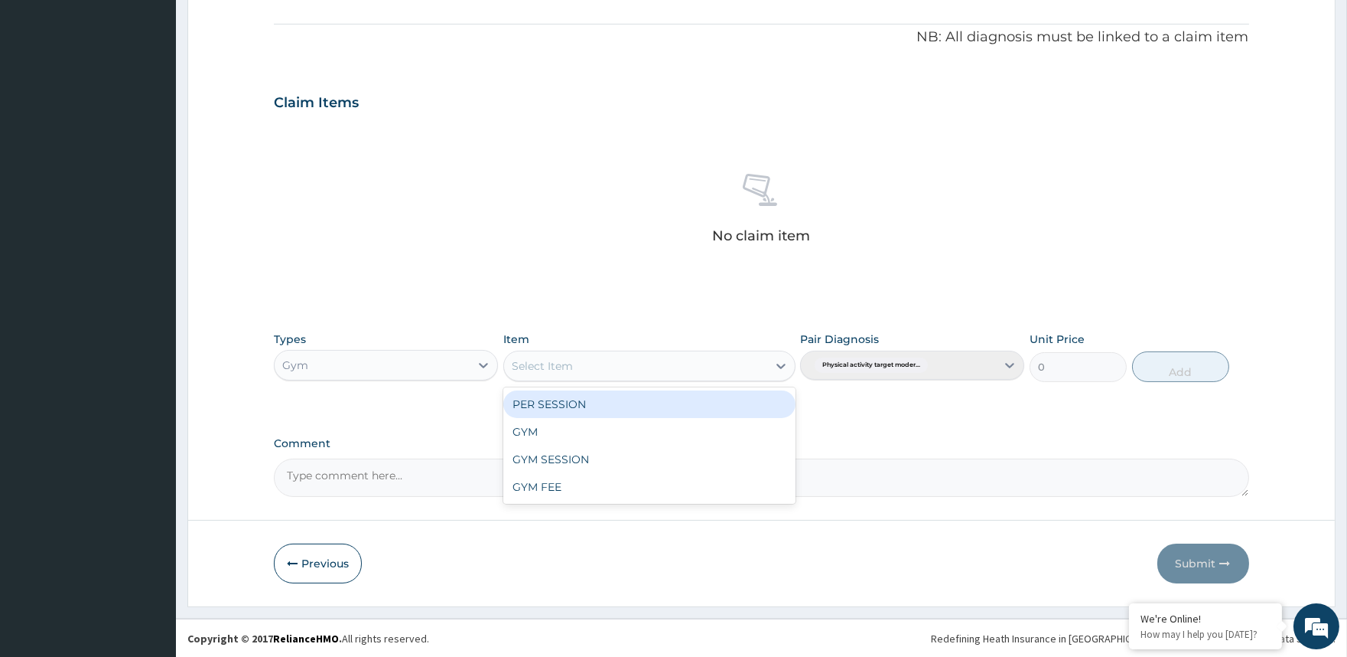
click at [646, 358] on div "Select Item" at bounding box center [635, 366] width 263 height 24
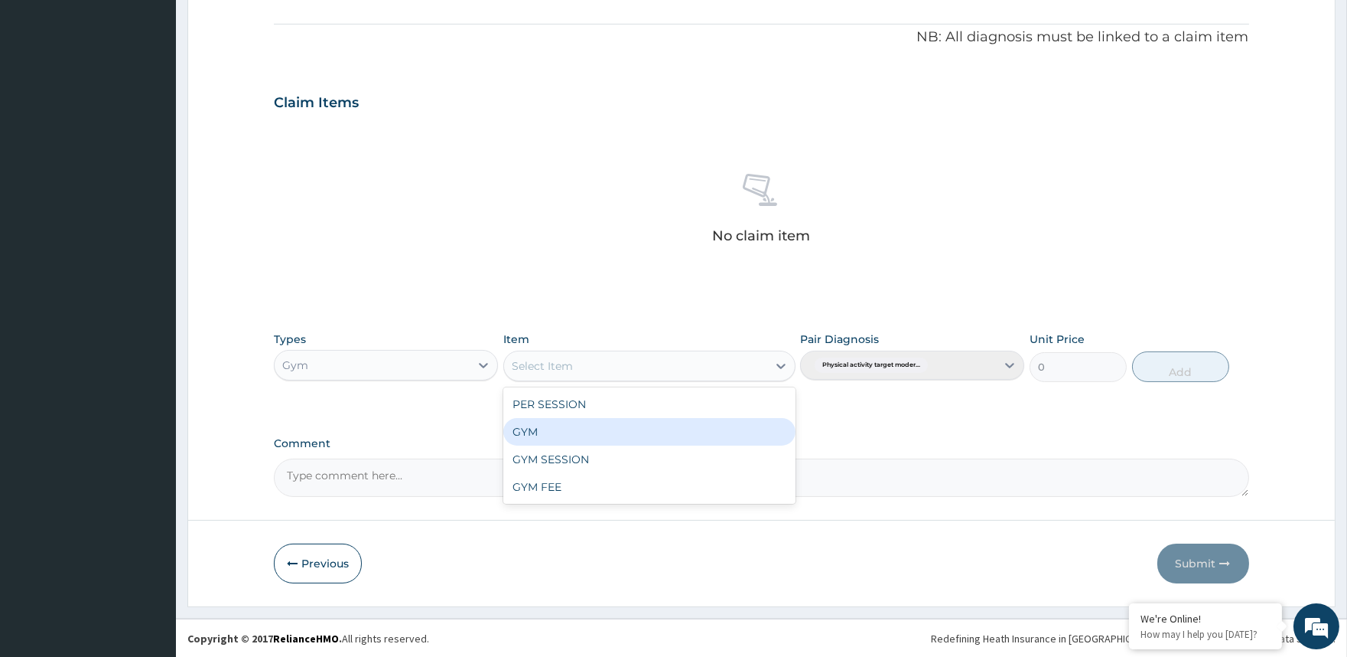
click at [648, 425] on div "GYM" at bounding box center [649, 432] width 292 height 28
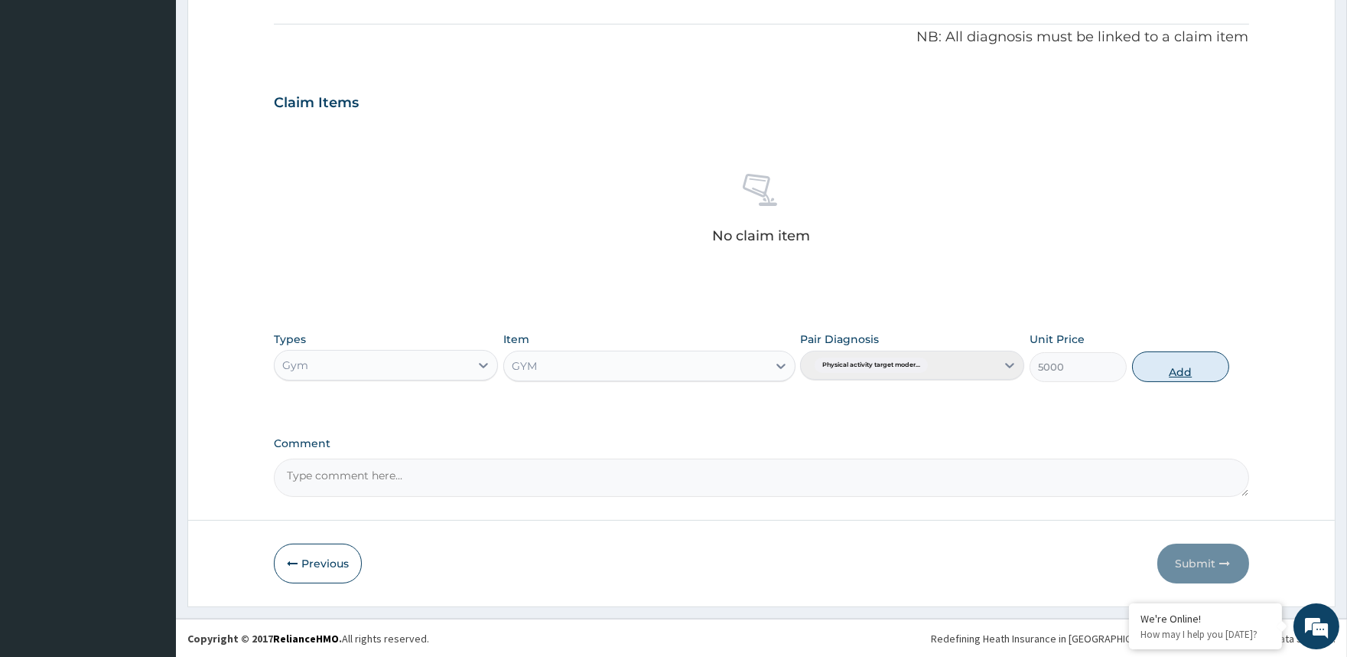
click at [1156, 362] on button "Add" at bounding box center [1180, 366] width 97 height 31
type input "0"
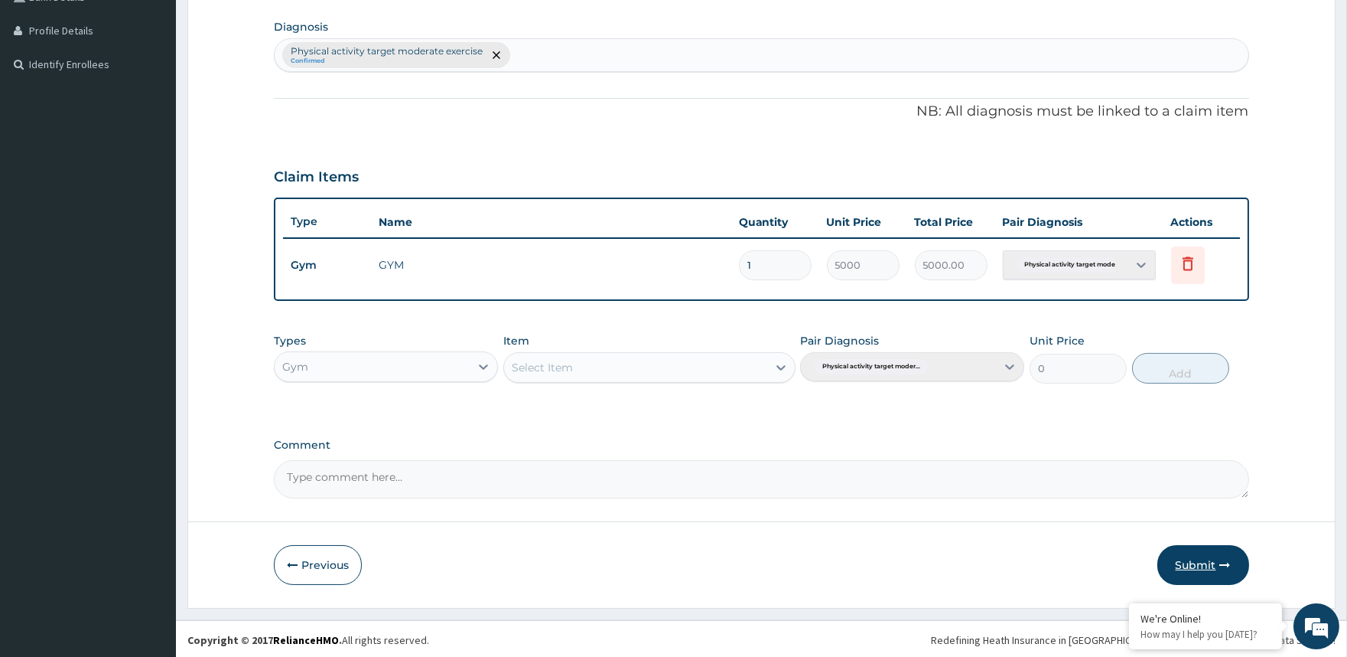
click at [1214, 571] on button "Submit" at bounding box center [1204, 565] width 92 height 40
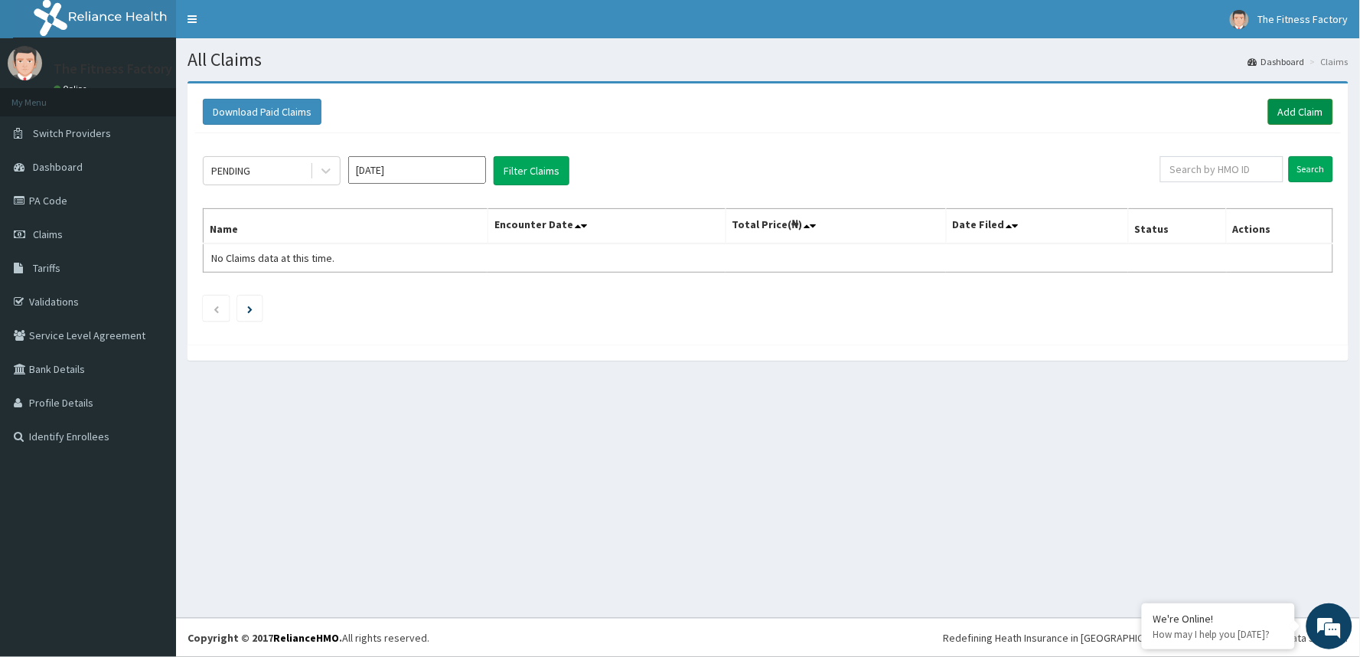
click at [1276, 112] on link "Add Claim" at bounding box center [1300, 112] width 65 height 26
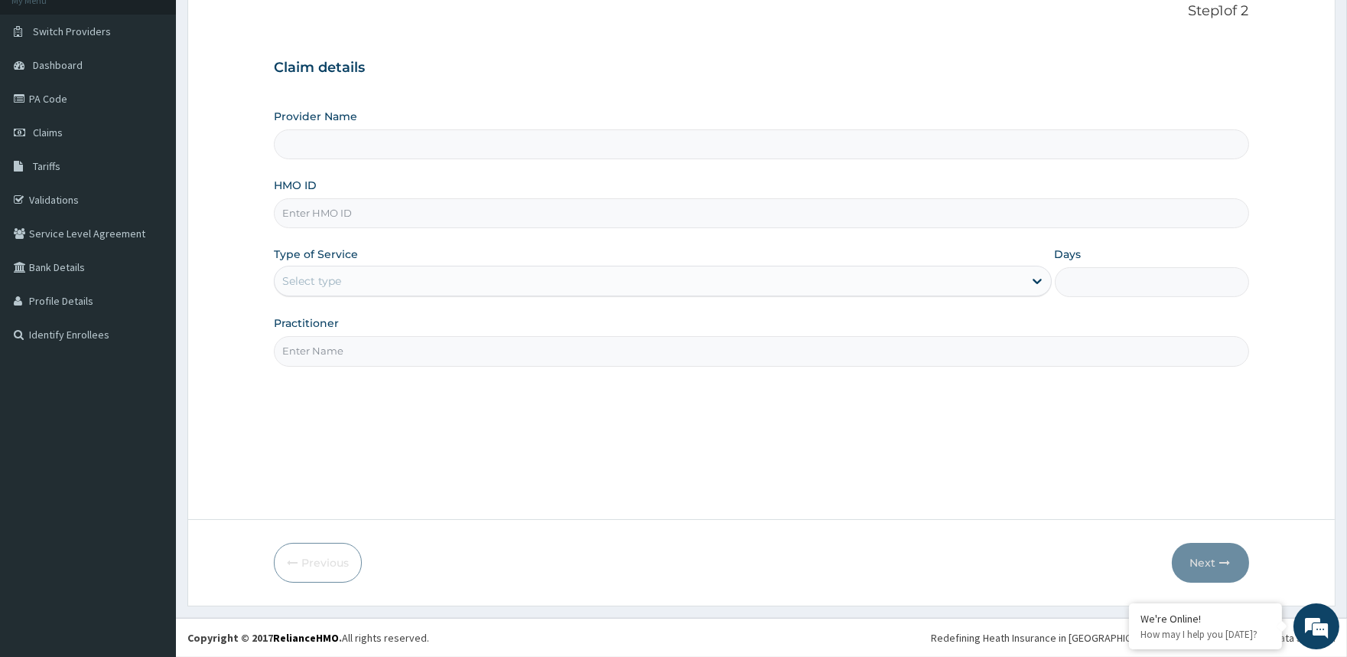
click at [809, 217] on input "HMO ID" at bounding box center [761, 213] width 975 height 30
type input "Fitness Factory Ltd"
type input "1"
type input "P"
type input "PTB/00017/A"
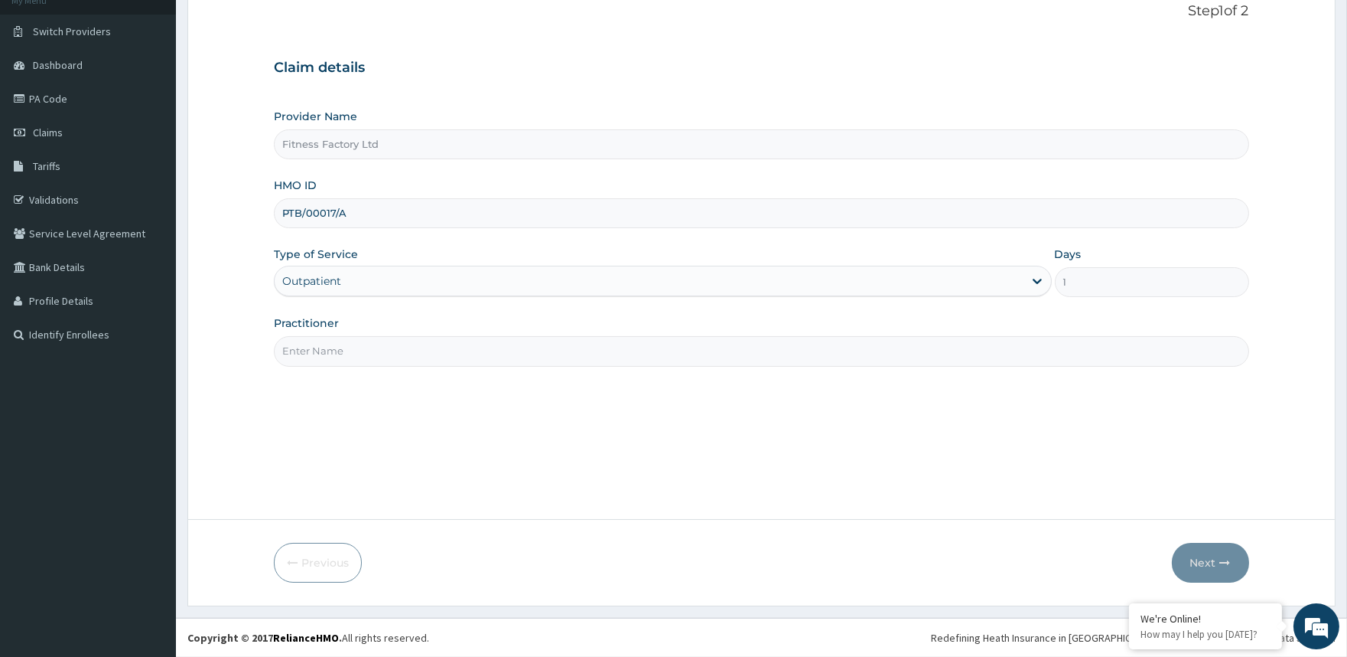
click at [725, 349] on input "Practitioner" at bounding box center [761, 351] width 975 height 30
type input "AKASH"
click at [1207, 572] on button "Next" at bounding box center [1210, 563] width 77 height 40
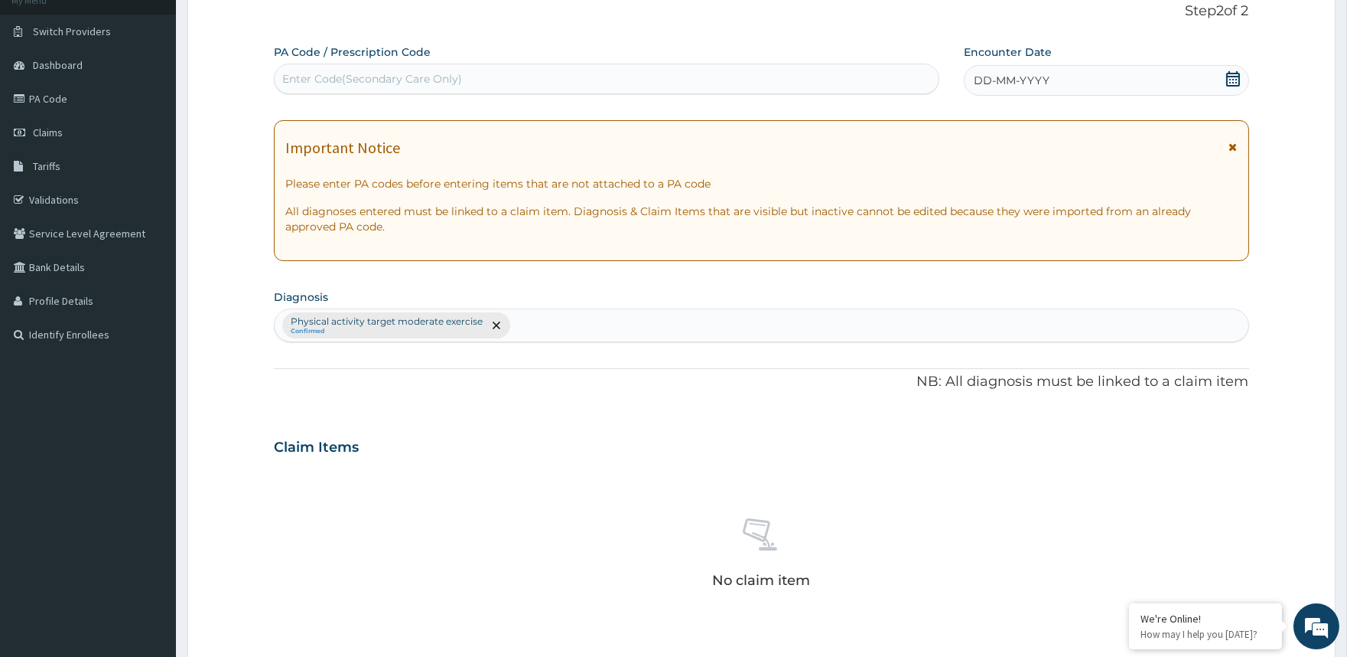
click at [834, 75] on div "Enter Code(Secondary Care Only)" at bounding box center [606, 79] width 663 height 24
type input "PA/E13BDA"
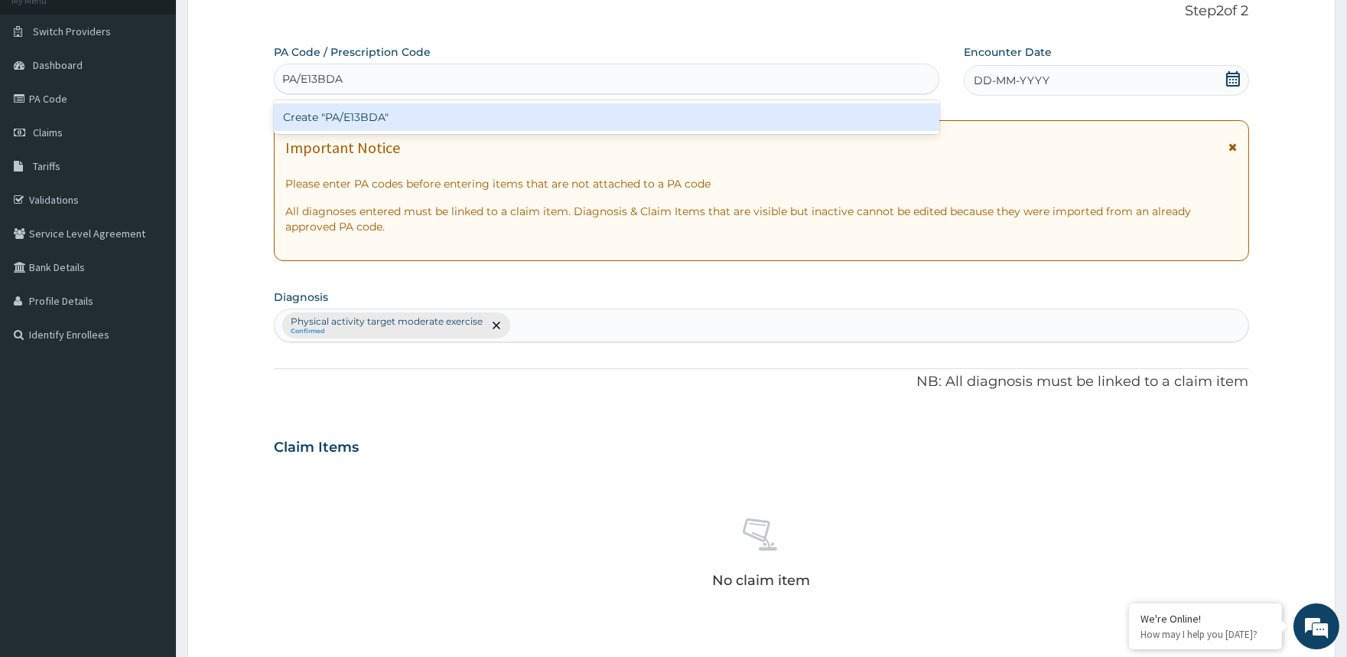
click at [814, 116] on div "Create "PA/E13BDA"" at bounding box center [606, 117] width 665 height 28
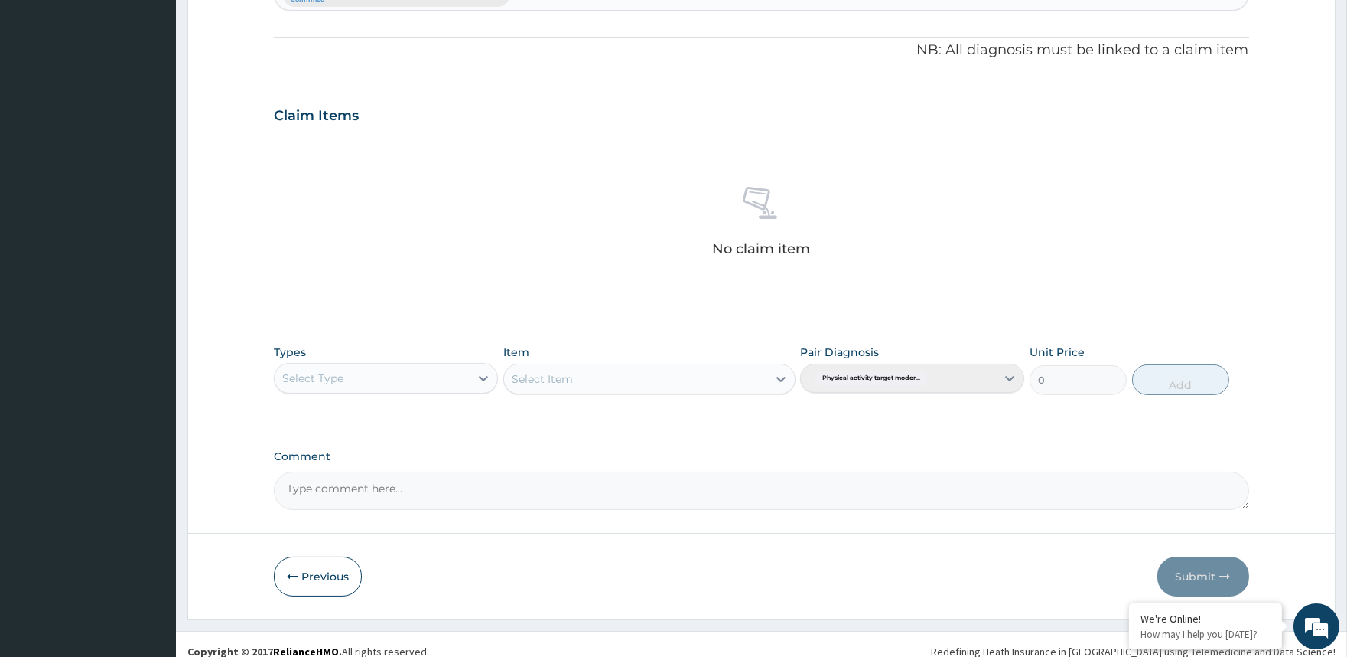
scroll to position [460, 0]
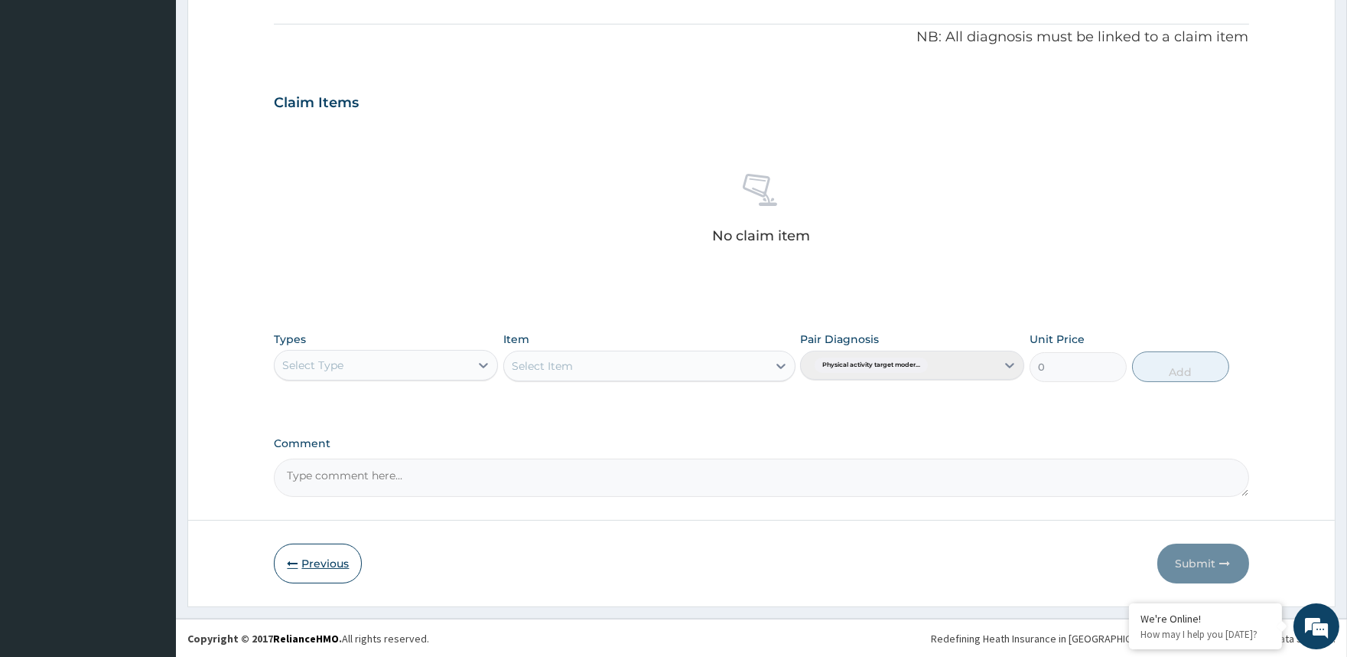
click at [338, 570] on button "Previous" at bounding box center [318, 563] width 88 height 40
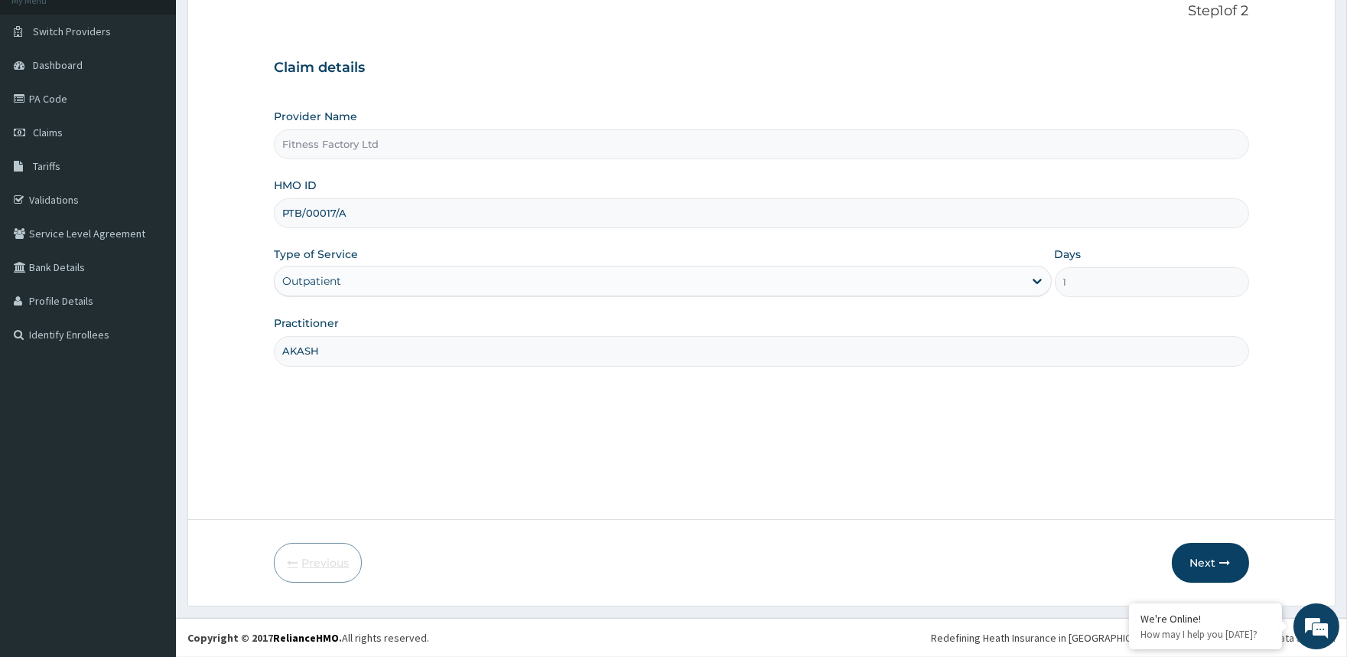
scroll to position [102, 0]
click at [314, 207] on input "PTB/00017/A" at bounding box center [761, 213] width 975 height 30
type input "PTB/10017/A"
click at [1214, 557] on button "Next" at bounding box center [1210, 563] width 77 height 40
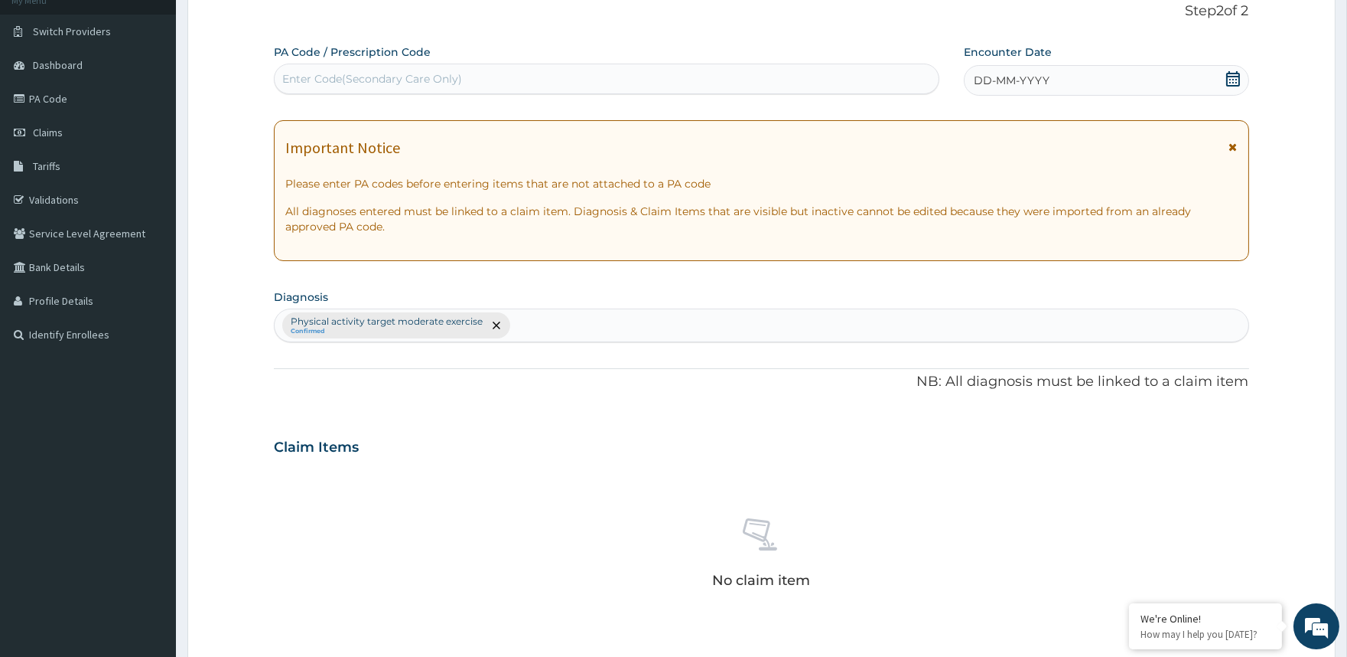
click at [715, 78] on div "Enter Code(Secondary Care Only)" at bounding box center [606, 79] width 663 height 24
type input "PA/E13BDA"
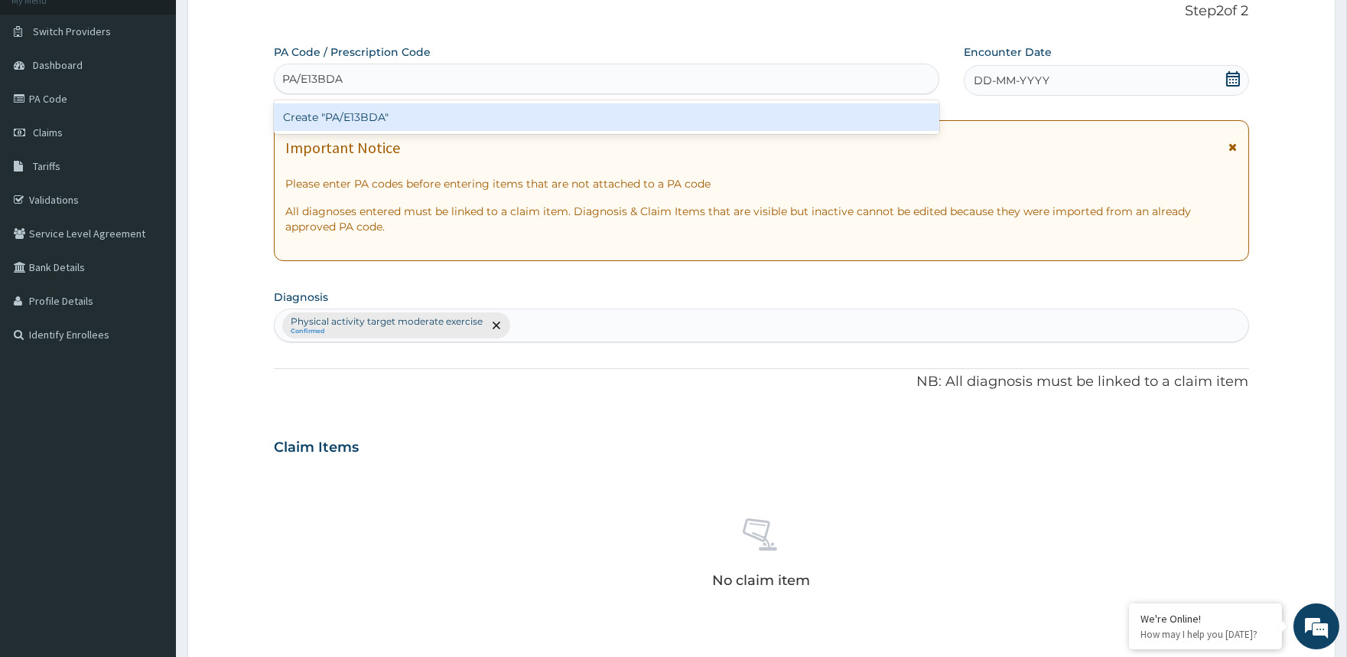
click at [673, 116] on div "Create "PA/E13BDA"" at bounding box center [606, 117] width 665 height 28
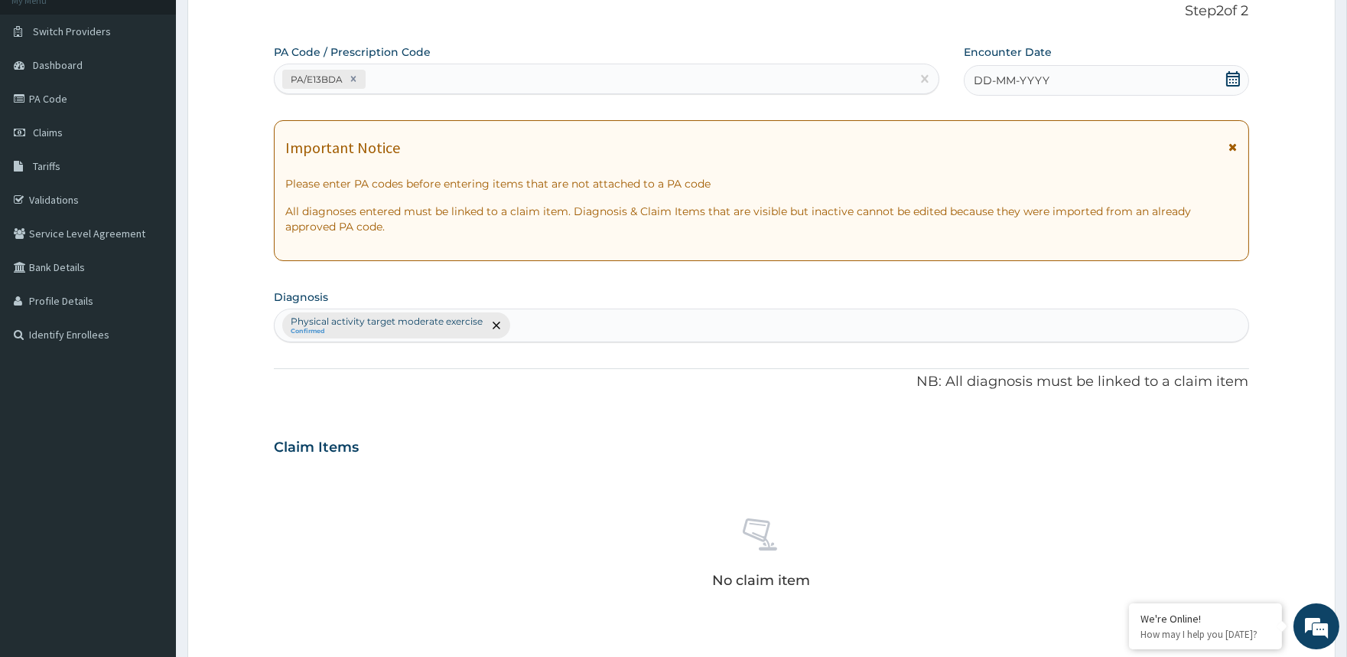
click at [1028, 77] on span "DD-MM-YYYY" at bounding box center [1012, 80] width 76 height 15
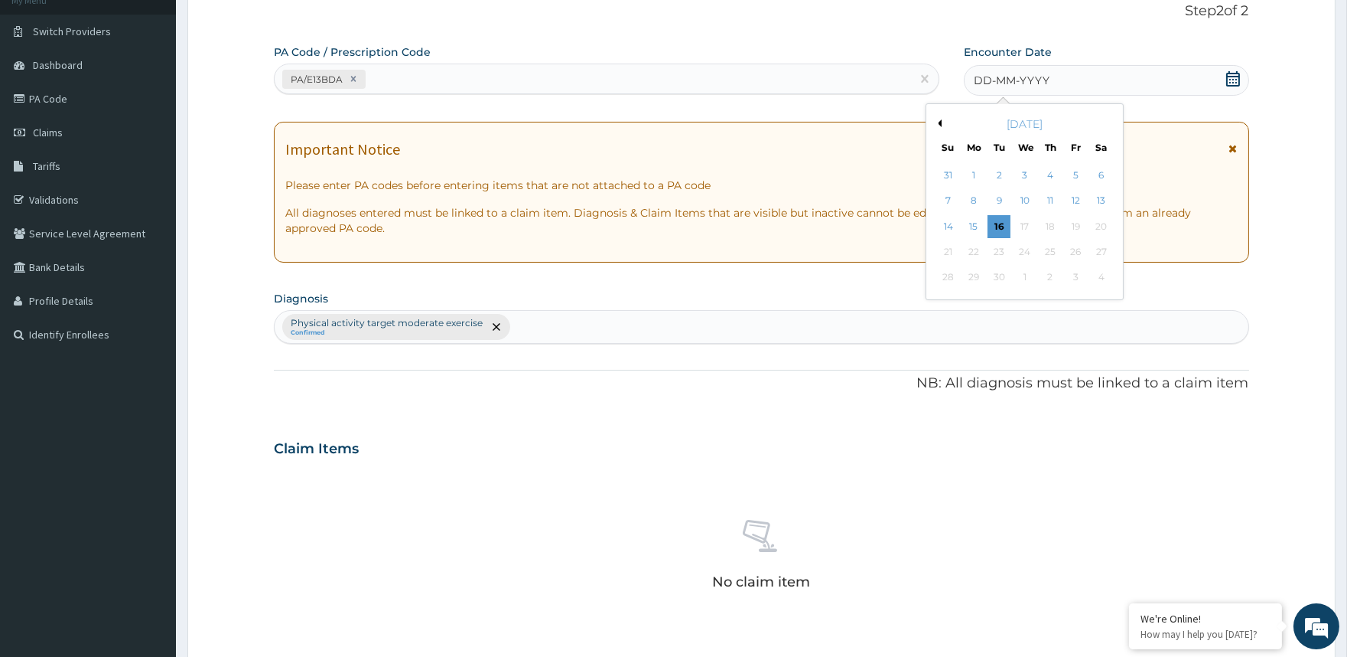
click at [938, 122] on button "Previous Month" at bounding box center [938, 123] width 8 height 8
click at [937, 122] on button "Previous Month" at bounding box center [938, 123] width 8 height 8
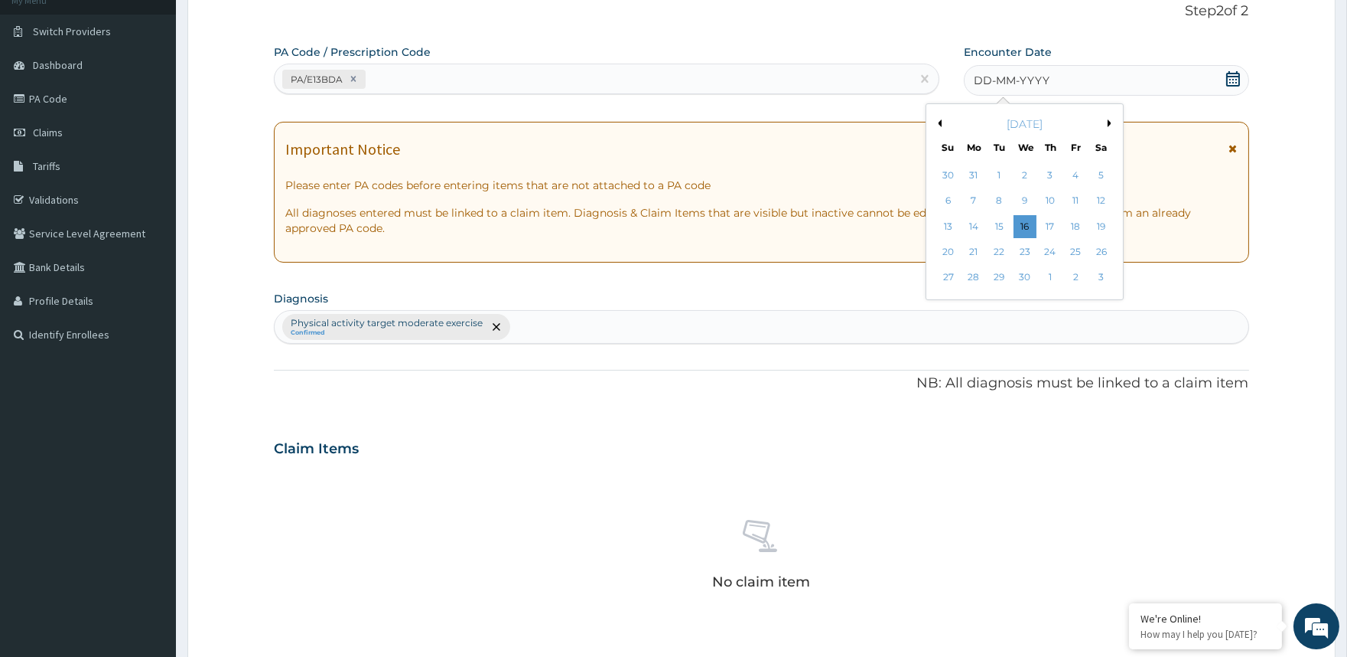
click at [1106, 122] on div "April 2025" at bounding box center [1025, 123] width 184 height 15
click at [1106, 121] on div "April 2025" at bounding box center [1025, 123] width 184 height 15
click at [1106, 122] on div "April 2025" at bounding box center [1025, 123] width 184 height 15
click at [1108, 123] on button "Next Month" at bounding box center [1112, 123] width 8 height 8
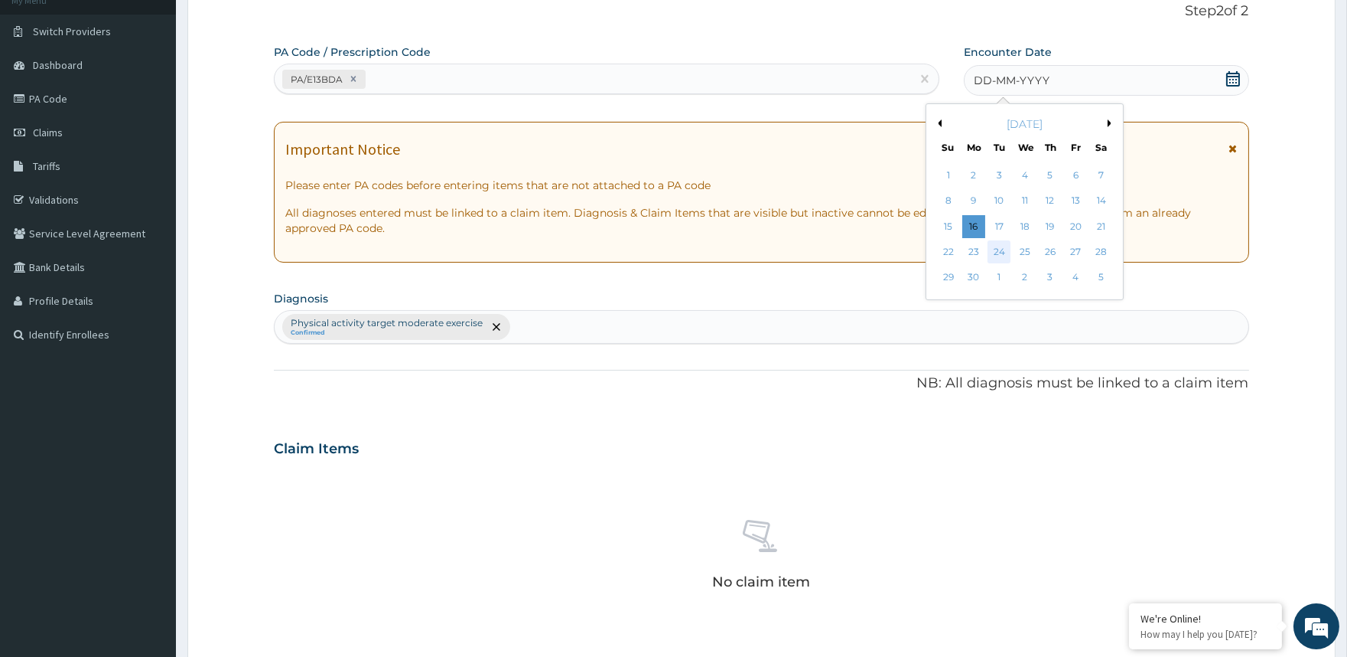
click at [991, 256] on div "24" at bounding box center [999, 251] width 23 height 23
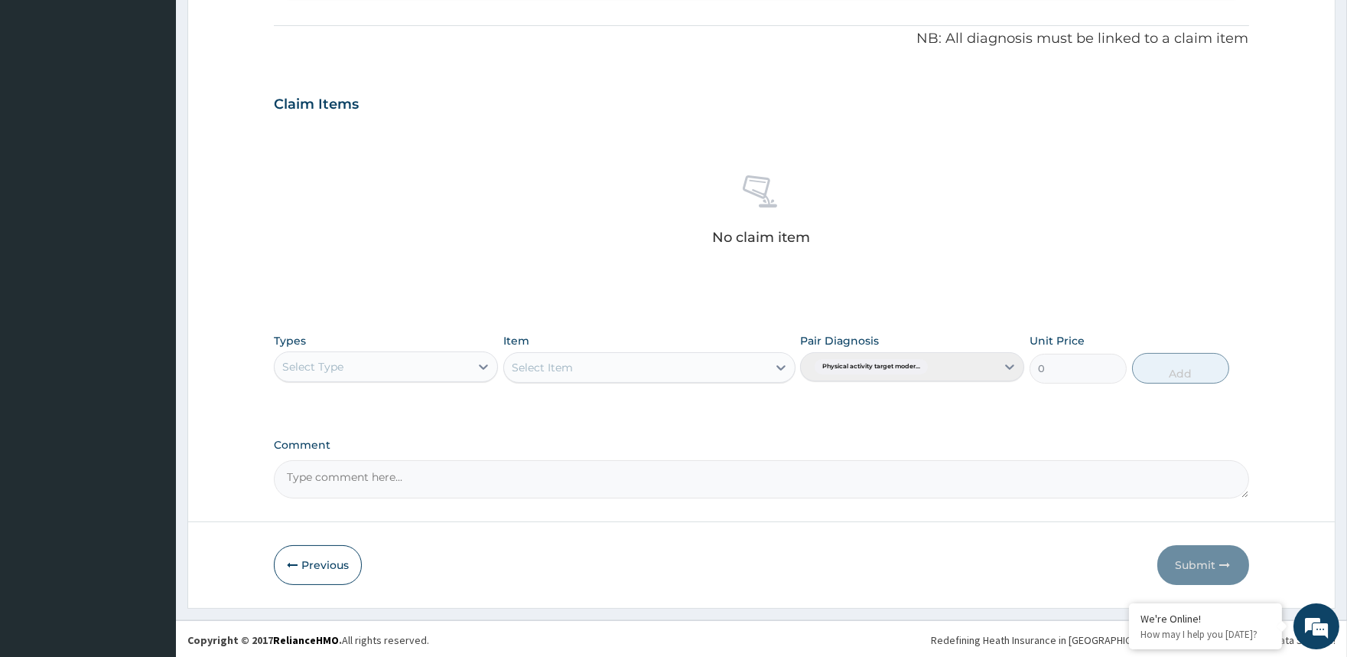
scroll to position [446, 0]
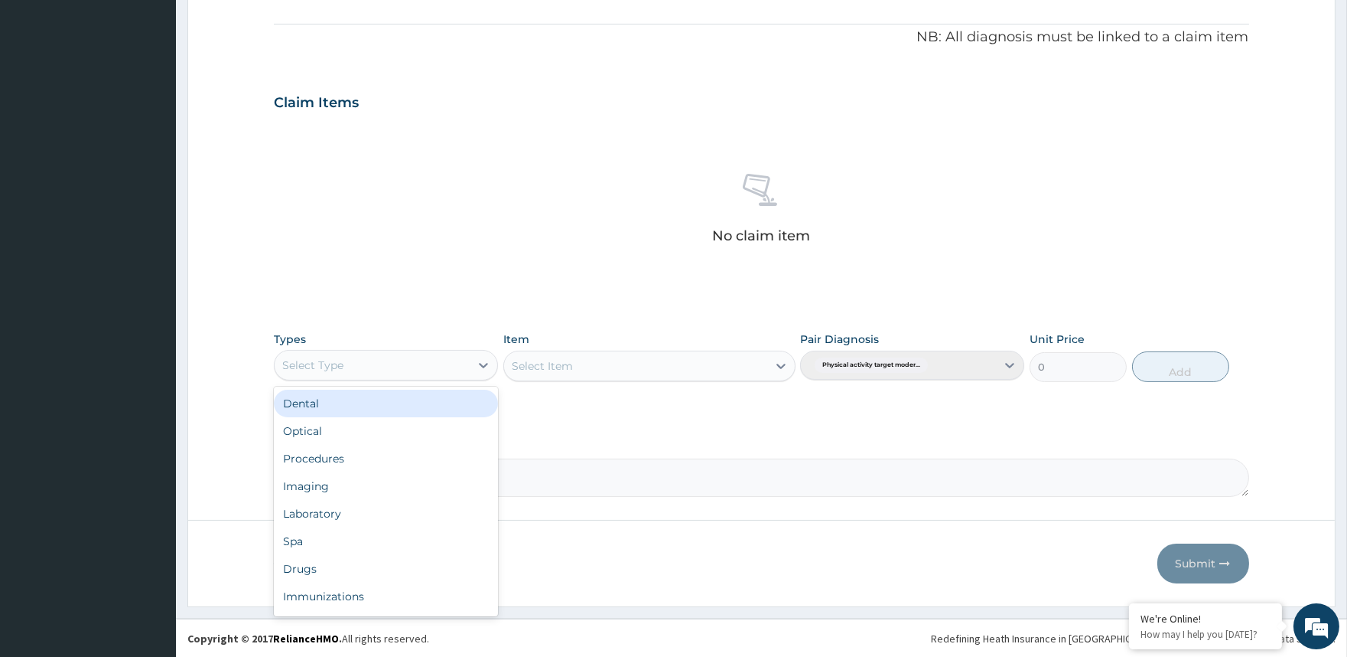
click at [363, 365] on div "Select Type" at bounding box center [372, 365] width 195 height 24
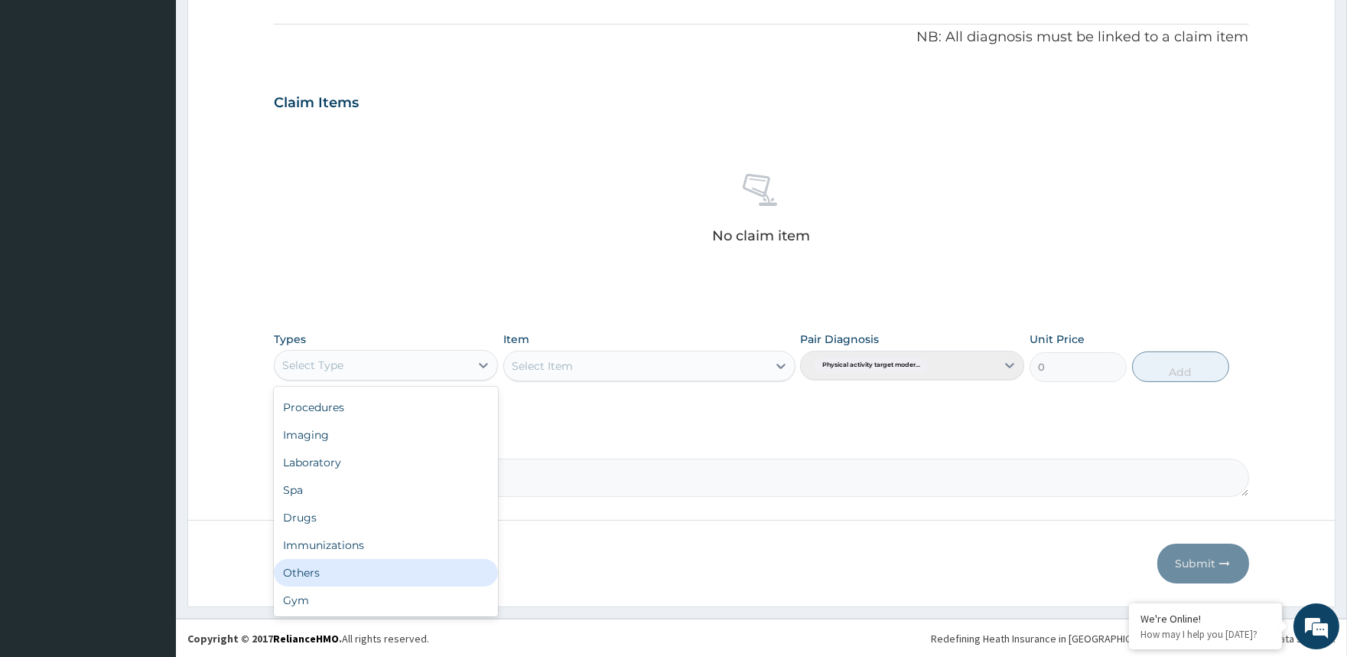
scroll to position [51, 0]
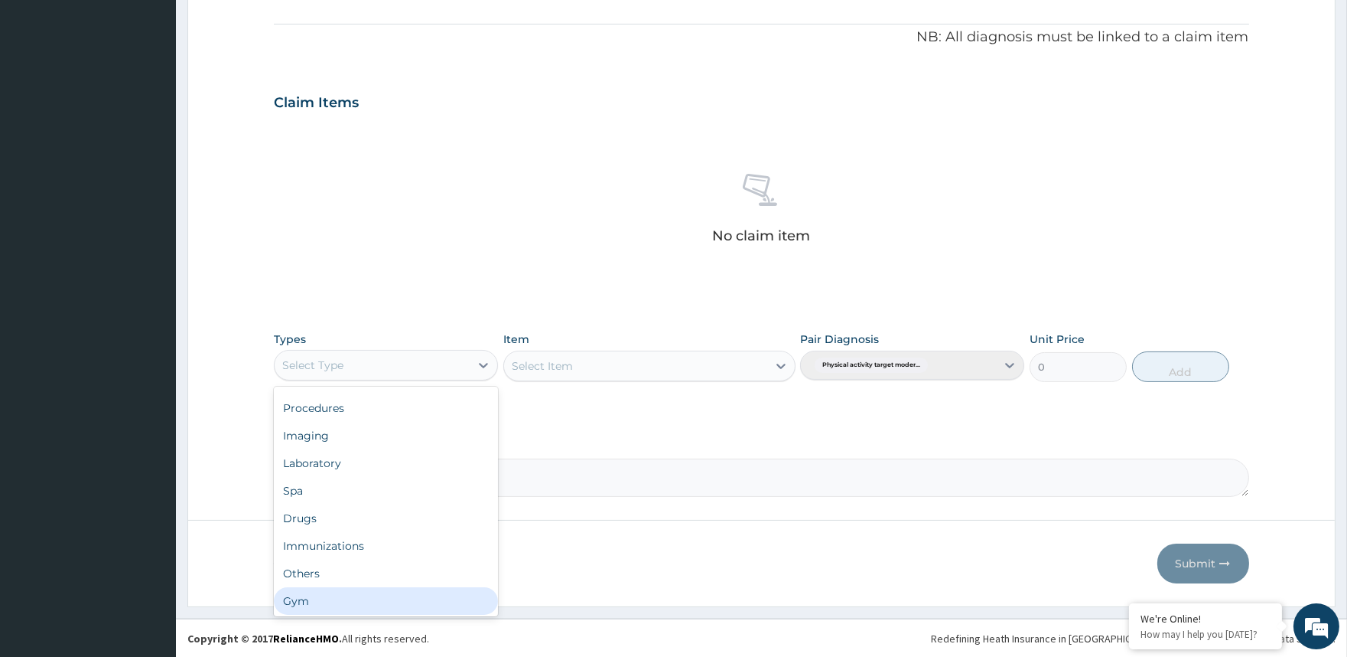
click at [347, 597] on div "Gym" at bounding box center [386, 601] width 224 height 28
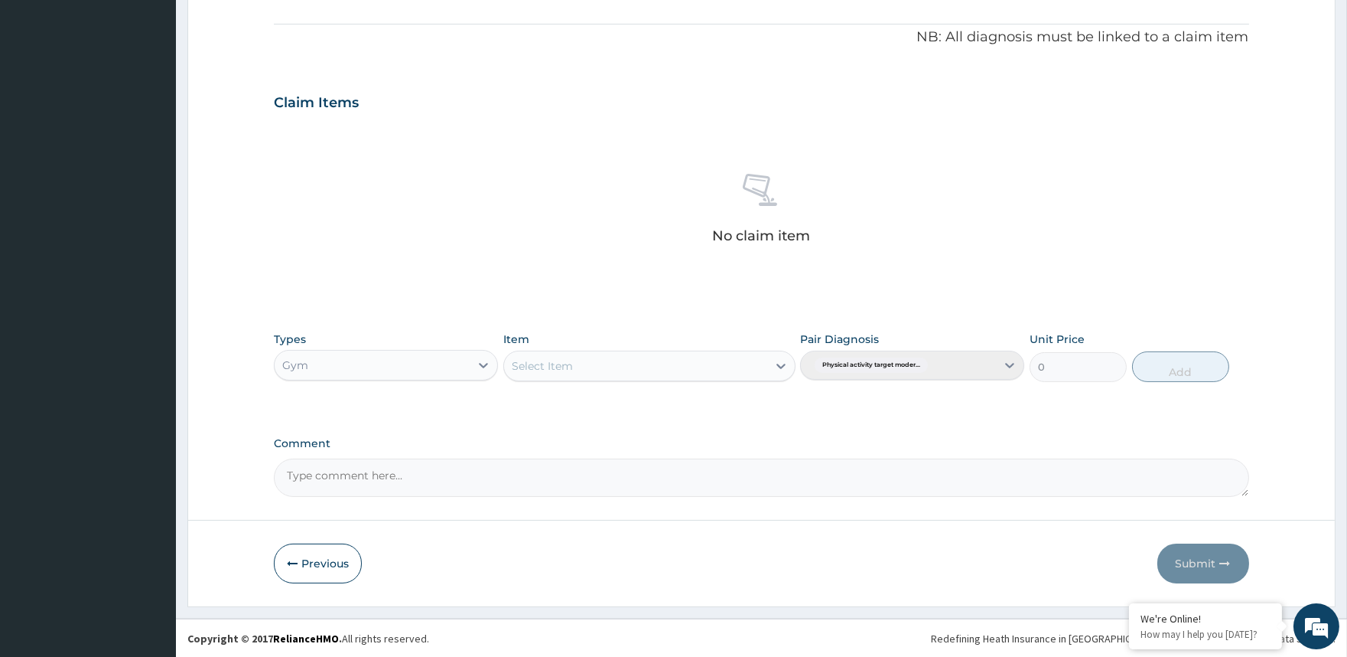
click at [706, 352] on div "Select Item" at bounding box center [649, 365] width 292 height 31
click at [715, 421] on div "GYM" at bounding box center [649, 432] width 292 height 28
click at [1187, 357] on button "Add" at bounding box center [1180, 366] width 97 height 31
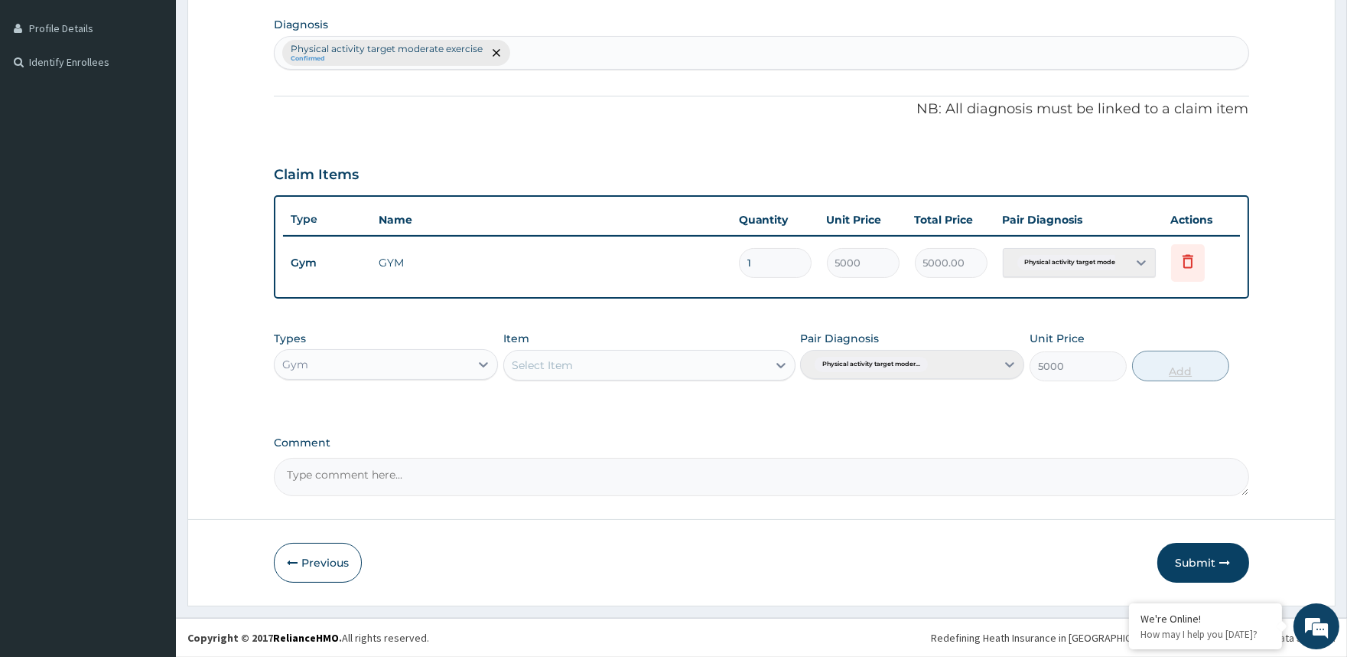
type input "0"
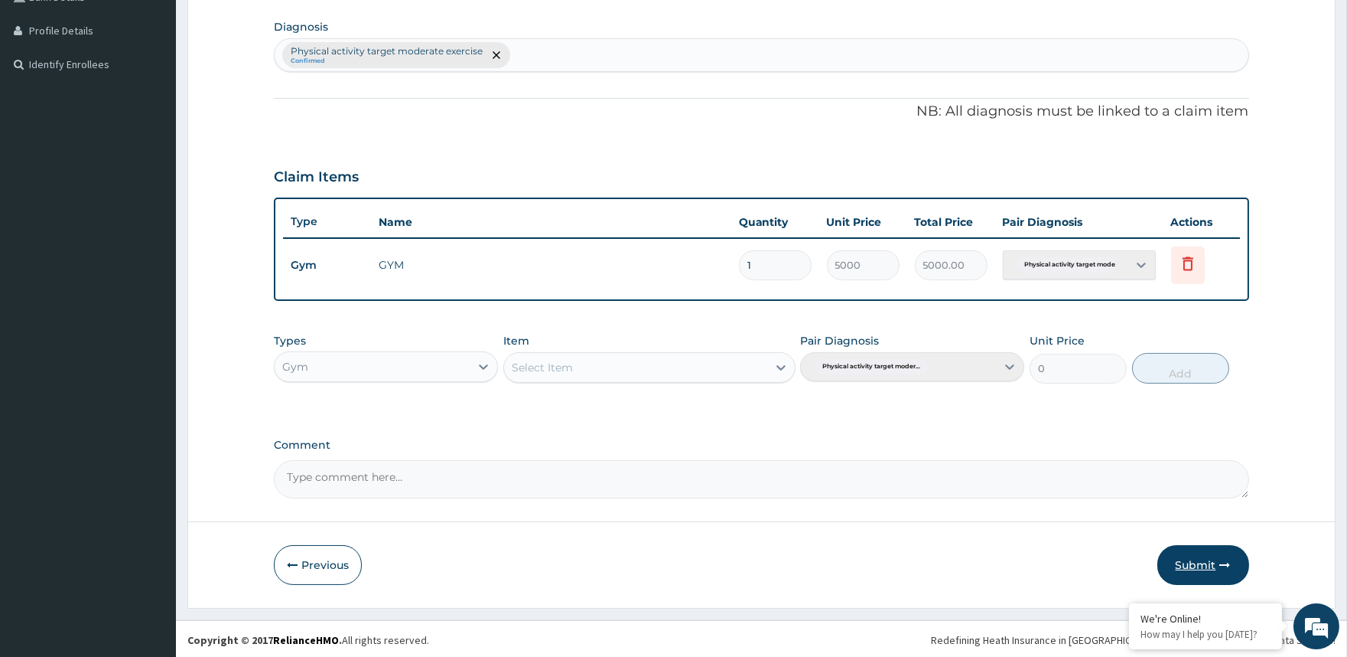
click at [1195, 554] on button "Submit" at bounding box center [1204, 565] width 92 height 40
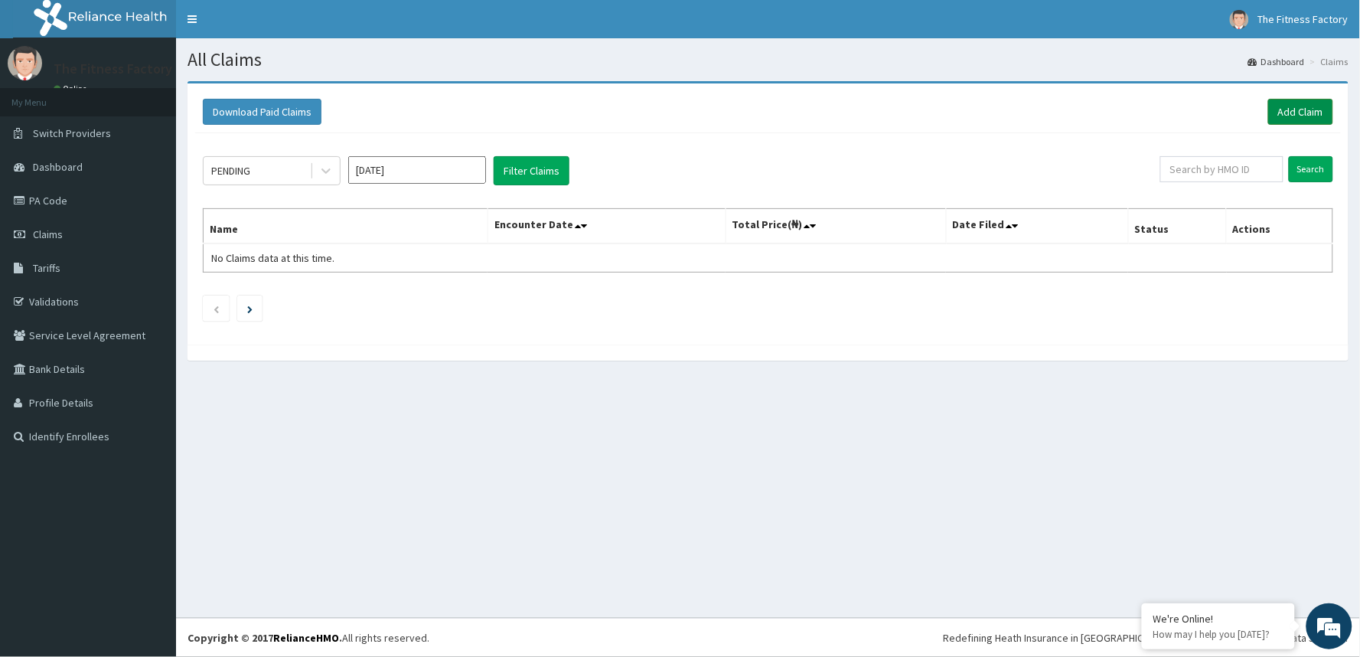
click at [1279, 112] on link "Add Claim" at bounding box center [1300, 112] width 65 height 26
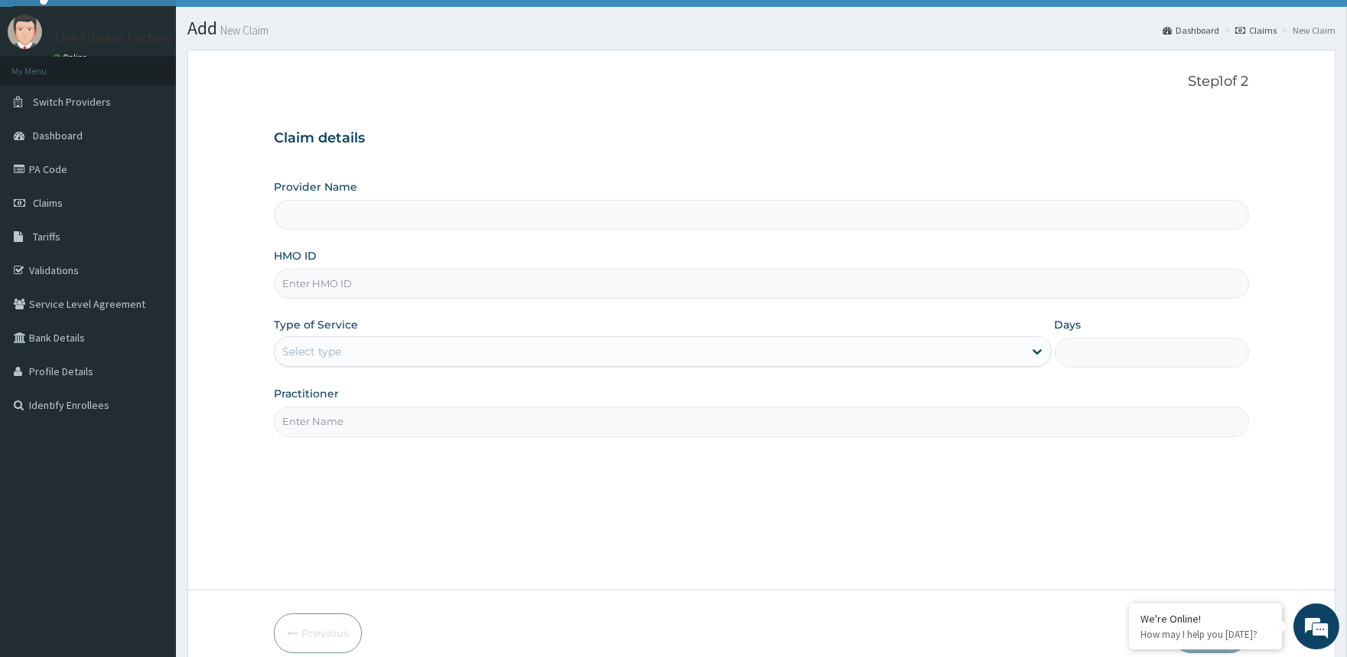
scroll to position [102, 0]
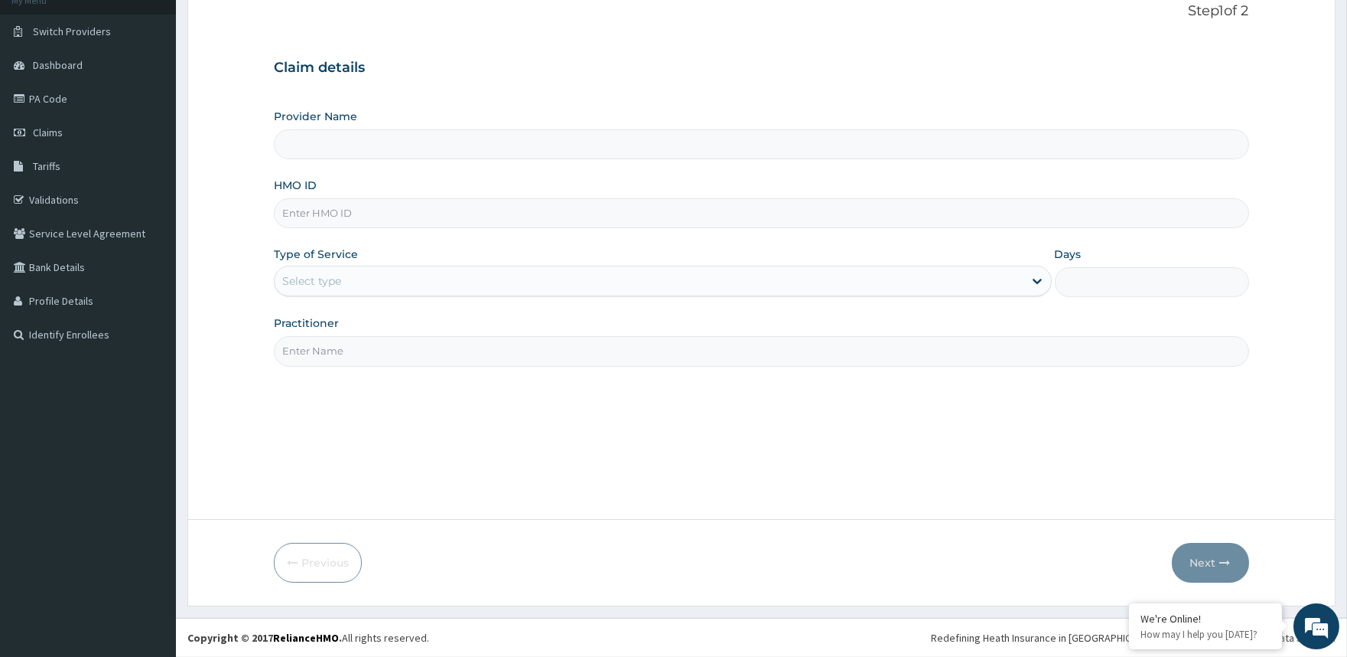
click at [480, 218] on input "HMO ID" at bounding box center [761, 213] width 975 height 30
type input "Fitness Factory Ltd"
type input "1"
type input "SZL/10001/A"
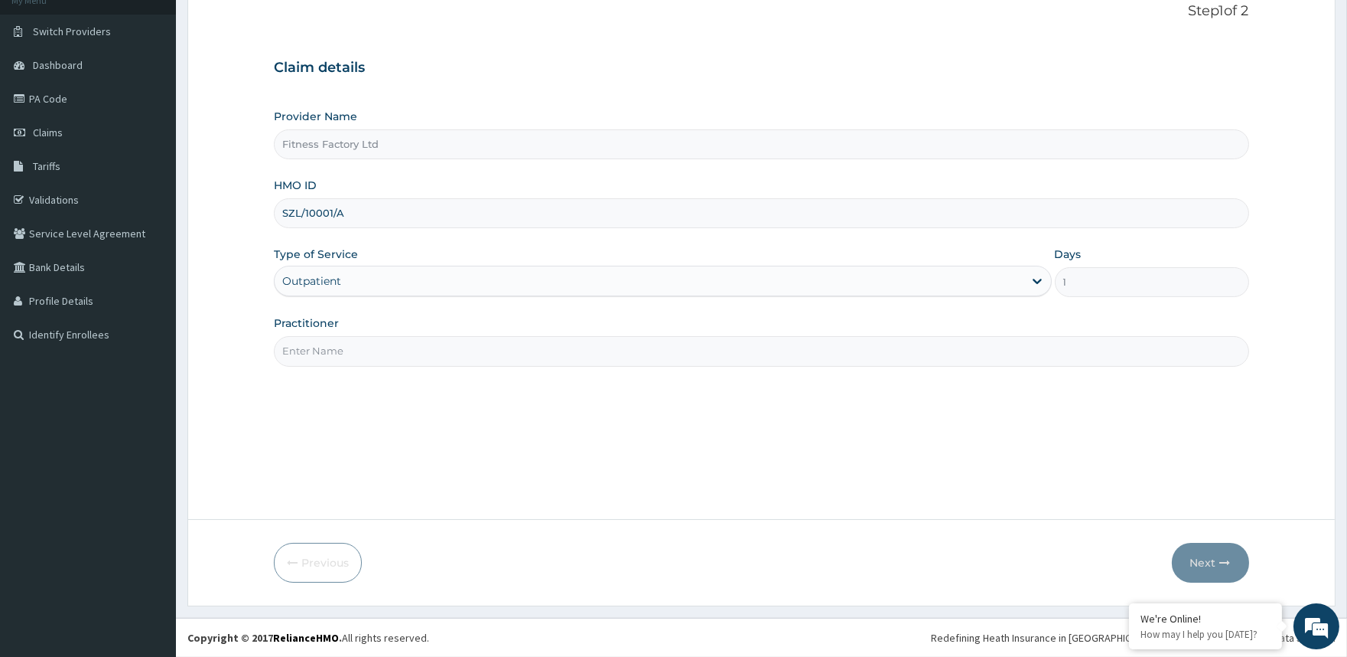
click at [458, 354] on input "Practitioner" at bounding box center [761, 351] width 975 height 30
type input "AKASH"
click at [1201, 556] on button "Next" at bounding box center [1210, 563] width 77 height 40
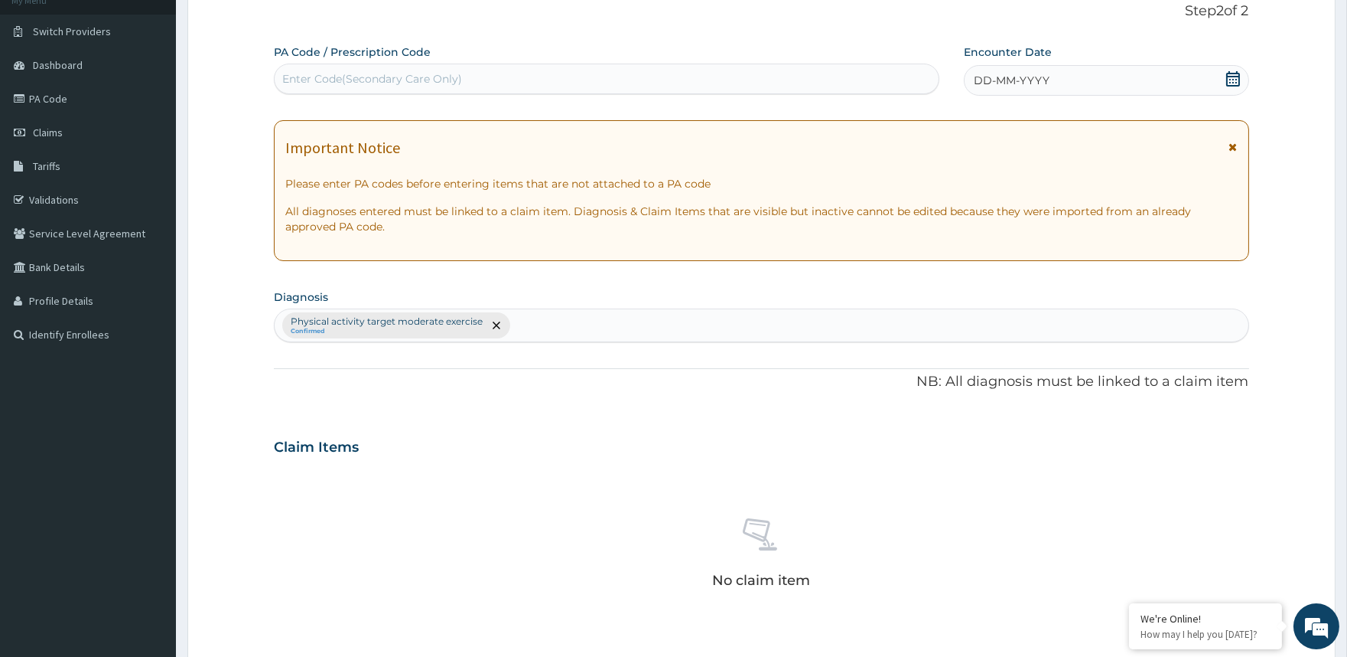
click at [685, 67] on div "Enter Code(Secondary Care Only)" at bounding box center [606, 79] width 663 height 24
type input "PA/B47FDB"
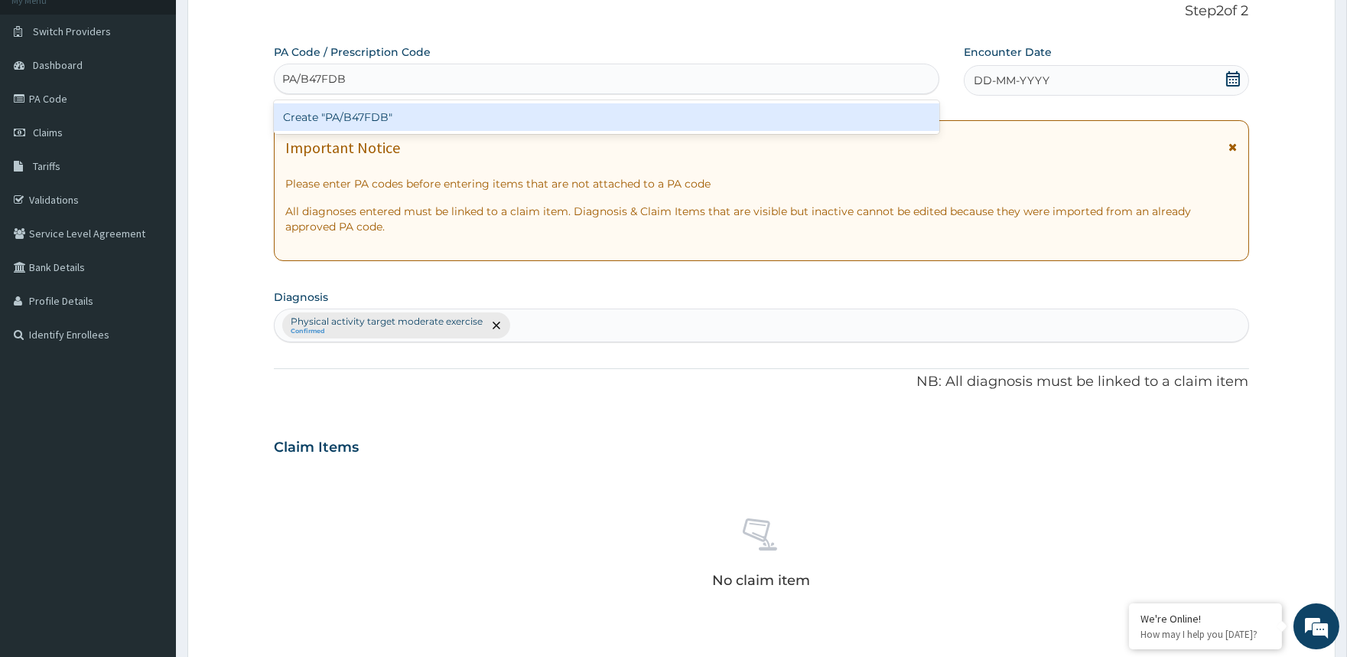
click at [644, 118] on div "Create "PA/B47FDB"" at bounding box center [606, 117] width 665 height 28
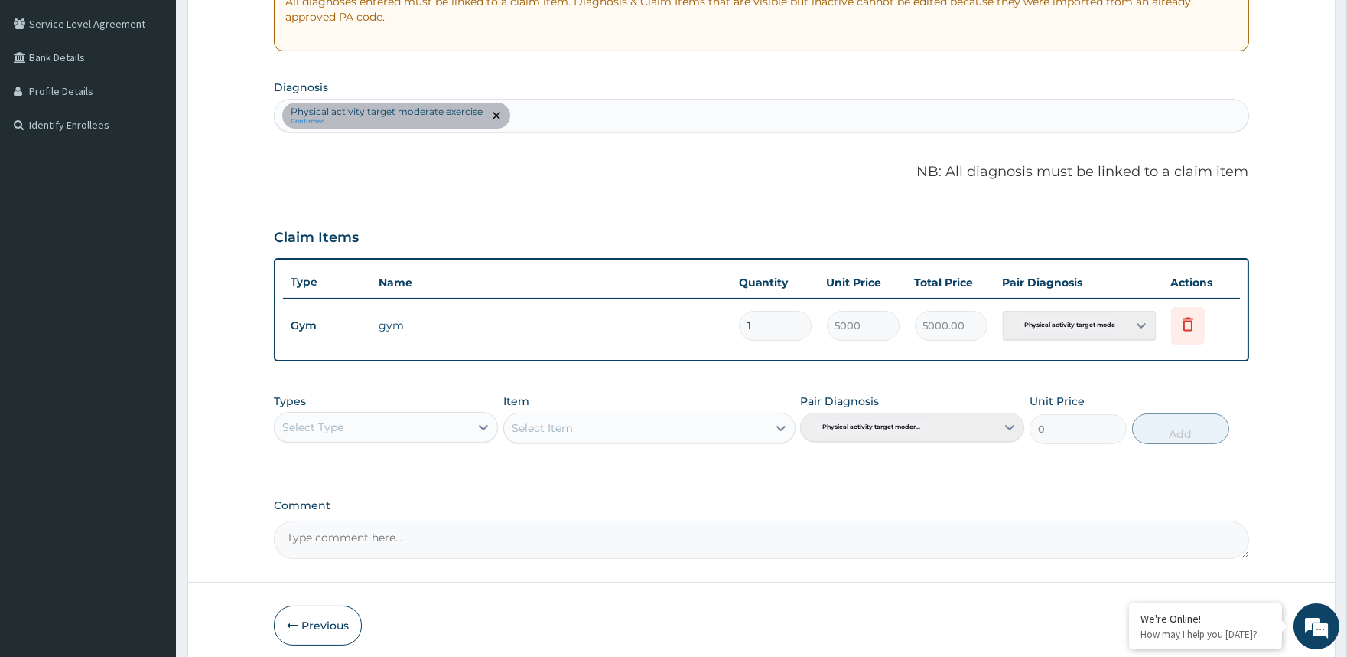
scroll to position [372, 0]
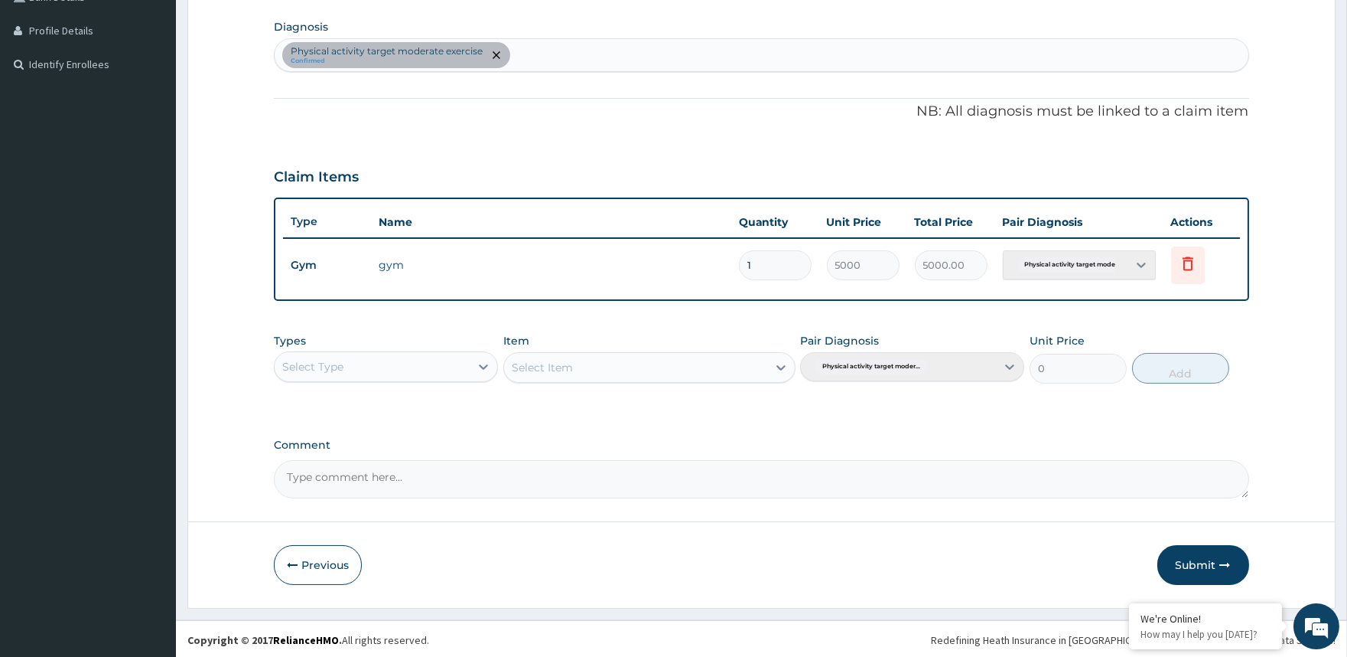
click at [421, 373] on div "Select Type" at bounding box center [372, 366] width 195 height 24
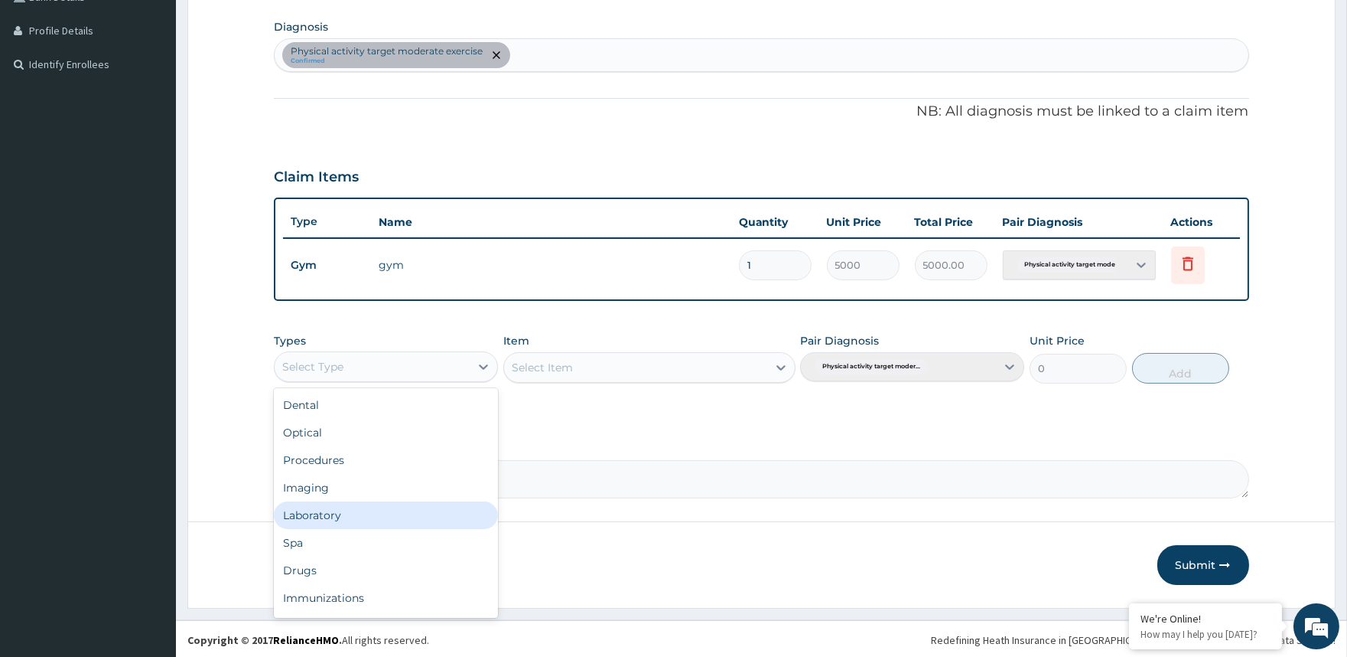
scroll to position [51, 0]
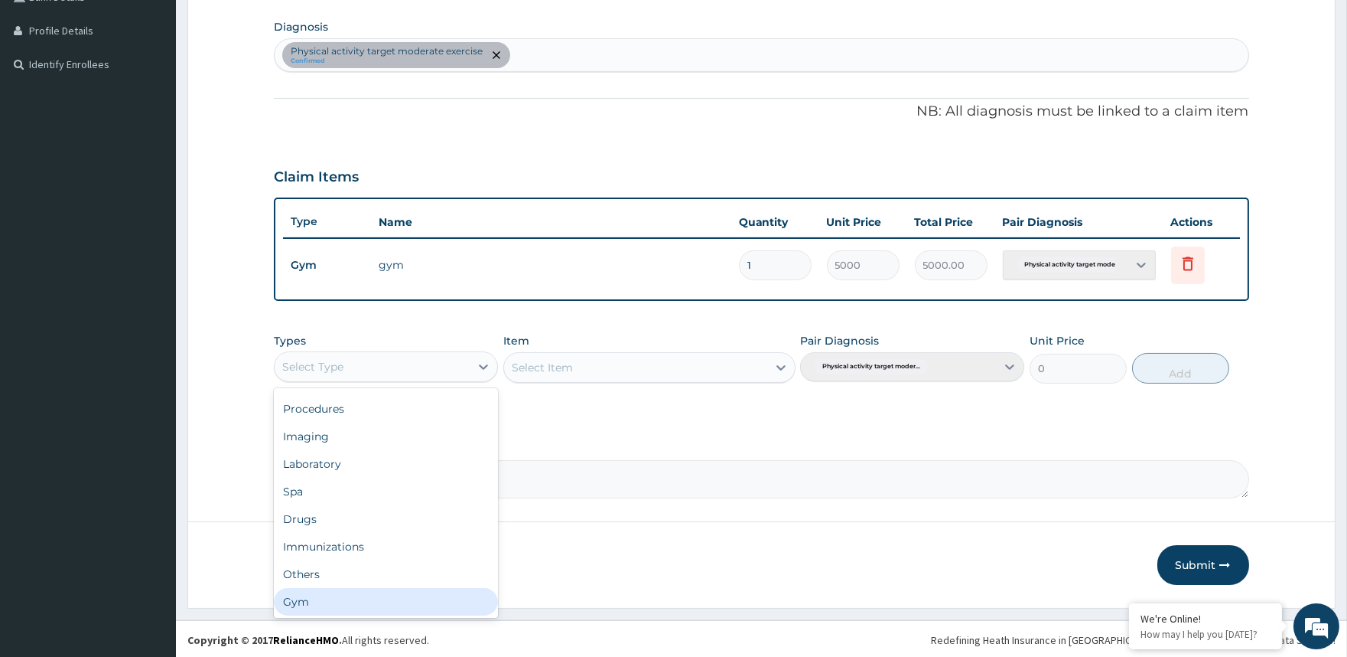
click at [425, 594] on div "Gym" at bounding box center [386, 602] width 224 height 28
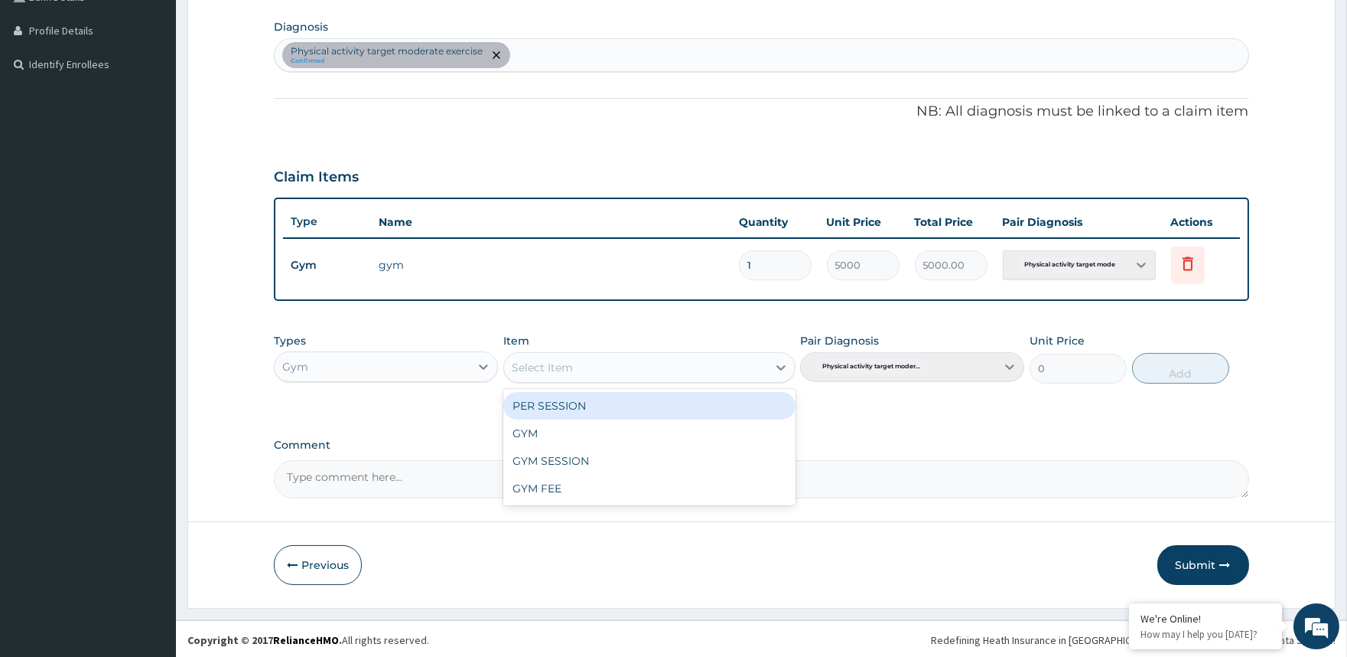
click at [690, 373] on div "Select Item" at bounding box center [635, 367] width 263 height 24
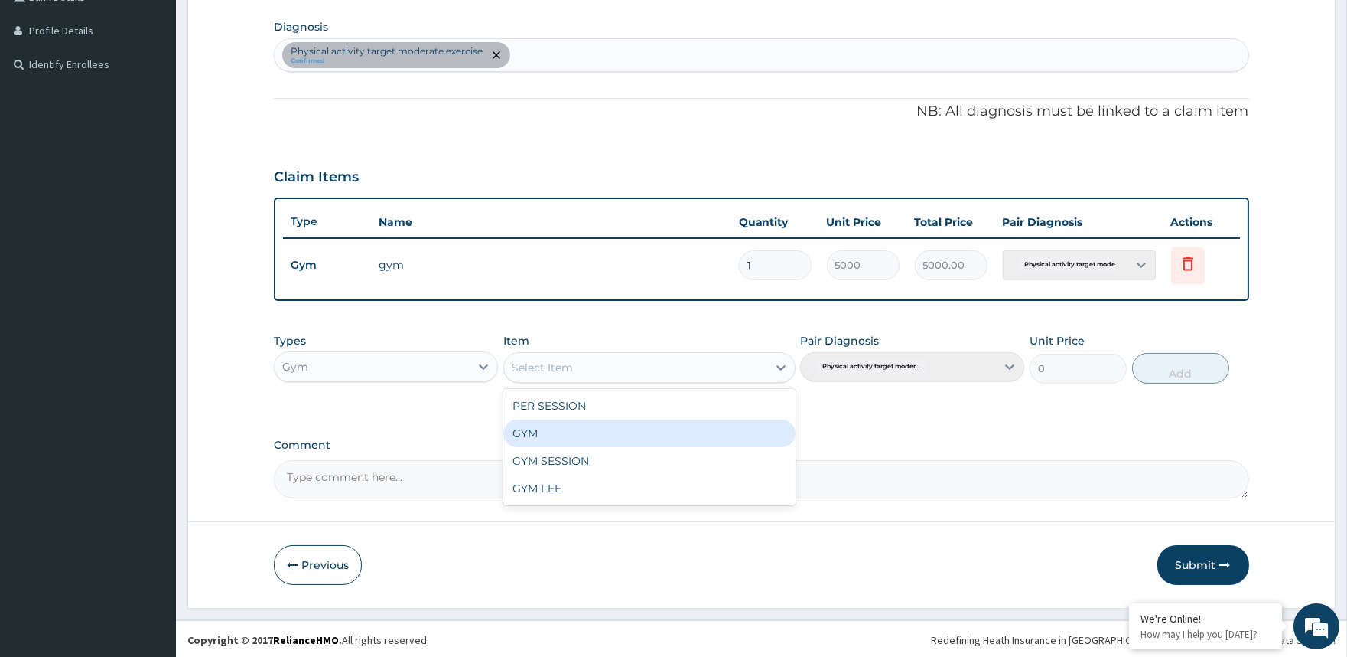
click at [689, 436] on div "GYM" at bounding box center [649, 433] width 292 height 28
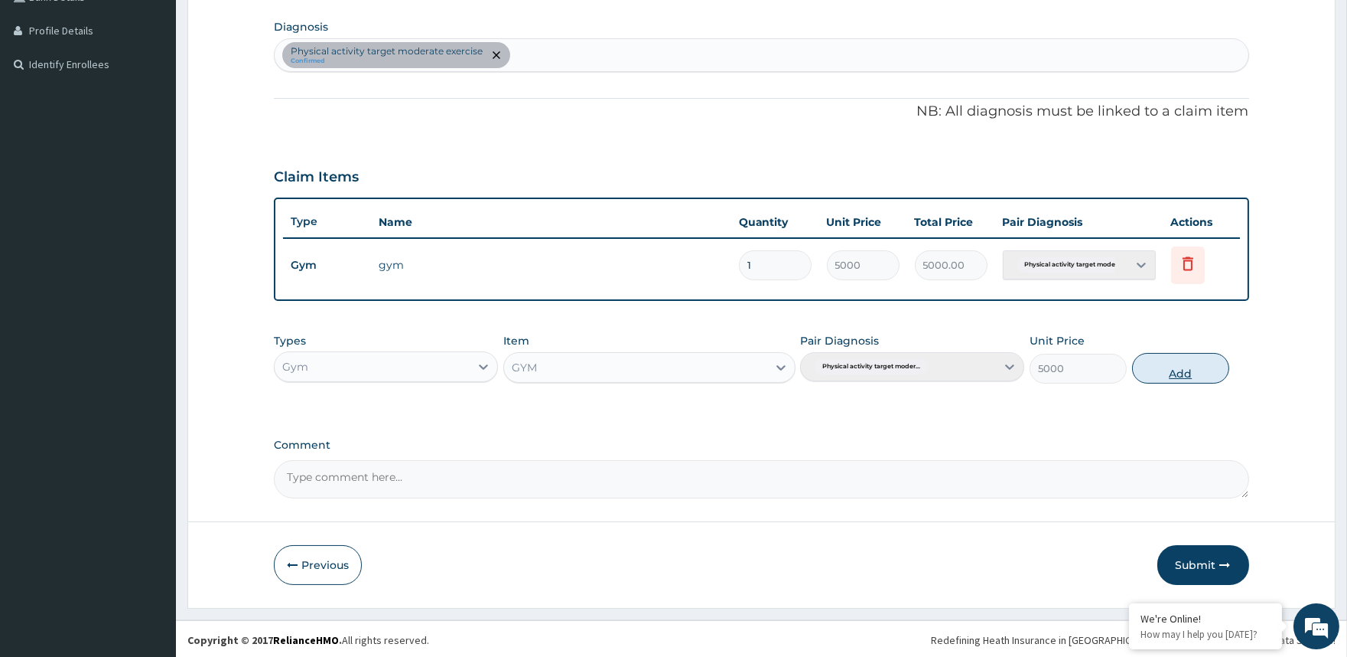
click at [1182, 372] on button "Add" at bounding box center [1180, 368] width 97 height 31
type input "0"
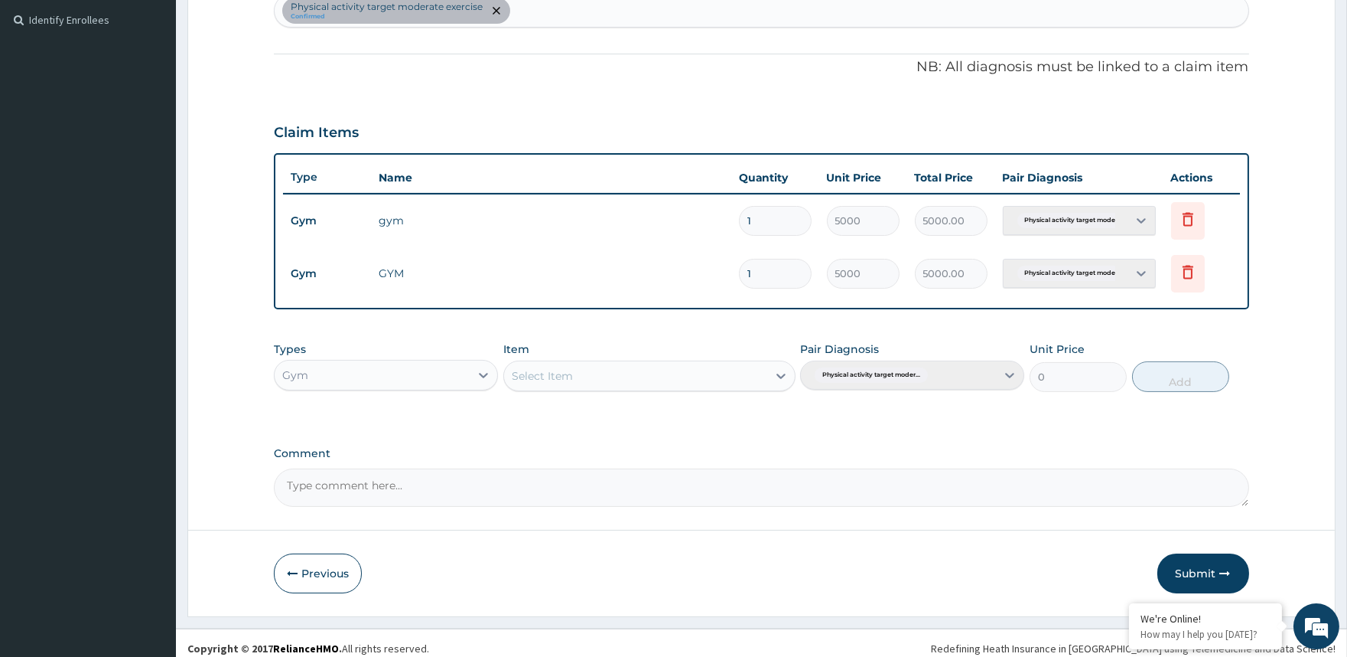
scroll to position [425, 0]
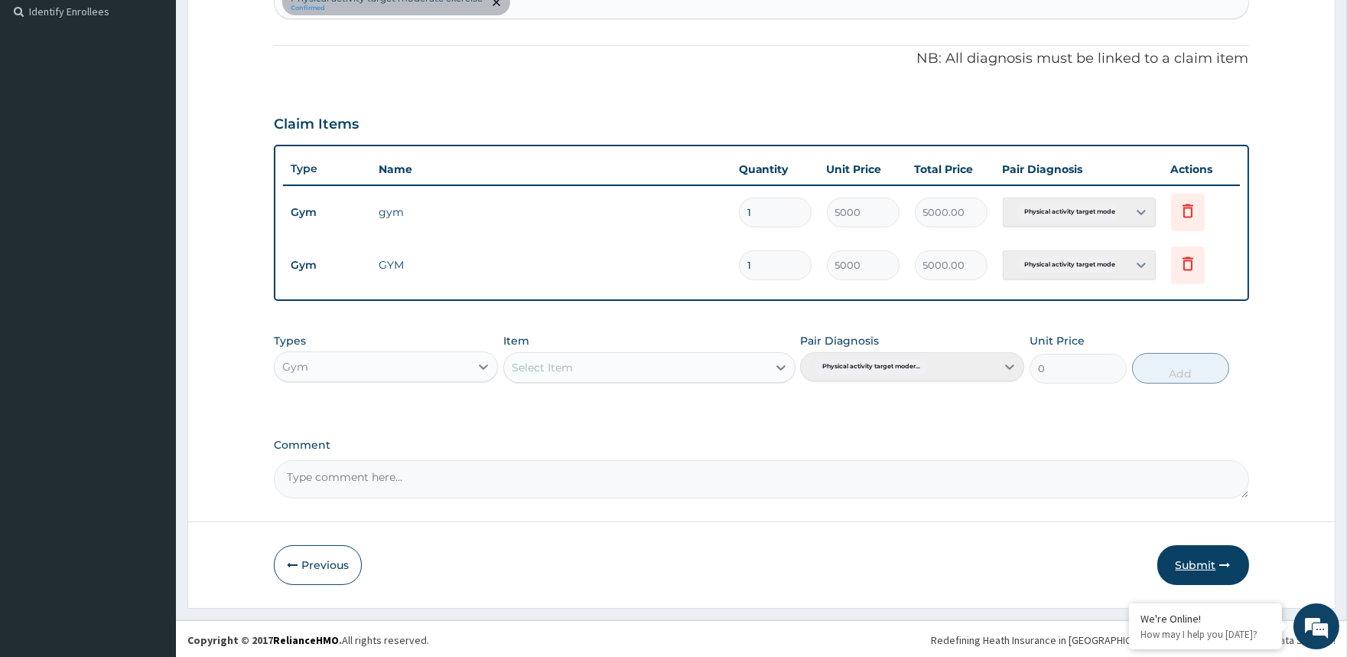
click at [1194, 572] on button "Submit" at bounding box center [1204, 565] width 92 height 40
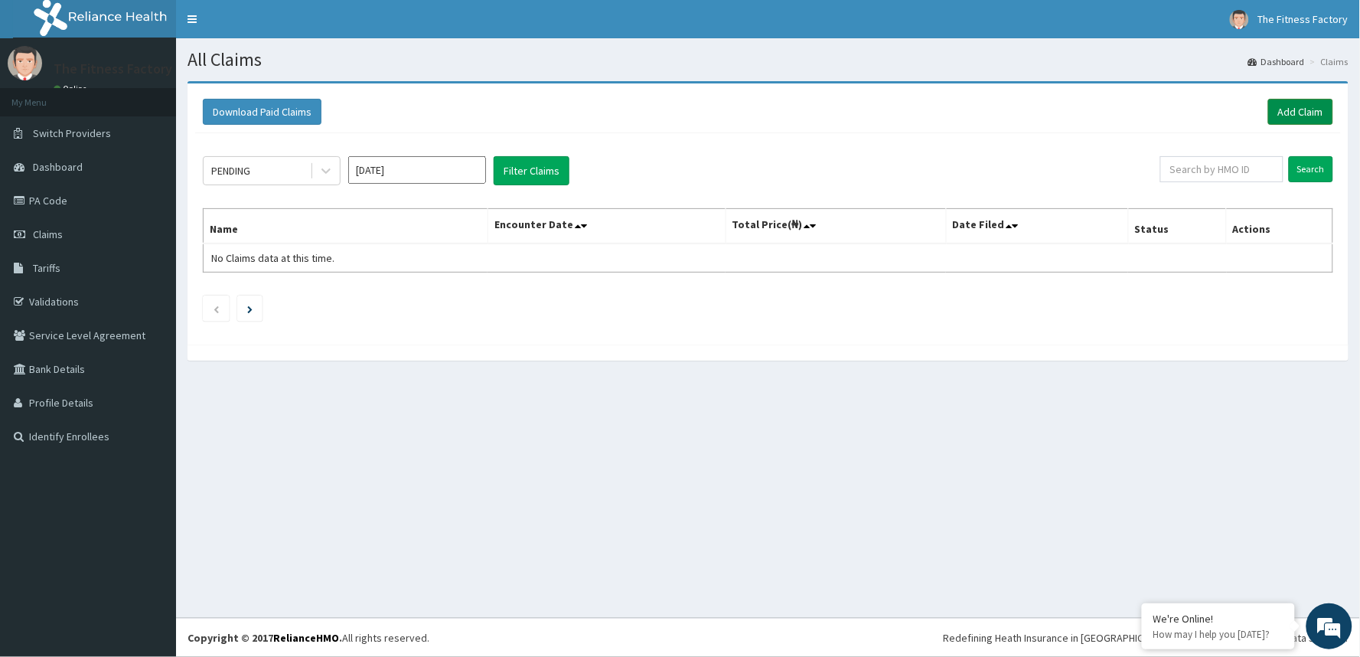
click at [1282, 110] on link "Add Claim" at bounding box center [1300, 112] width 65 height 26
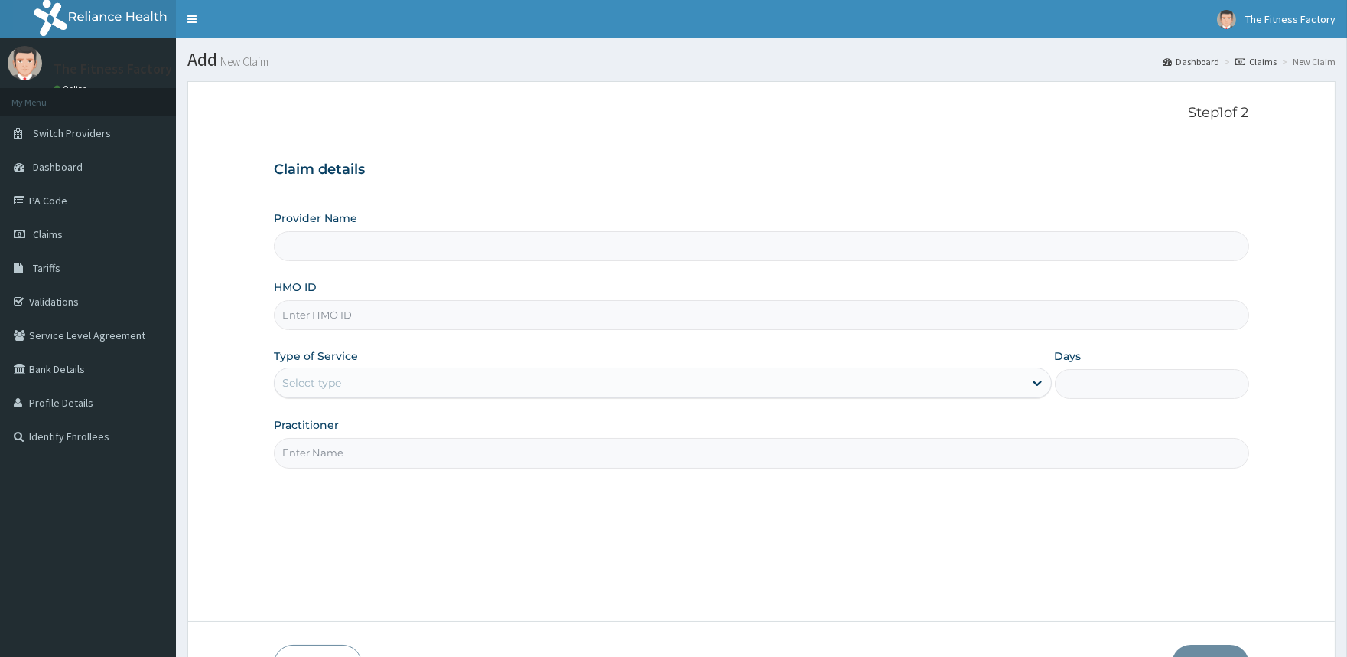
click at [537, 330] on input "HMO ID" at bounding box center [761, 315] width 975 height 30
type input "Fitness Factory Ltd"
type input "1"
type input "RSJ/10252/A"
click at [542, 447] on input "Practitioner" at bounding box center [761, 453] width 975 height 30
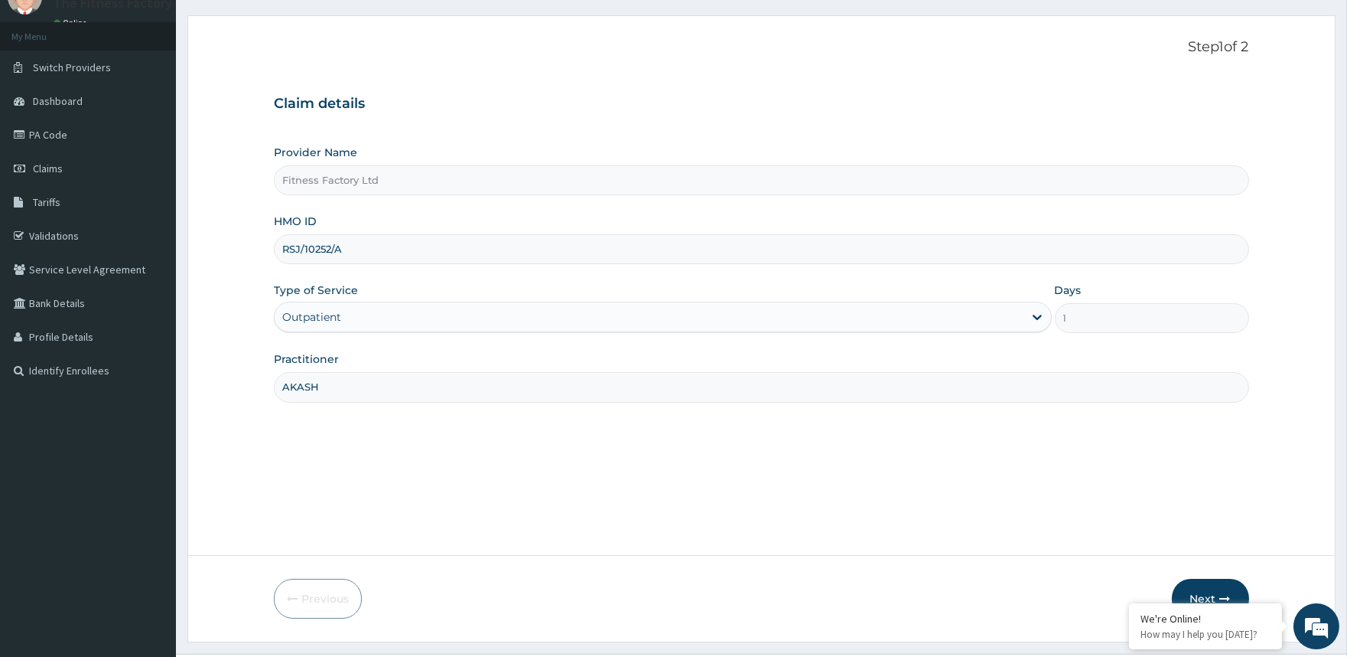
scroll to position [102, 0]
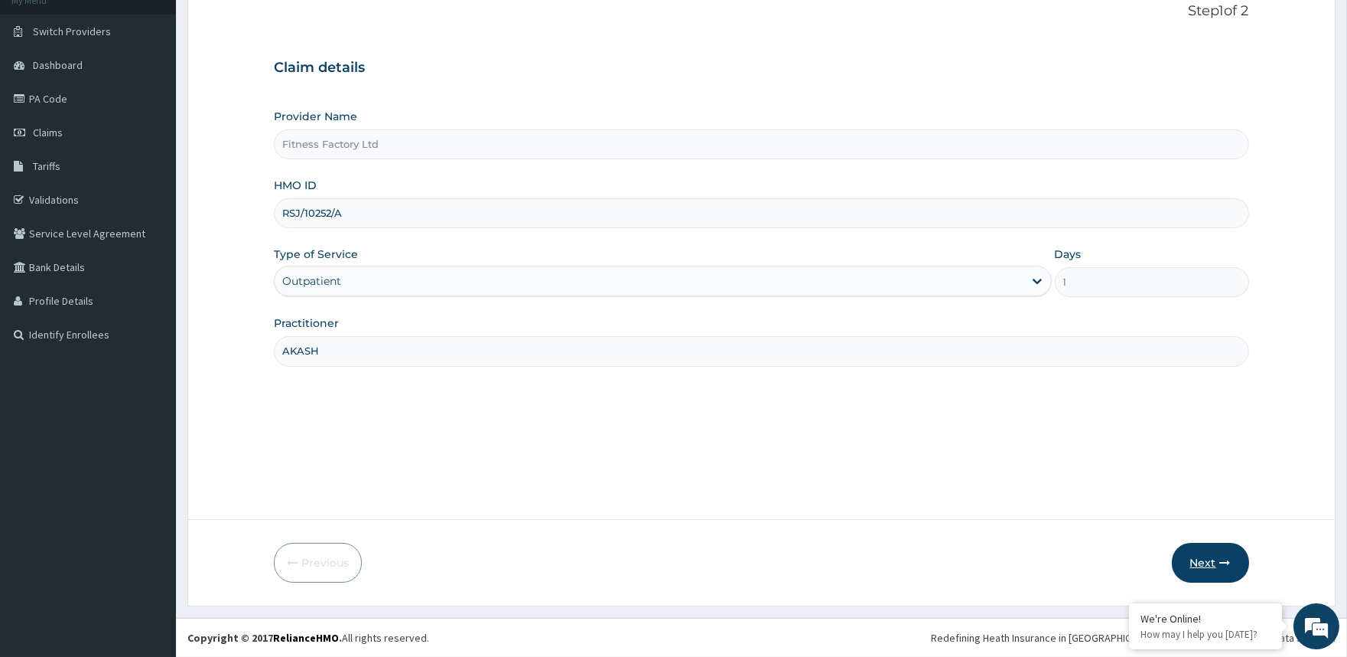
type input "AKASH"
click at [1194, 557] on button "Next" at bounding box center [1210, 563] width 77 height 40
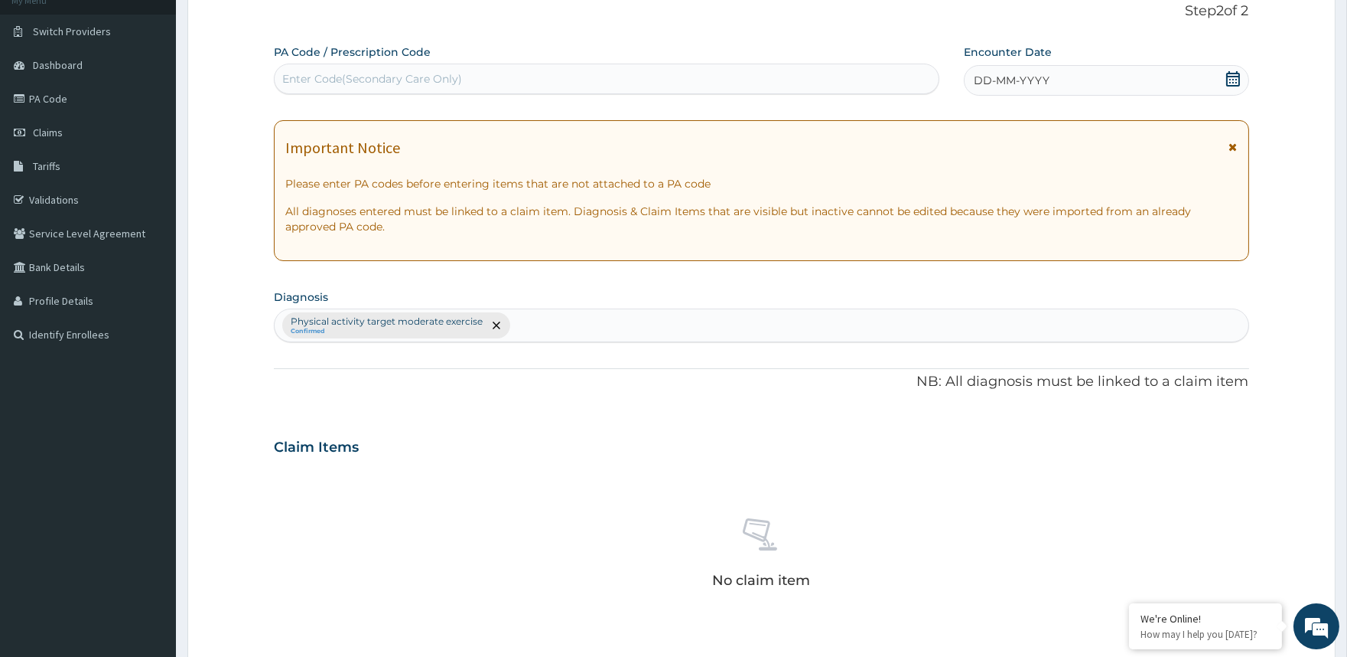
click at [292, 70] on div "Enter Code(Secondary Care Only)" at bounding box center [606, 79] width 663 height 24
type input "PA/B02E1D"
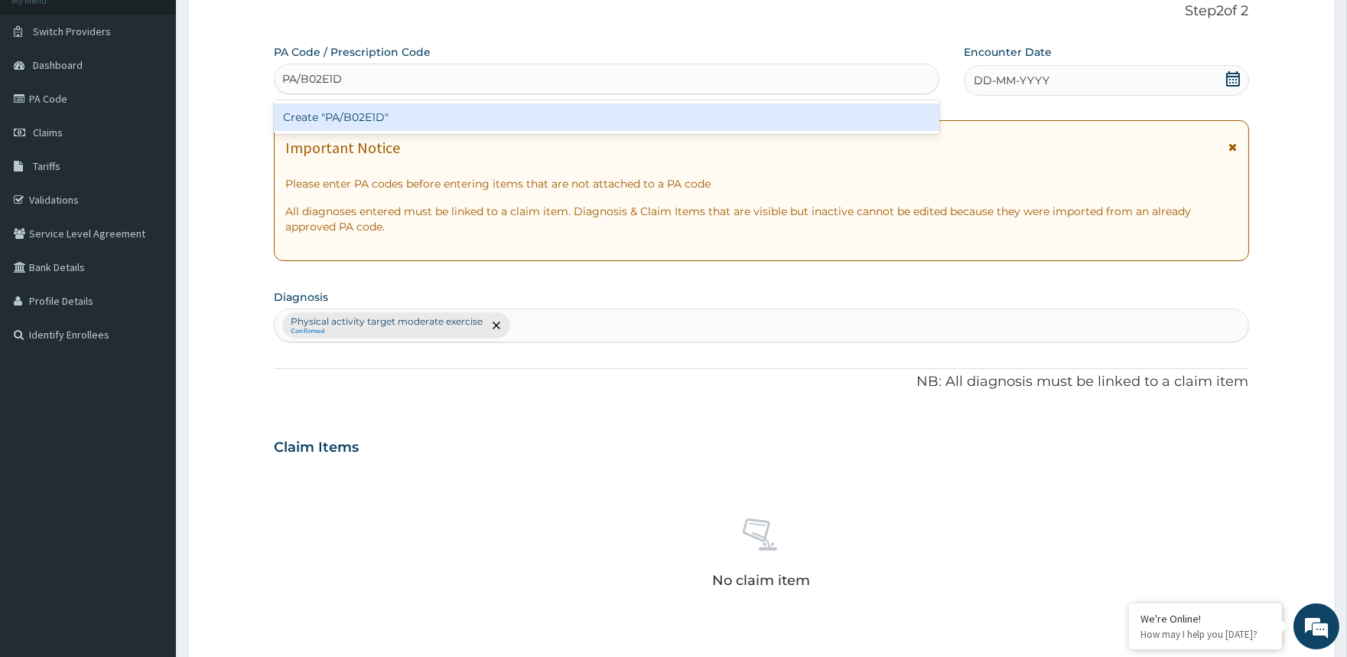
click at [322, 117] on div "Create "PA/B02E1D"" at bounding box center [606, 117] width 665 height 28
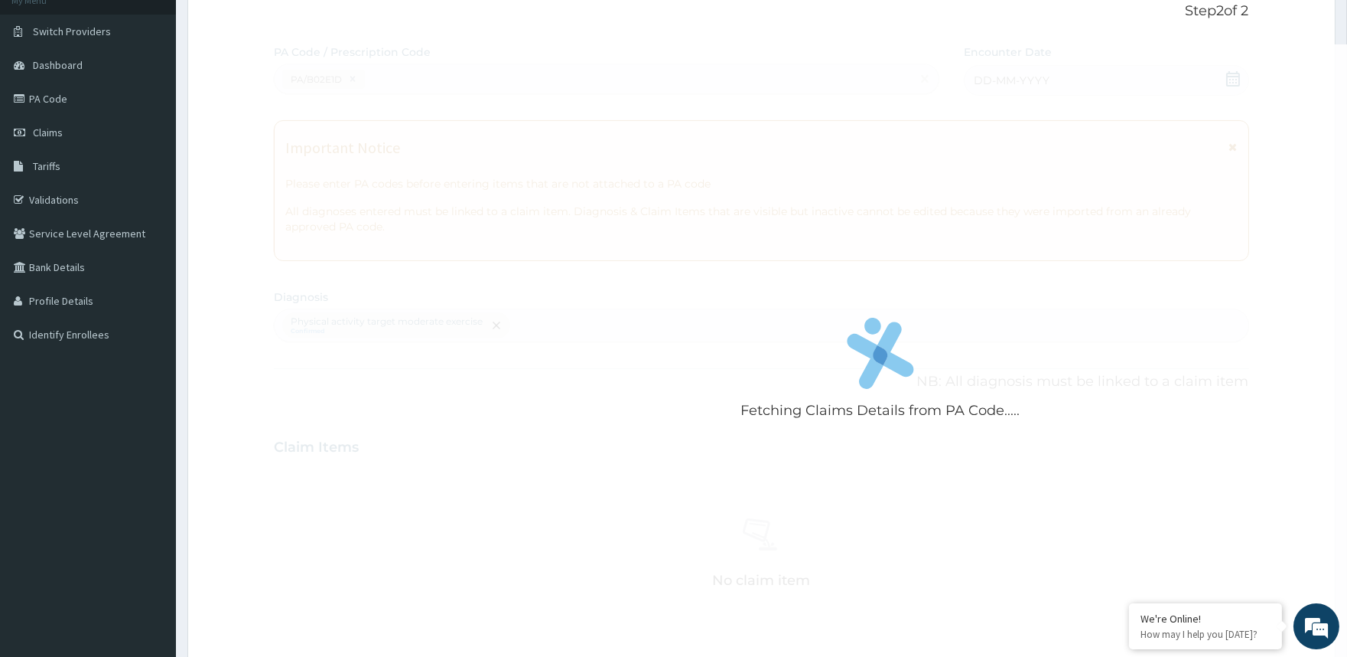
click at [1021, 74] on div "Fetching Claims Details from PA Code....." at bounding box center [880, 372] width 1213 height 657
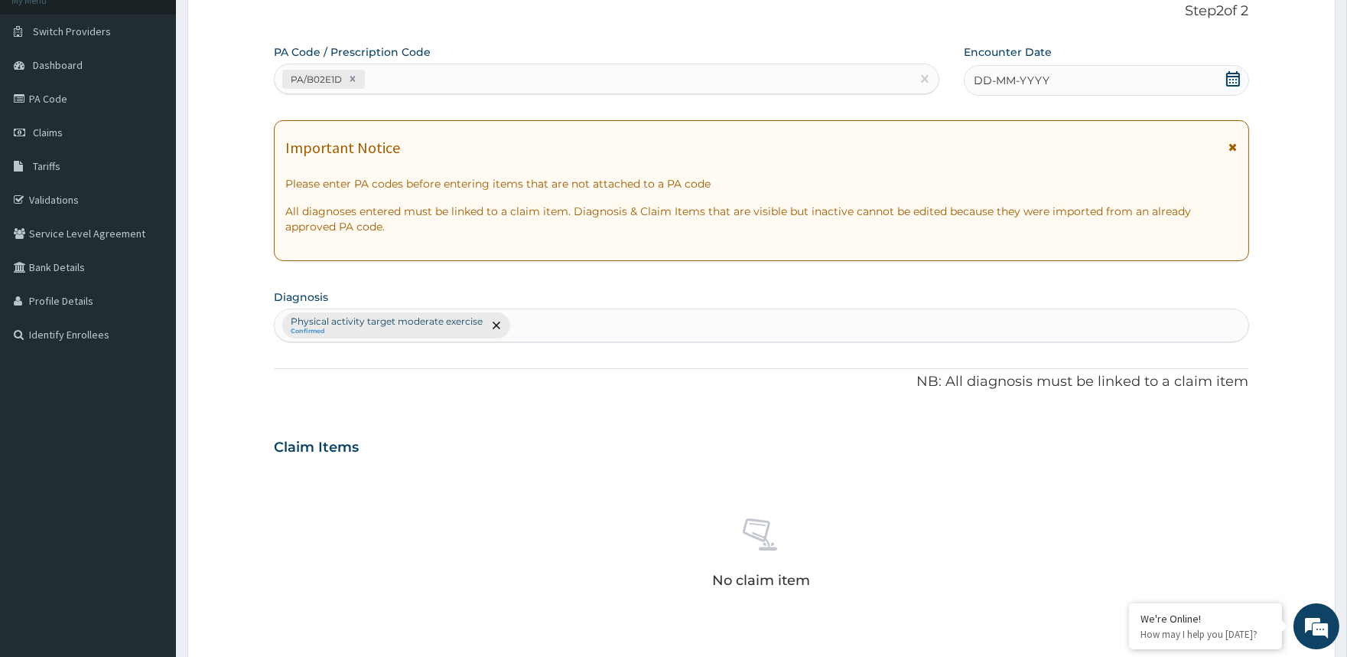
click at [1021, 78] on span "DD-MM-YYYY" at bounding box center [1012, 80] width 76 height 15
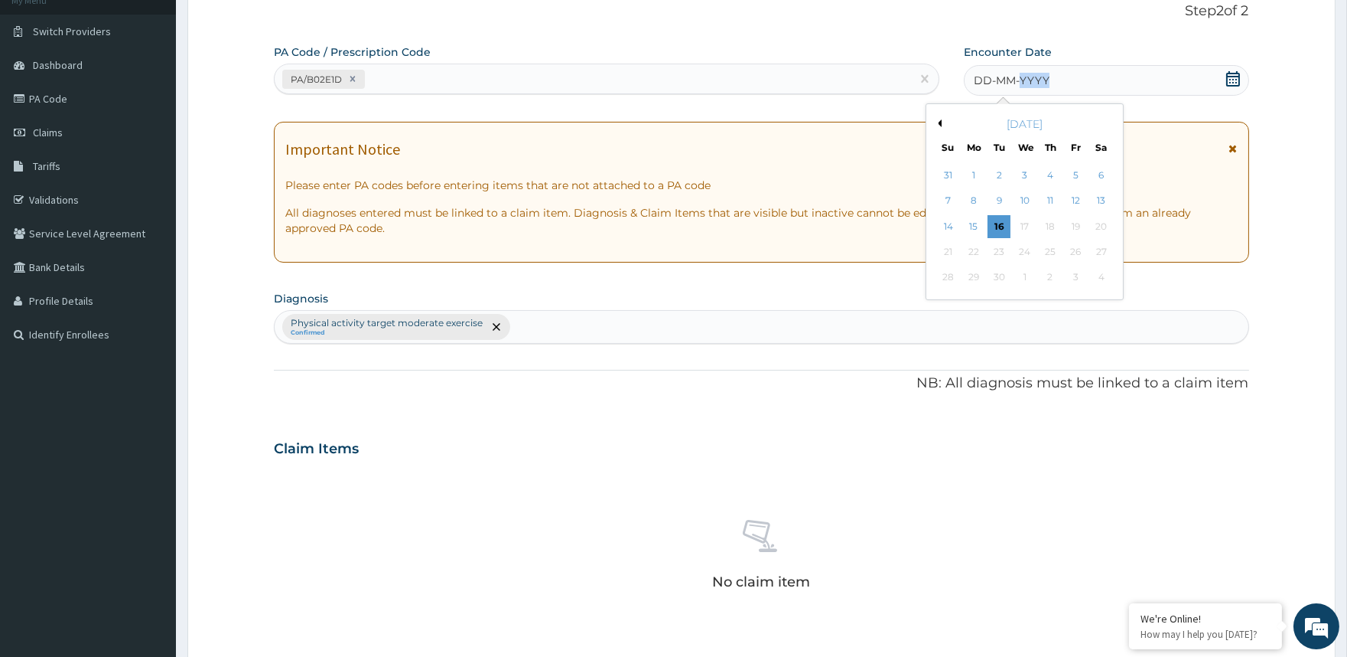
click at [1021, 78] on span "DD-MM-YYYY" at bounding box center [1012, 80] width 76 height 15
click at [934, 124] on div "September 2025" at bounding box center [1025, 123] width 184 height 15
click at [937, 122] on button "Previous Month" at bounding box center [938, 123] width 8 height 8
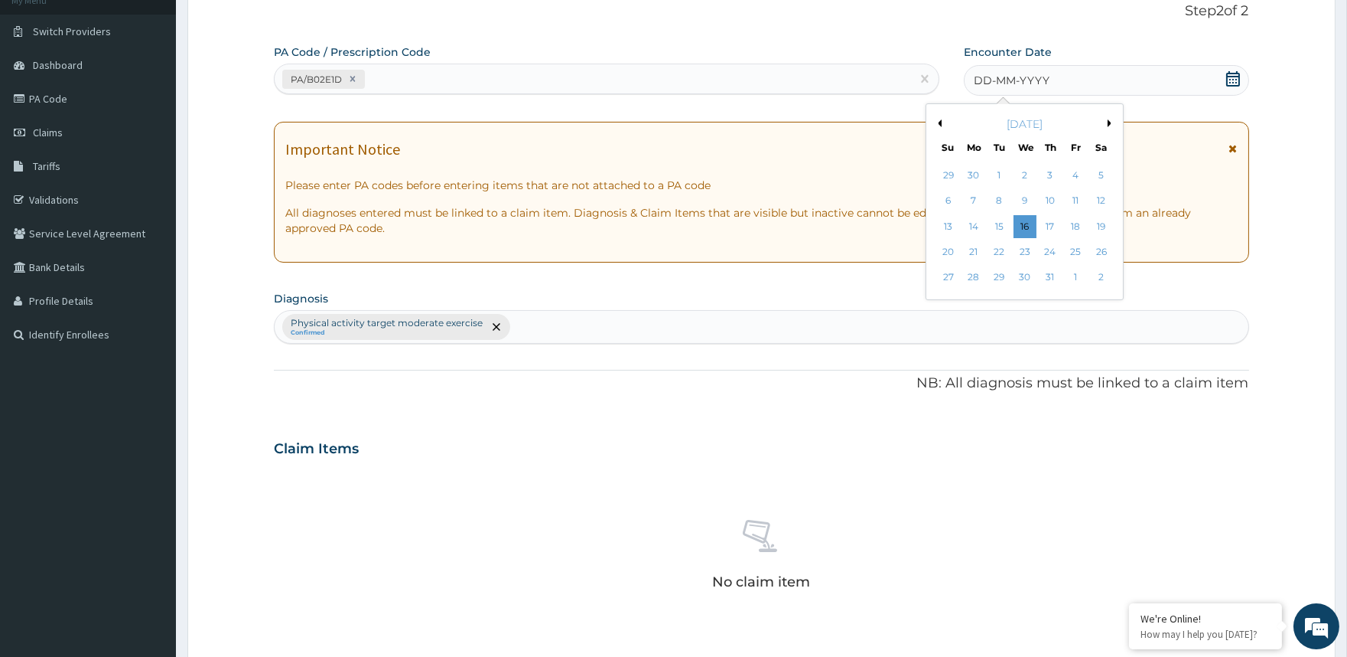
click at [937, 122] on button "Previous Month" at bounding box center [938, 123] width 8 height 8
click at [1001, 249] on div "24" at bounding box center [999, 251] width 23 height 23
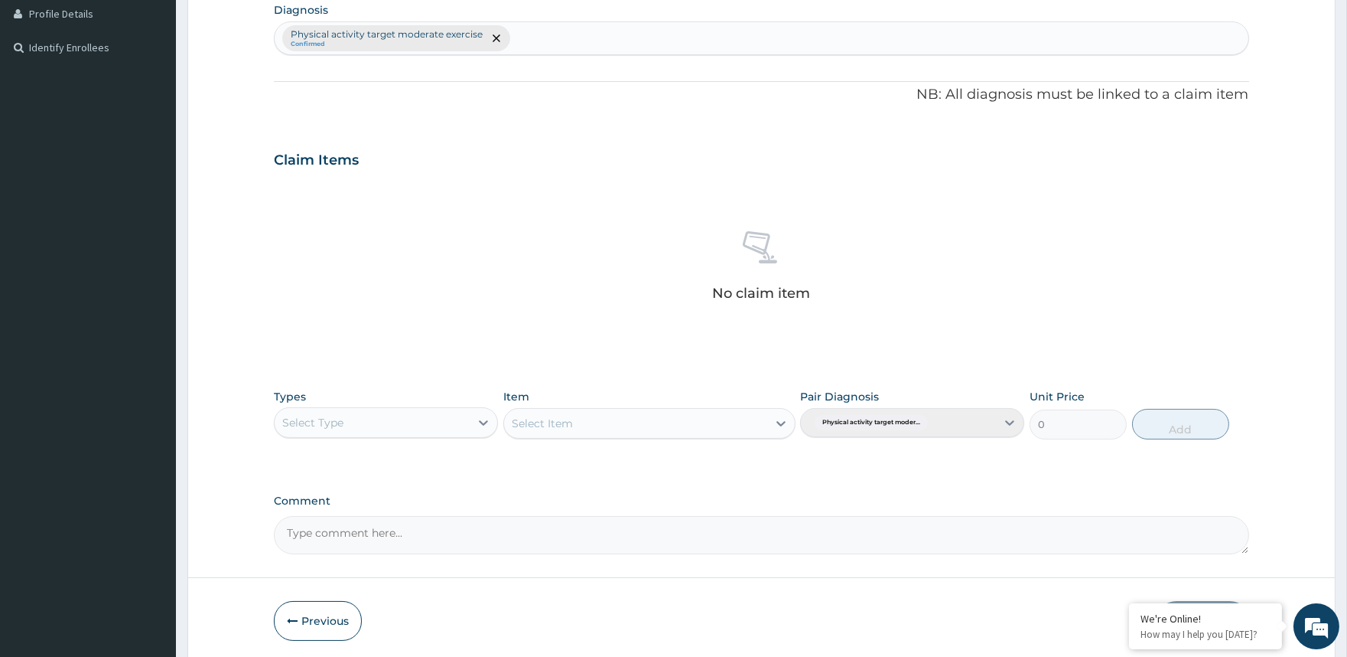
scroll to position [446, 0]
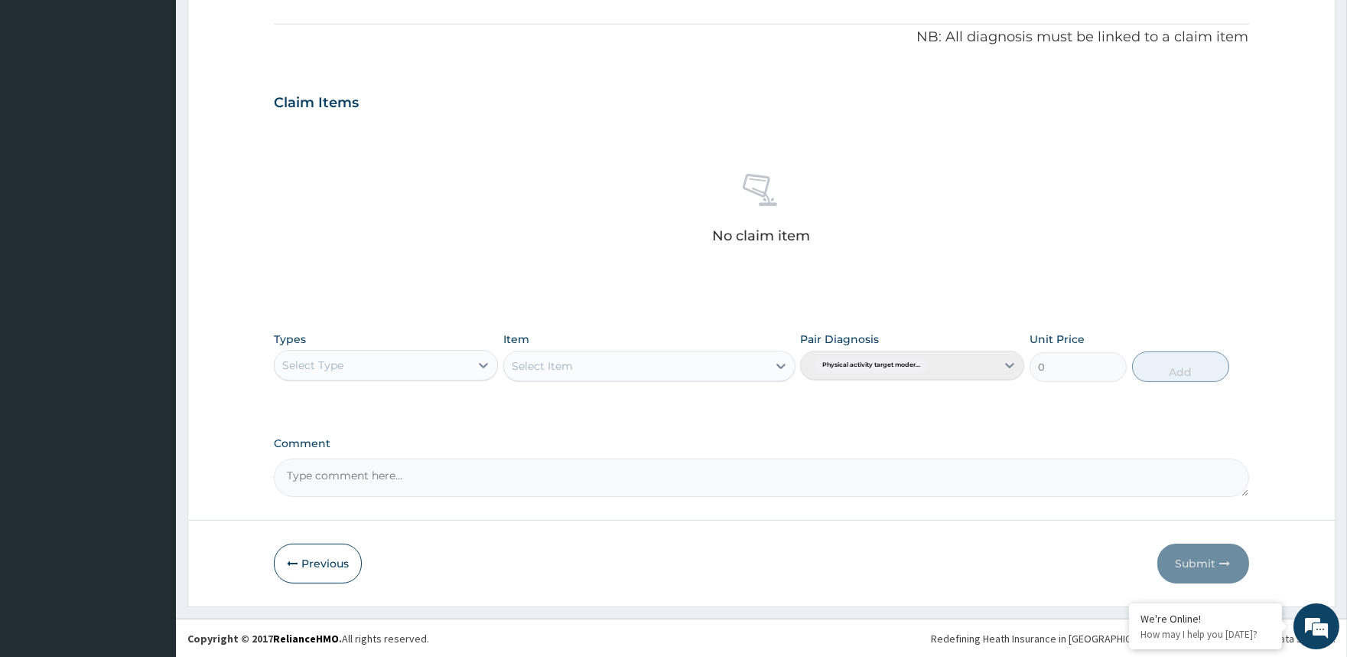
click at [459, 380] on div "Types Select Type" at bounding box center [386, 356] width 224 height 51
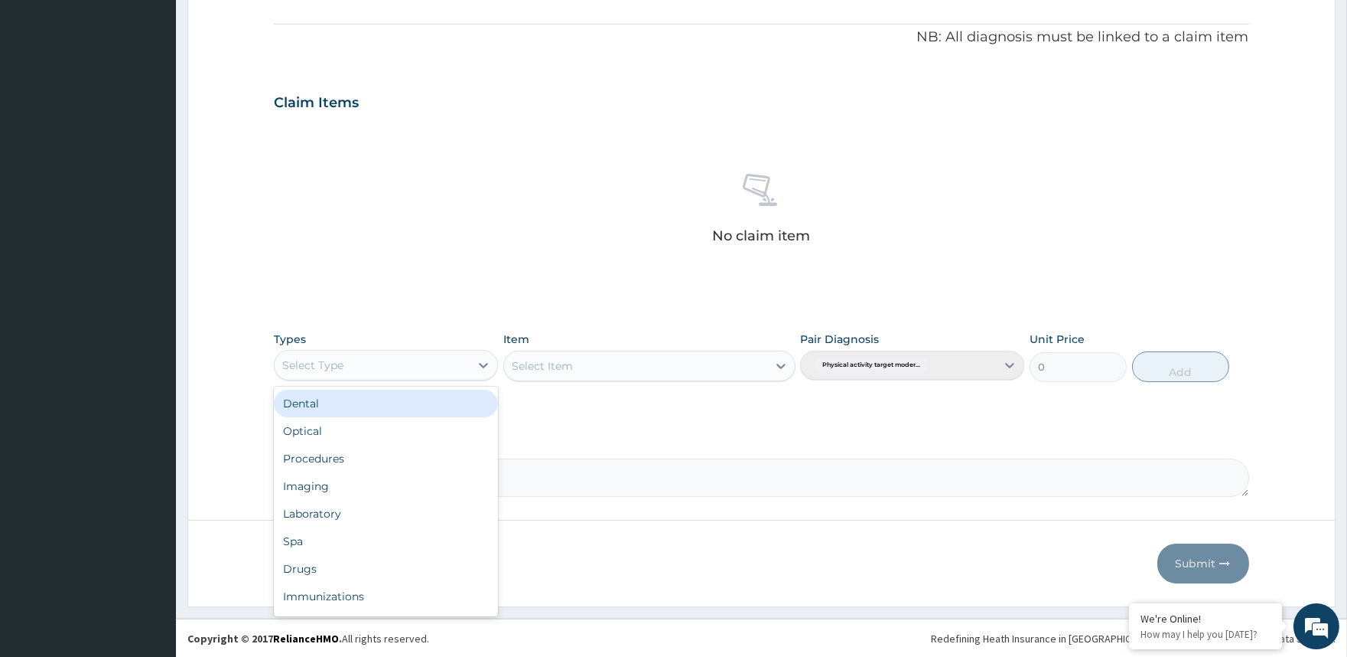
click at [449, 367] on div "Select Type" at bounding box center [372, 365] width 195 height 24
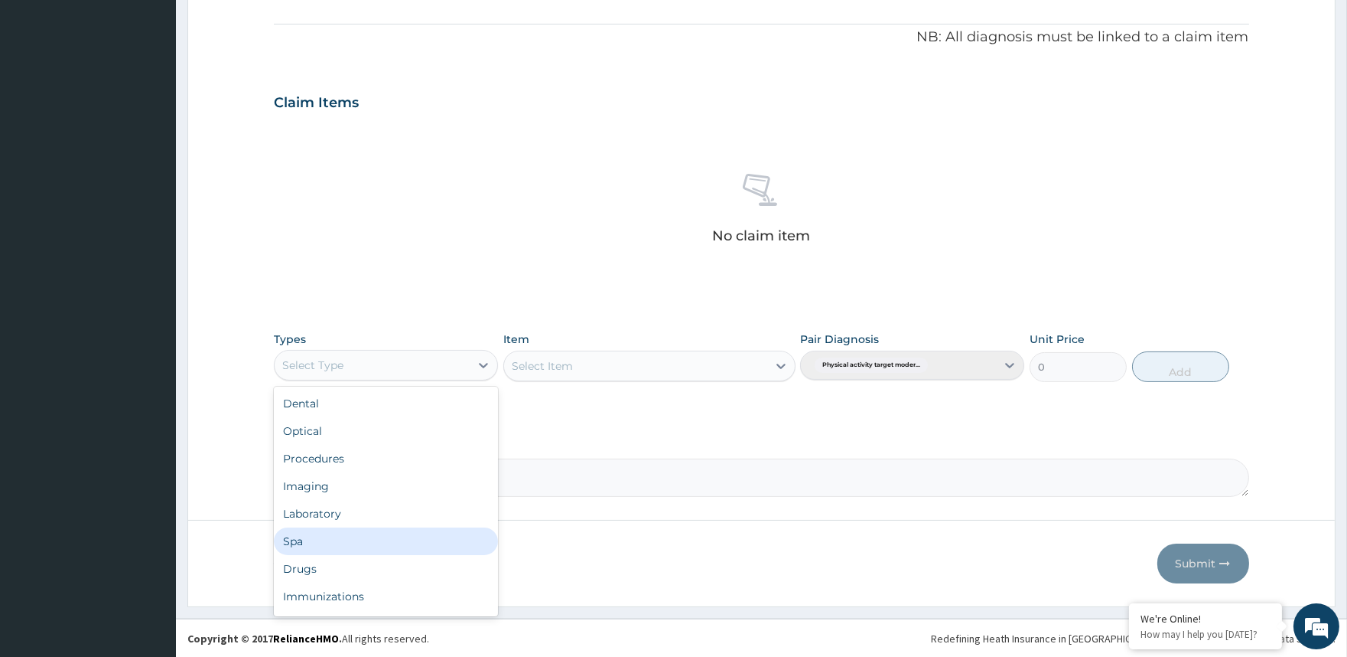
scroll to position [51, 0]
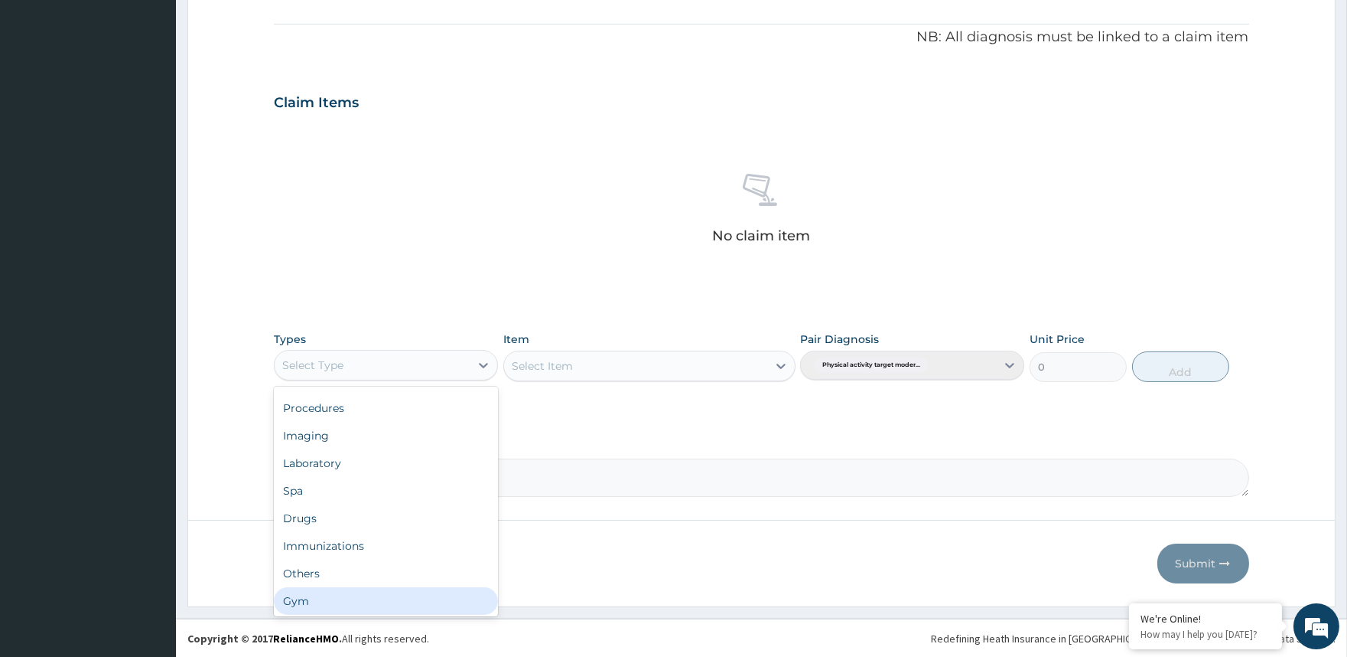
click at [434, 595] on div "Gym" at bounding box center [386, 601] width 224 height 28
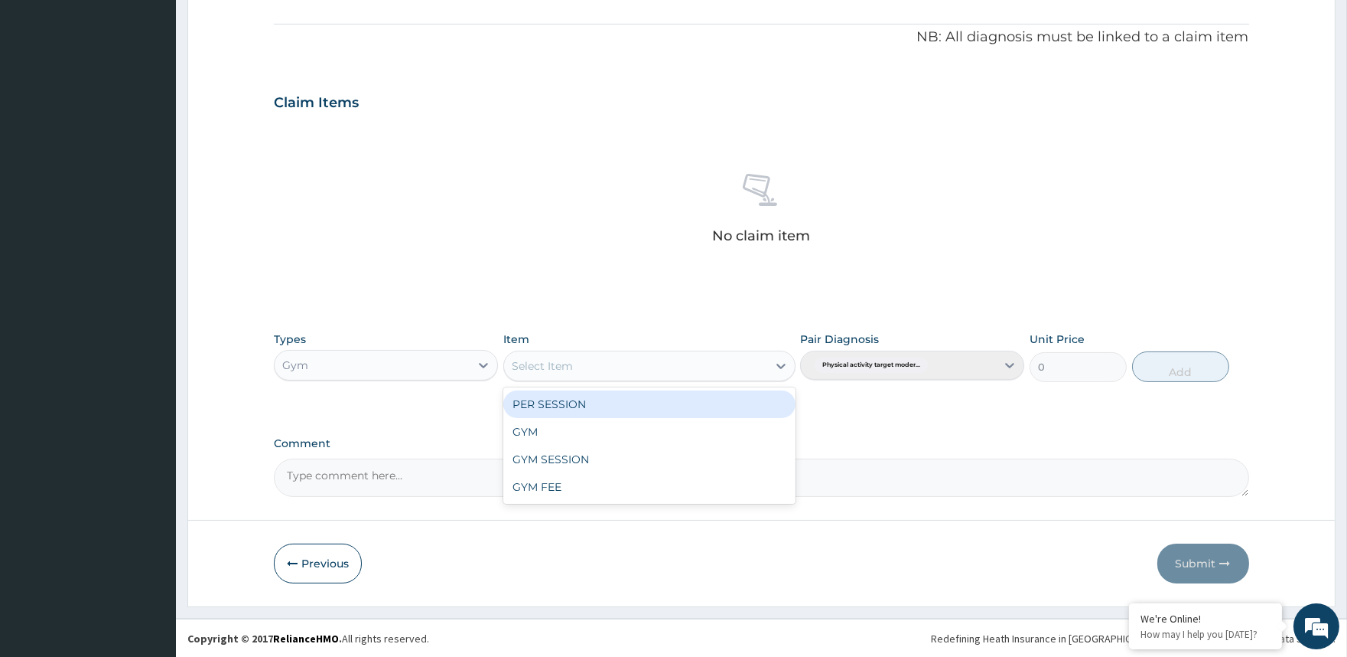
click at [595, 358] on div "Select Item" at bounding box center [635, 366] width 263 height 24
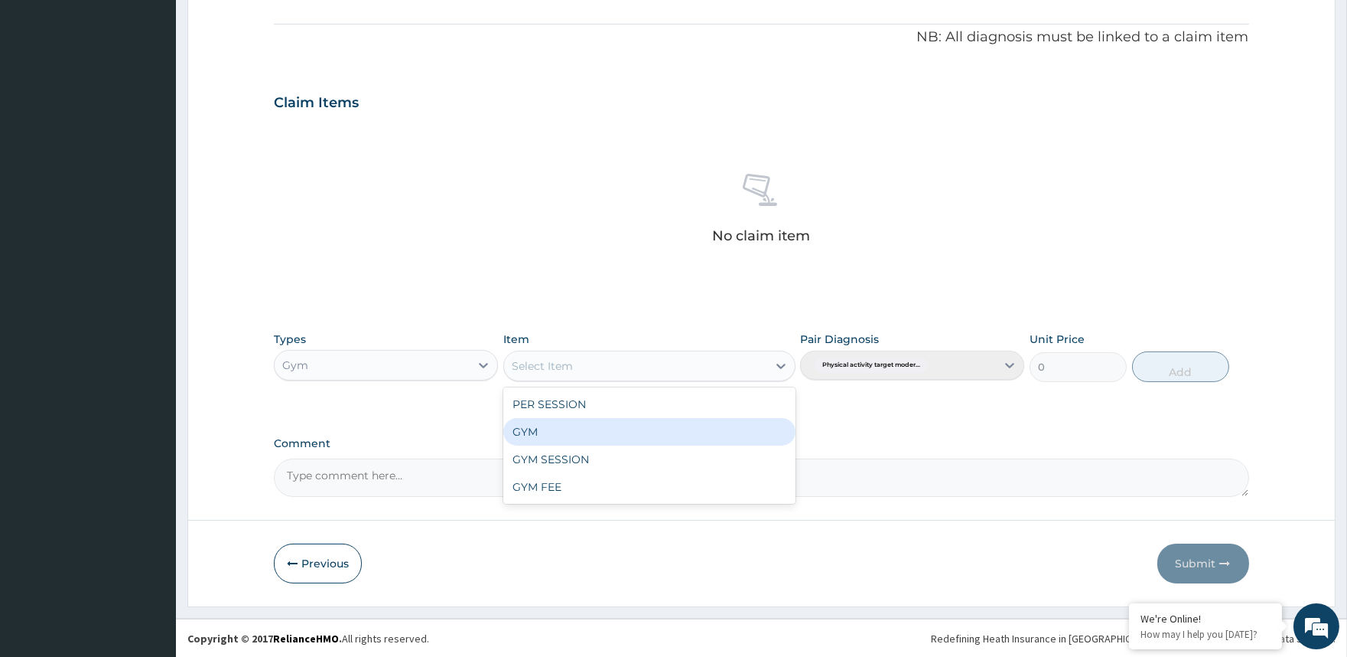
click at [606, 429] on div "GYM" at bounding box center [649, 432] width 292 height 28
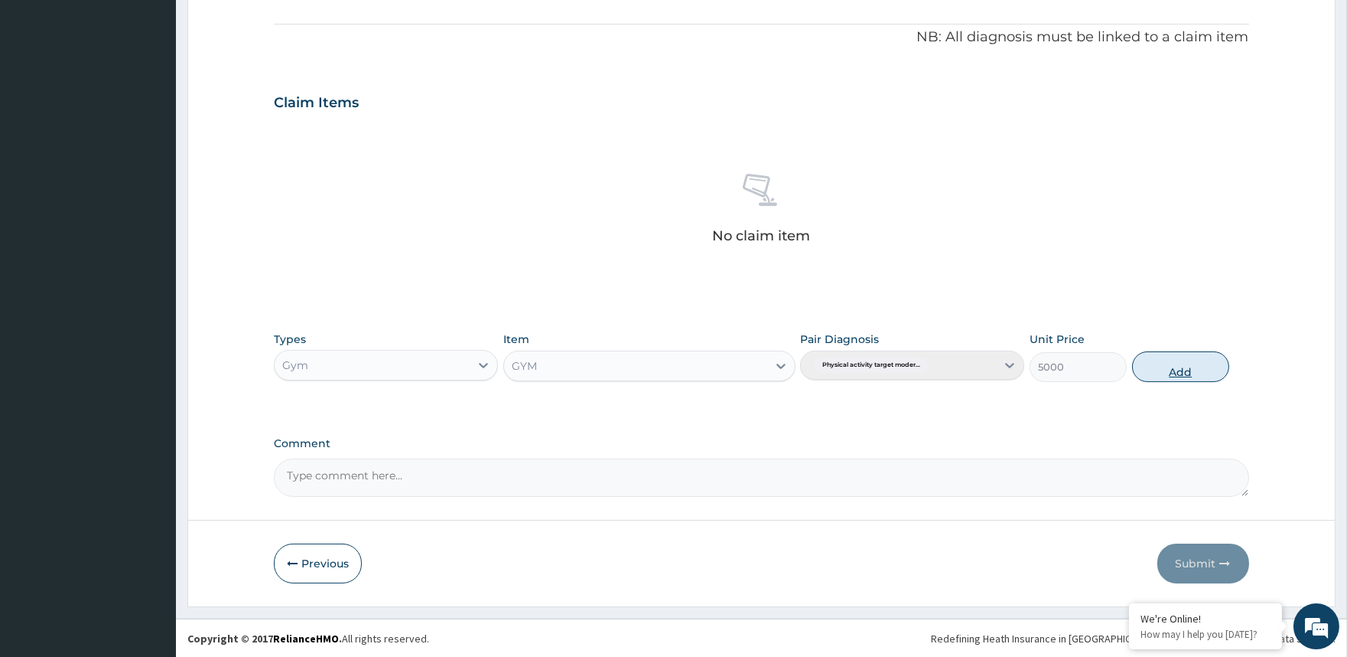
click at [1212, 363] on button "Add" at bounding box center [1180, 366] width 97 height 31
type input "0"
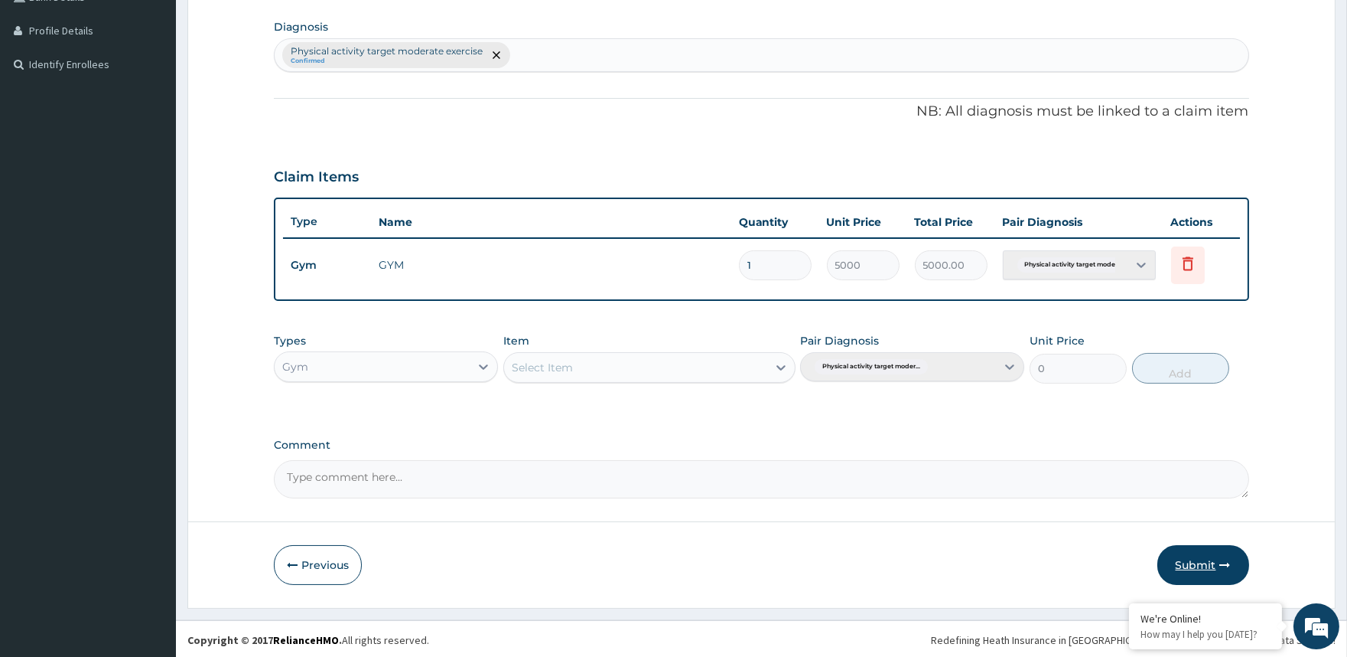
click at [1203, 567] on button "Submit" at bounding box center [1204, 565] width 92 height 40
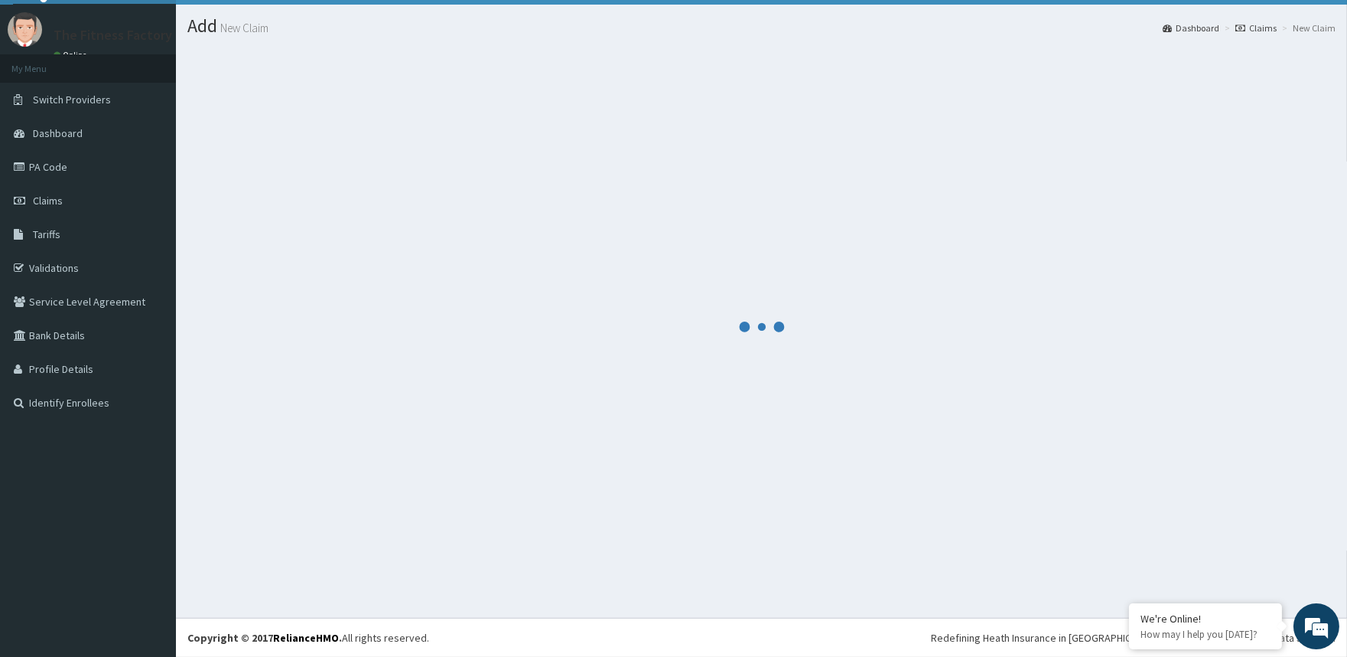
scroll to position [33, 0]
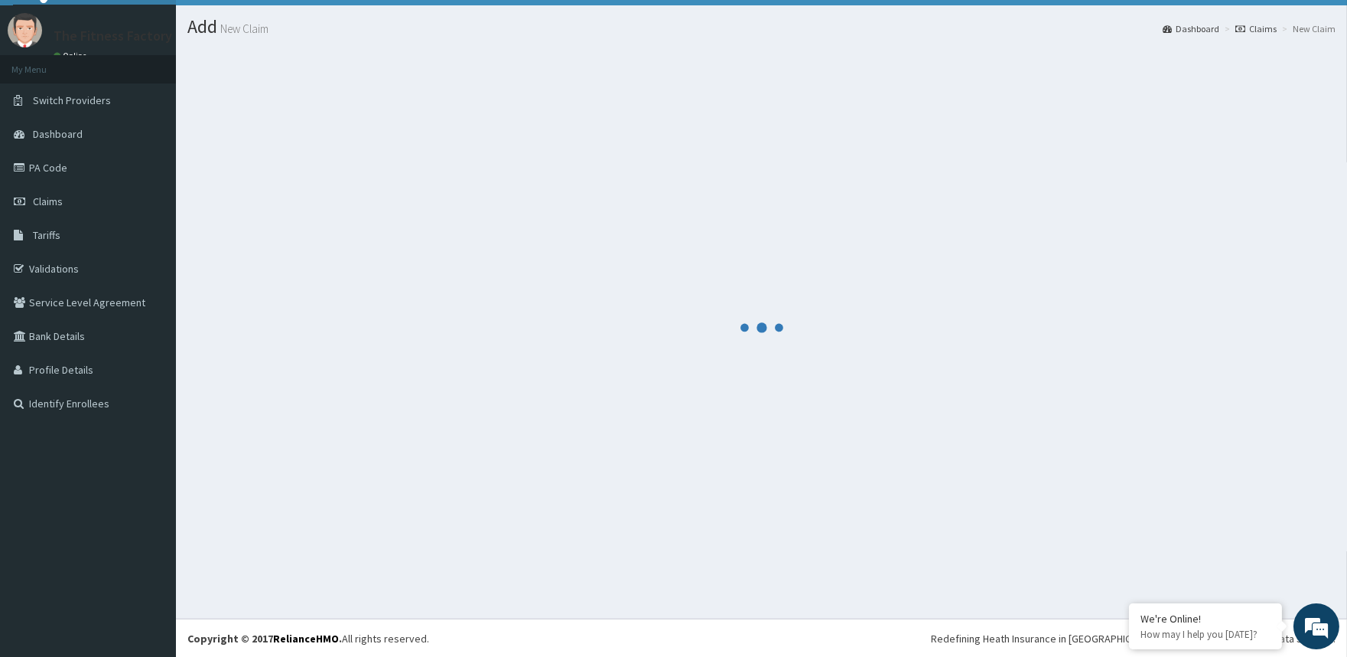
click at [1203, 567] on div at bounding box center [761, 327] width 1149 height 558
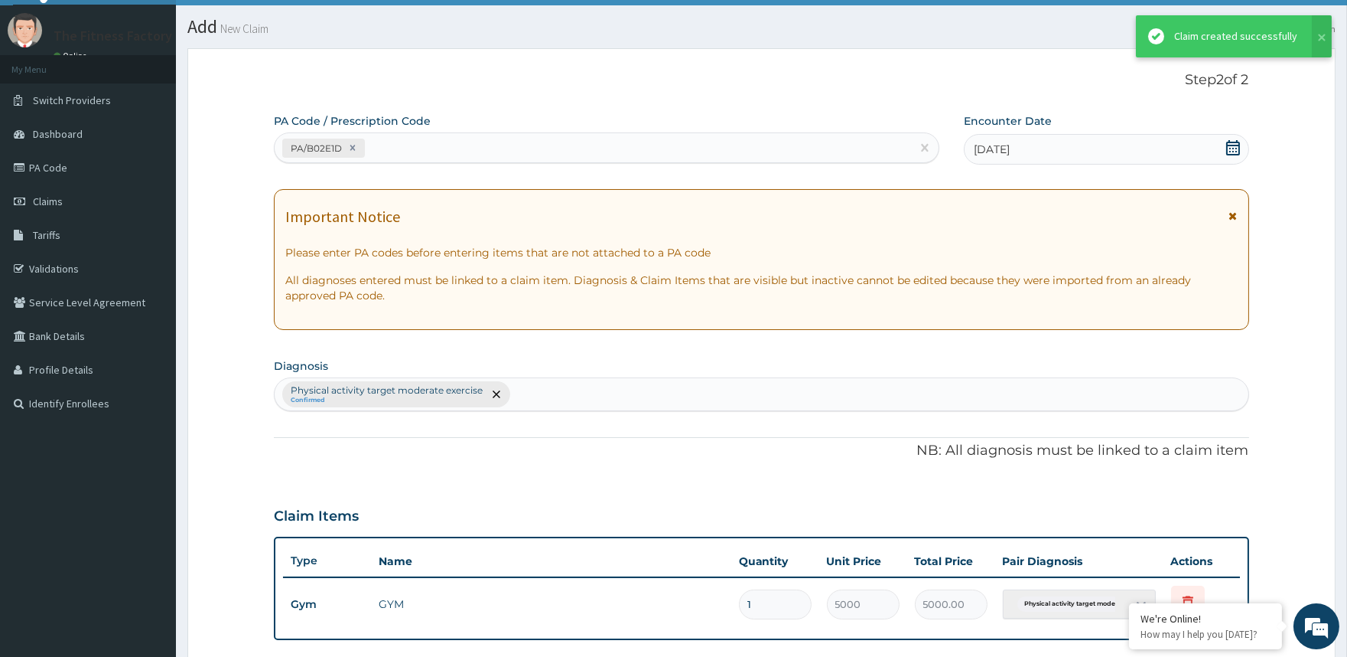
scroll to position [372, 0]
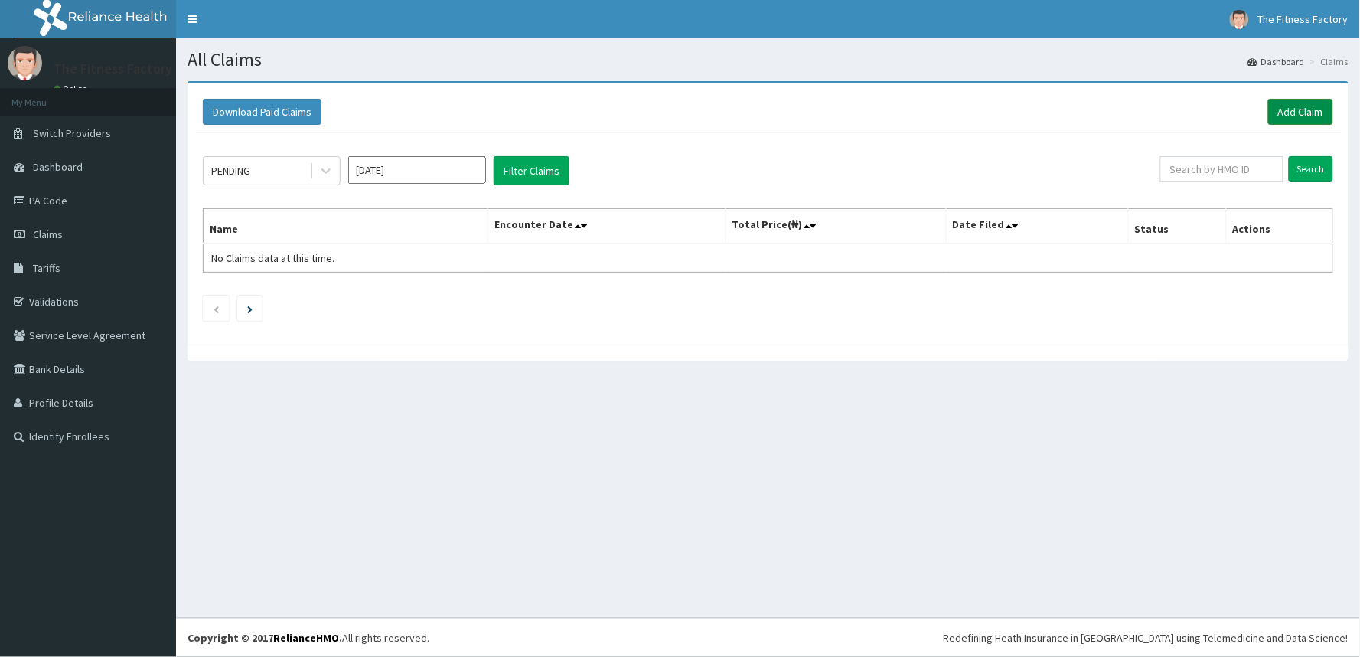
click at [1276, 108] on link "Add Claim" at bounding box center [1300, 112] width 65 height 26
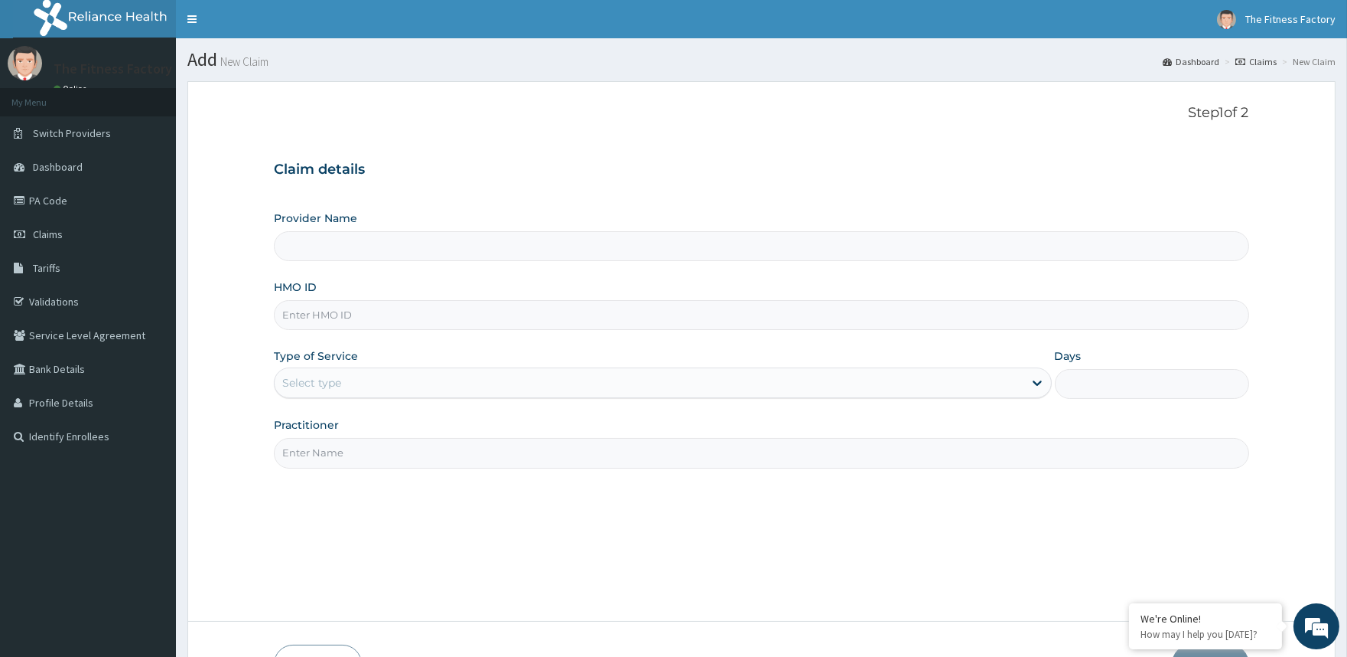
click at [628, 320] on input "HMO ID" at bounding box center [761, 315] width 975 height 30
type input "Fitness Factory Ltd"
type input "1"
type input "S"
type input "RSJ/10185/A"
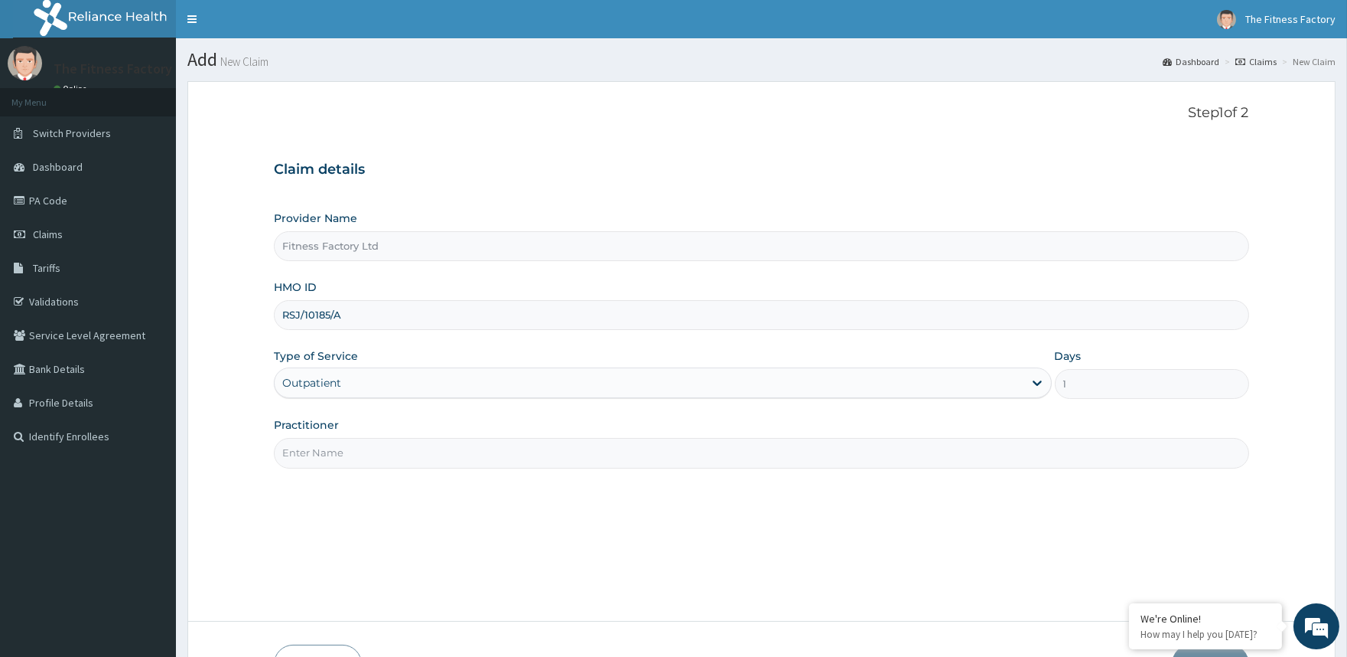
click at [613, 455] on input "Practitioner" at bounding box center [761, 453] width 975 height 30
type input "AKASH"
drag, startPoint x: 613, startPoint y: 455, endPoint x: 627, endPoint y: 542, distance: 87.7
click at [627, 542] on div "Step 1 of 2 Claim details Provider Name Fitness Factory Ltd HMO ID RSJ/10185/A …" at bounding box center [761, 351] width 975 height 493
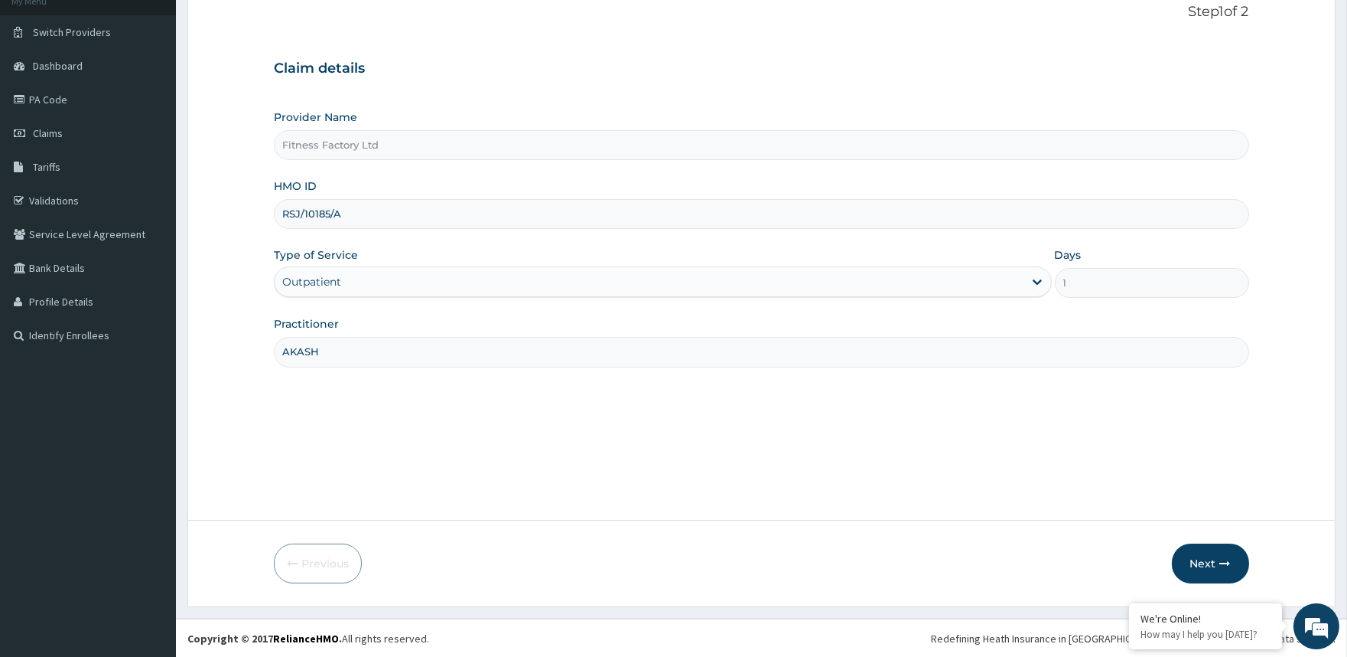
scroll to position [102, 0]
click at [1218, 557] on button "Next" at bounding box center [1210, 563] width 77 height 40
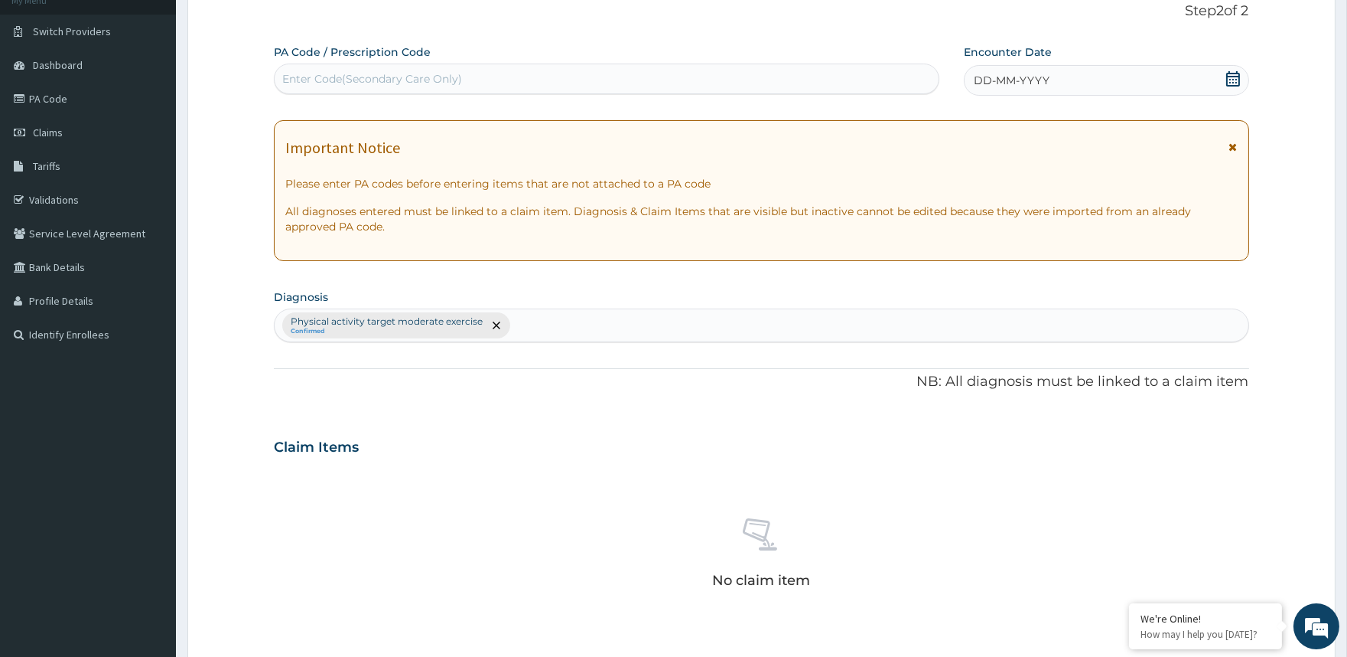
click at [608, 73] on div "Enter Code(Secondary Care Only)" at bounding box center [606, 79] width 663 height 24
type input "PA/728628"
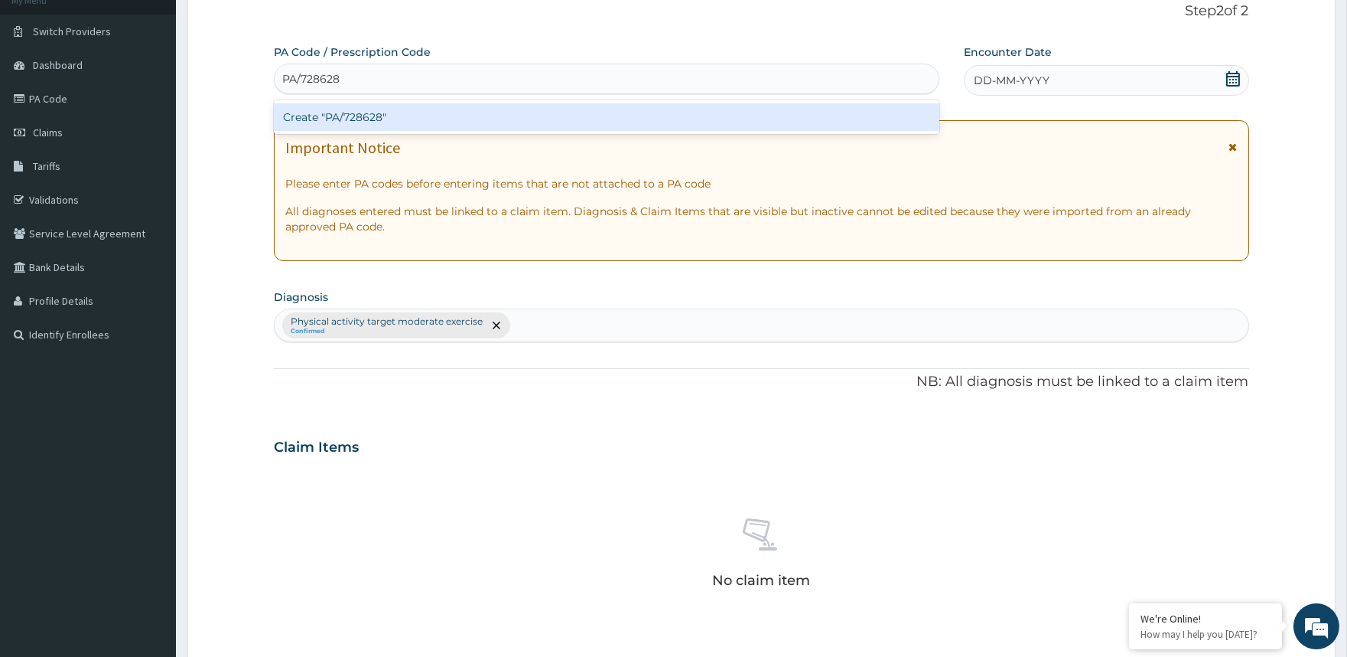
click at [605, 113] on div "Create "PA/728628"" at bounding box center [606, 117] width 665 height 28
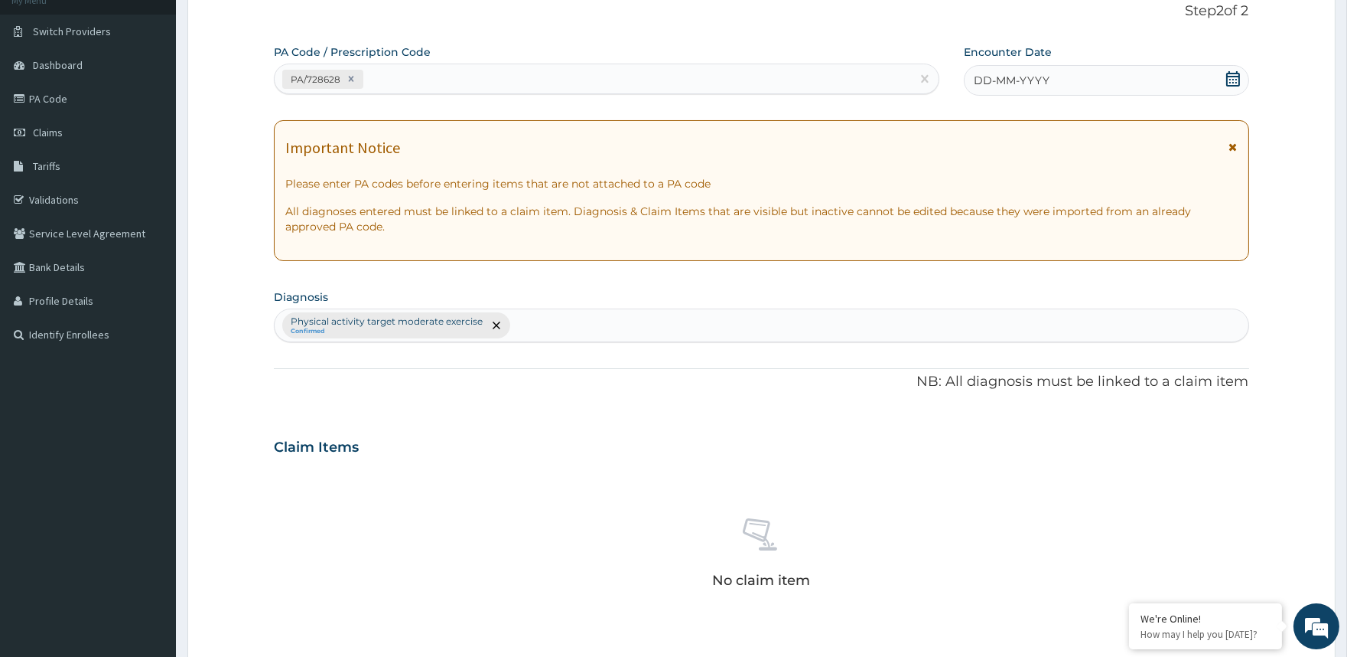
click at [1117, 71] on div "DD-MM-YYYY" at bounding box center [1106, 80] width 285 height 31
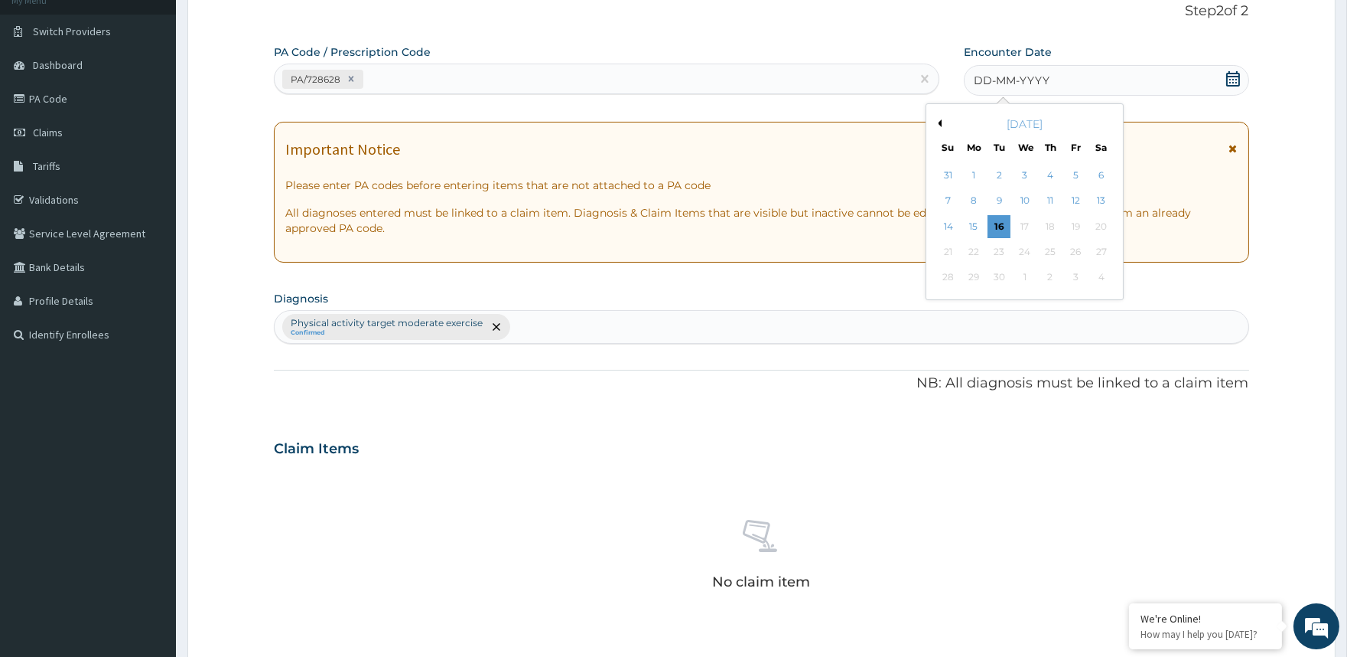
click at [941, 125] on button "Previous Month" at bounding box center [938, 123] width 8 height 8
click at [1000, 249] on div "24" at bounding box center [999, 251] width 23 height 23
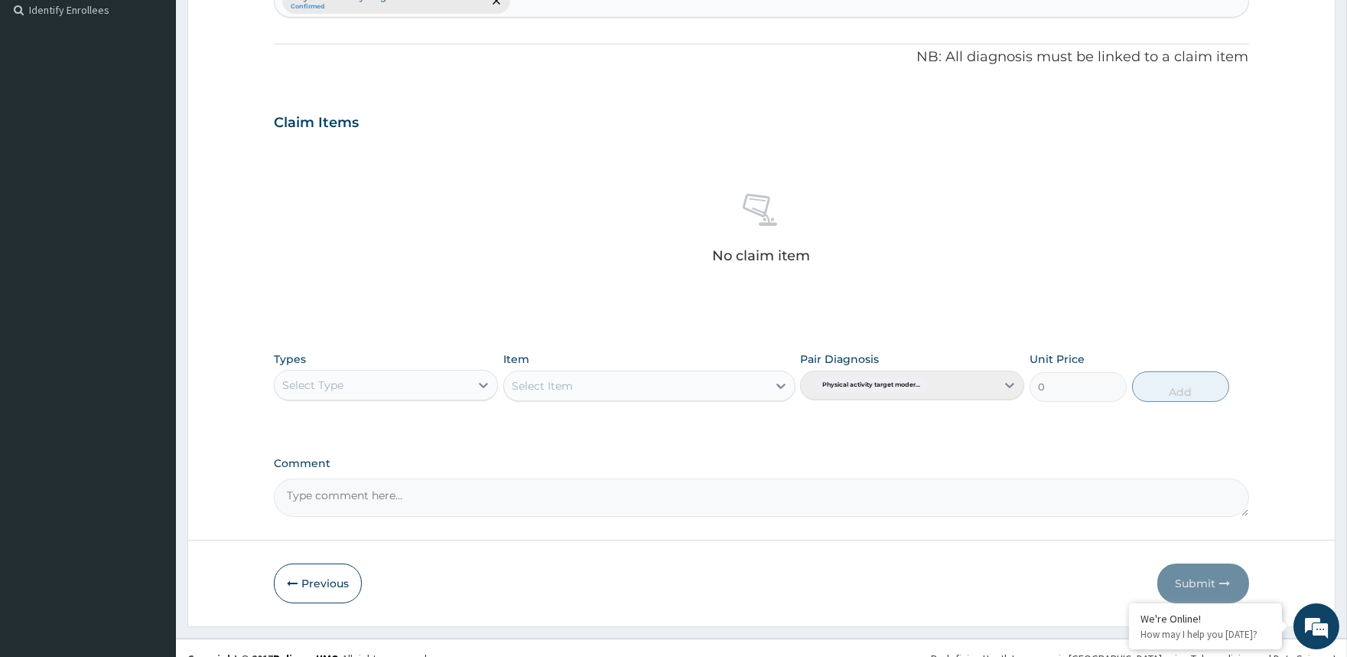
scroll to position [446, 0]
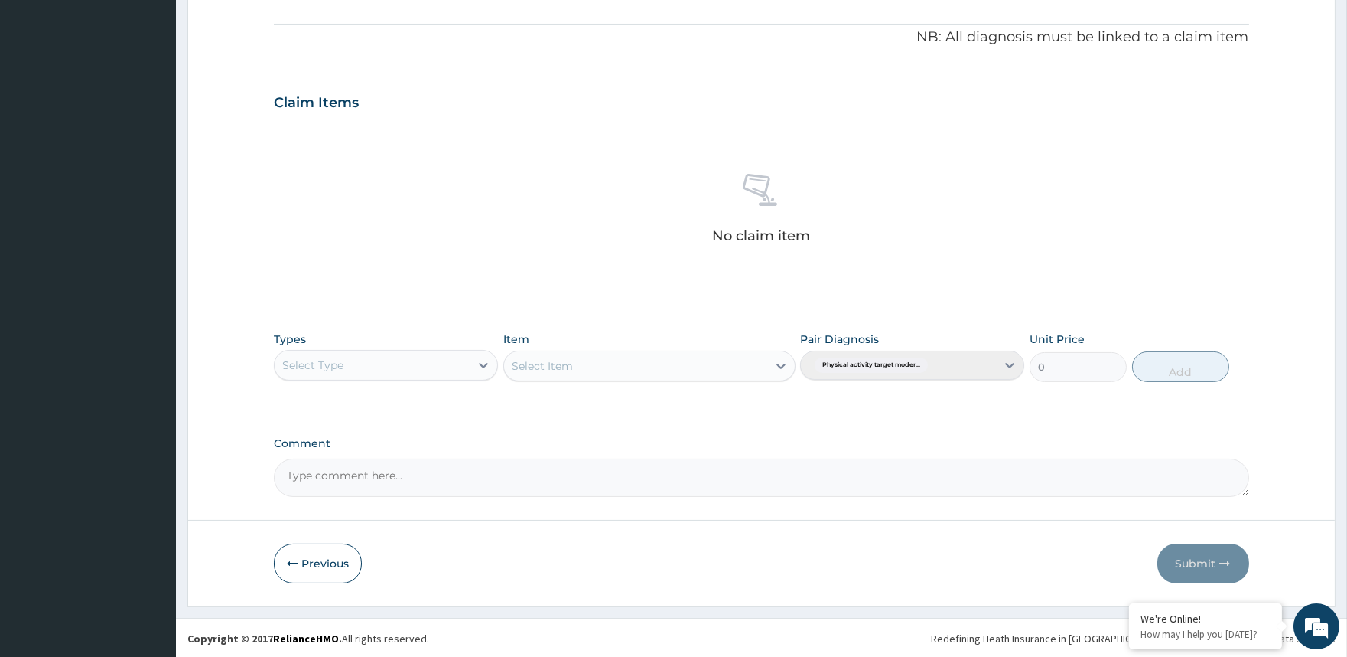
click at [331, 363] on div "Select Type" at bounding box center [312, 364] width 61 height 15
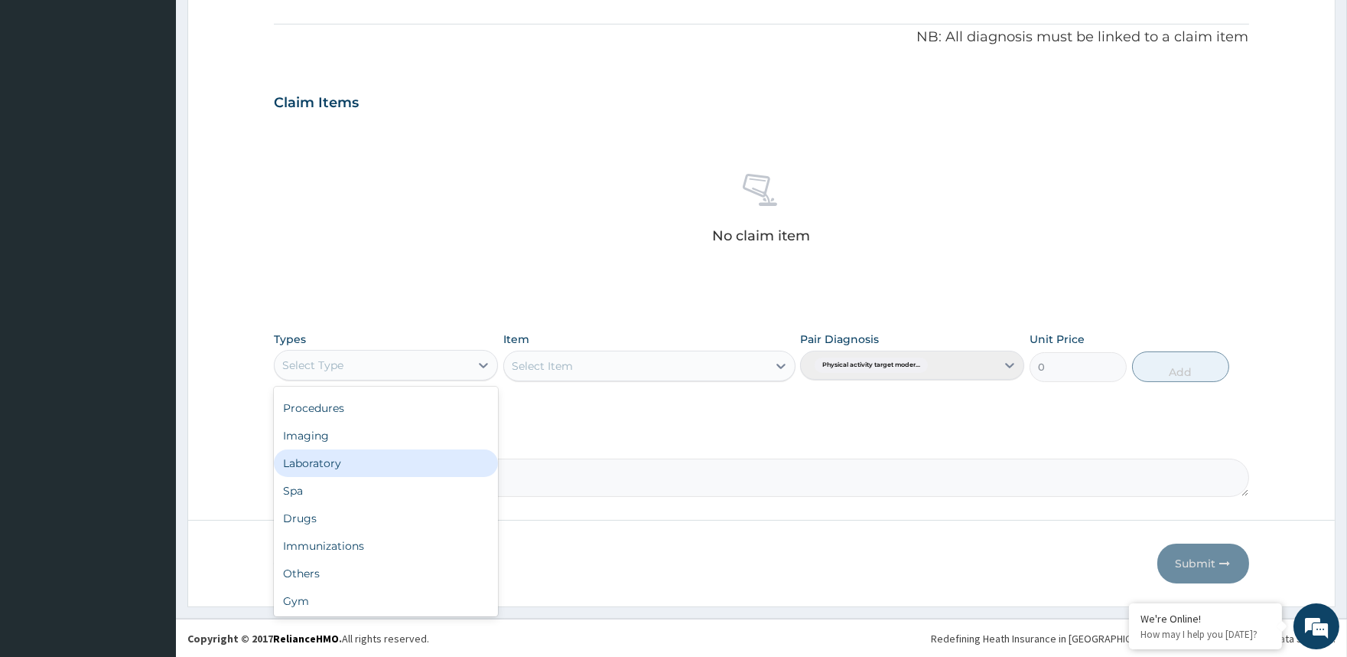
scroll to position [51, 0]
click at [363, 590] on div "Gym" at bounding box center [386, 601] width 224 height 28
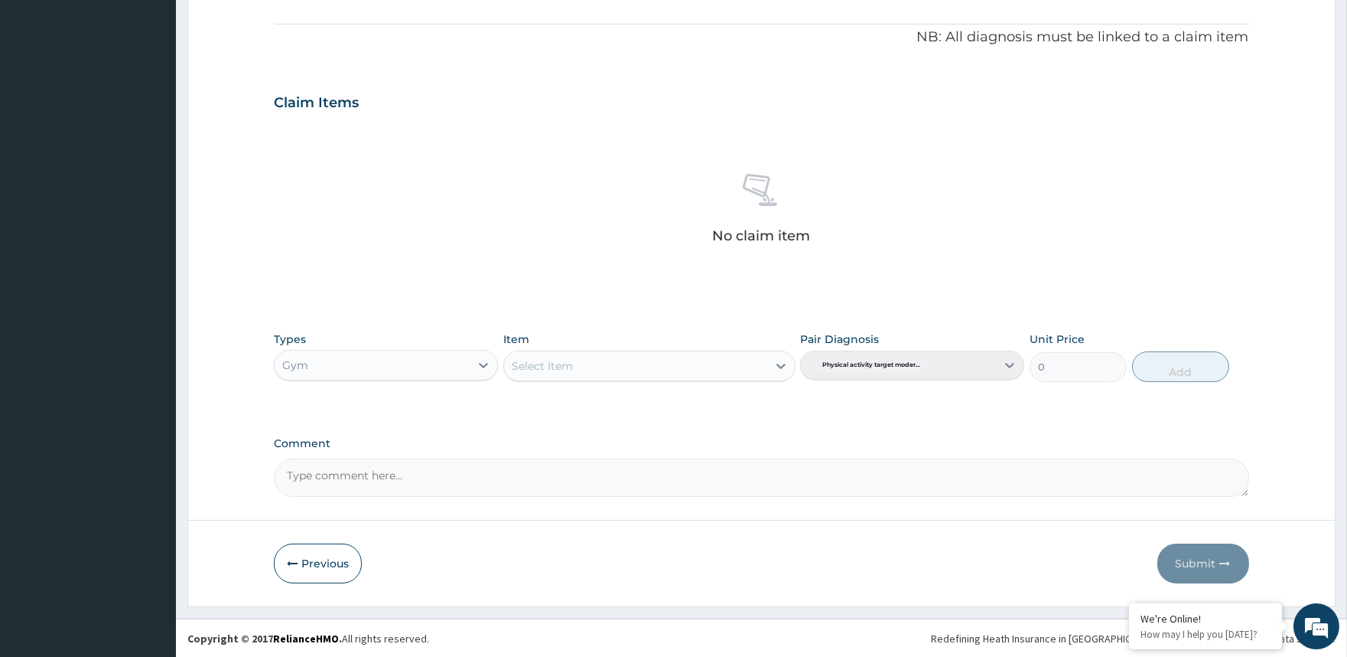
click at [624, 352] on div "Select Item" at bounding box center [649, 365] width 292 height 31
click at [645, 423] on div "GYM" at bounding box center [649, 432] width 292 height 28
click at [1173, 368] on button "Add" at bounding box center [1180, 366] width 97 height 31
type input "0"
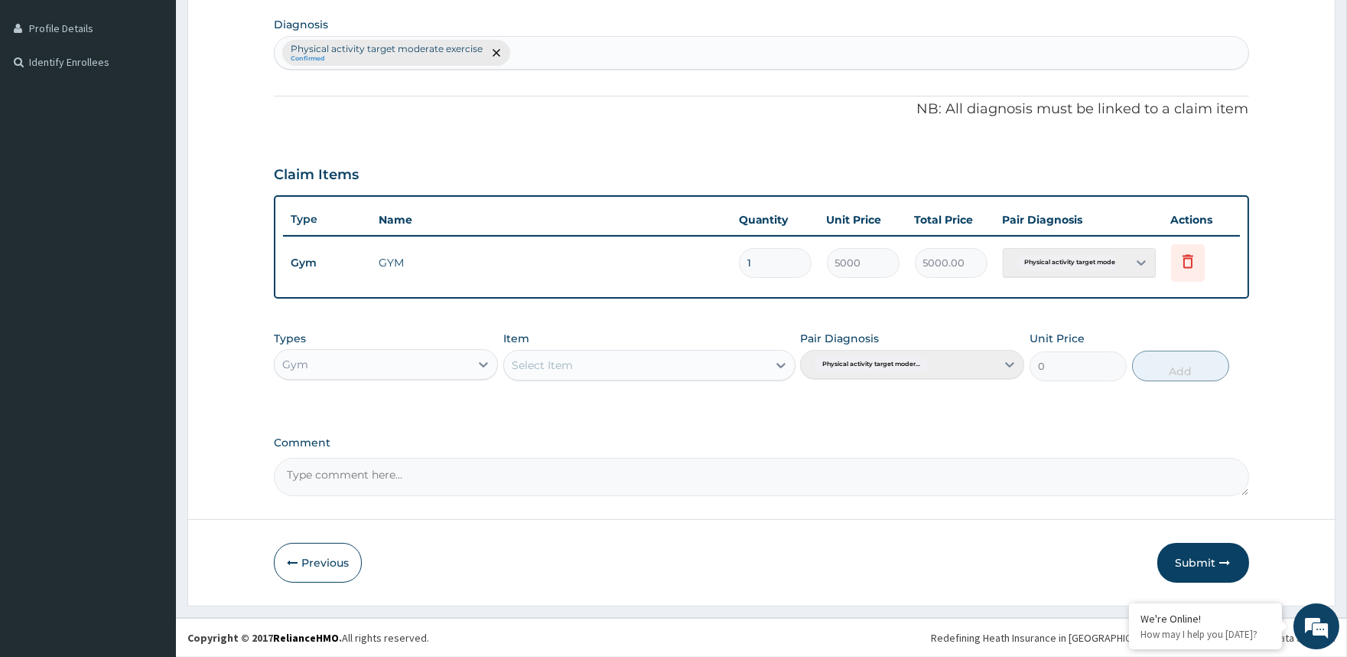
scroll to position [372, 0]
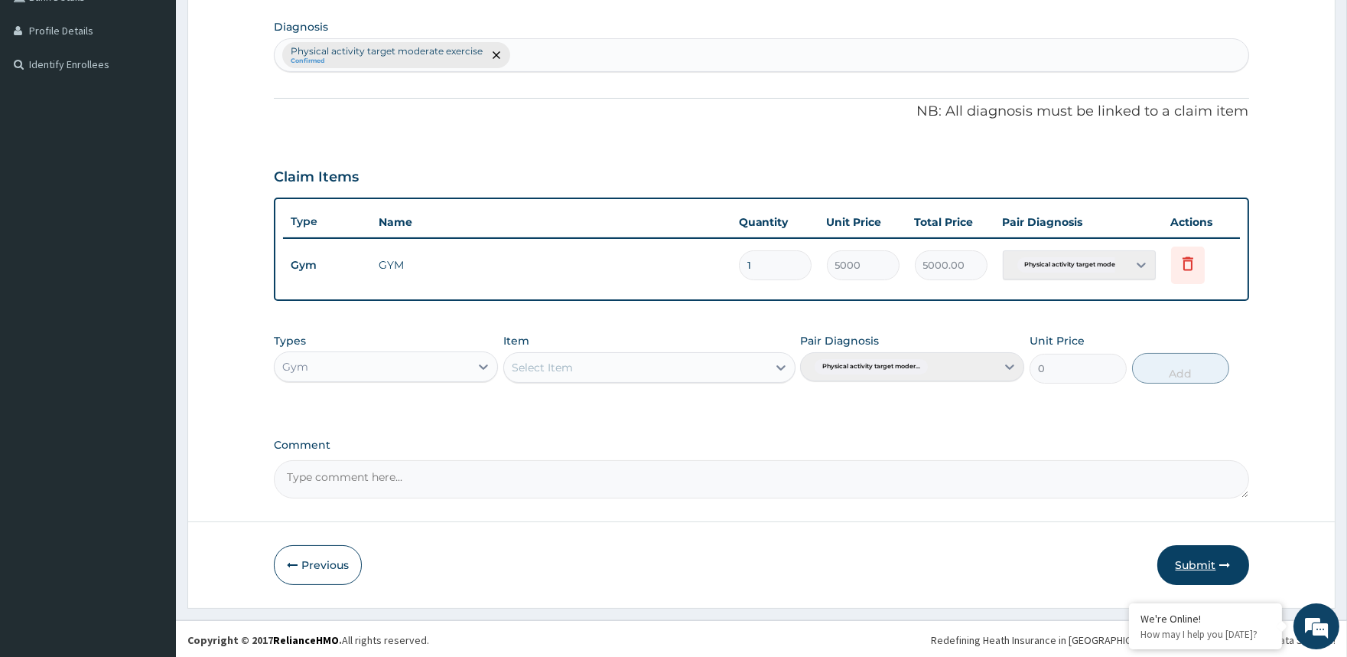
click at [1198, 564] on button "Submit" at bounding box center [1204, 565] width 92 height 40
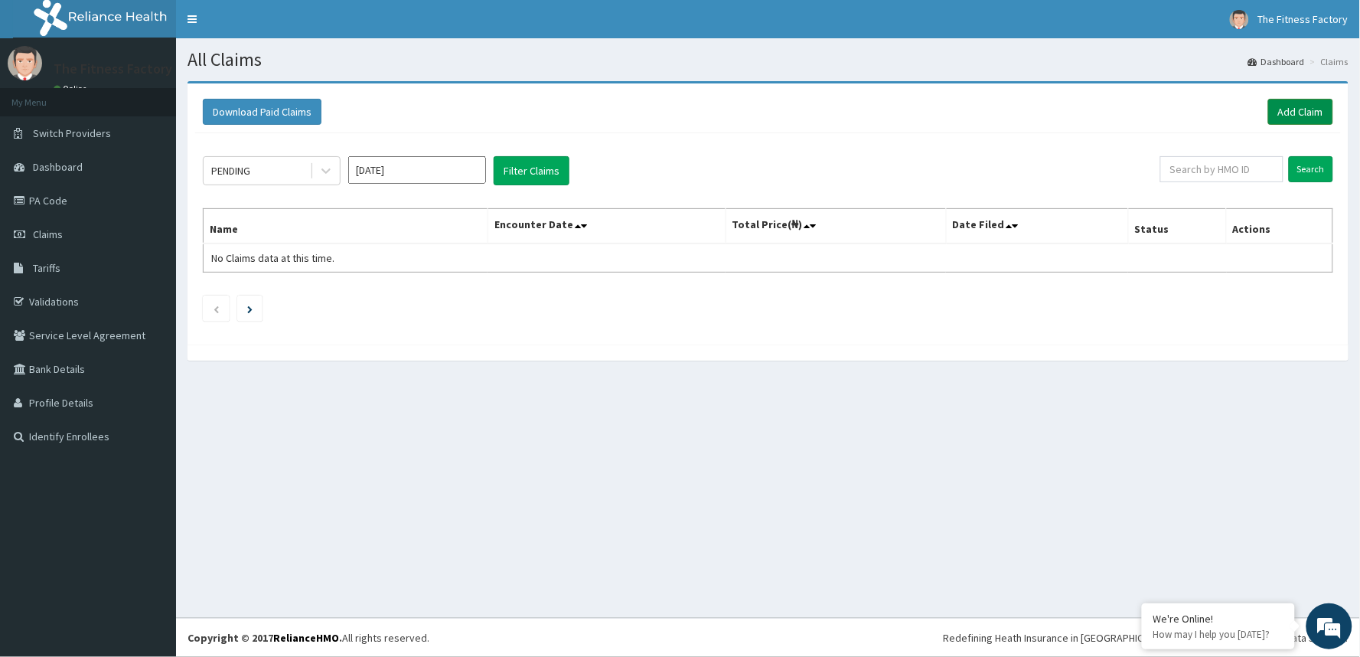
click at [1299, 108] on link "Add Claim" at bounding box center [1300, 112] width 65 height 26
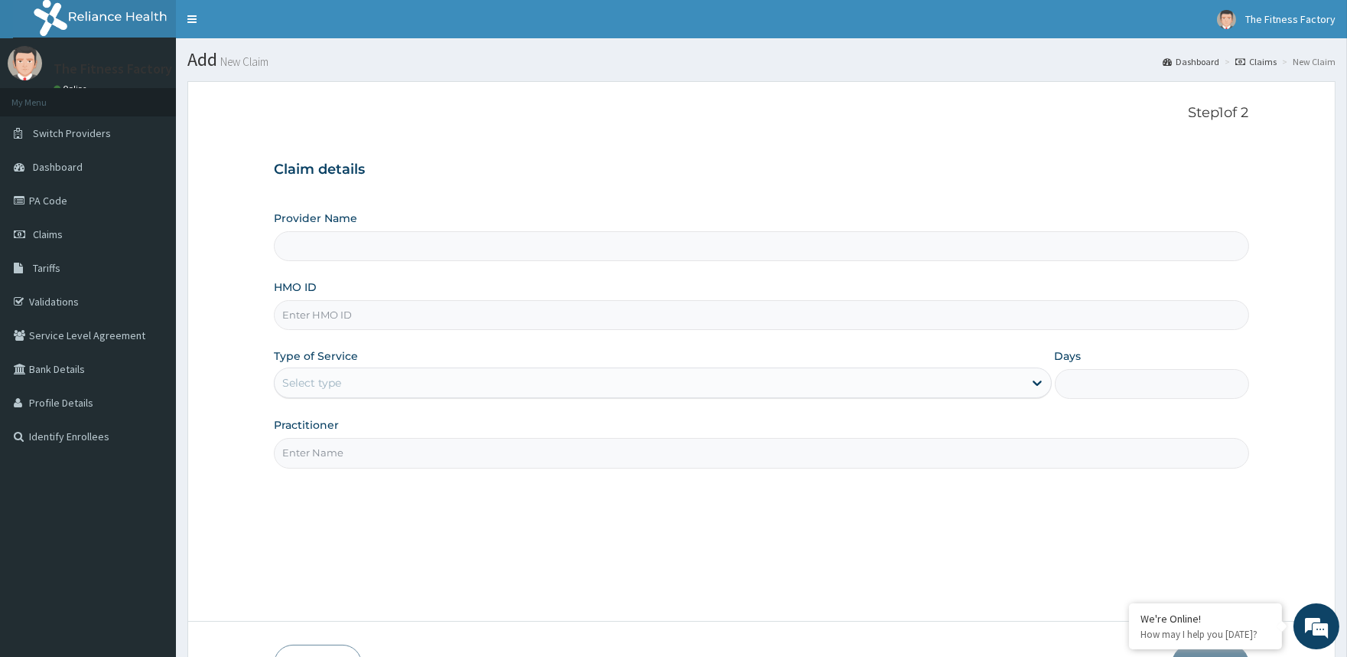
click at [621, 315] on input "HMO ID" at bounding box center [761, 315] width 975 height 30
type input "Fitness Factory Ltd"
type input "1"
type input "RSJ/10119/A"
click at [572, 454] on input "Practitioner" at bounding box center [761, 453] width 975 height 30
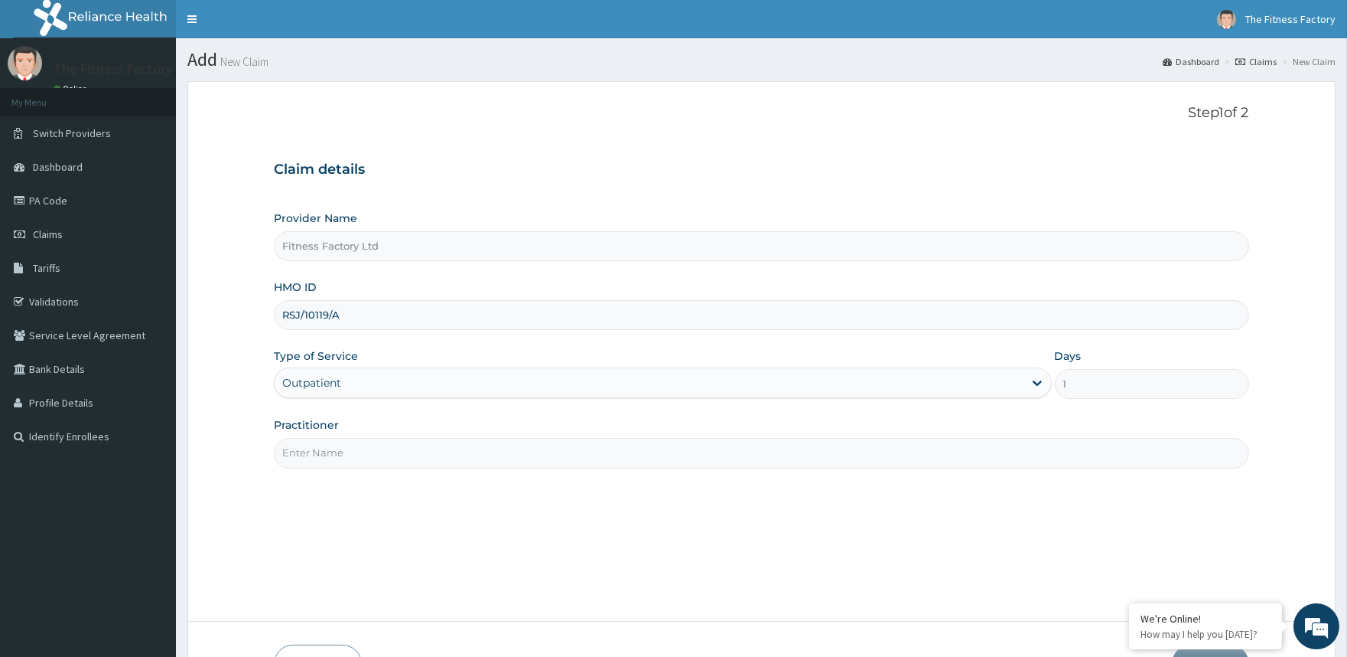
click at [572, 454] on input "Practitioner" at bounding box center [761, 453] width 975 height 30
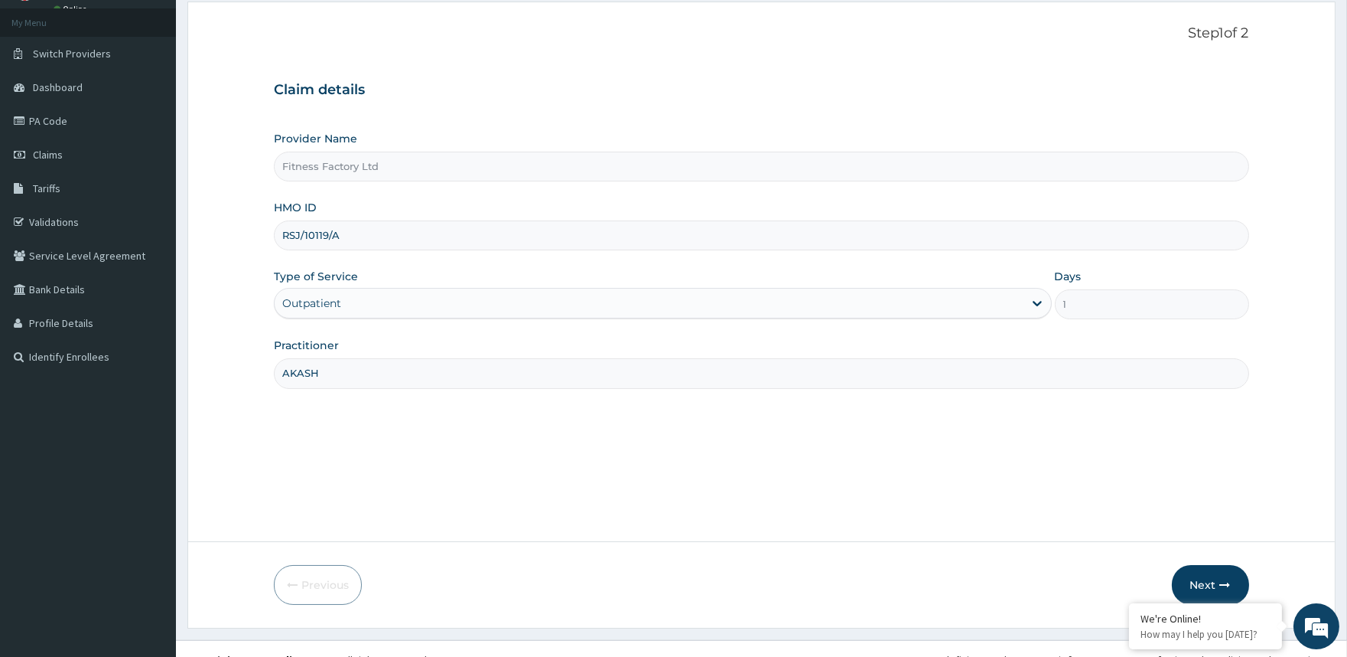
scroll to position [102, 0]
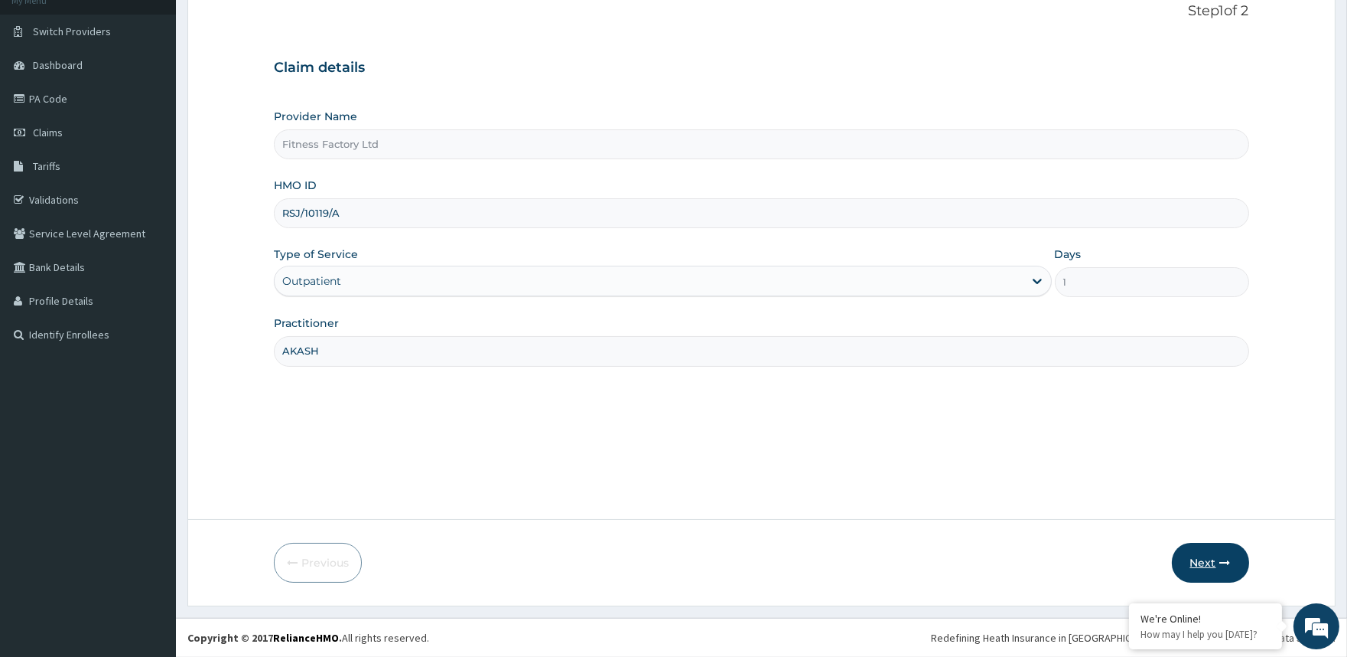
type input "AKASH"
click at [1191, 560] on button "Next" at bounding box center [1210, 563] width 77 height 40
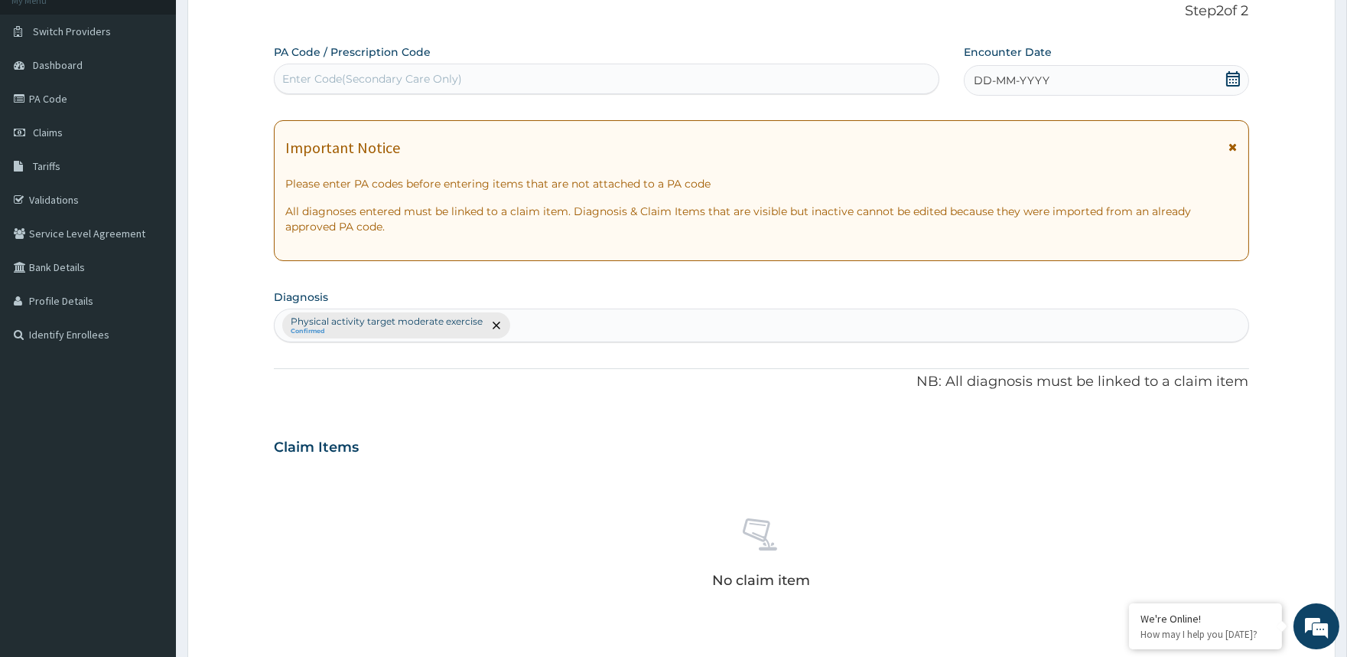
click at [769, 93] on div "Enter Code(Secondary Care Only)" at bounding box center [606, 79] width 665 height 31
type input "PA/995FCE"
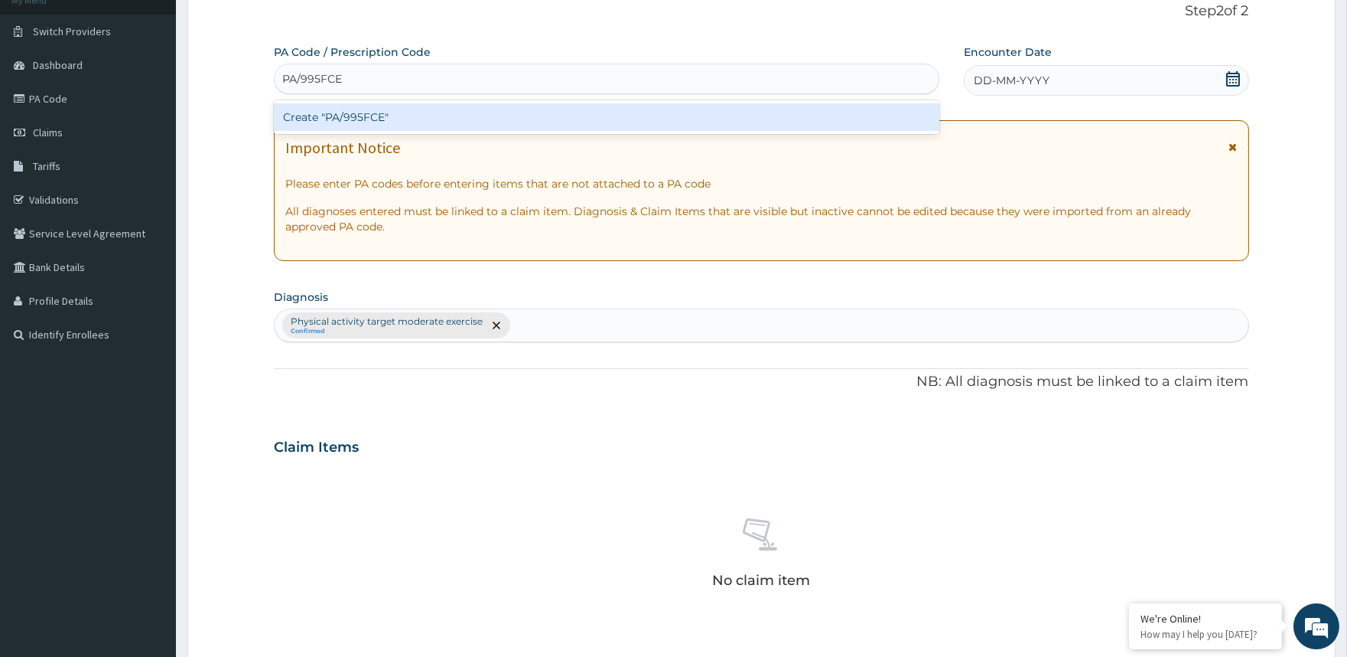
click at [758, 111] on div "Create "PA/995FCE"" at bounding box center [606, 117] width 665 height 28
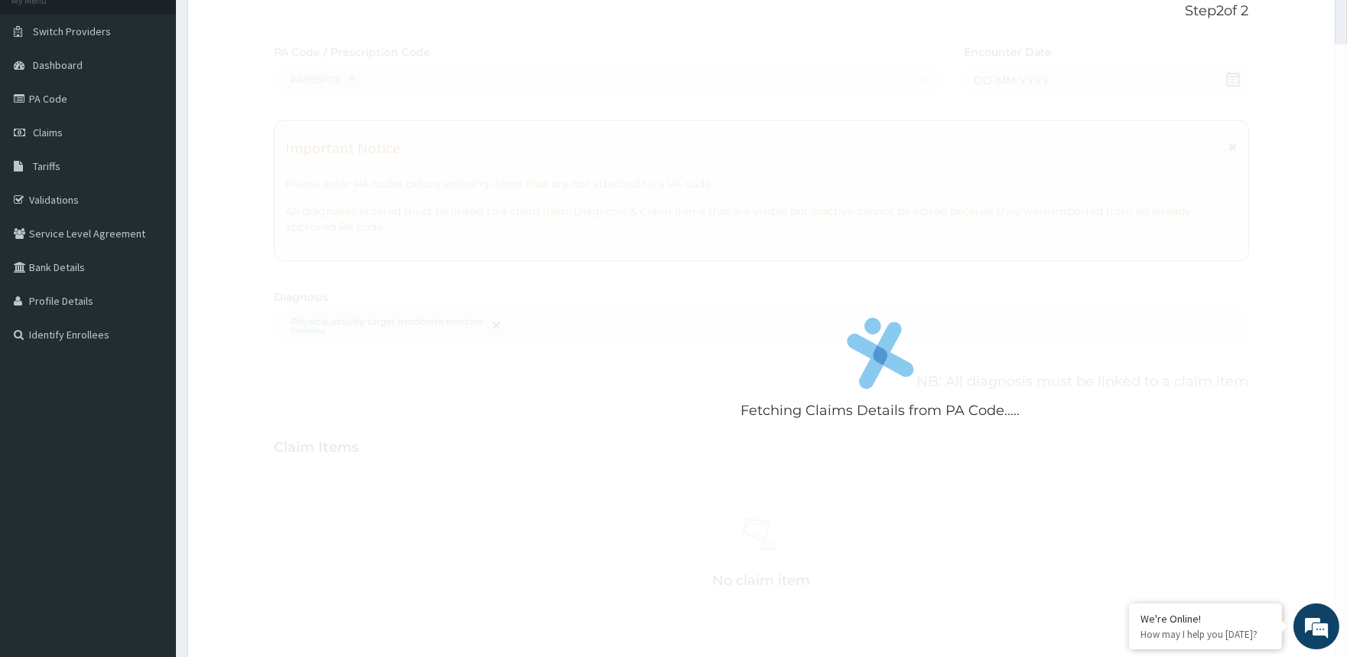
click at [1095, 77] on div "Fetching Claims Details from PA Code....." at bounding box center [880, 372] width 1213 height 657
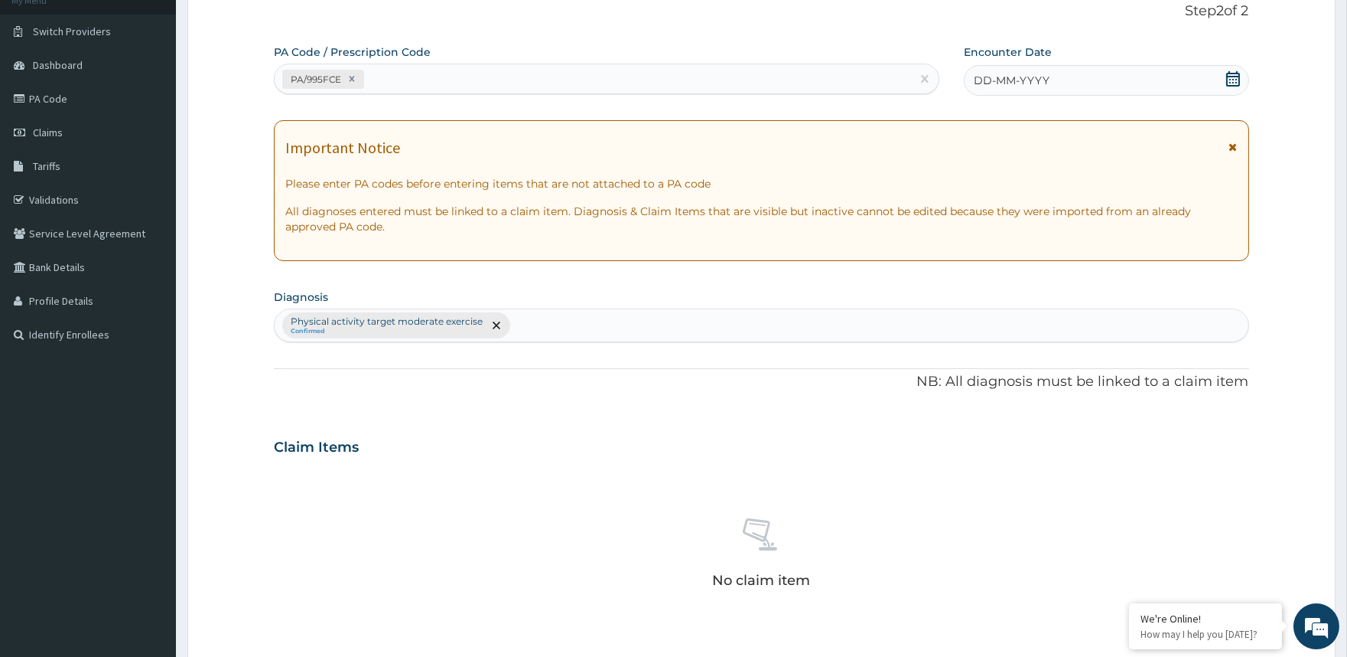
click at [1095, 82] on div "DD-MM-YYYY" at bounding box center [1106, 80] width 285 height 31
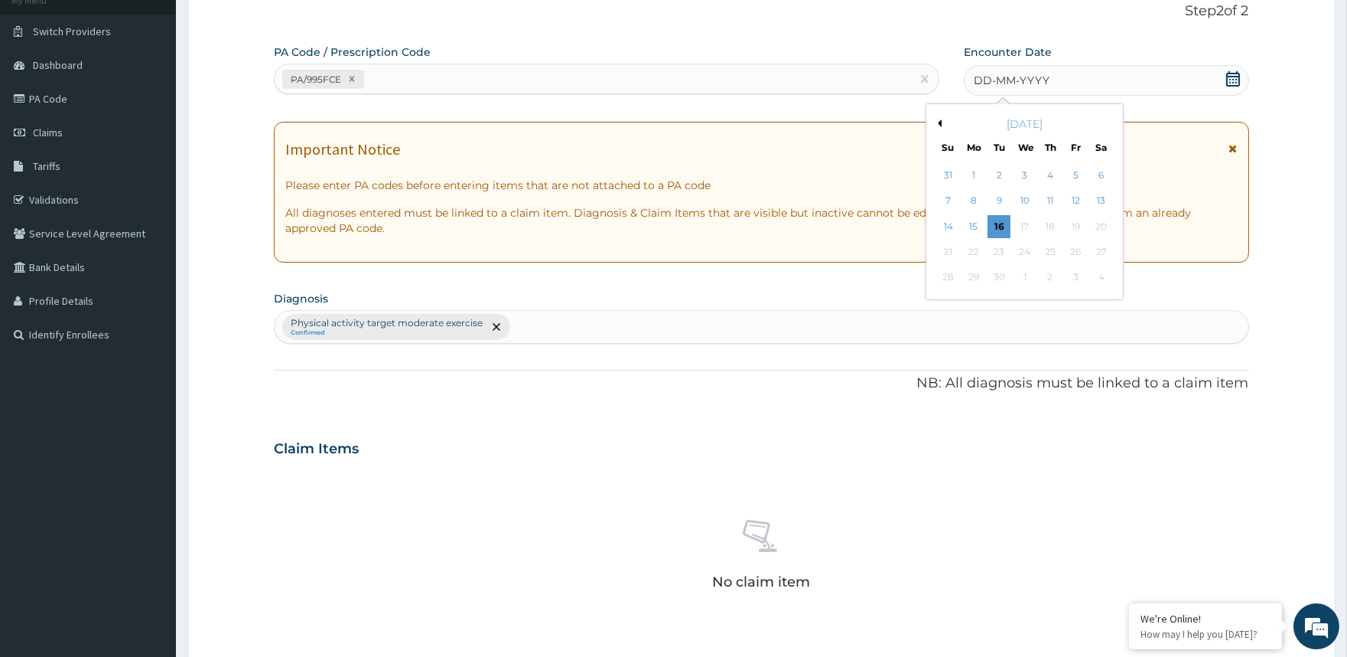
click at [942, 124] on div "September 2025" at bounding box center [1025, 123] width 184 height 15
click at [938, 123] on button "Previous Month" at bounding box center [938, 123] width 8 height 8
click at [993, 245] on div "24" at bounding box center [999, 251] width 23 height 23
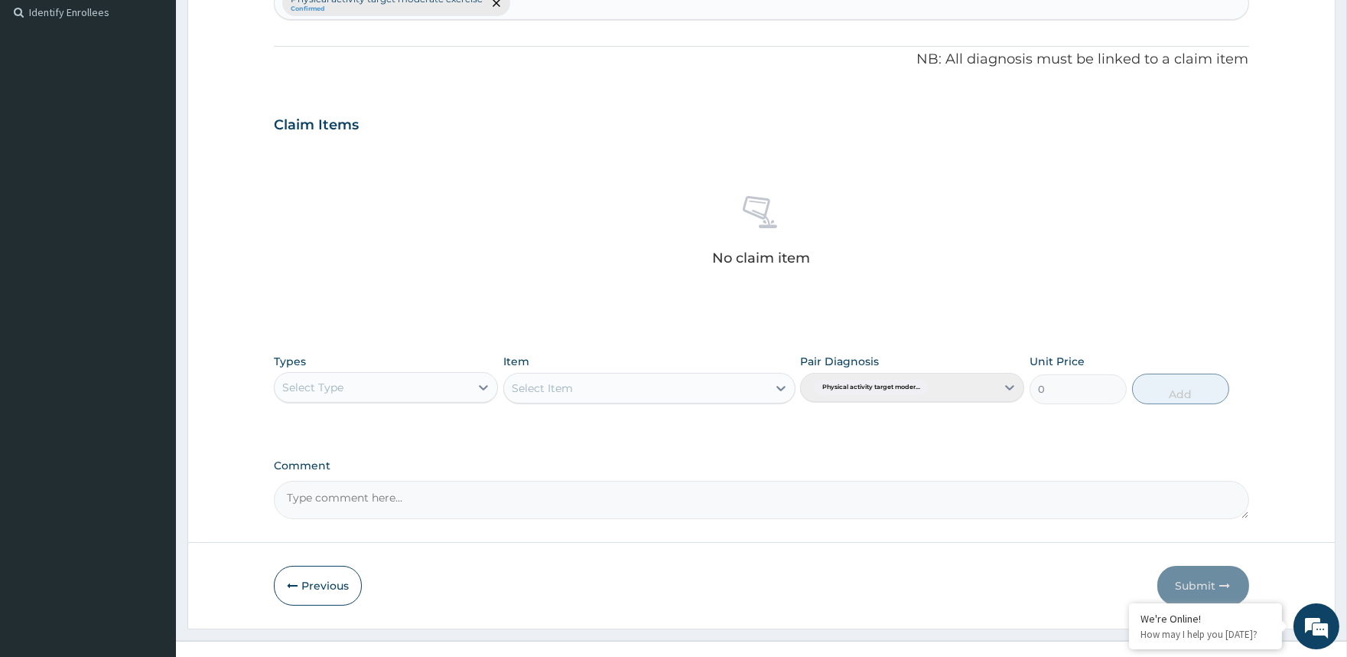
scroll to position [446, 0]
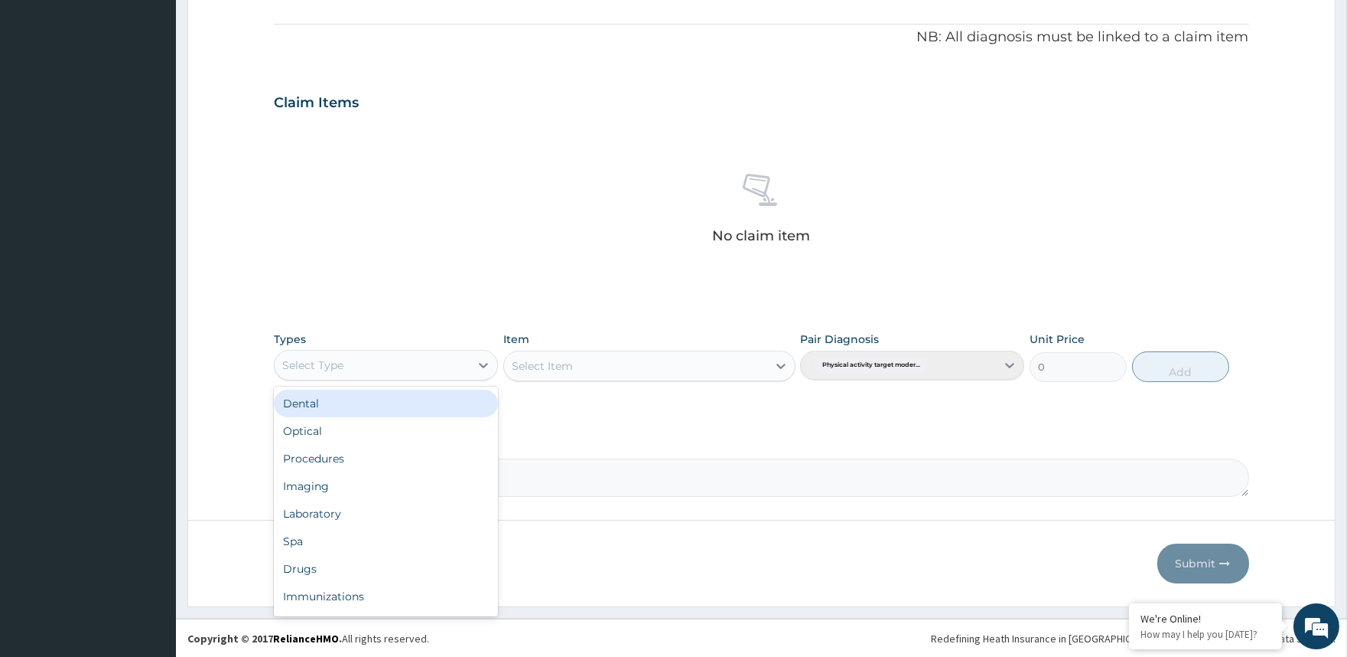
click at [345, 366] on div "Select Type" at bounding box center [372, 365] width 195 height 24
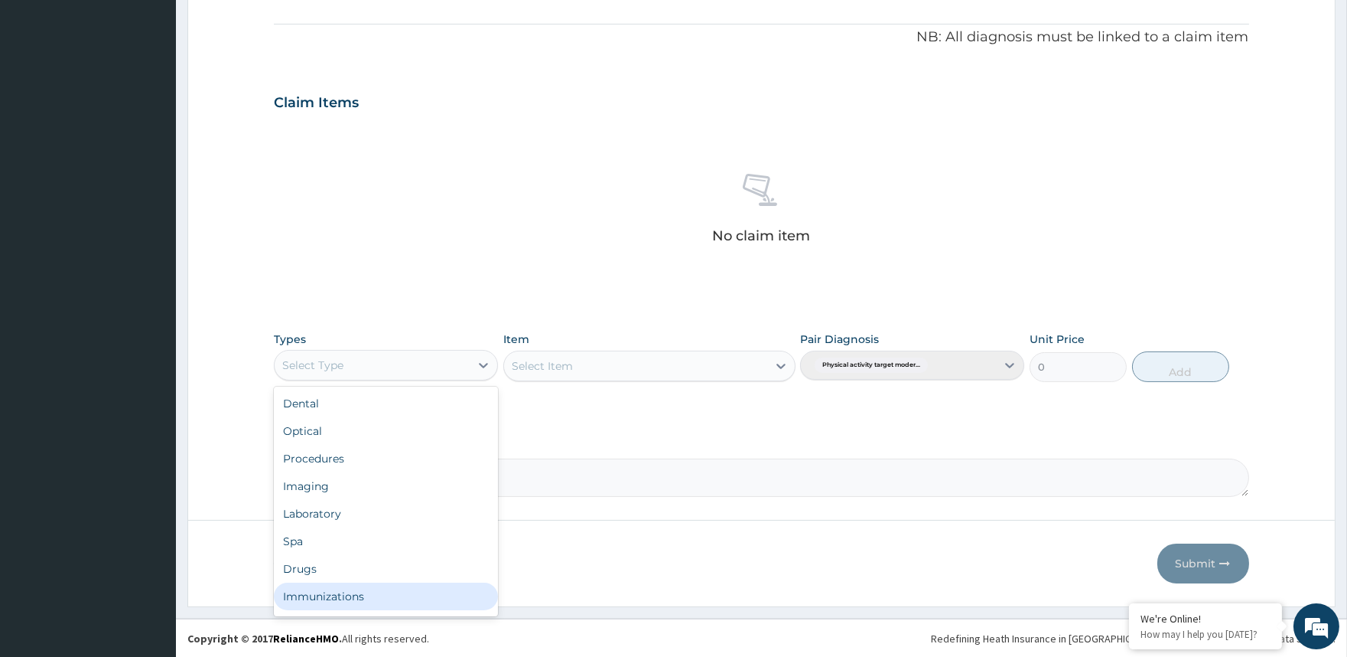
scroll to position [51, 0]
click at [384, 616] on section "Step 2 of 2 PA Code / Prescription Code PA/995FCE Encounter Date 24-06-2025 Imp…" at bounding box center [762, 121] width 1172 height 994
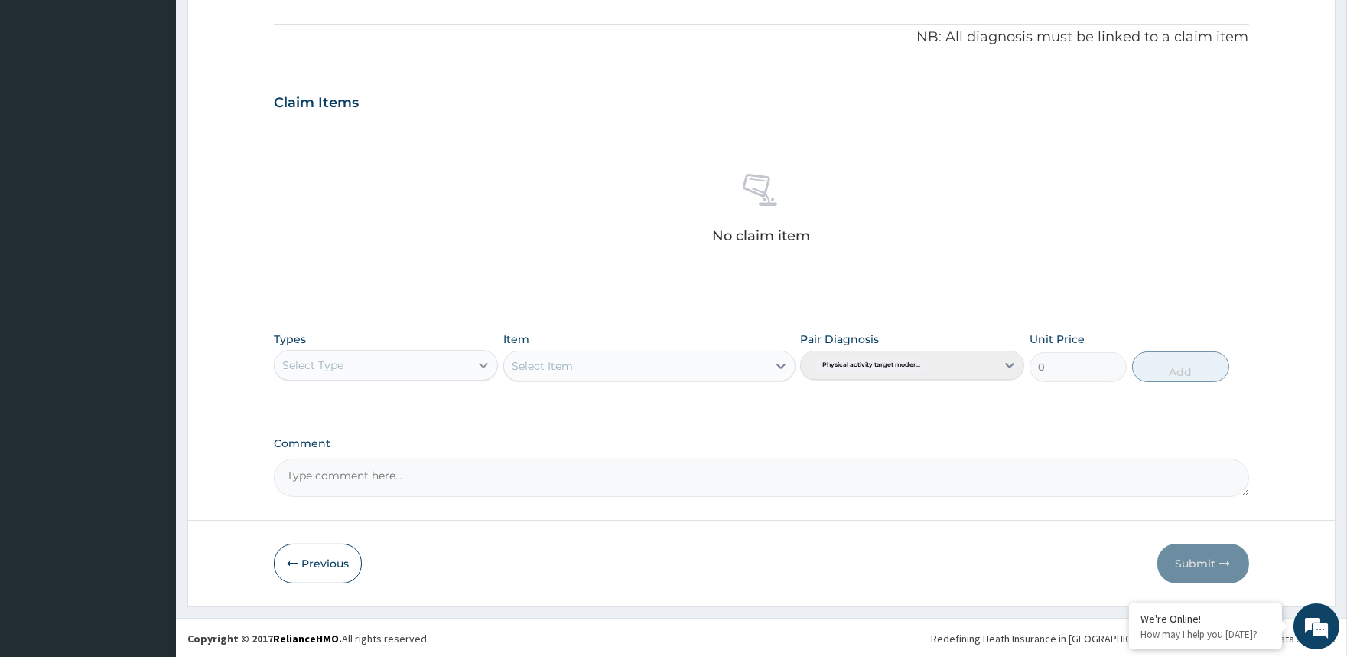
click at [471, 364] on div at bounding box center [484, 365] width 28 height 28
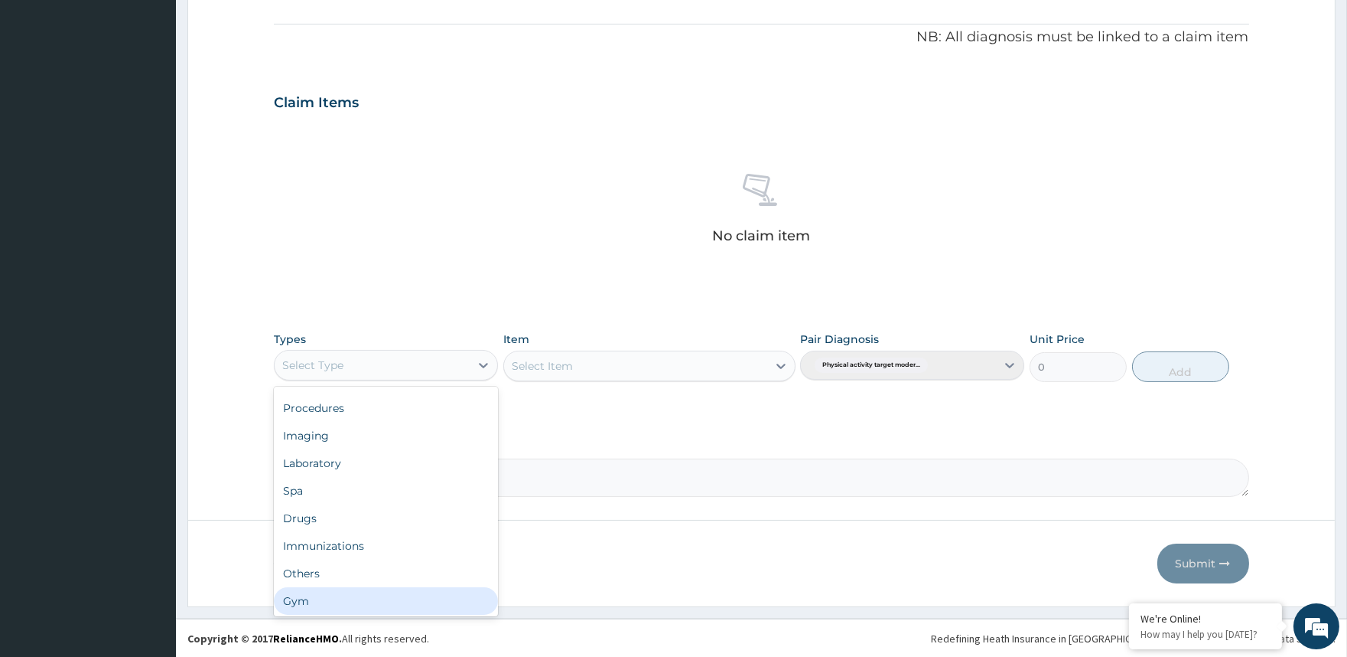
click at [364, 601] on div "Gym" at bounding box center [386, 601] width 224 height 28
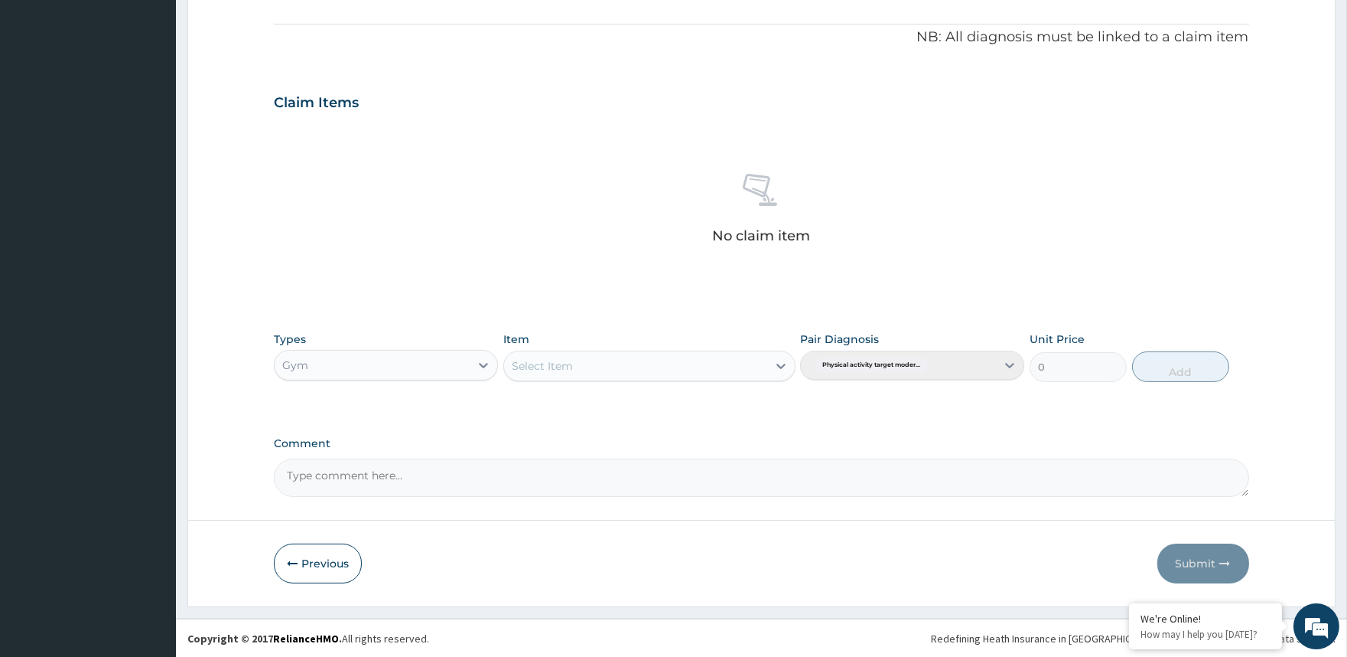
click at [661, 370] on div "Select Item" at bounding box center [635, 366] width 263 height 24
click at [653, 426] on div "GYM" at bounding box center [649, 432] width 292 height 28
click at [1199, 369] on button "Add" at bounding box center [1180, 366] width 97 height 31
type input "0"
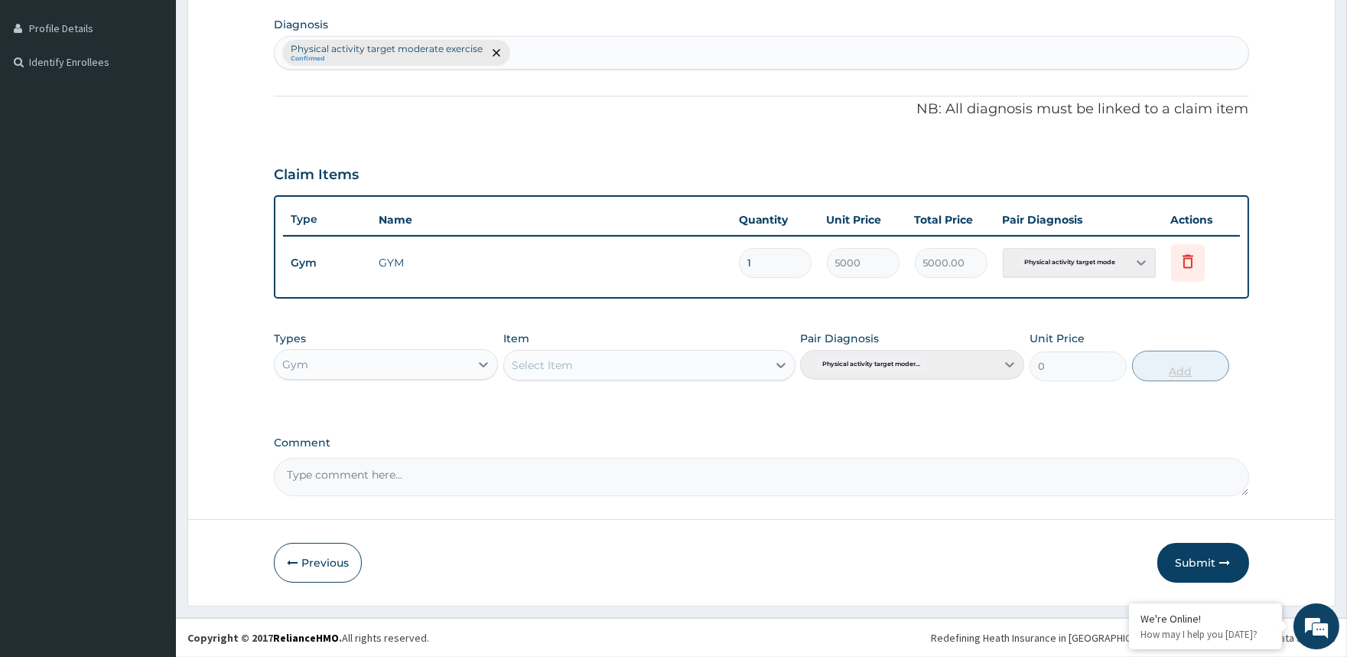
scroll to position [372, 0]
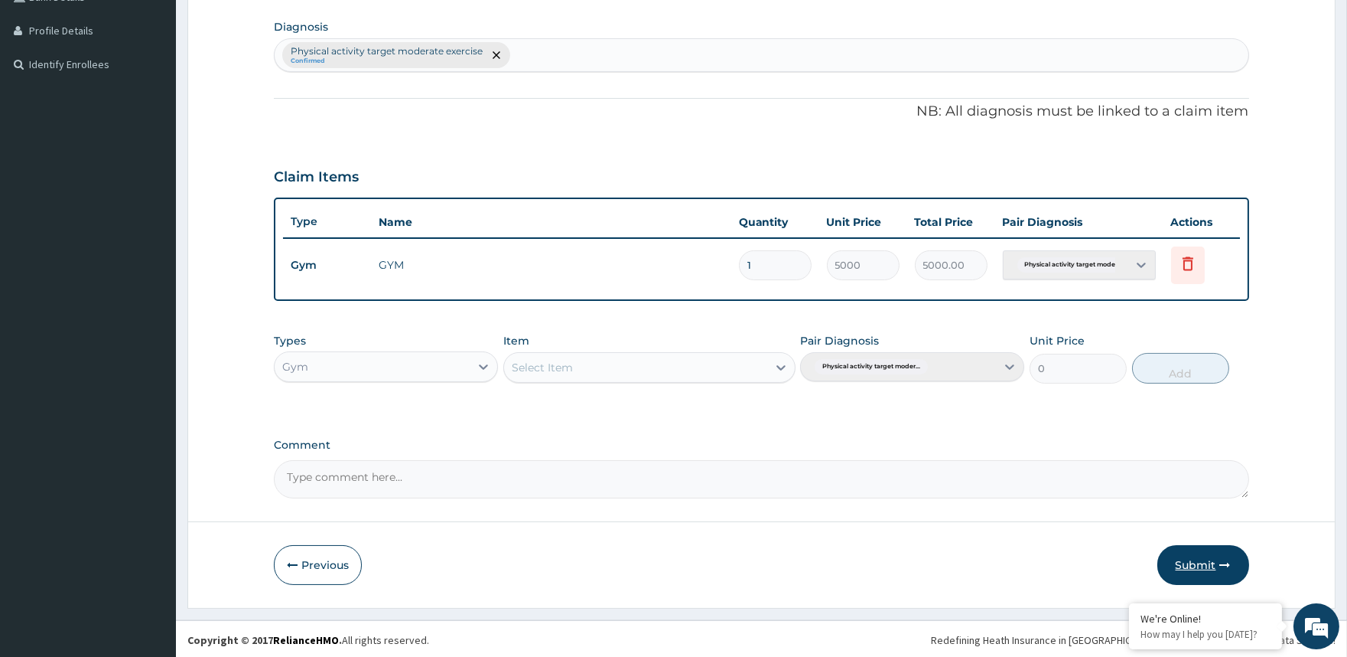
click at [1221, 561] on icon "button" at bounding box center [1225, 564] width 11 height 11
